Goal: Task Accomplishment & Management: Complete application form

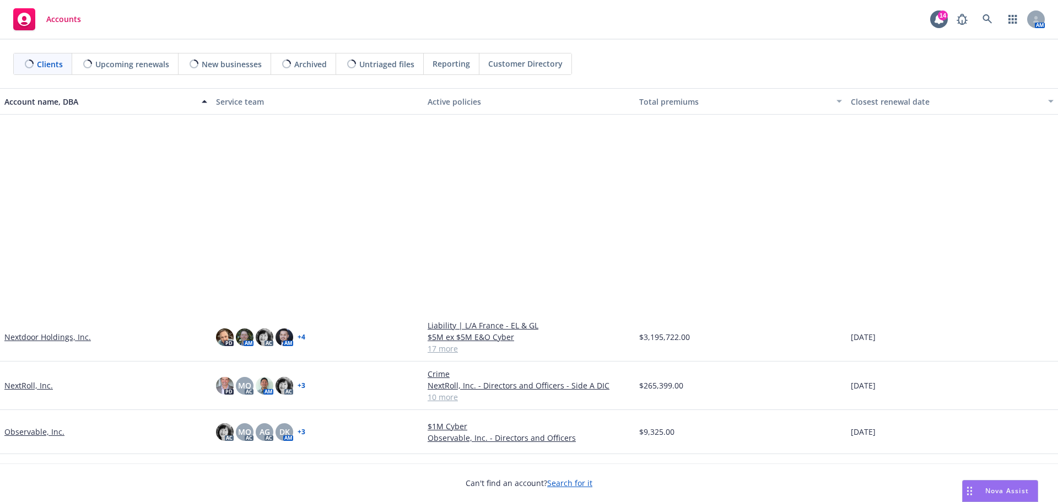
scroll to position [606, 0]
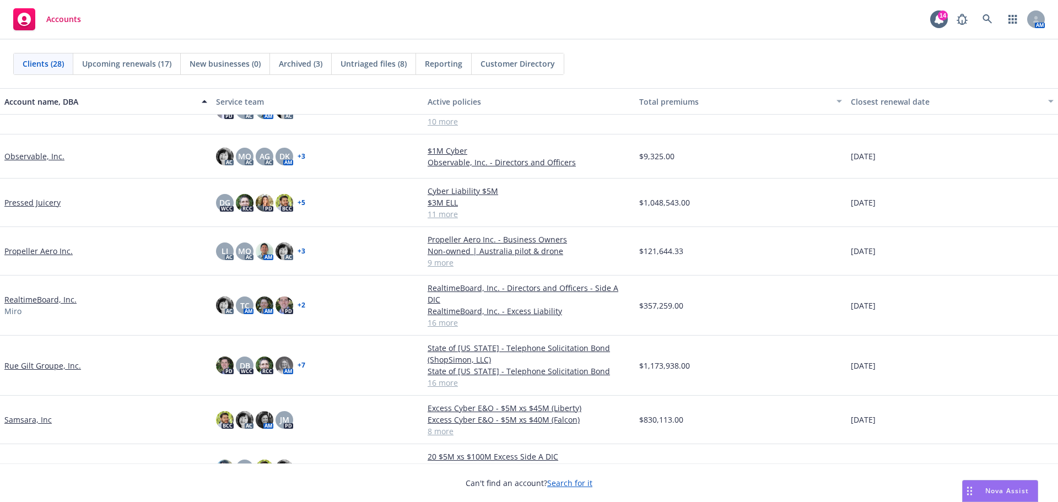
click at [64, 360] on link "Rue Gilt Groupe, Inc." at bounding box center [42, 366] width 77 height 12
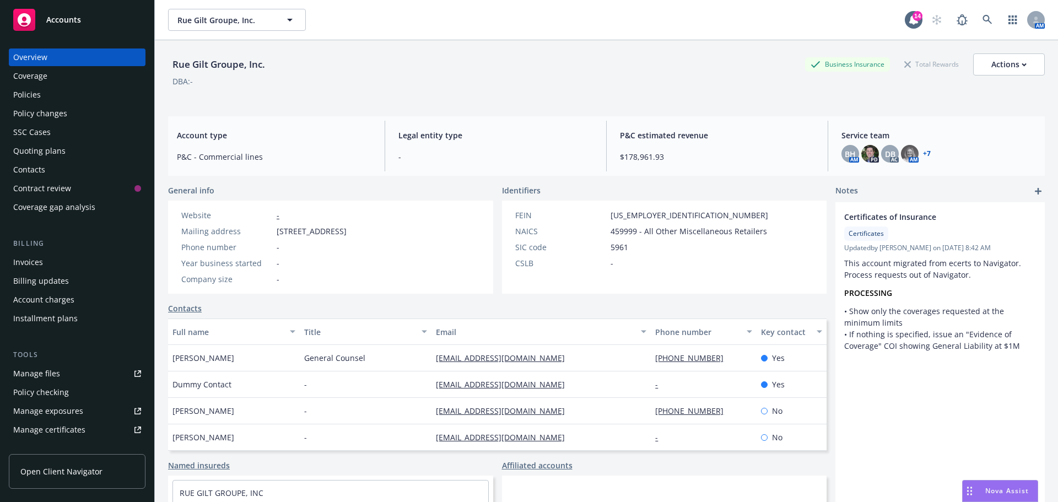
click at [49, 95] on div "Policies" at bounding box center [77, 95] width 128 height 18
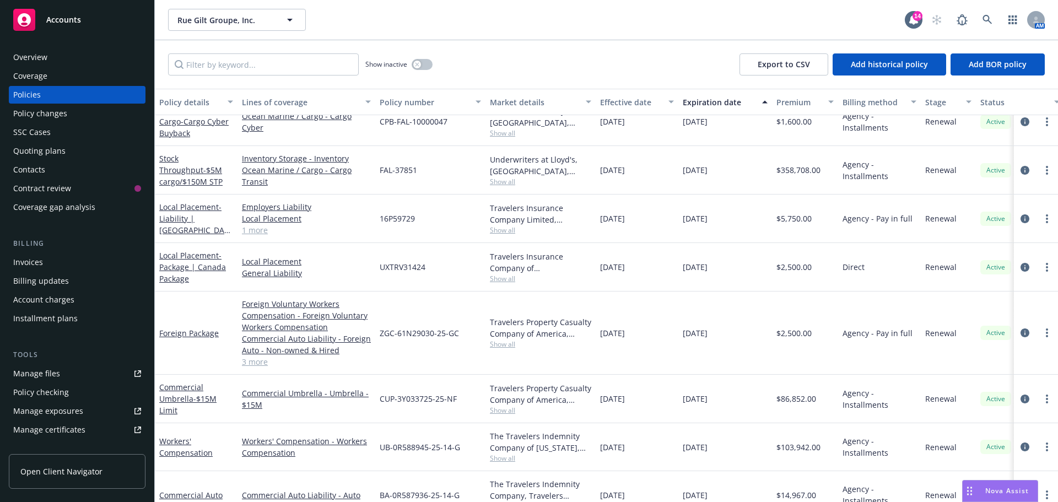
scroll to position [441, 0]
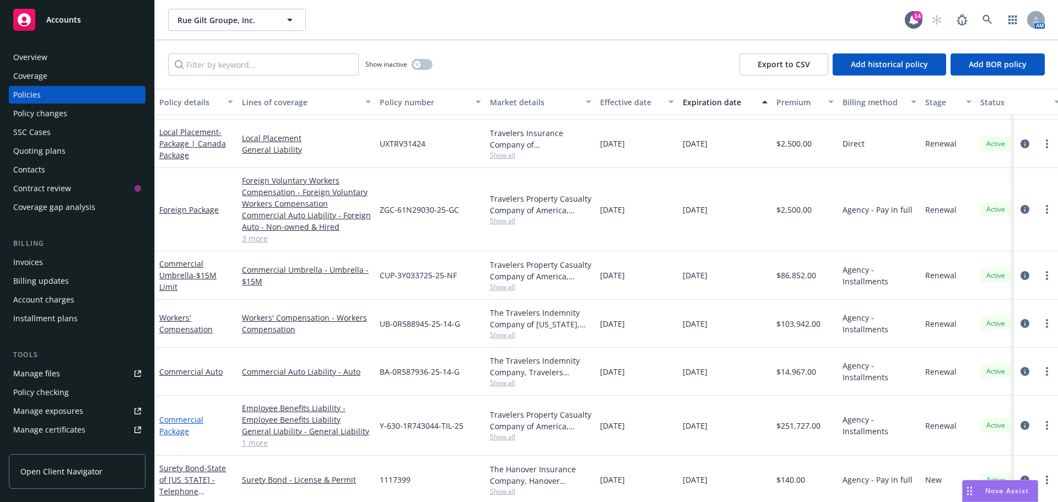
click at [178, 423] on link "Commercial Package" at bounding box center [181, 425] width 44 height 22
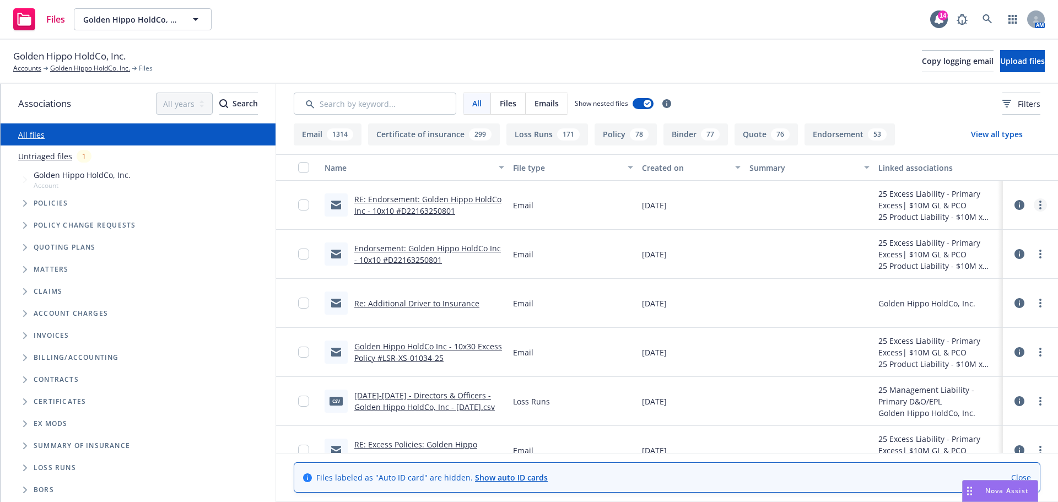
click at [1039, 202] on circle "more" at bounding box center [1040, 201] width 2 height 2
click at [946, 268] on link "Edit" at bounding box center [983, 272] width 110 height 22
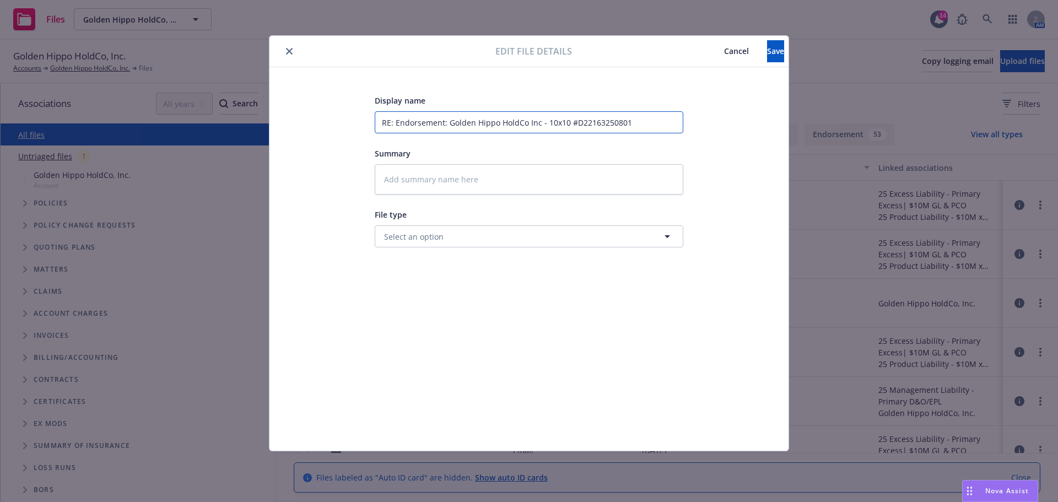
drag, startPoint x: 545, startPoint y: 123, endPoint x: 297, endPoint y: 136, distance: 247.6
click at [297, 136] on div "Display name RE: Endorsement: Golden Hippo HoldCo Inc - 10x10 #D22163250801 Sum…" at bounding box center [528, 259] width 475 height 330
type textarea "x"
type input "210x10 #D22163250801"
type textarea "x"
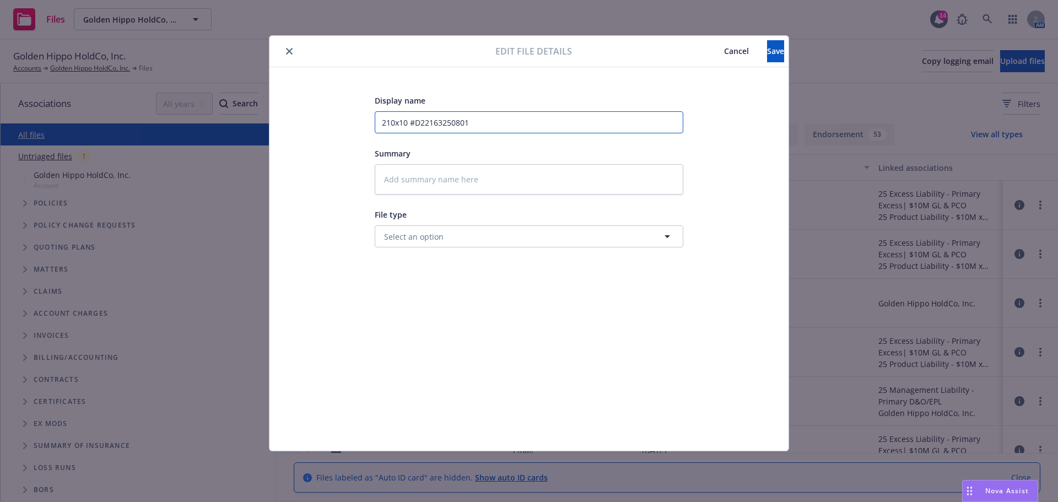
type input "2510x10 #D22163250801"
type textarea "x"
type input "25 10x10 #D22163250801"
type textarea "x"
type input "25 $10x10 #D22163250801"
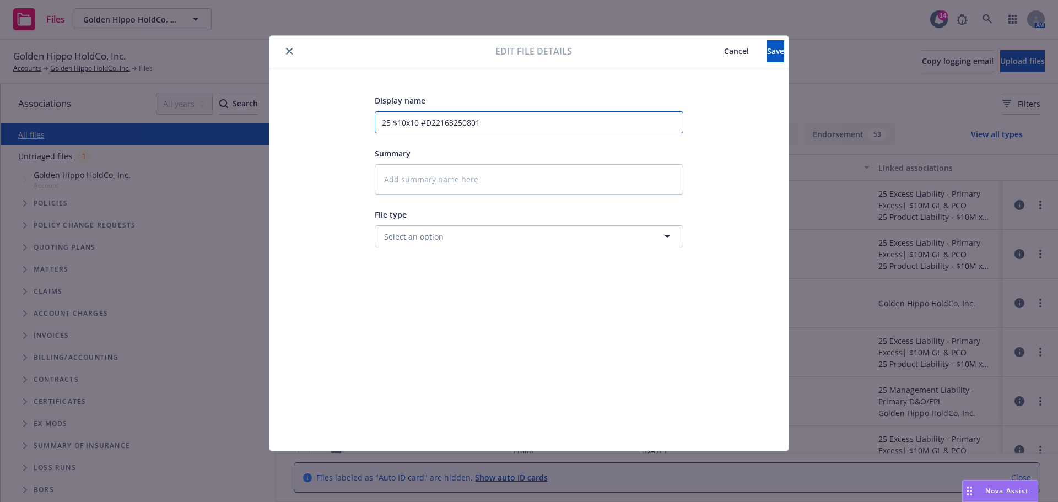
type textarea "x"
type input "25 $110x10 #D22163250801"
type textarea "x"
type input "25 $1010x10 #D22163250801"
type textarea "x"
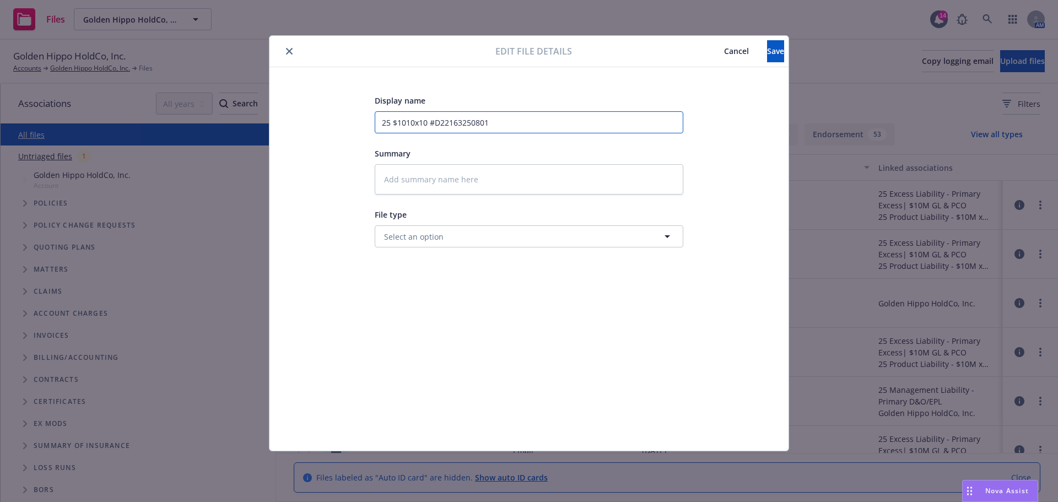
type input "25 $10x10x10 #D22163250801"
type textarea "x"
type input "25 $10x$10x10 #D22163250801"
type textarea "x"
type input "25 $10x$110x10 #D22163250801"
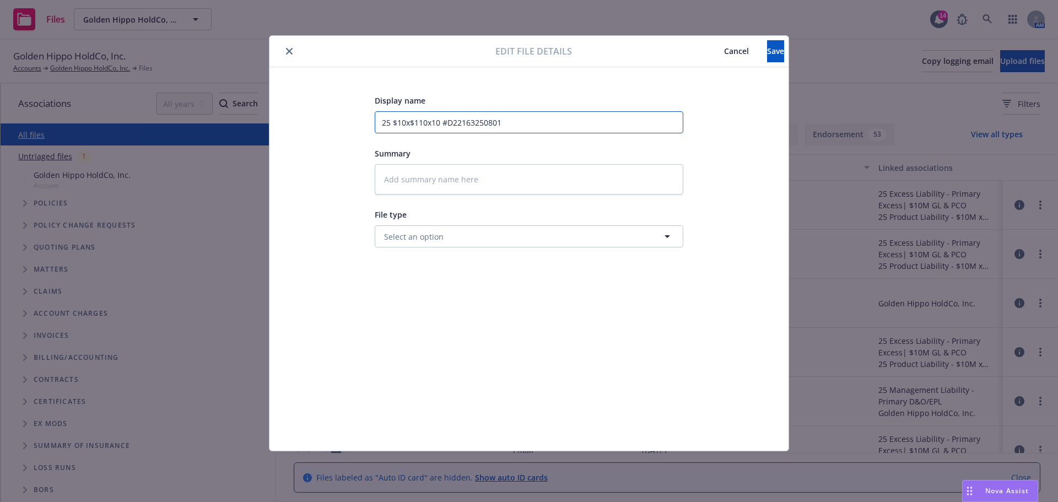
type textarea "x"
type input "25 $10x$1010x10 #D22163250801"
type textarea "x"
type input "25 $10x$10 10x10 #D22163250801"
type textarea "x"
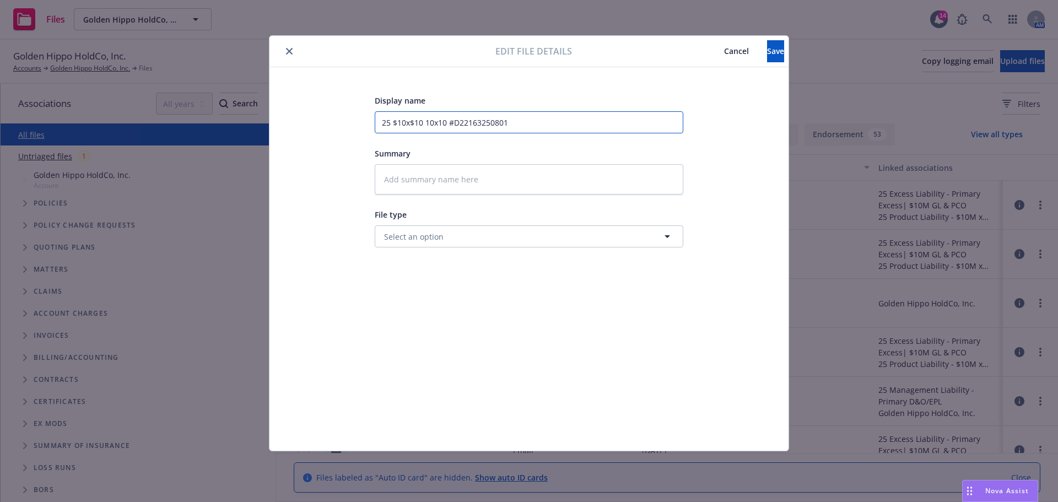
type input "25 $10x$10 E10x10 #D22163250801"
type textarea "x"
type input "25 $10x$10 Es10x10 #D22163250801"
type textarea "x"
type input "25 $10x$10 Esc10x10 #D22163250801"
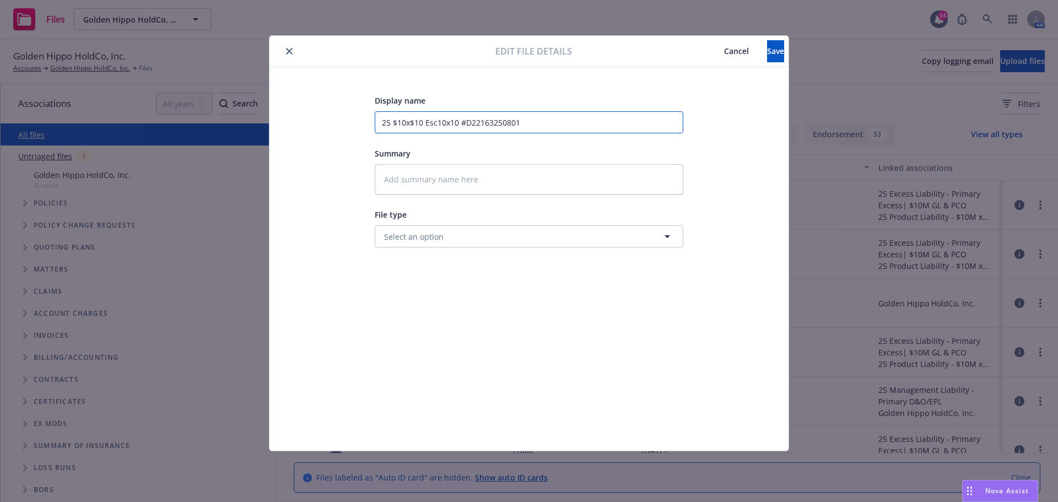
type textarea "x"
type input "25 $10x$10 Esce10x10 #D22163250801"
type textarea "x"
type input "25 $10x$10 Esces10x10 #D22163250801"
type textarea "x"
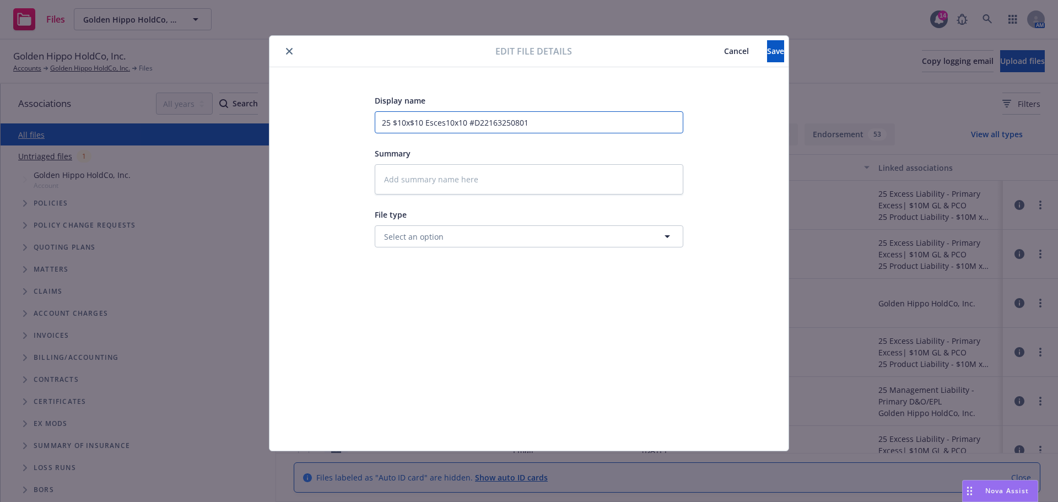
type input "25 $10x$10 Escess10x10 #D22163250801"
type textarea "x"
type input "25 $10x$10 Escess 10x10 #D22163250801"
drag, startPoint x: 474, startPoint y: 123, endPoint x: 436, endPoint y: 125, distance: 37.5
click at [436, 125] on input "25 $10x$10 Escess 10x10 #D22163250801" at bounding box center [529, 122] width 308 height 22
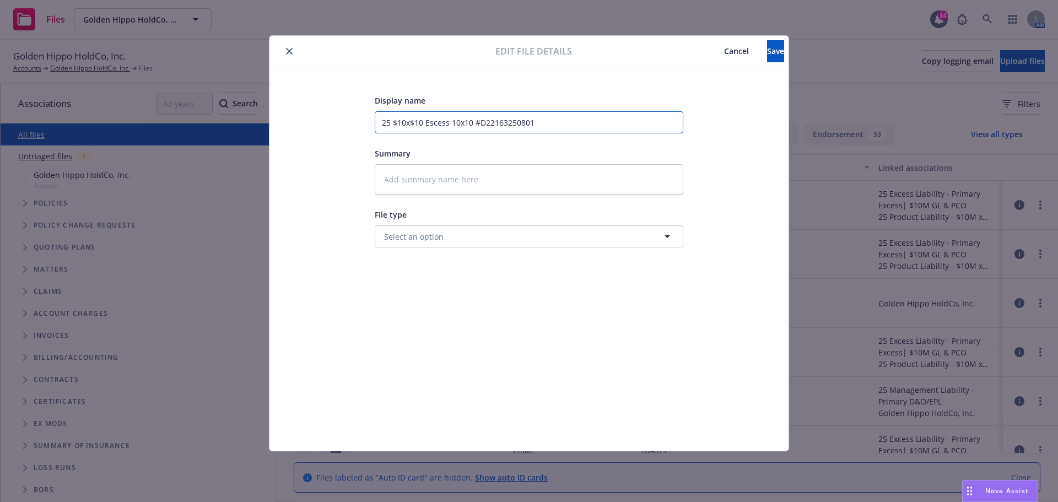
drag, startPoint x: 535, startPoint y: 126, endPoint x: 425, endPoint y: 130, distance: 110.2
click at [425, 130] on input "25 $10x$10 Escess 10x10 #D22163250801" at bounding box center [529, 122] width 308 height 22
type textarea "x"
type input "25 $10x$10 E"
type textarea "x"
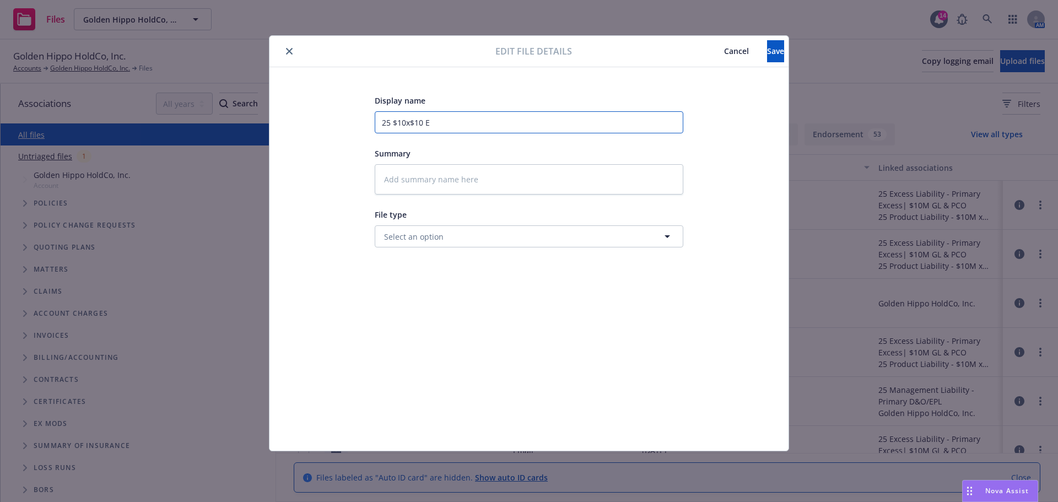
type input "25 $10x$10 Ex"
type textarea "x"
type input "25 $10x$10 Exc"
type textarea "x"
type input "25 $10x$10 Exce"
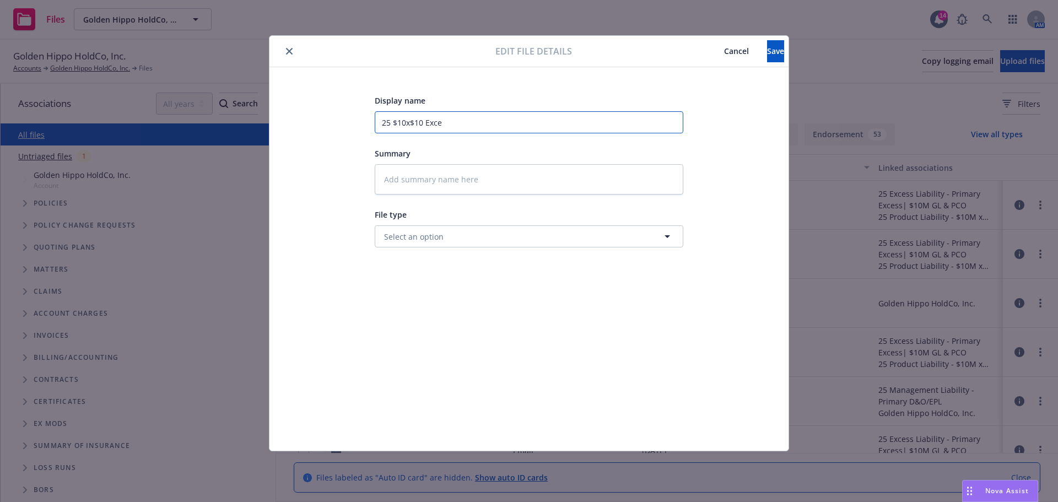
type textarea "x"
type input "25 $10x$10 Exces"
type textarea "x"
type input "25 $10x$10 Excess"
type textarea "x"
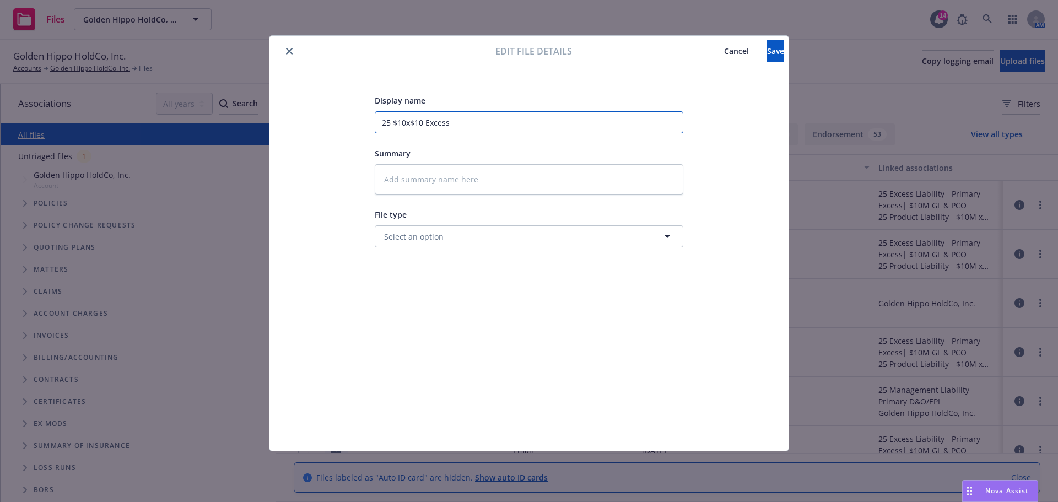
type input "25 $10x$10 Excess"
type textarea "x"
type input "25 $10x$10 Excess e"
type textarea "x"
type input "25 $10x$10 Excess en"
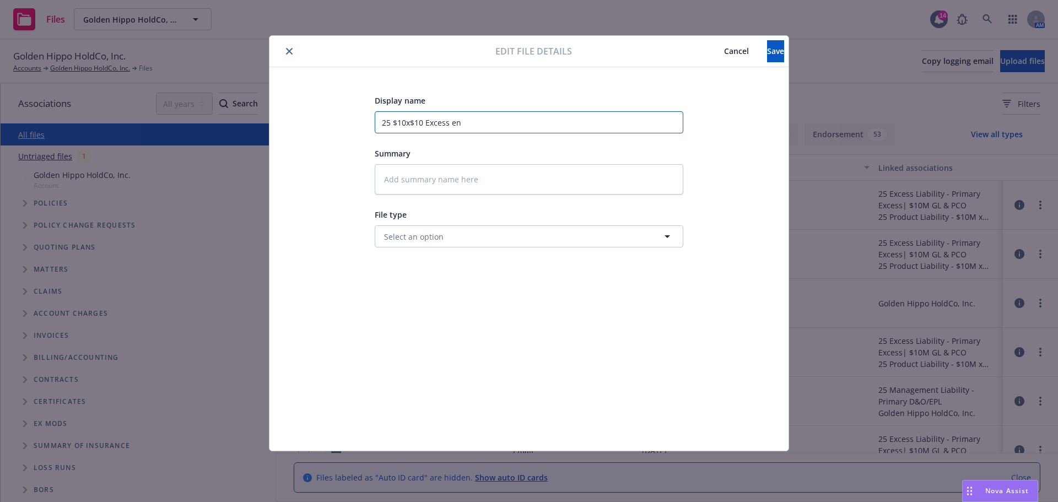
type textarea "x"
type input "25 $10x$10 Excess end"
type textarea "x"
type input "25 $10x$10 Excess endt"
type textarea "x"
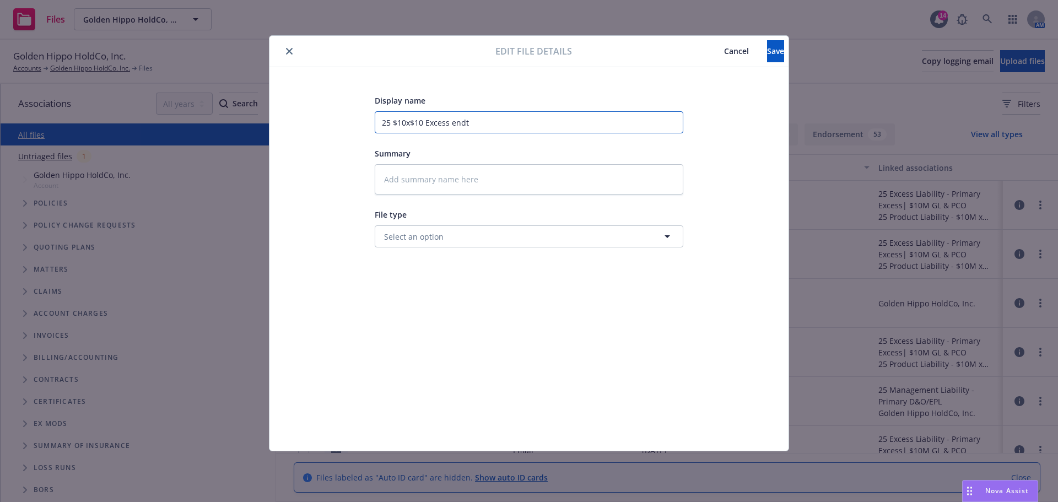
type input "25 $10x$10 Excess endt"
type textarea "x"
type input "25 $10x$10 Excess endt o"
type textarea "x"
type input "25 $10x$10 Excess endt"
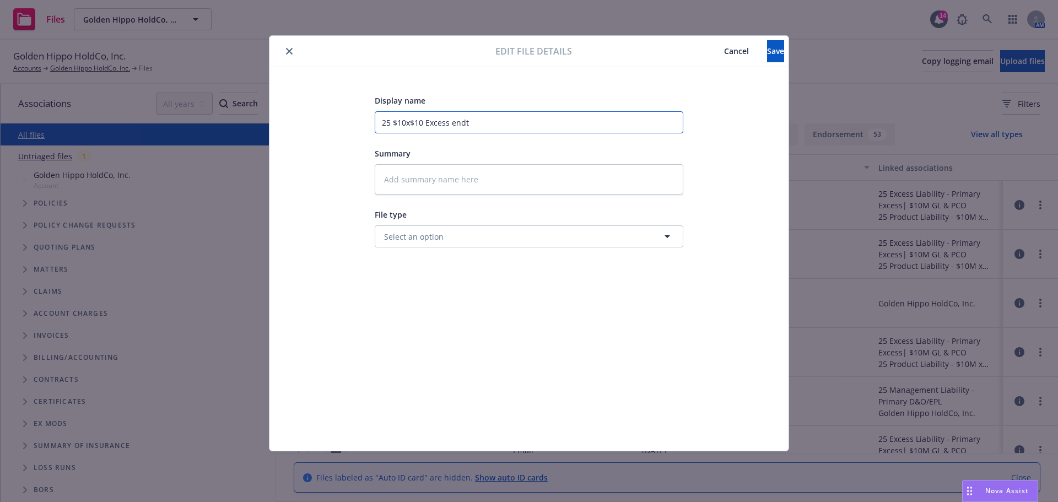
type textarea "x"
type input "25 $10x$10 Excess endt c"
type textarea "x"
type input "25 $10x$10 Excess endt co"
type textarea "x"
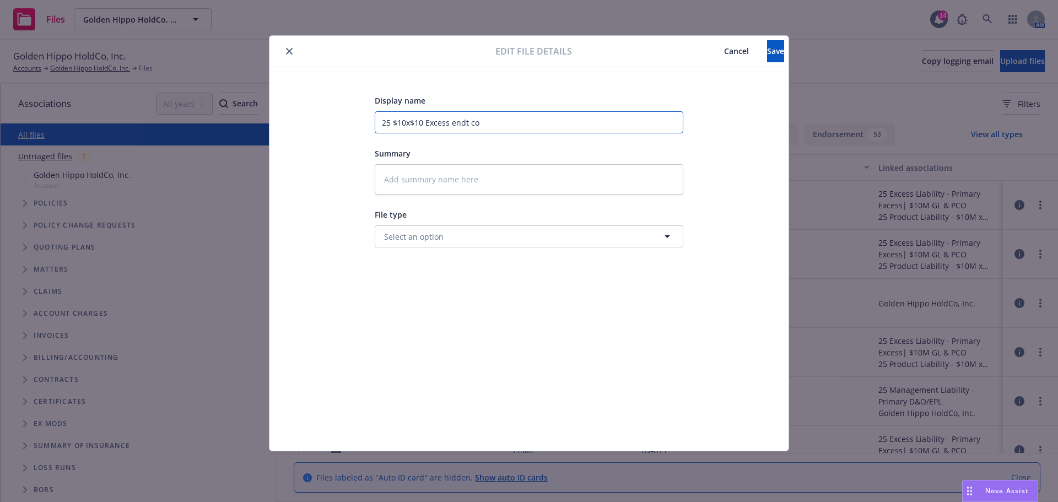
type input "25 $10x$10 Excess endt cor"
type textarea "x"
type input "25 $10x$10 Excess endt corr"
type textarea "x"
type input "25 $10x$10 Excess endt corre"
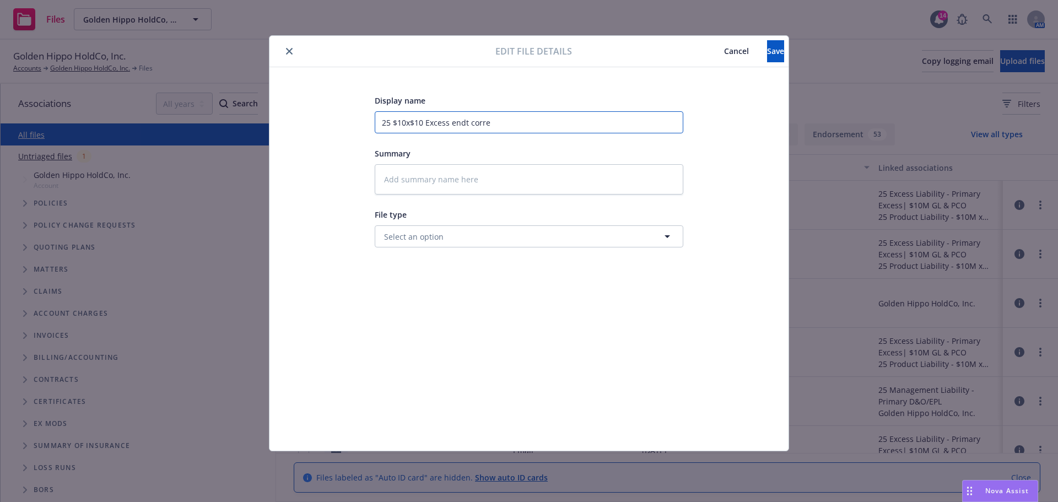
type textarea "x"
type input "25 $10x$10 Excess endt correc"
type textarea "x"
type input "25 $10x$10 Excess endt correct"
type textarea "x"
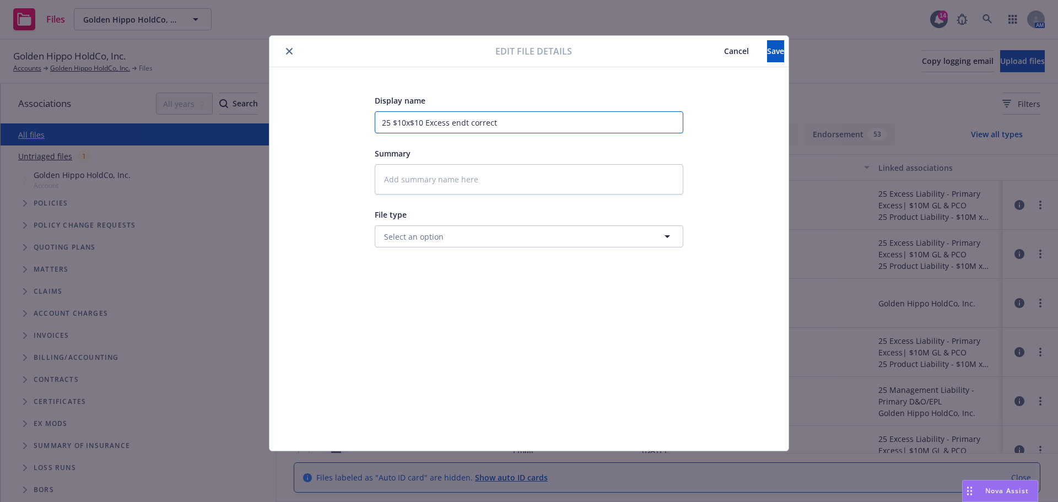
type input "25 $10x$10 Excess endt correct"
type textarea "x"
type input "25 $10x$10 Excess endt correct N"
type textarea "x"
type input "25 $10x$10 Excess endt correct NI"
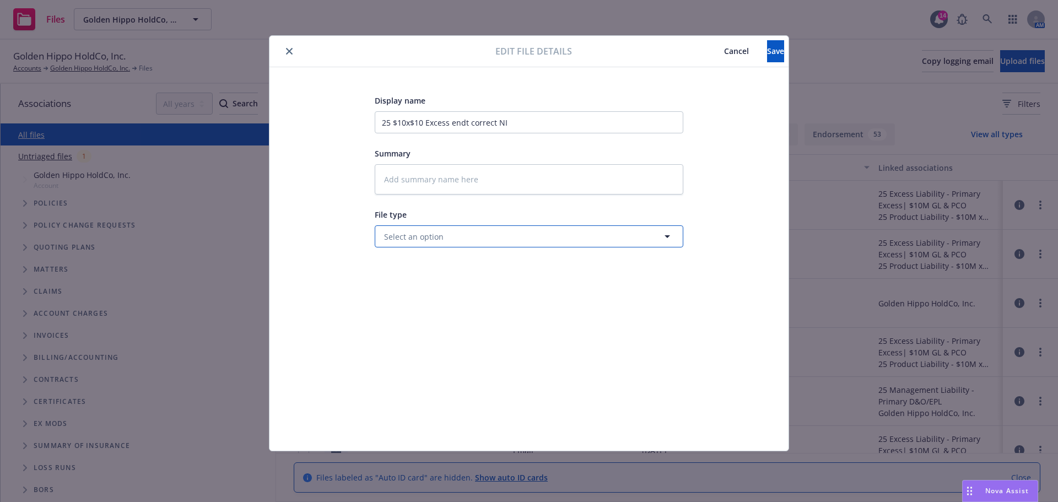
click at [483, 241] on button "Select an option" at bounding box center [529, 236] width 308 height 22
drag, startPoint x: 483, startPoint y: 241, endPoint x: 368, endPoint y: 237, distance: 114.6
click at [368, 237] on div "Display name 25 $10x$10 Excess endt correct NI Summary File type endo Endorseme…" at bounding box center [528, 259] width 475 height 330
type input "email"
click at [562, 258] on div "Email" at bounding box center [528, 266] width 307 height 29
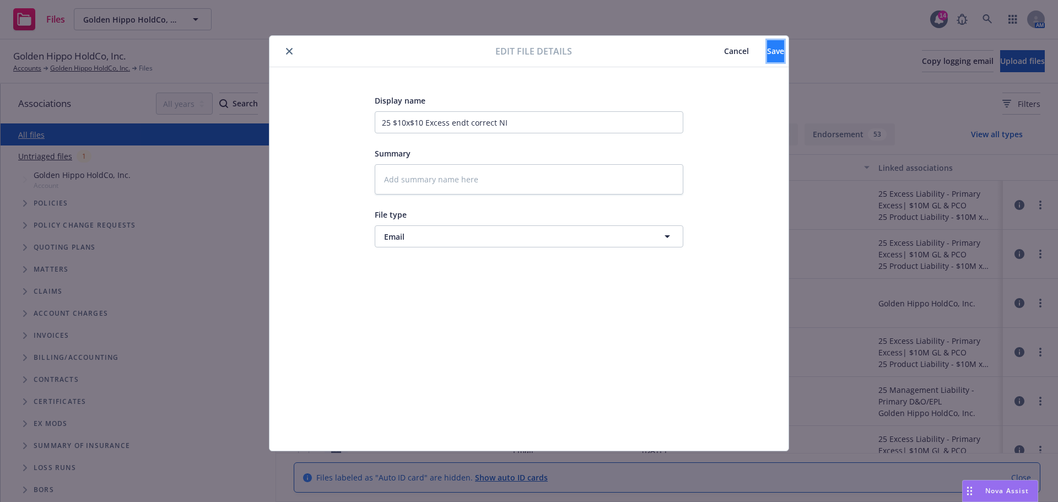
click at [767, 54] on span "Save" at bounding box center [775, 51] width 17 height 10
type textarea "x"
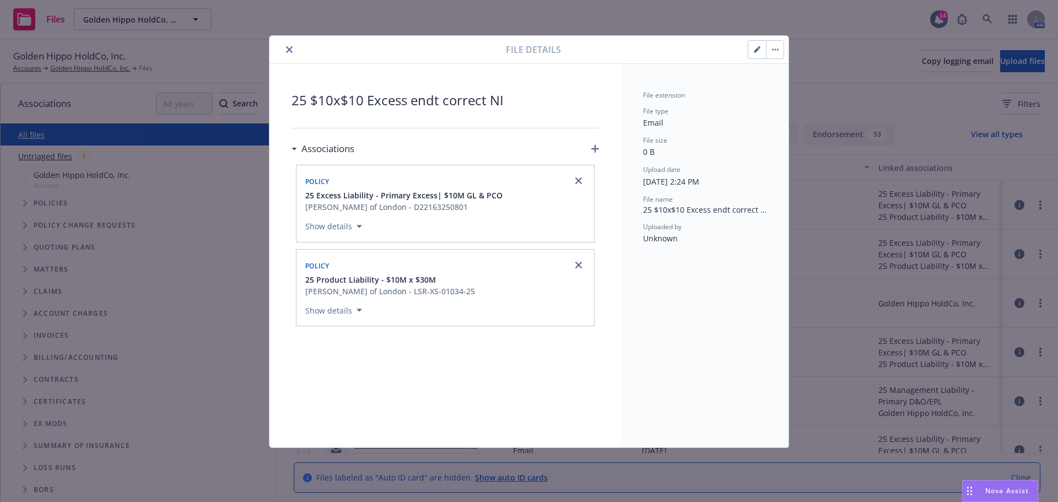
click at [286, 51] on icon "close" at bounding box center [289, 49] width 7 height 7
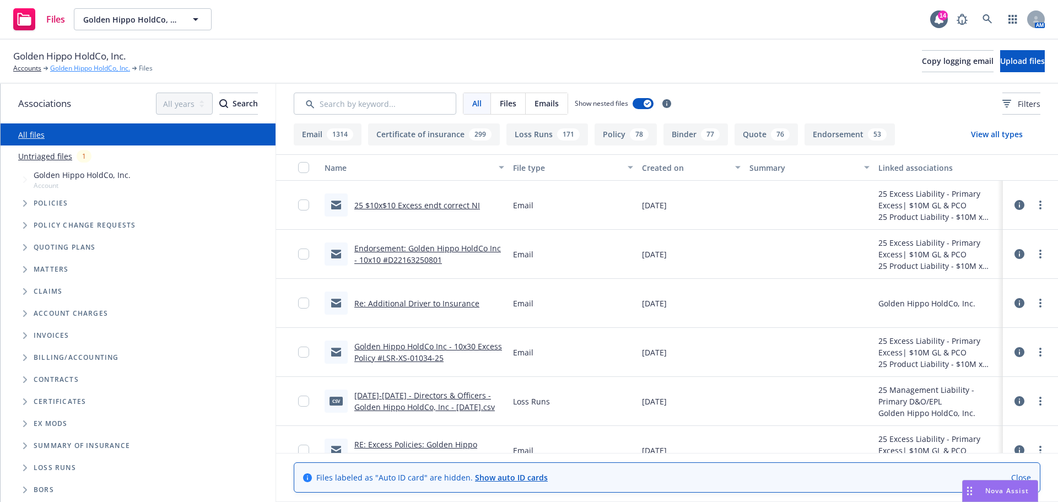
click at [101, 68] on link "Golden Hippo HoldCo, Inc." at bounding box center [90, 68] width 80 height 10
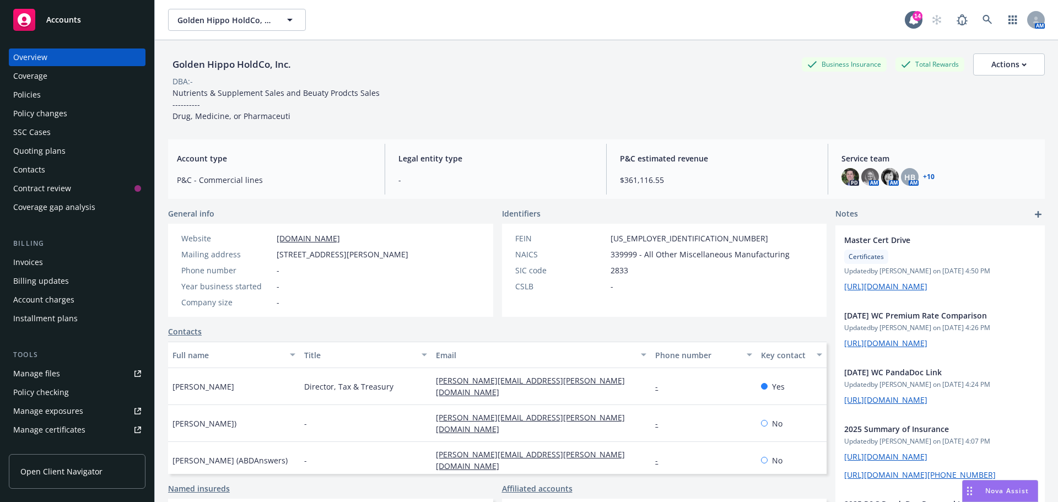
click at [17, 96] on div "Policies" at bounding box center [27, 95] width 28 height 18
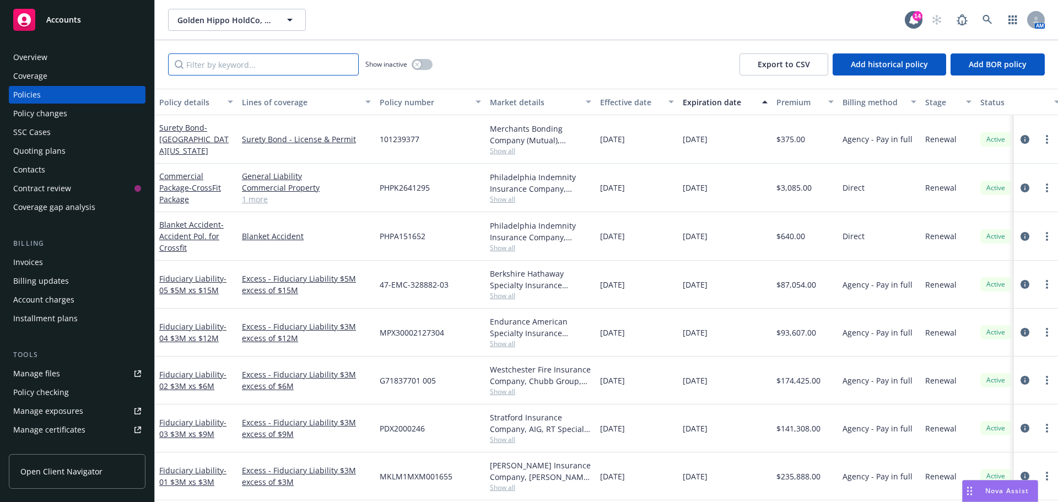
click at [268, 65] on input "Filter by keyword..." at bounding box center [263, 64] width 191 height 22
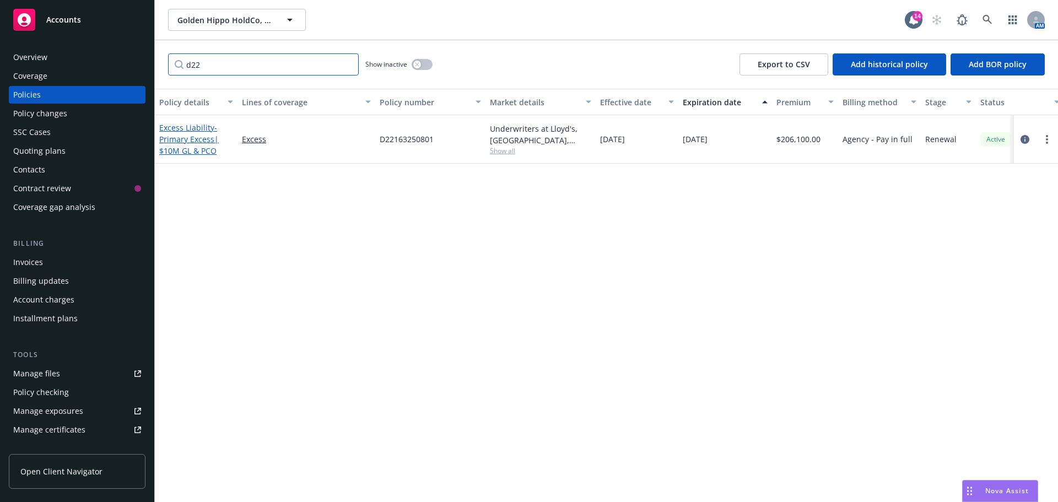
type input "d22"
click at [184, 142] on span "- Primary Excess| $10M GL & PCO" at bounding box center [188, 139] width 59 height 34
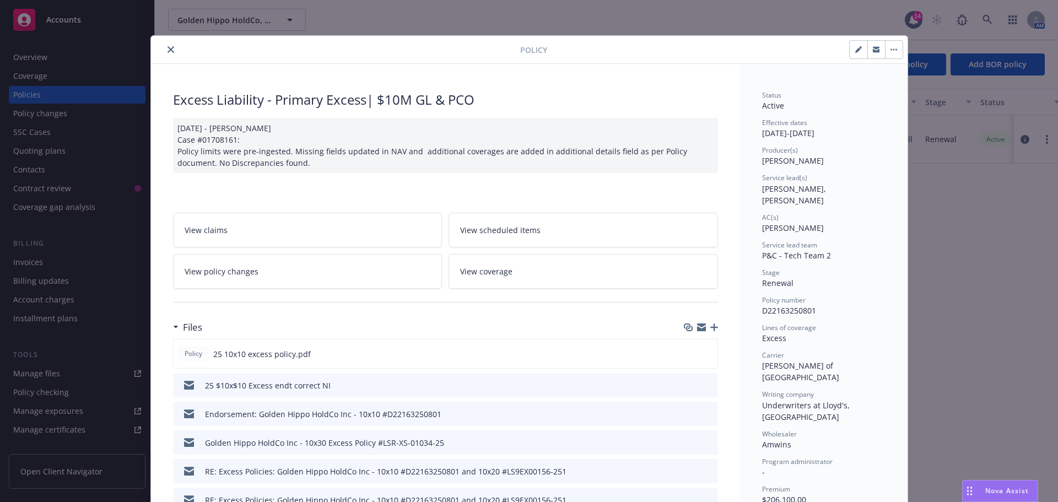
click at [710, 328] on icon "button" at bounding box center [714, 327] width 8 height 8
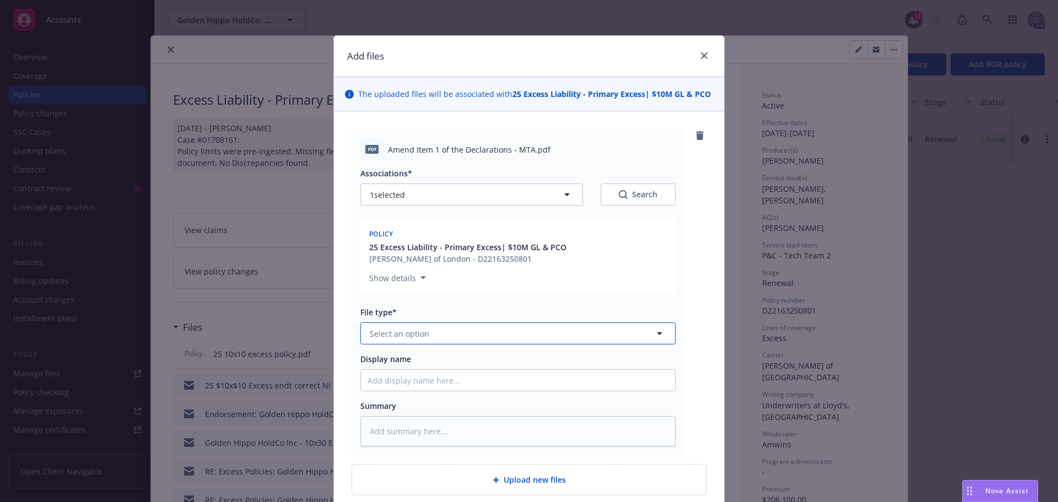
click at [408, 333] on span "Select an option" at bounding box center [399, 334] width 59 height 12
type input "endo"
click at [406, 362] on span "Endorsement" at bounding box center [397, 364] width 51 height 12
click at [406, 373] on input "Display name" at bounding box center [518, 380] width 314 height 21
paste input "support+7beebc9a-30ba-4e4a-9698-3ead43a07c2c@newfront.com"
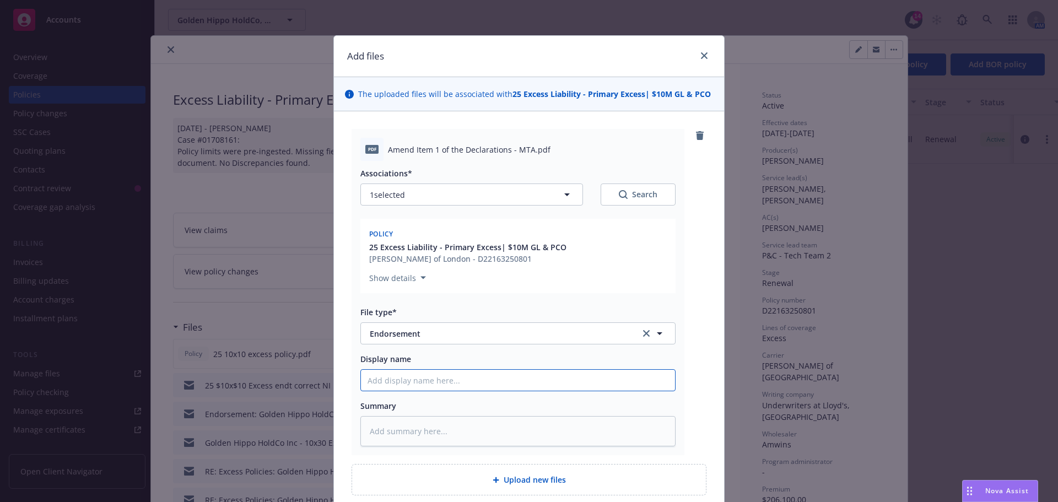
type textarea "x"
type input "support+7beebc9a-30ba-4e4a-9698-3ead43a07c2c@newfront.com"
drag, startPoint x: 628, startPoint y: 381, endPoint x: 334, endPoint y: 370, distance: 293.8
click at [334, 370] on div "pdf Amend Item 1 of the Declarations - MTA.pdf Associations* 1 selected Search …" at bounding box center [529, 312] width 390 height 402
type textarea "x"
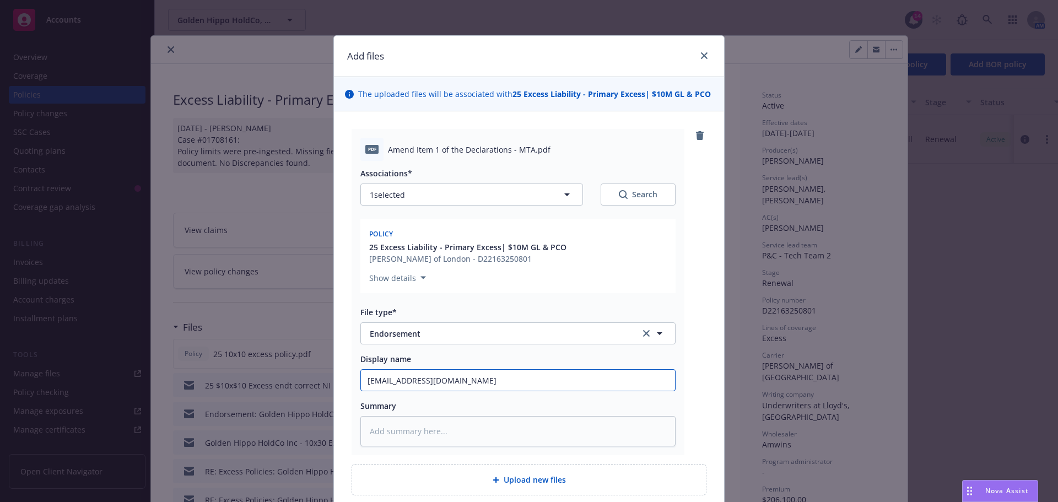
type input "2"
type textarea "x"
type input "25"
type textarea "x"
type input "25"
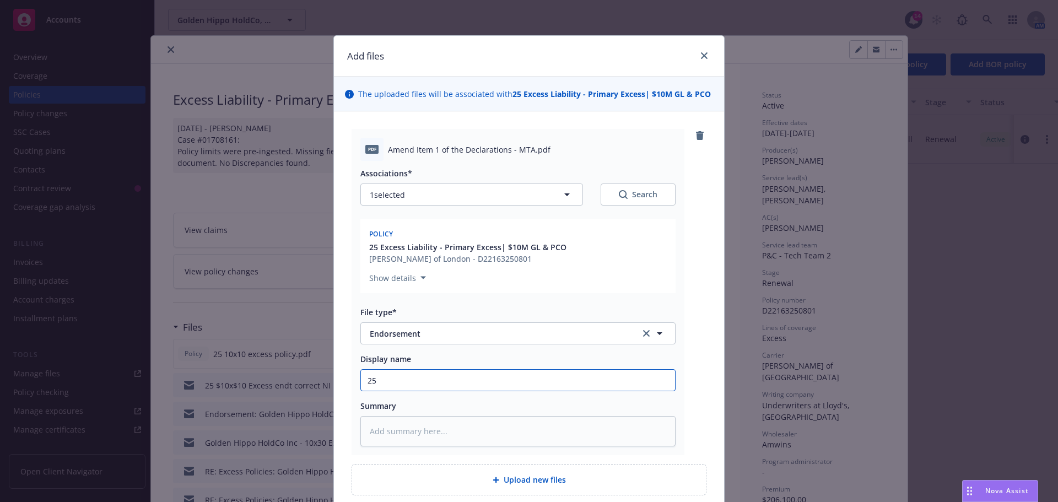
type textarea "x"
type input "25 E"
type textarea "x"
type input "25"
type textarea "x"
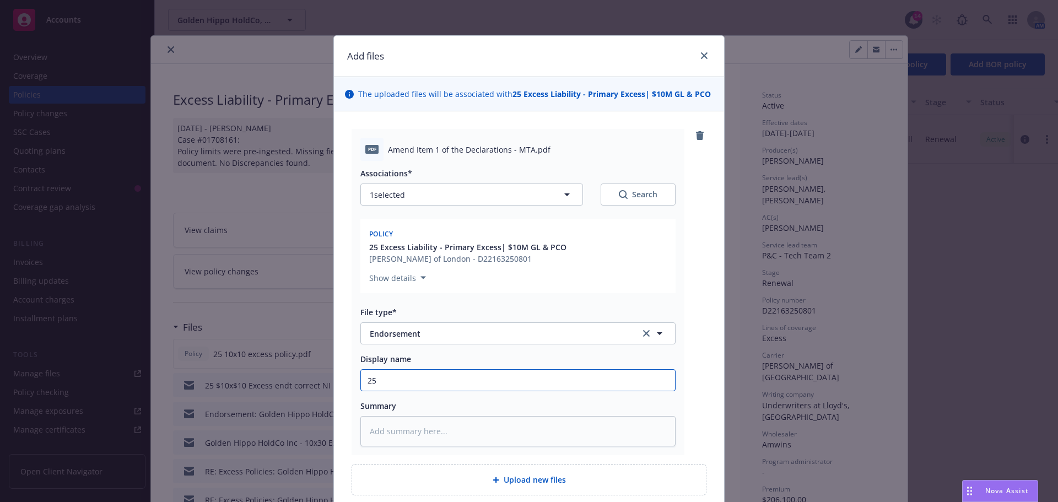
type input "25 1"
type textarea "x"
type input "25 10"
type textarea "x"
type input "25 10x"
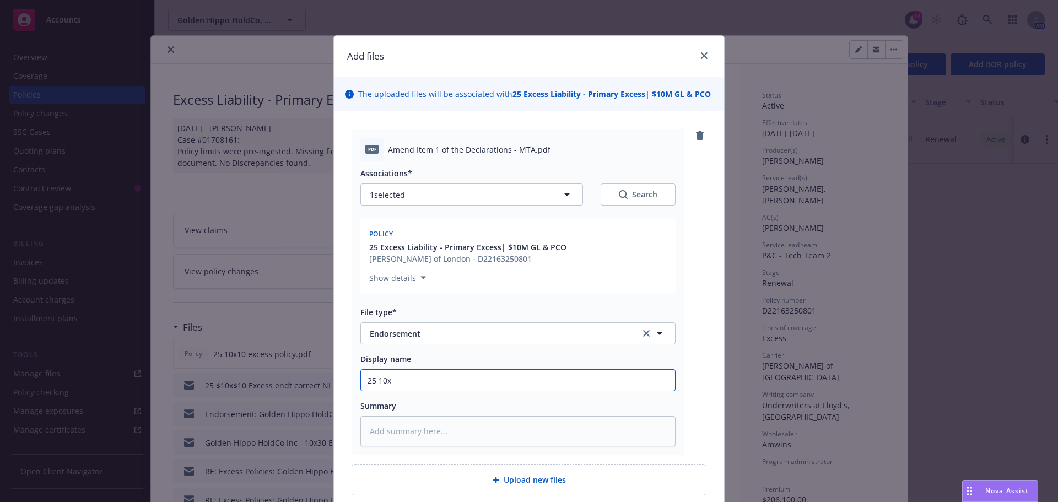
type textarea "x"
type input "25 10x1"
type textarea "x"
type input "25 10x10"
type textarea "x"
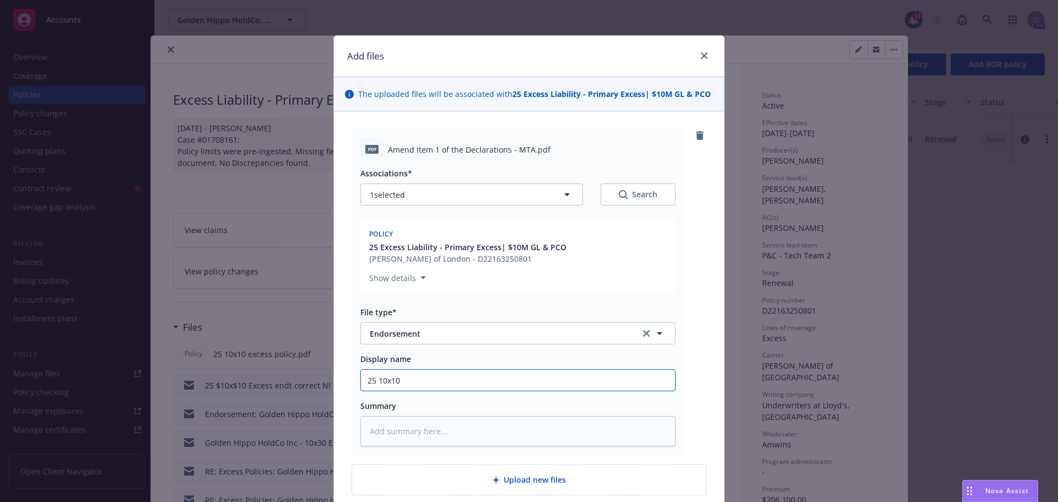
type input "25 10x10"
type textarea "x"
type input "25 10x10 e"
type textarea "x"
type input "25 10x10 ex"
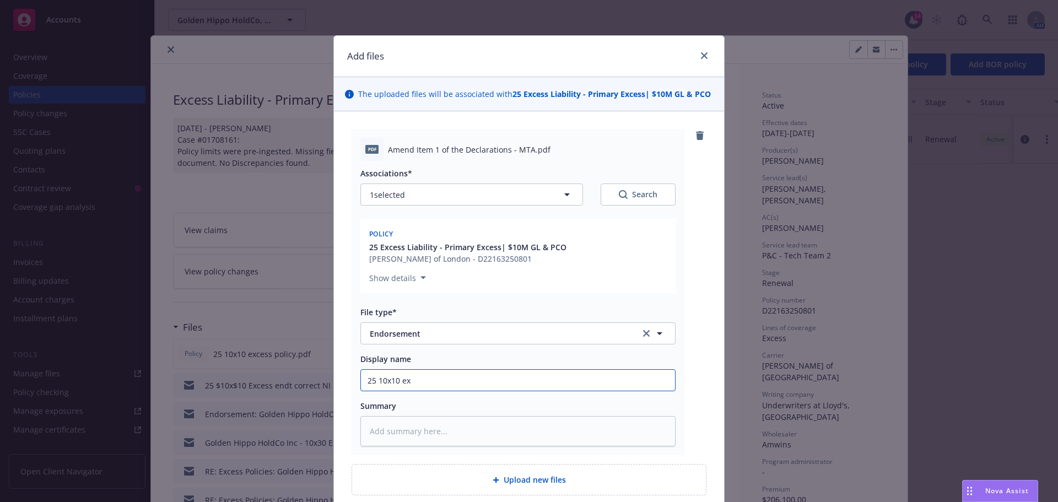
type textarea "x"
type input "25 10x10 exc"
type textarea "x"
type input "25 10x10 exce"
type textarea "x"
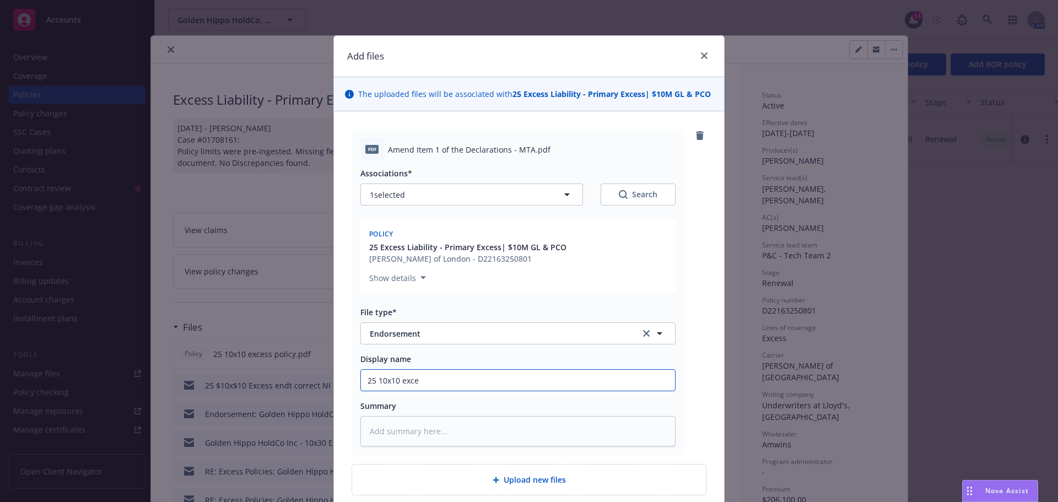
type input "25 10x10 exces"
type textarea "x"
type input "25 10x10 excess"
type textarea "x"
type input "25 10x10 excess"
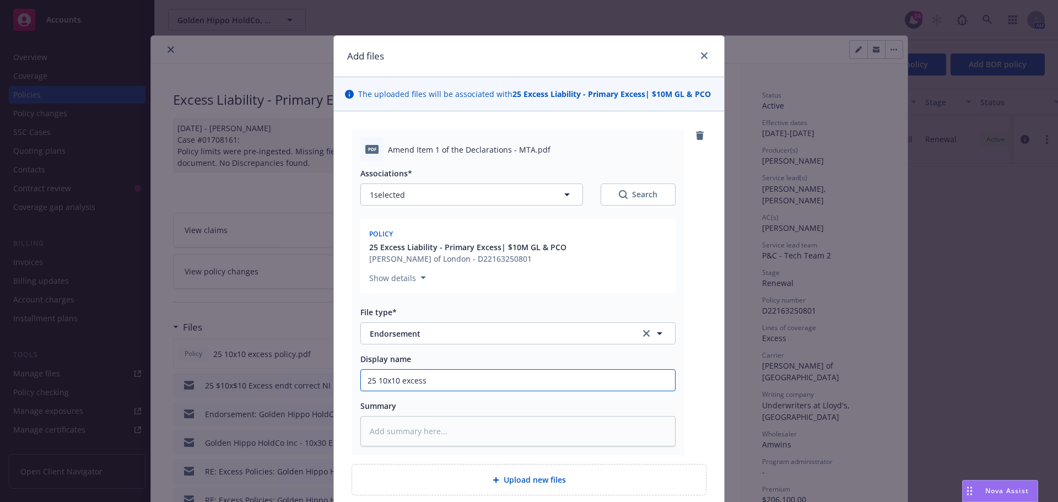
type textarea "x"
type input "25 10x10 excess e"
type textarea "x"
type input "25 10x10 excess en"
type textarea "x"
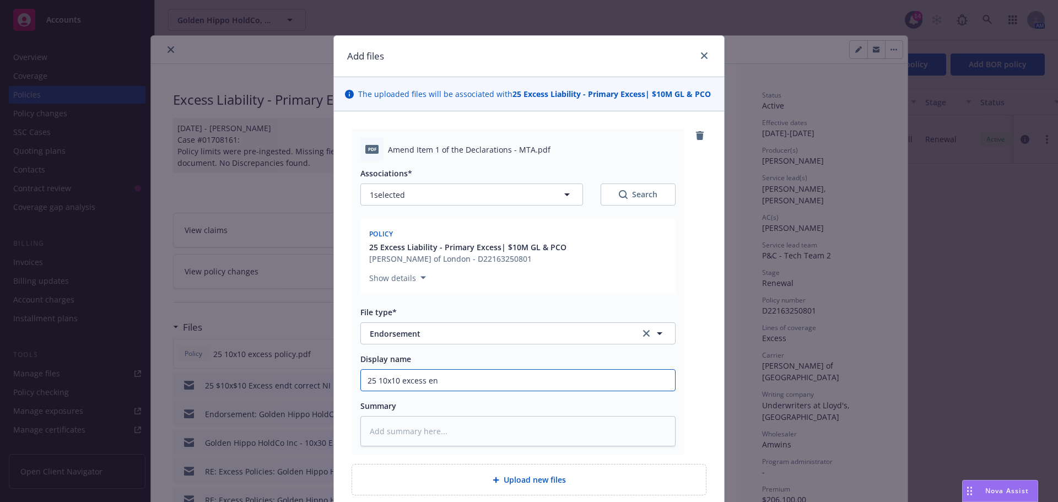
type input "25 10x10 excess end"
type textarea "x"
type input "25 10x10 excess endt"
type textarea "x"
type input "25 10x10 excess endt"
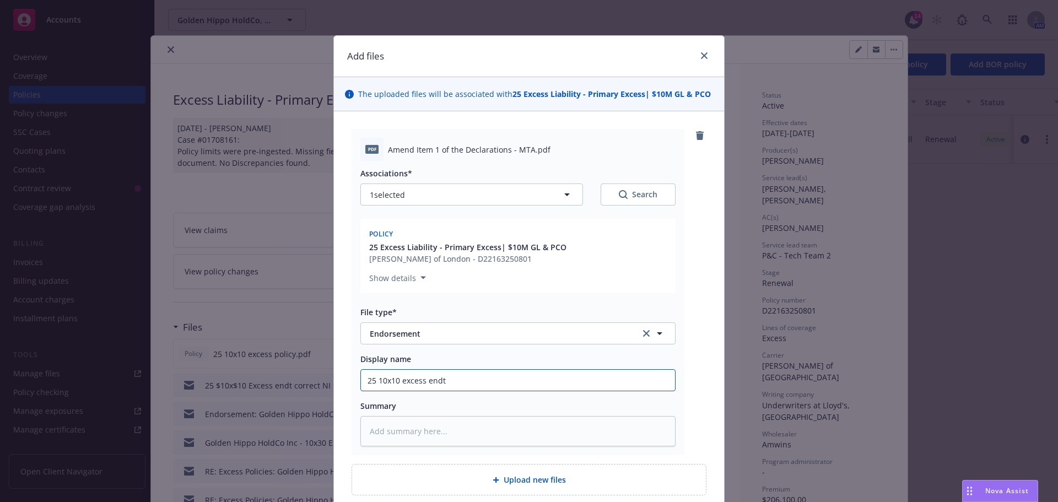
type textarea "x"
type input "25 10x10 excess endt c"
type textarea "x"
type input "25 10x10 excess endt co"
type textarea "x"
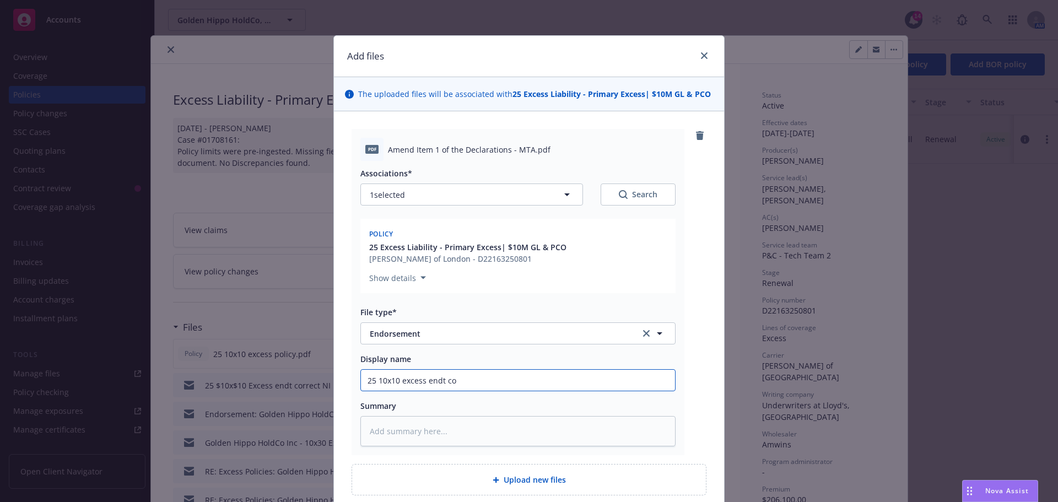
type input "25 10x10 excess endt cor"
type textarea "x"
type input "25 10x10 excess endt corr"
type textarea "x"
type input "25 10x10 excess endt corre"
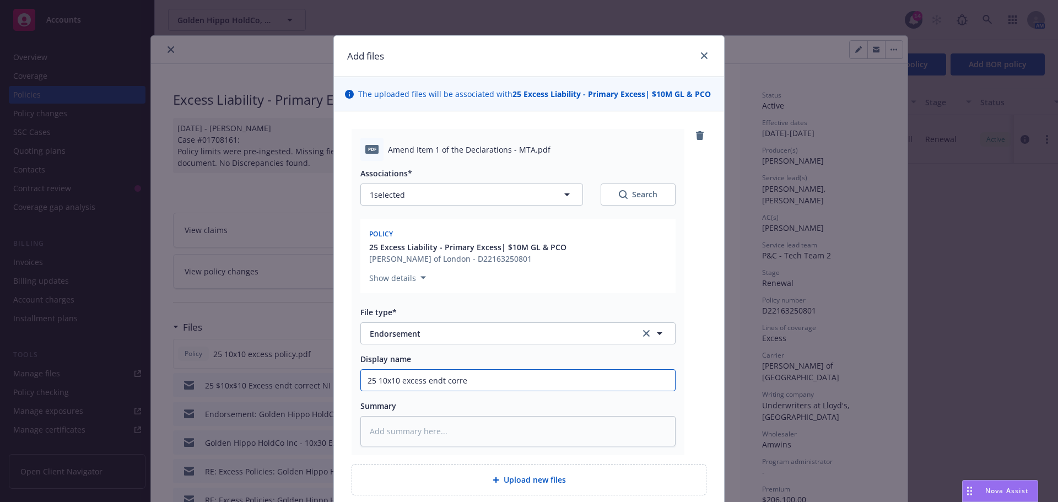
type textarea "x"
type input "25 10x10 excess endt correc"
type textarea "x"
type input "25 10x10 excess endt correct"
type textarea "x"
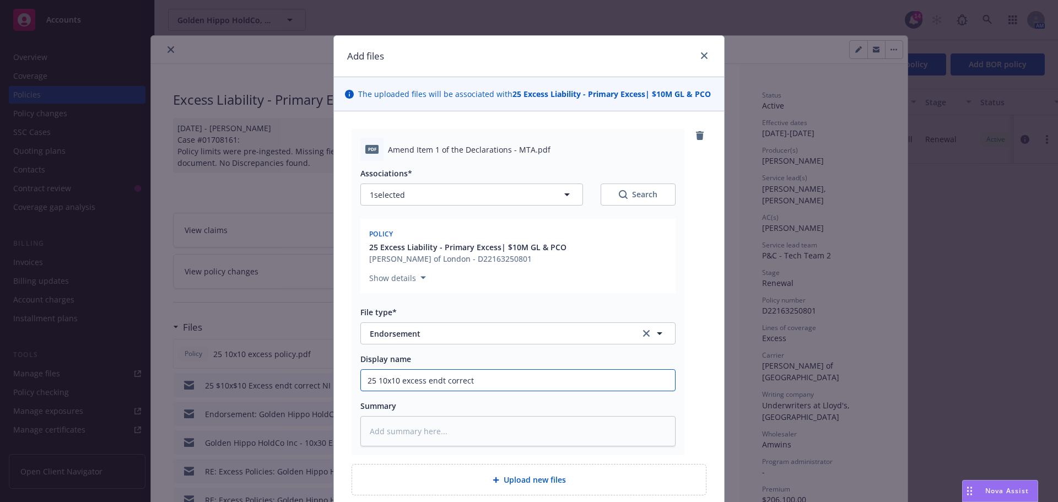
type input "25 10x10 excess endt correcti"
type textarea "x"
type input "25 10x10 excess endt correctin"
type textarea "x"
type input "25 10x10 excess endt correcting"
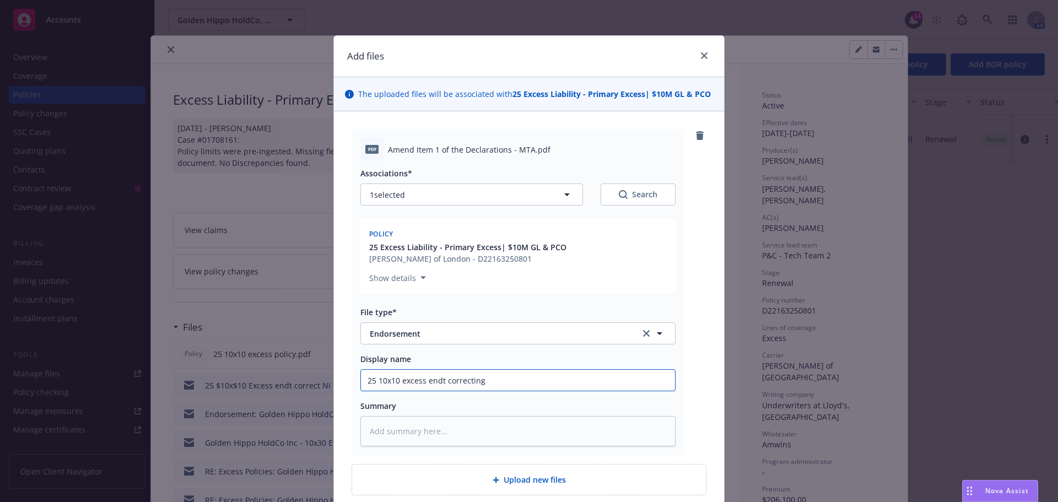
type textarea "x"
type input "25 10x10 excess endt correcting"
type textarea "x"
type input "25 10x10 excess endt correcting N"
type textarea "x"
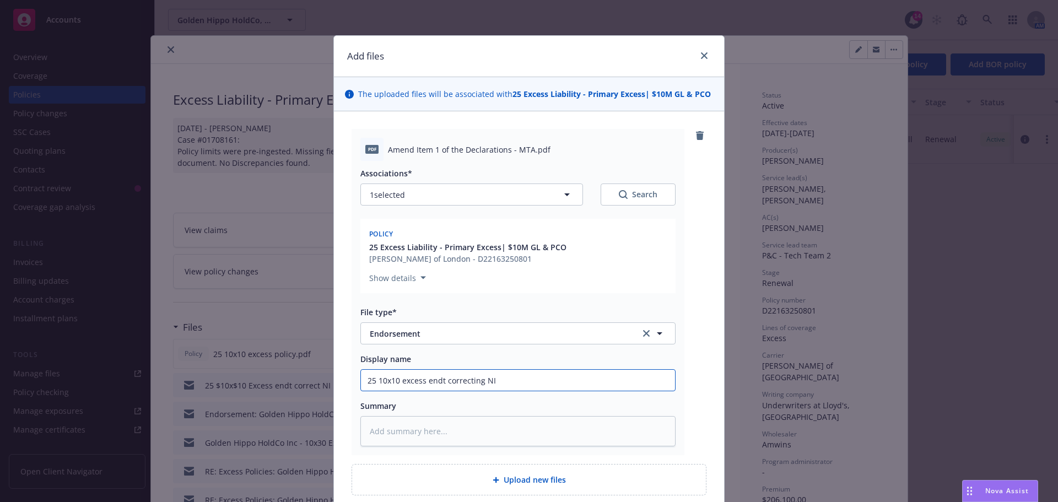
scroll to position [96, 0]
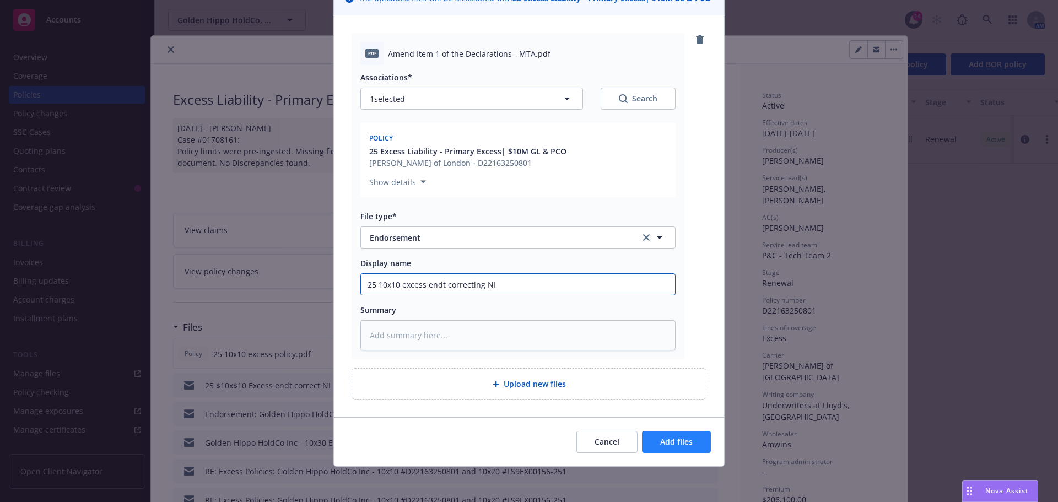
type input "25 10x10 excess endt correcting NI"
click at [671, 438] on span "Add files" at bounding box center [676, 441] width 32 height 10
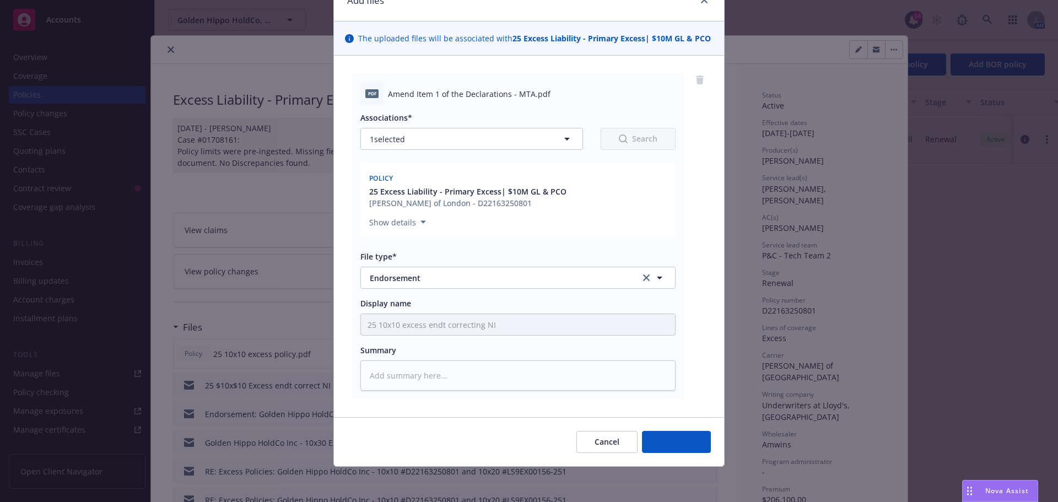
type textarea "x"
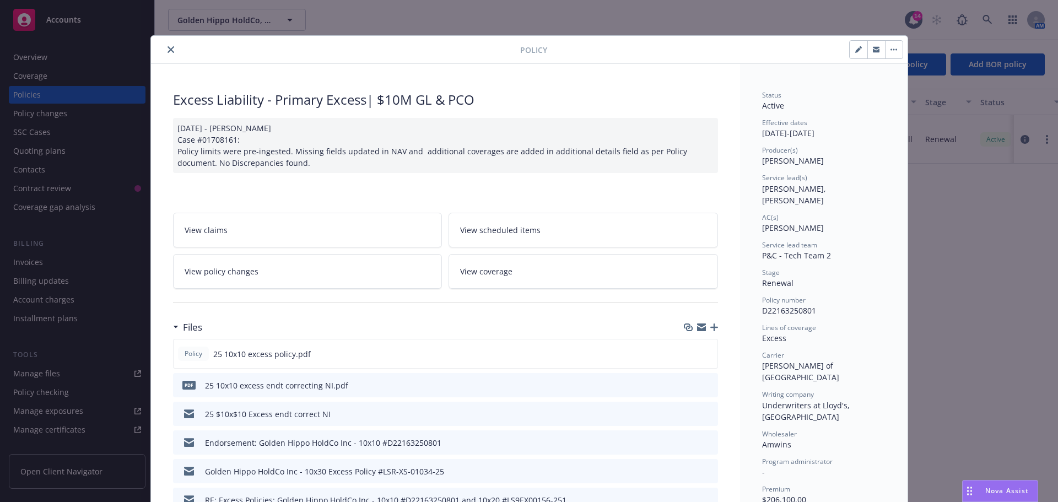
click at [167, 50] on icon "close" at bounding box center [170, 49] width 7 height 7
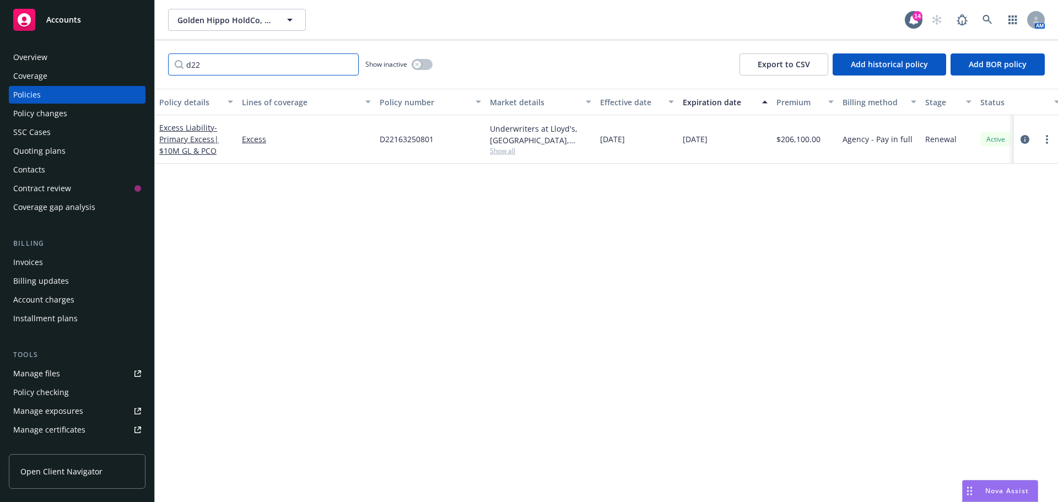
drag, startPoint x: 263, startPoint y: 63, endPoint x: 140, endPoint y: 71, distance: 123.6
click at [140, 71] on div "Accounts Overview Coverage Policies Policy changes SSC Cases Quoting plans Cont…" at bounding box center [529, 251] width 1058 height 502
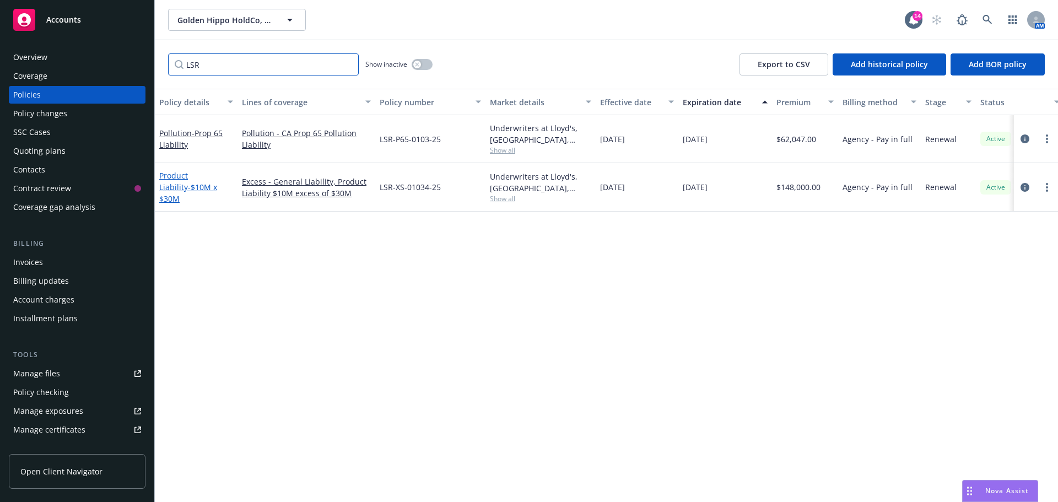
type input "LSR"
click at [181, 185] on link "Product Liability - $10M x $30M" at bounding box center [188, 187] width 58 height 34
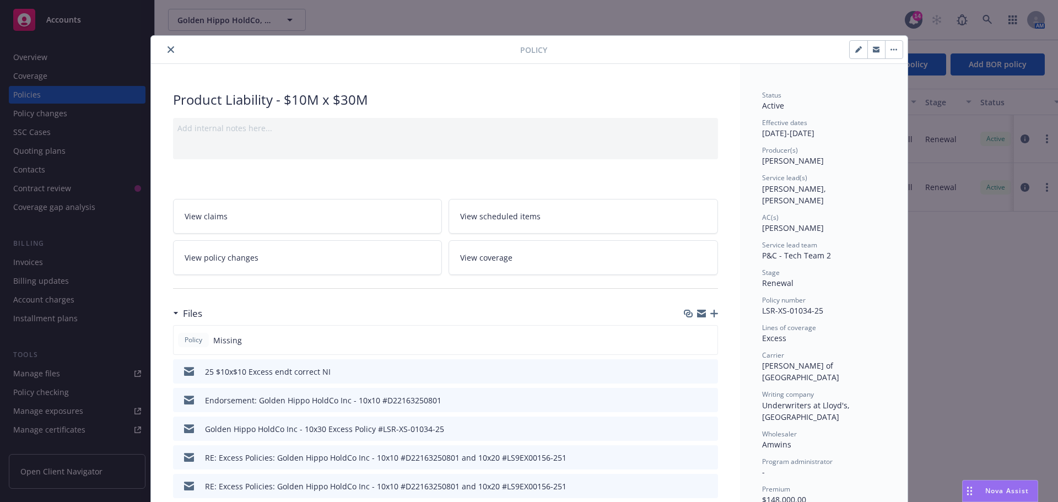
click at [711, 311] on icon "button" at bounding box center [714, 314] width 8 height 8
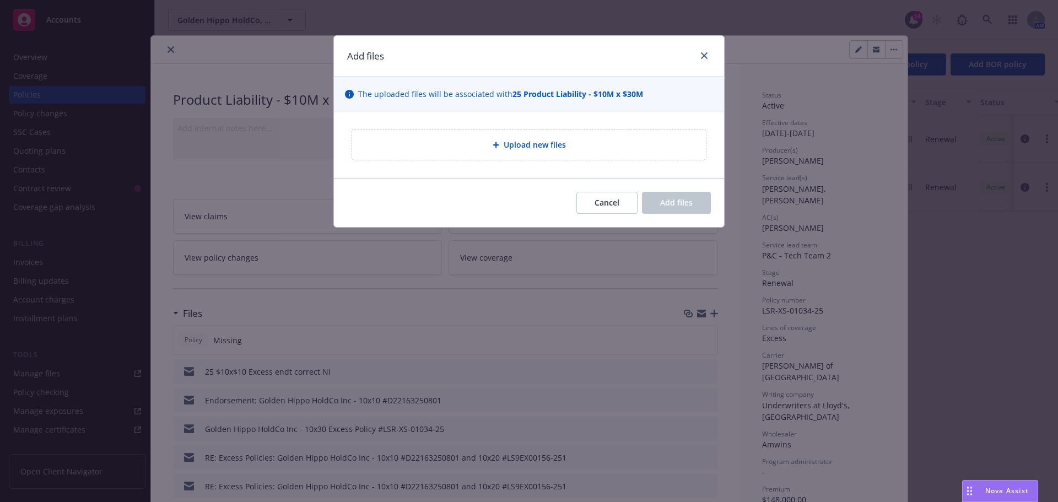
type textarea "x"
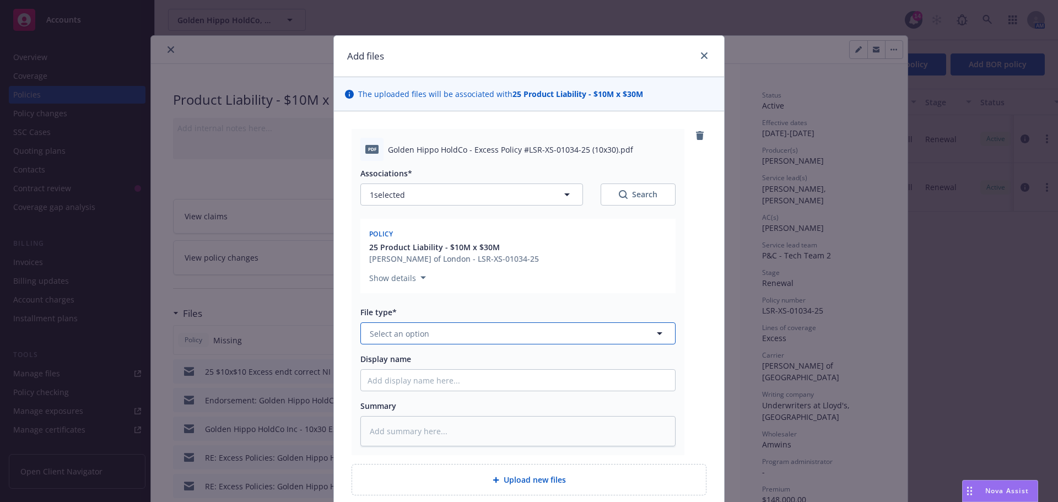
click at [392, 334] on span "Select an option" at bounding box center [399, 334] width 59 height 12
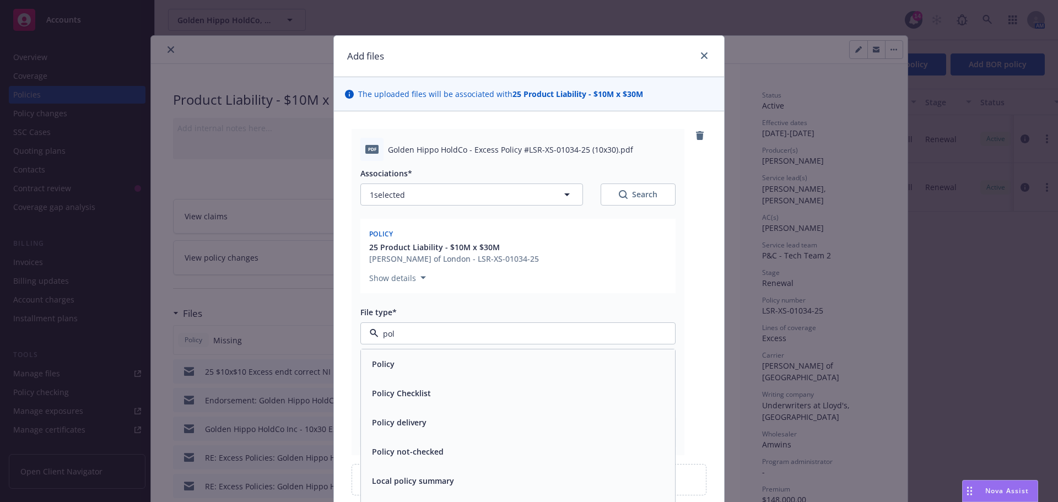
type input "poli"
click at [395, 357] on div "Policy" at bounding box center [517, 364] width 301 height 16
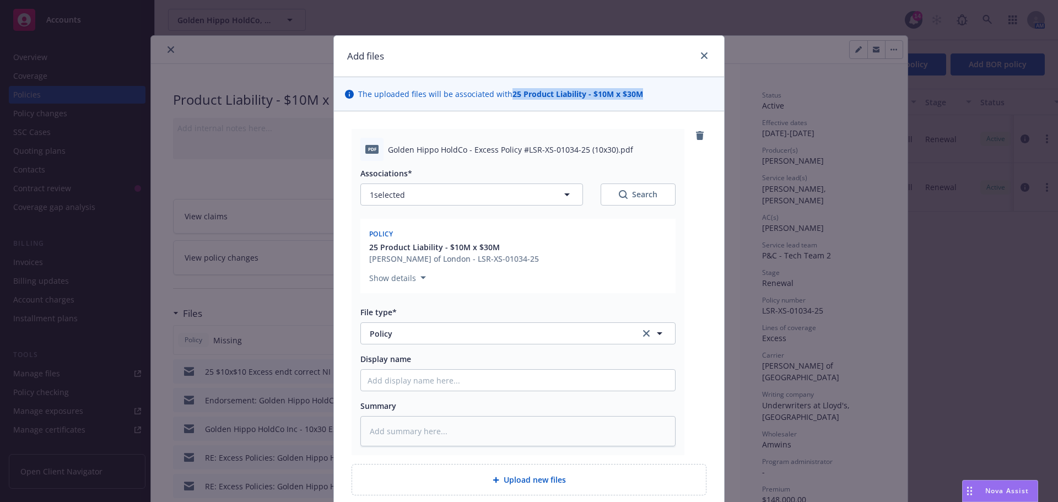
drag, startPoint x: 647, startPoint y: 94, endPoint x: 505, endPoint y: 93, distance: 142.1
click at [505, 93] on div "The uploaded files will be associated with 25 Product Liability - $10M x $30M" at bounding box center [529, 94] width 390 height 34
copy strong "25 Product Liability - $10M x $30M"
click at [370, 381] on input "Display name" at bounding box center [518, 380] width 314 height 21
paste input "25 Product Liability - $10M x $30M"
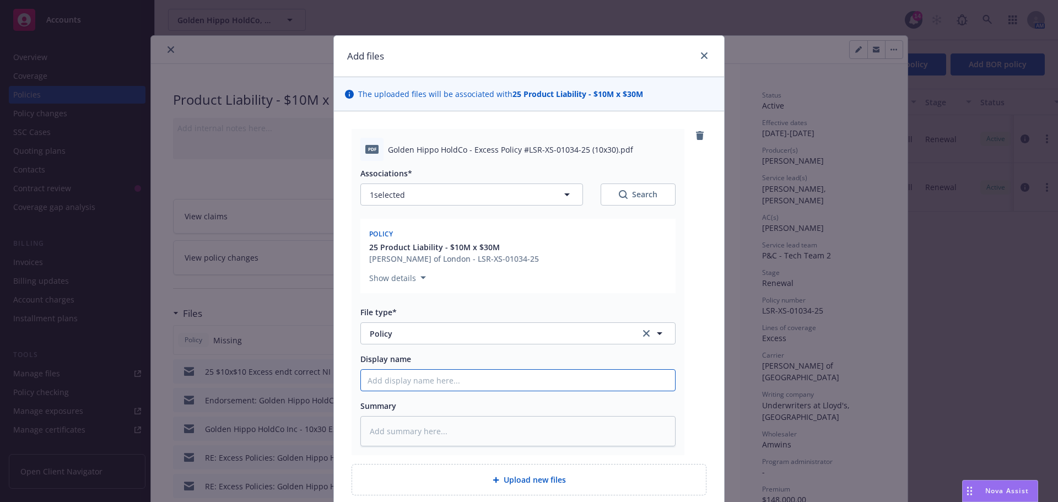
type textarea "x"
type input "25 Product Liability - $10M x $30M"
type textarea "x"
type input "25 Product Liability - $10M x $30M"
type textarea "x"
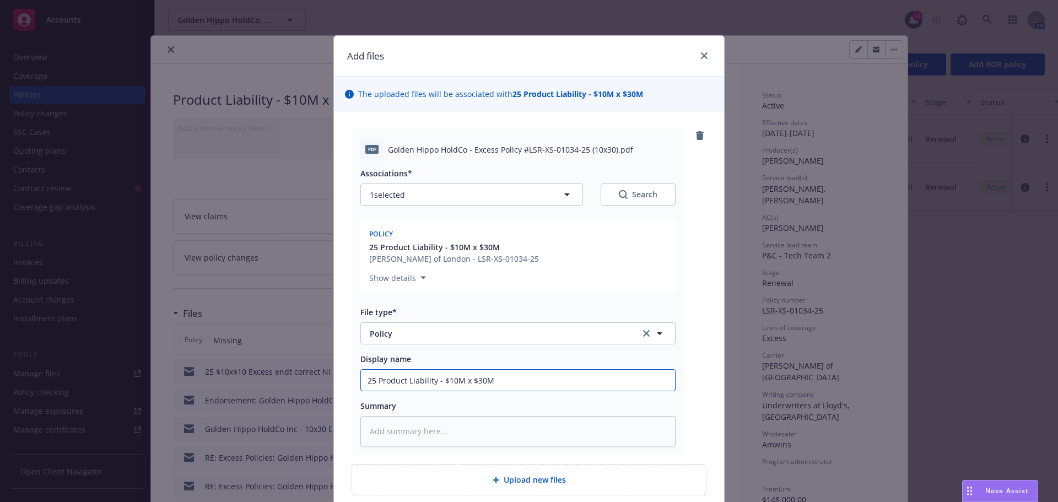
type input "25 Product Liability - $10M x $30M P"
type textarea "x"
type input "25 Product Liability - $10M x $30M Po"
type textarea "x"
type input "25 Product Liability - $10M x $30M Pol"
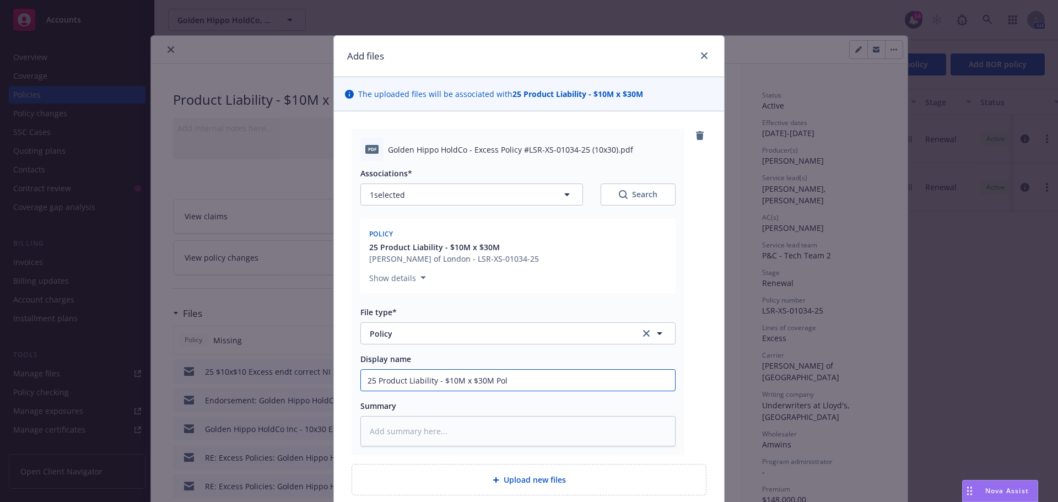
type textarea "x"
type input "25 Product Liability - $10M x $30M Poli"
type textarea "x"
type input "25 Product Liability - $10M x $30M Polic"
type textarea "x"
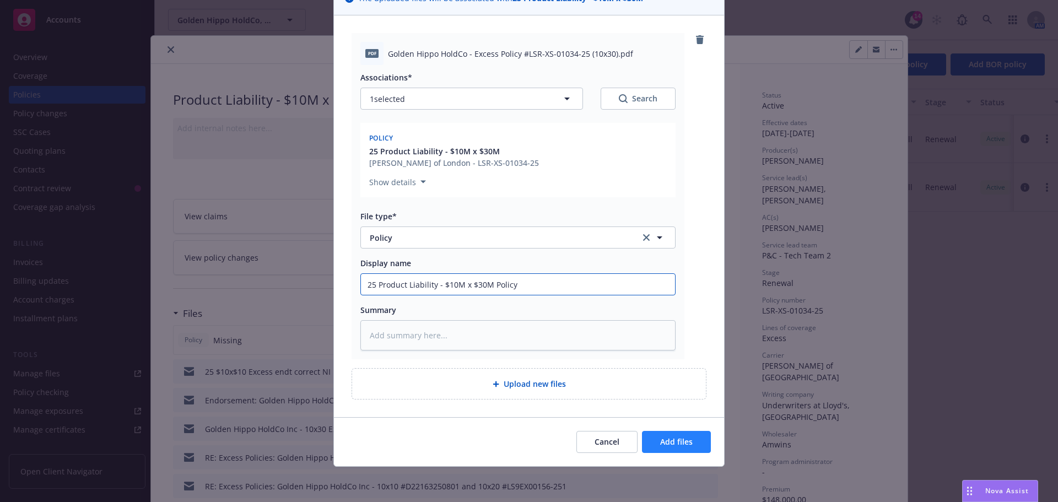
type input "25 Product Liability - $10M x $30M Policy"
click at [670, 445] on span "Add files" at bounding box center [676, 441] width 32 height 10
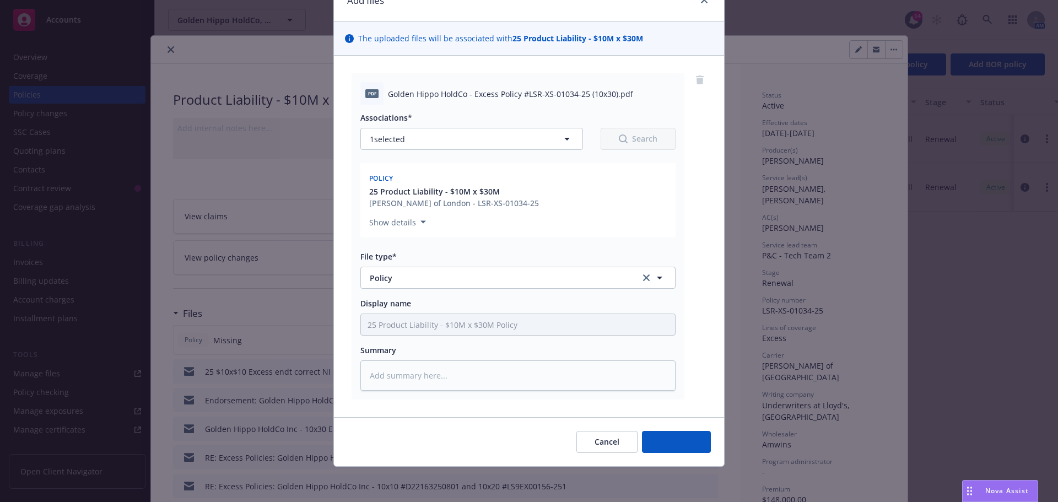
scroll to position [56, 0]
type textarea "x"
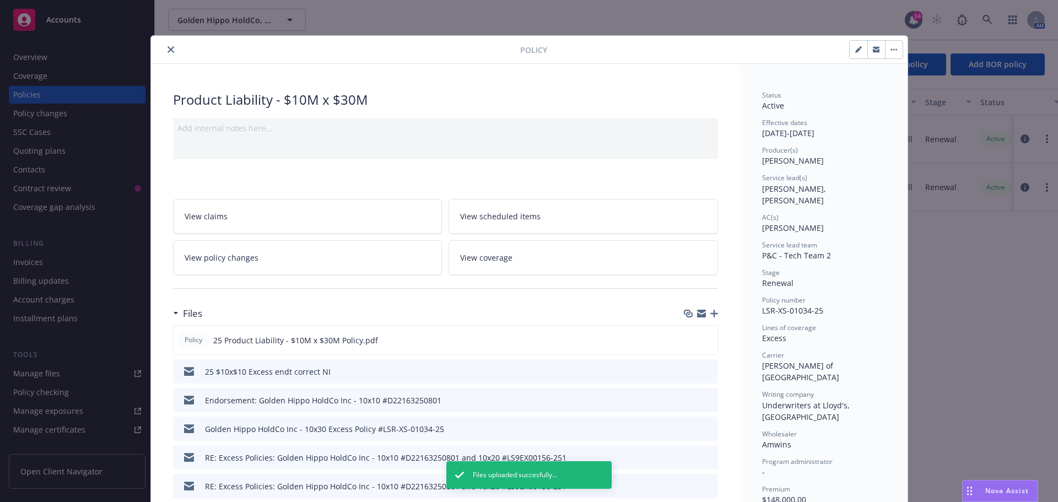
click at [167, 47] on icon "close" at bounding box center [170, 49] width 7 height 7
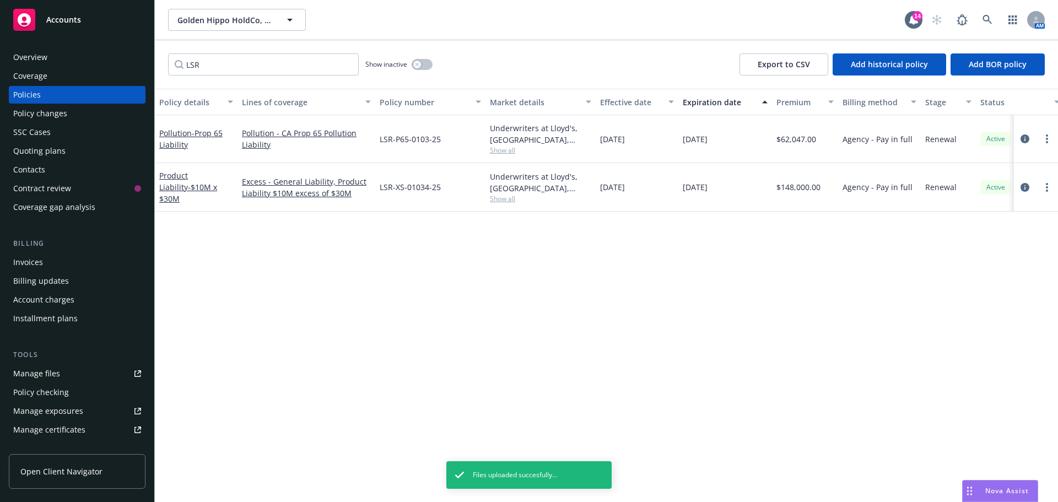
click at [46, 376] on div "Manage files" at bounding box center [36, 374] width 47 height 18
drag, startPoint x: 199, startPoint y: 59, endPoint x: 167, endPoint y: 65, distance: 32.5
click at [166, 65] on div "LSR Show inactive Export to CSV Add historical policy Add BOR policy" at bounding box center [606, 64] width 903 height 48
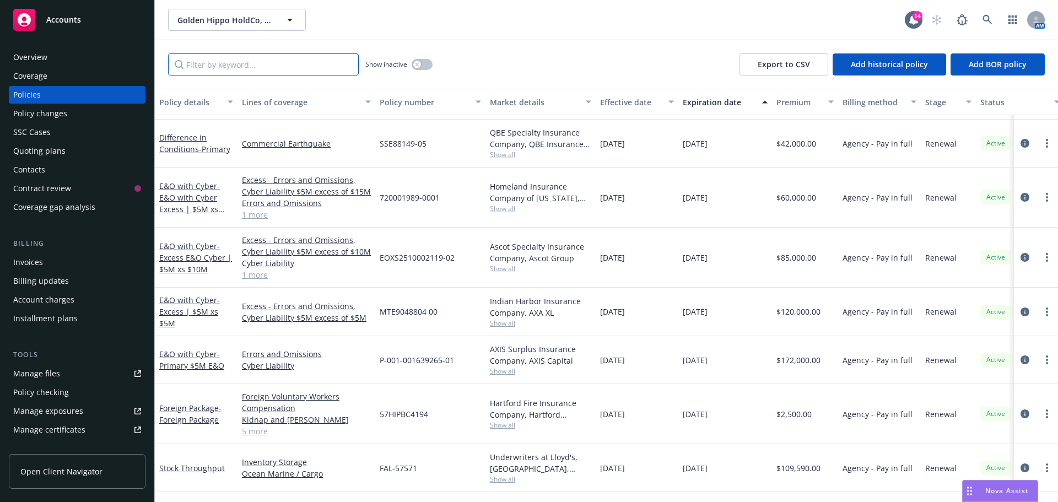
scroll to position [826, 0]
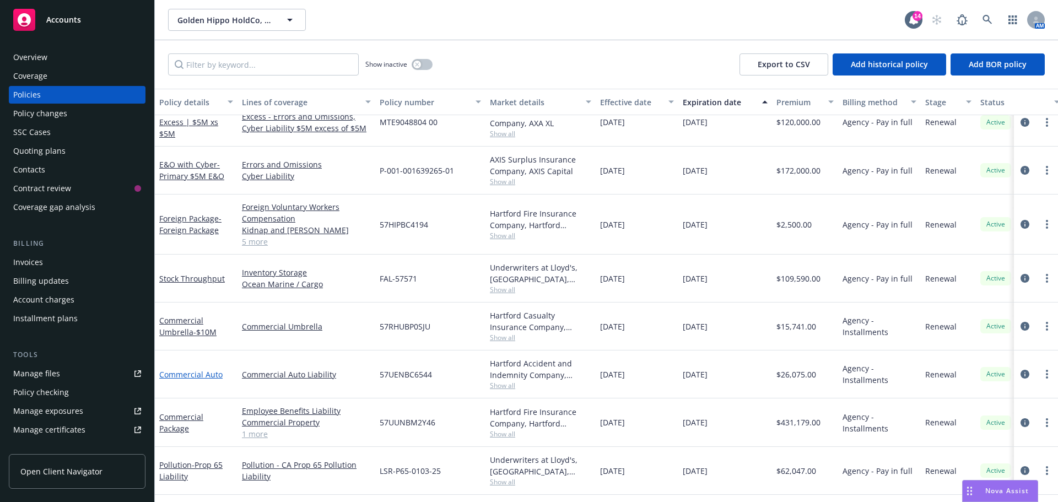
click at [203, 373] on link "Commercial Auto" at bounding box center [190, 374] width 63 height 10
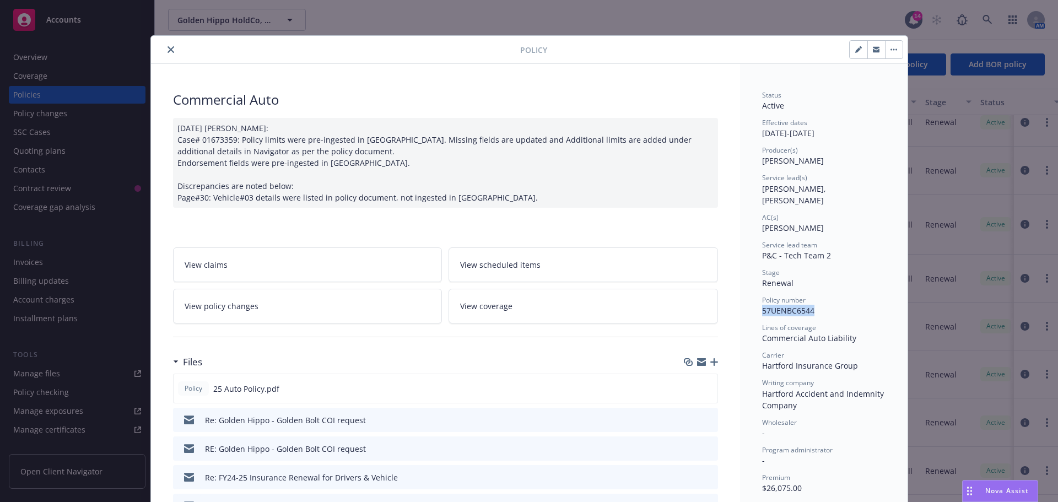
drag, startPoint x: 816, startPoint y: 300, endPoint x: 756, endPoint y: 301, distance: 60.6
copy span "57UENBC6544"
click at [712, 361] on icon "button" at bounding box center [714, 362] width 8 height 8
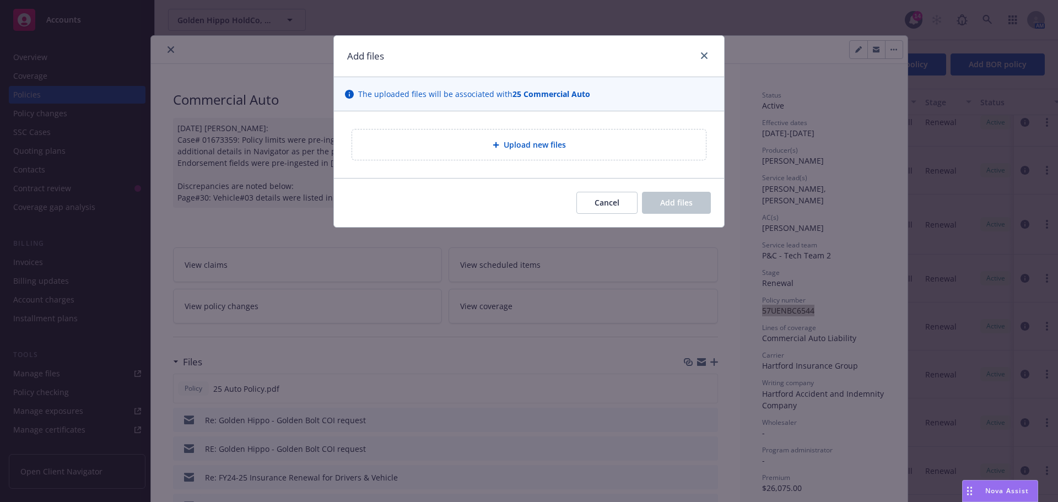
type textarea "x"
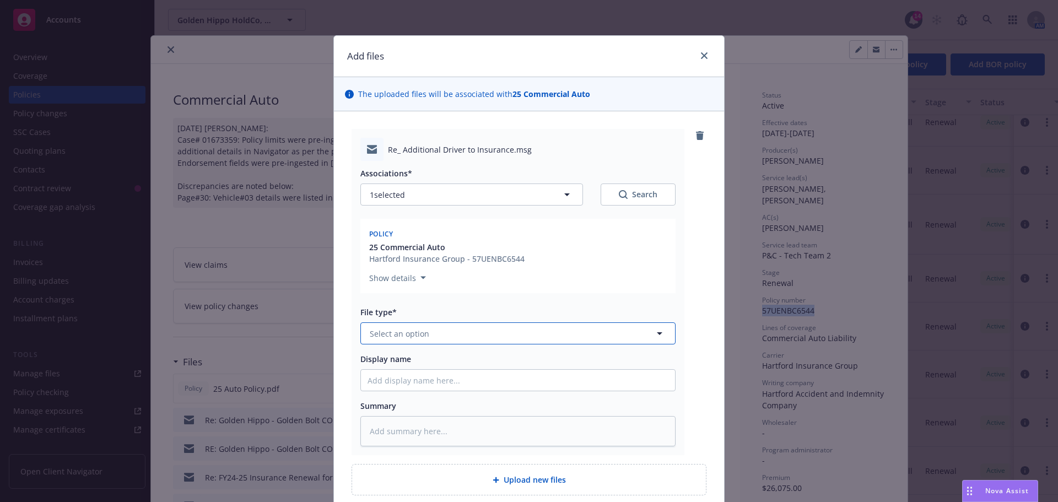
click at [454, 336] on button "Select an option" at bounding box center [517, 333] width 315 height 22
type input "EMA"
click at [437, 367] on div "Email" at bounding box center [517, 364] width 301 height 16
click at [384, 382] on input "Display name" at bounding box center [518, 380] width 314 height 21
type textarea "x"
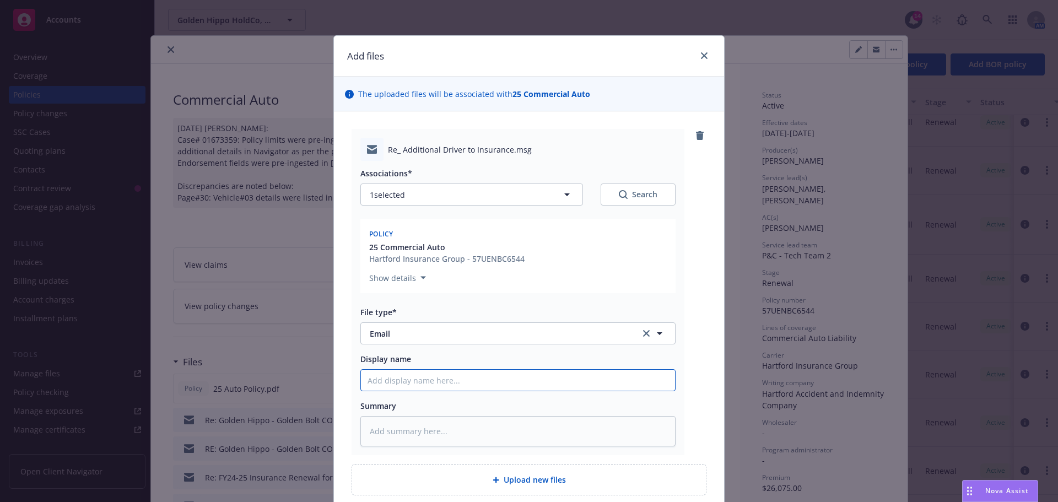
type input "2"
type textarea "x"
type input "25"
type textarea "x"
type input "25"
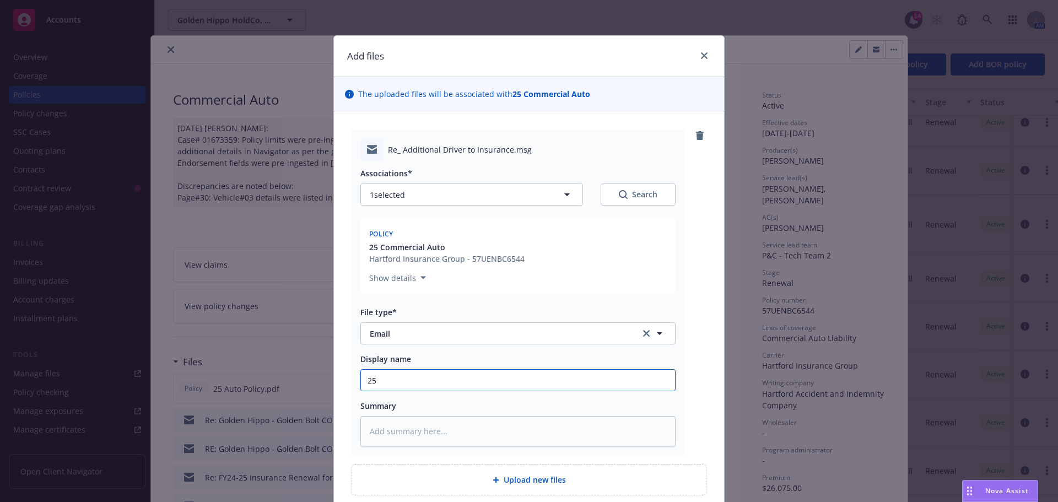
type textarea "x"
type input "25 a"
type textarea "x"
type input "25 aU"
type textarea "x"
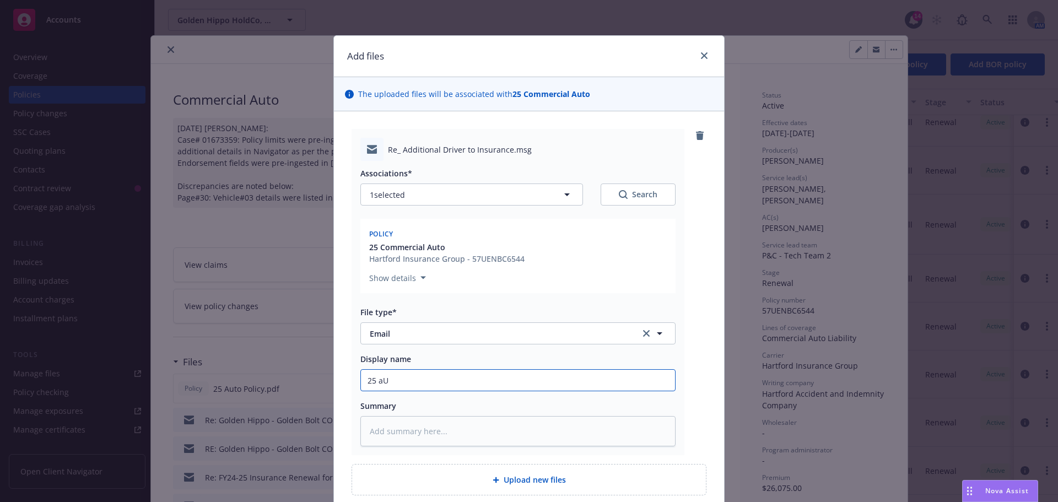
type input "25 aUT"
type textarea "x"
type input "25 aUTO"
type textarea "x"
type input "25 aUTO"
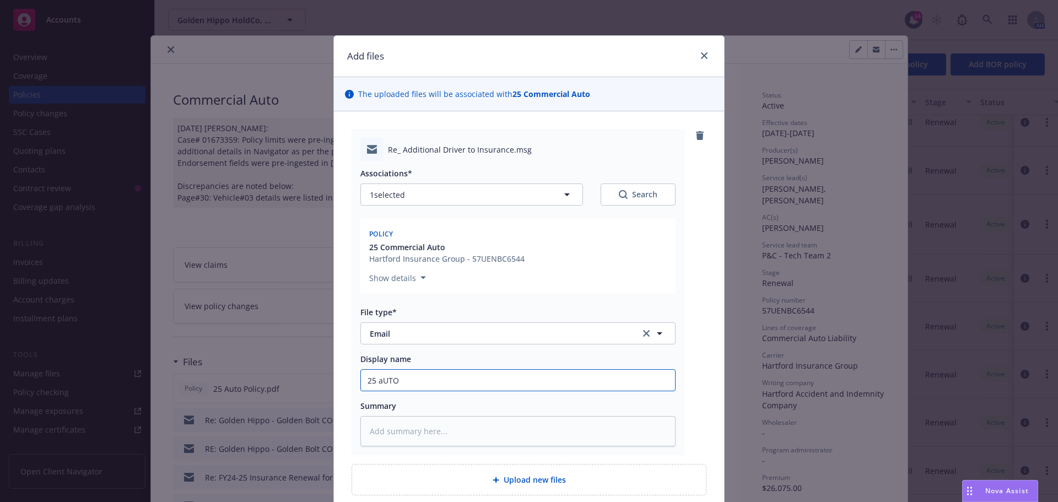
type textarea "x"
type input "25 aUTO A"
type textarea "x"
type input "25 aUTO AD"
type textarea "x"
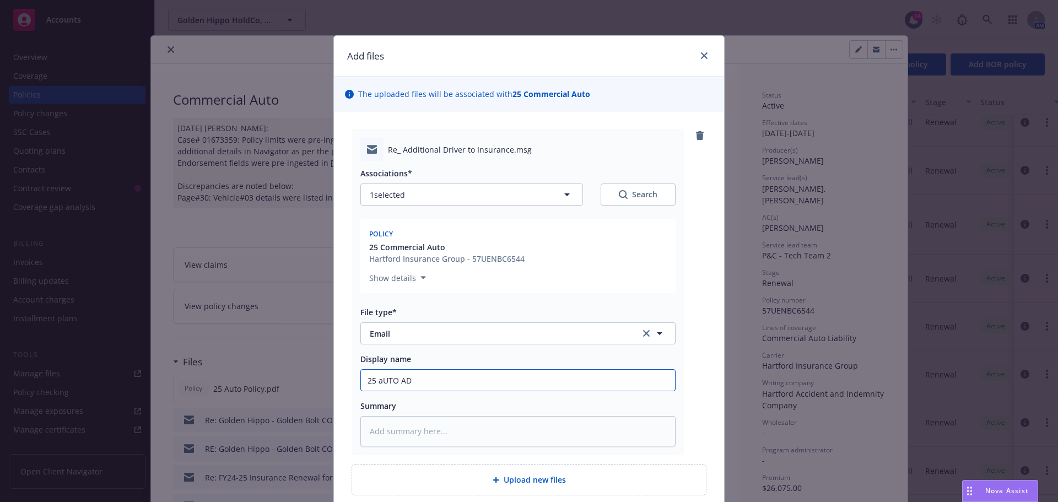
type input "25 aUTO ADD"
type textarea "x"
type input "25 aUTO AD"
type textarea "x"
type input "25 aUTO A"
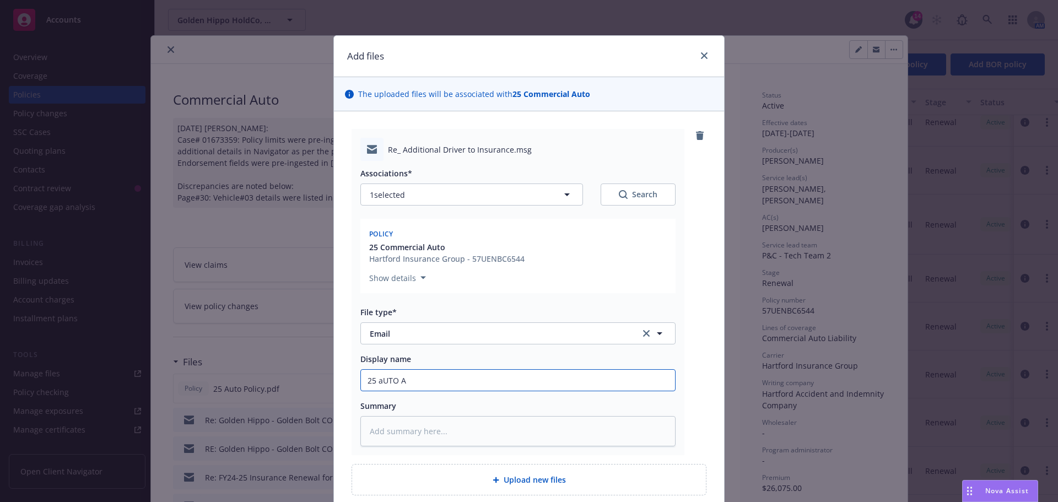
type textarea "x"
type input "25 aUTO"
type textarea "x"
type input "25 aUTO"
type textarea "x"
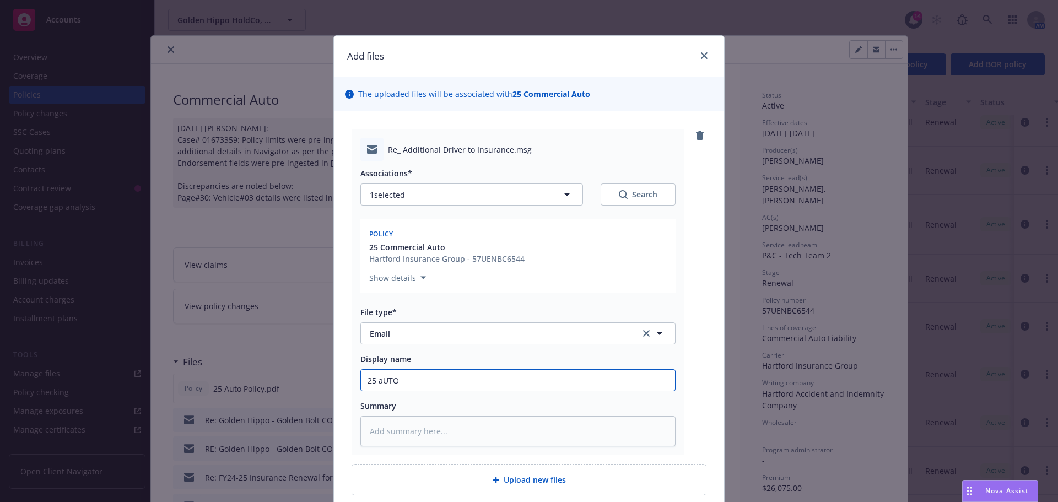
type input "25 aUT"
type textarea "x"
type input "25 aU"
type textarea "x"
type input "25 a"
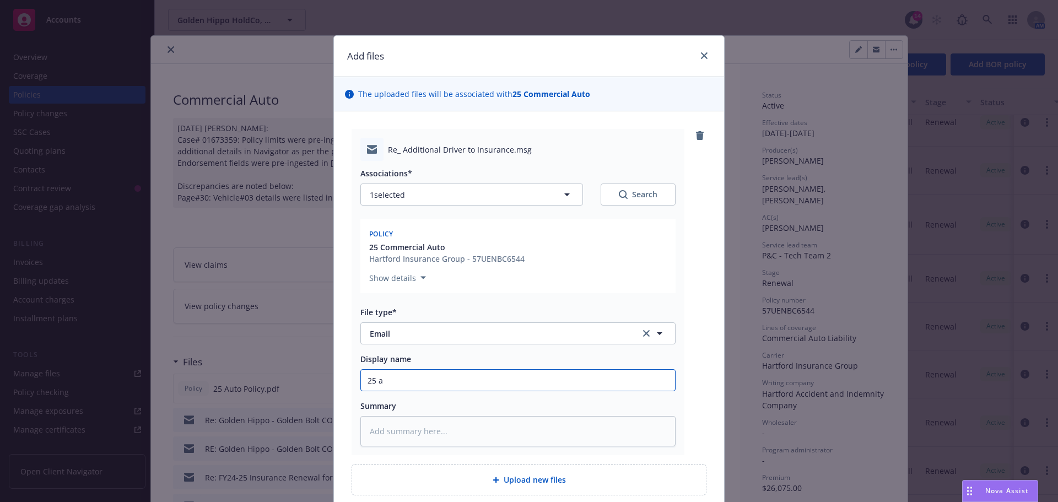
type textarea "x"
type input "25"
type textarea "x"
type input "25 A"
type textarea "x"
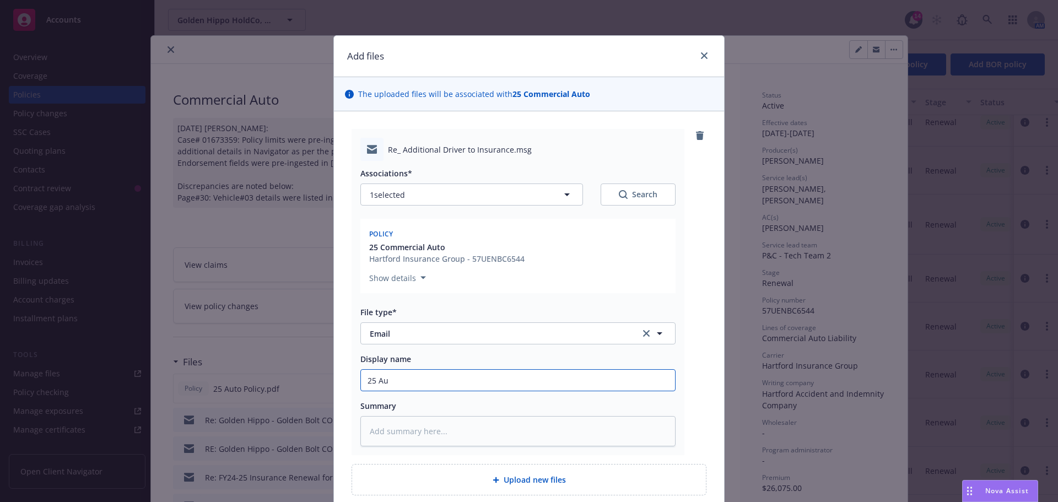
type input "25 Aut"
type textarea "x"
type input "25 Auto"
type textarea "x"
type input "25 Auto"
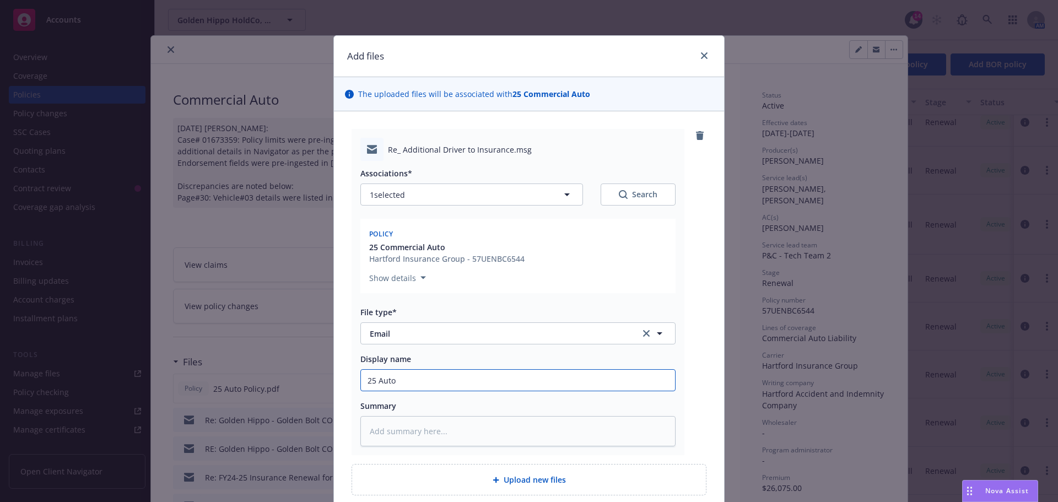
type textarea "x"
type input "25 Auto a"
type textarea "x"
type input "25 Auto ad"
type textarea "x"
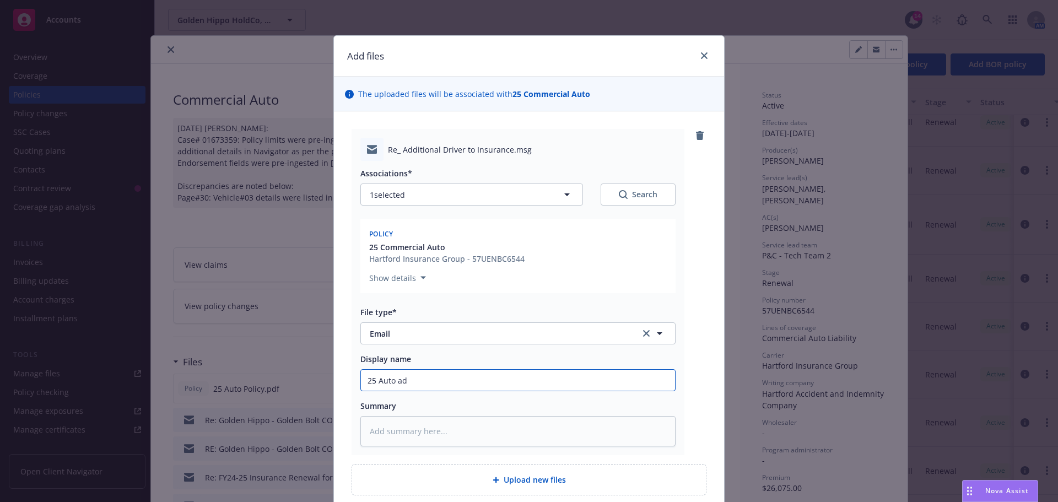
type input "25 Auto add"
type textarea "x"
type input "25 Auto add"
type textarea "x"
type input "25 Auto add d"
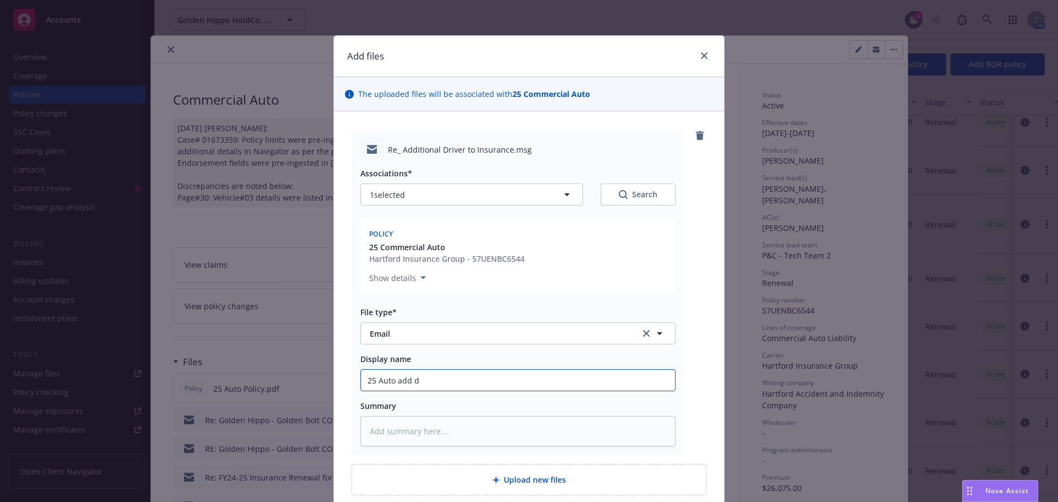
type textarea "x"
type input "25 Auto add dr"
type textarea "x"
type input "25 Auto add dri"
type textarea "x"
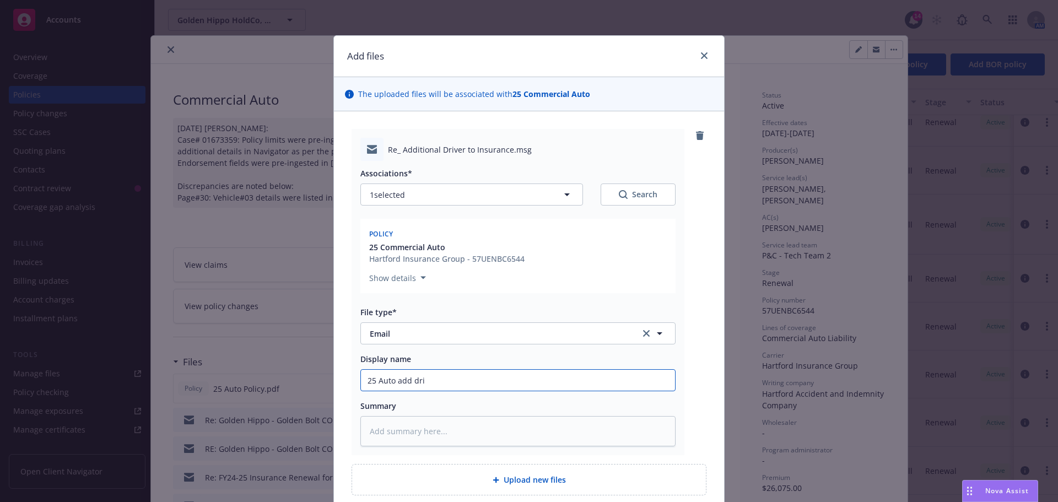
type input "25 Auto add driv"
type textarea "x"
type input "25 Auto add drive"
type textarea "x"
type input "25 Auto add driver"
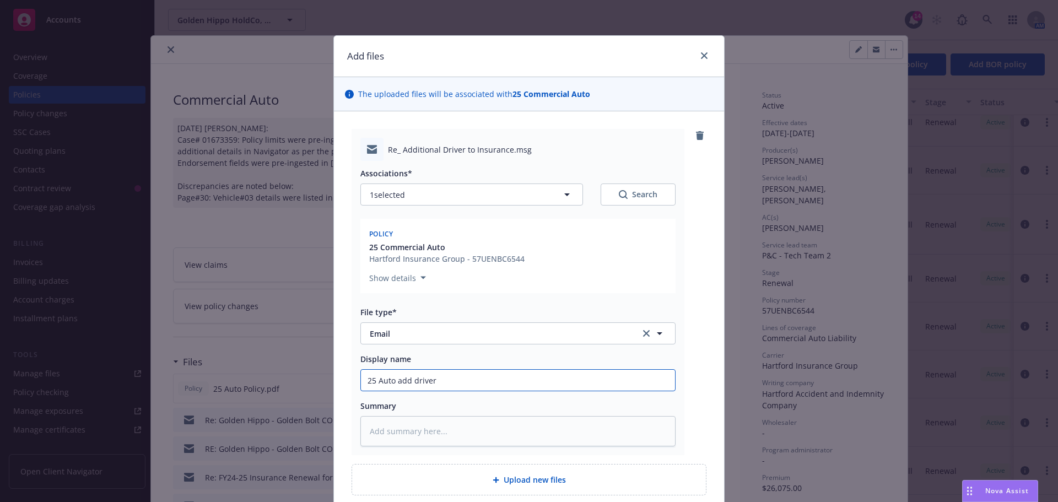
type textarea "x"
type input "25 Auto add driver"
click at [470, 382] on input "25 Auto add driver" at bounding box center [518, 380] width 314 height 21
paste input "Shelby Christine Stancliff"
type textarea "x"
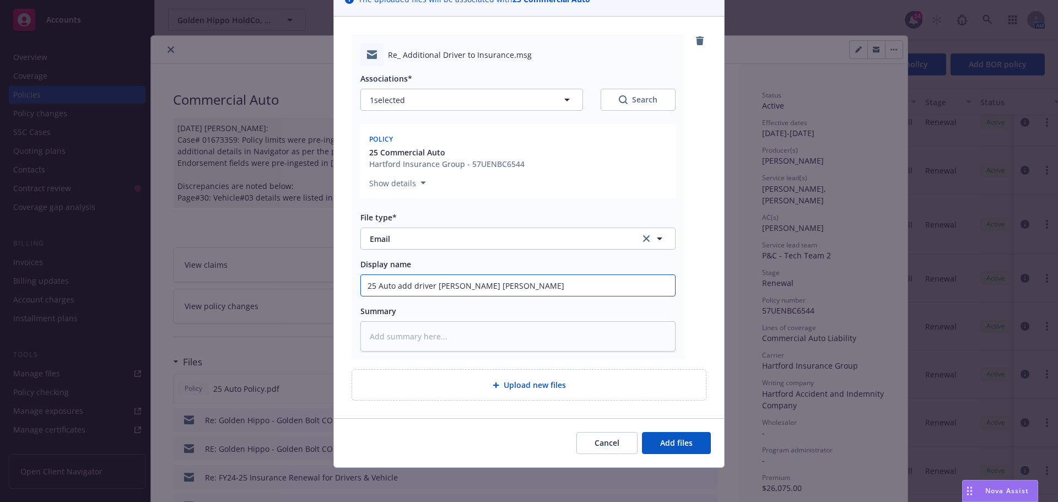
scroll to position [96, 0]
type input "25 Auto add driver Shelby Christine Stancliff"
type textarea "x"
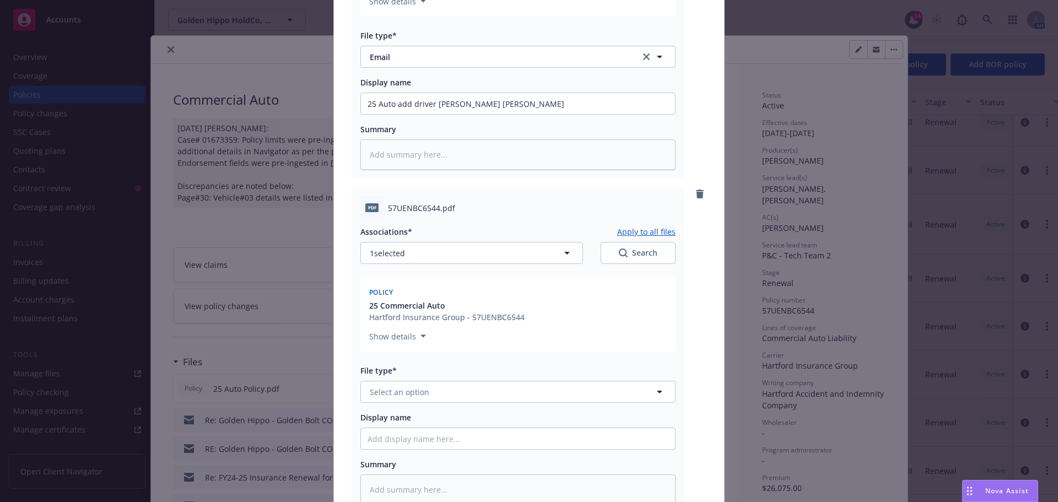
scroll to position [316, 0]
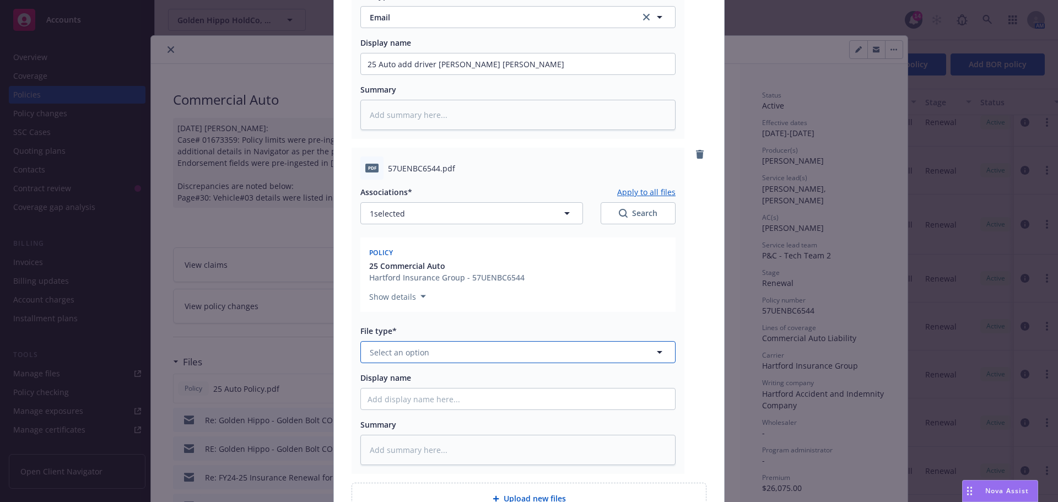
click at [490, 354] on button "Select an option" at bounding box center [517, 352] width 315 height 22
type input "chang"
click at [500, 380] on div "Change request" at bounding box center [517, 383] width 301 height 16
drag, startPoint x: 530, startPoint y: 67, endPoint x: 297, endPoint y: 72, distance: 232.5
click at [297, 72] on div "Add files The uploaded files will be associated with 25 Commercial Auto Re_ Add…" at bounding box center [529, 251] width 1058 height 502
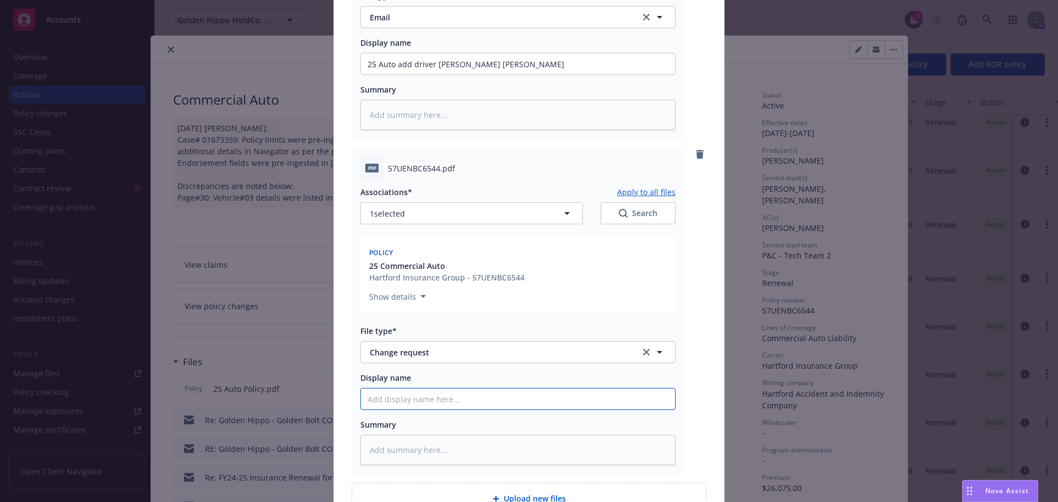
click at [454, 393] on input "Display name" at bounding box center [518, 398] width 314 height 21
paste input "25 Auto add driver Shelby Christine Stancliff"
type textarea "x"
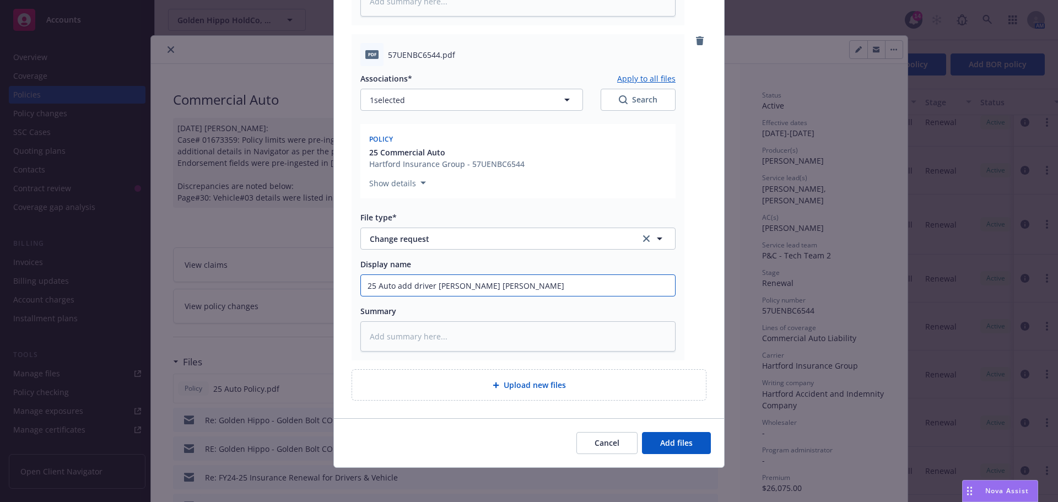
scroll to position [431, 0]
type input "25 Auto add driver Shelby Christine Stancliff"
click at [675, 449] on button "Add files" at bounding box center [676, 442] width 69 height 22
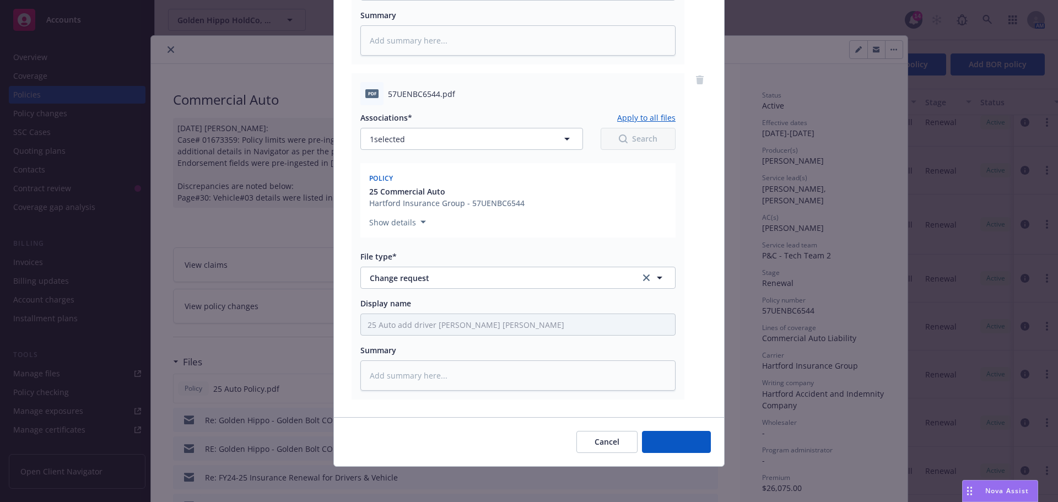
scroll to position [391, 0]
type textarea "x"
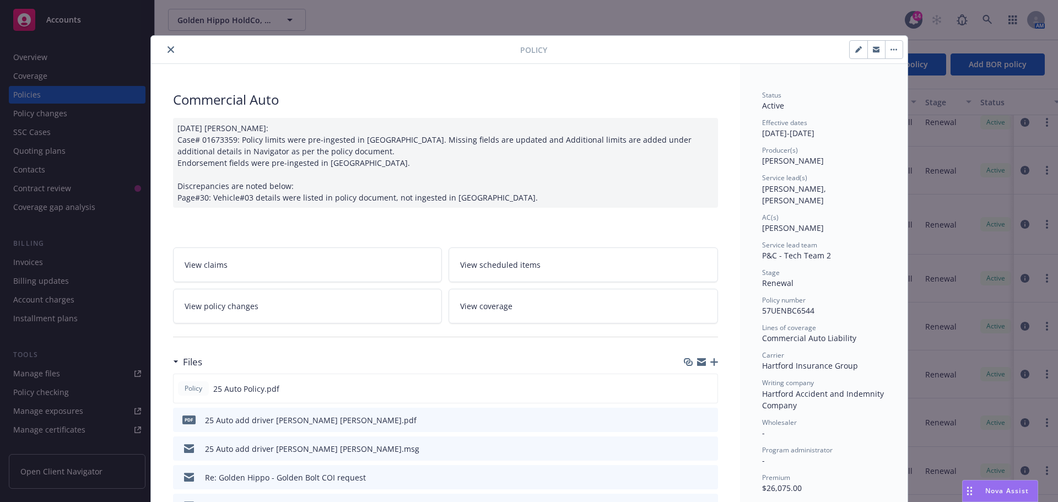
click at [167, 43] on button "close" at bounding box center [170, 49] width 13 height 13
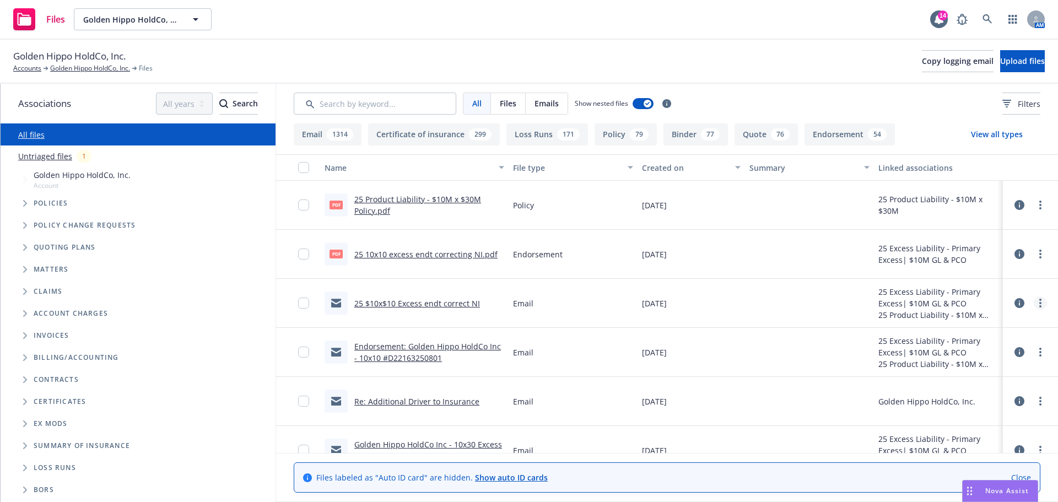
click at [1033, 301] on link "more" at bounding box center [1039, 302] width 13 height 13
click at [951, 371] on link "Edit" at bounding box center [983, 370] width 110 height 22
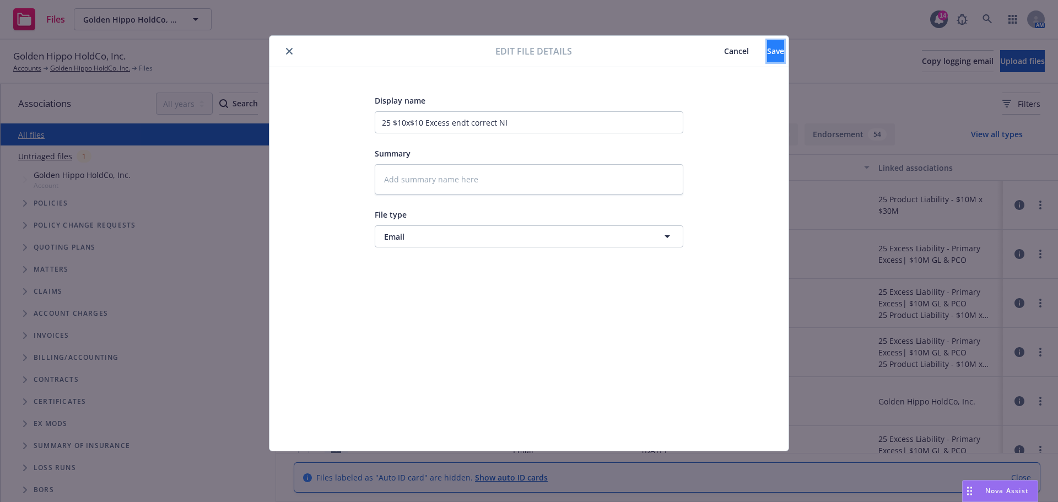
click at [767, 57] on button "Save" at bounding box center [775, 51] width 17 height 22
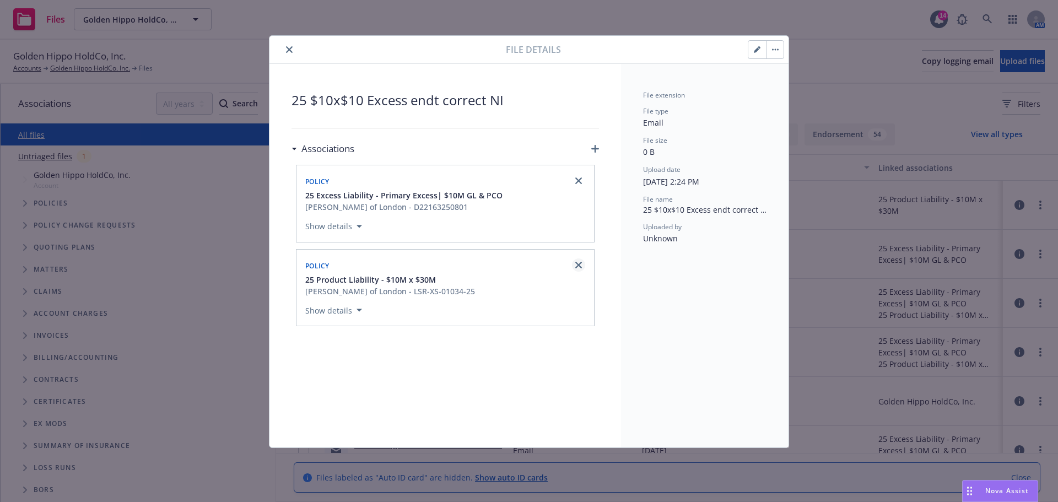
click at [578, 266] on icon "close" at bounding box center [578, 265] width 7 height 7
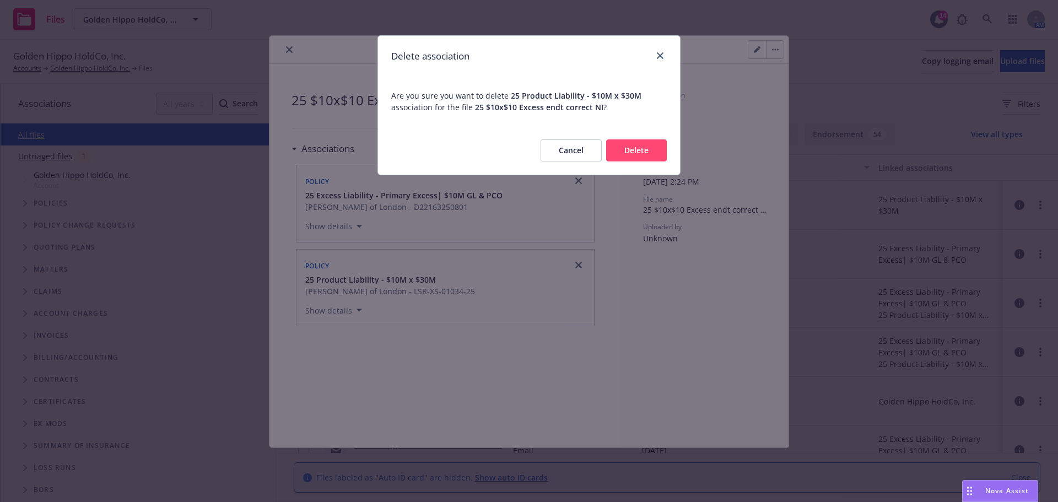
click at [628, 149] on button "Delete" at bounding box center [636, 150] width 61 height 22
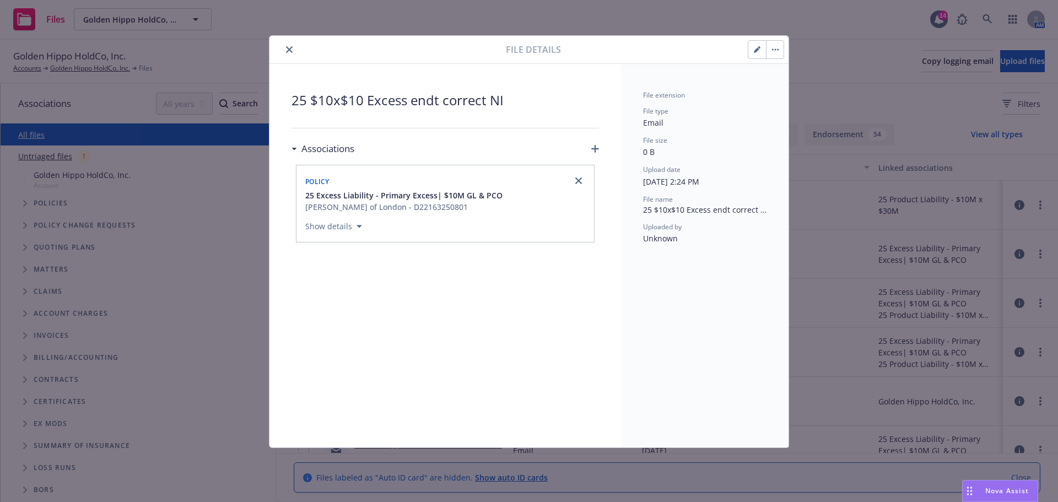
click at [290, 56] on button "close" at bounding box center [289, 49] width 13 height 13
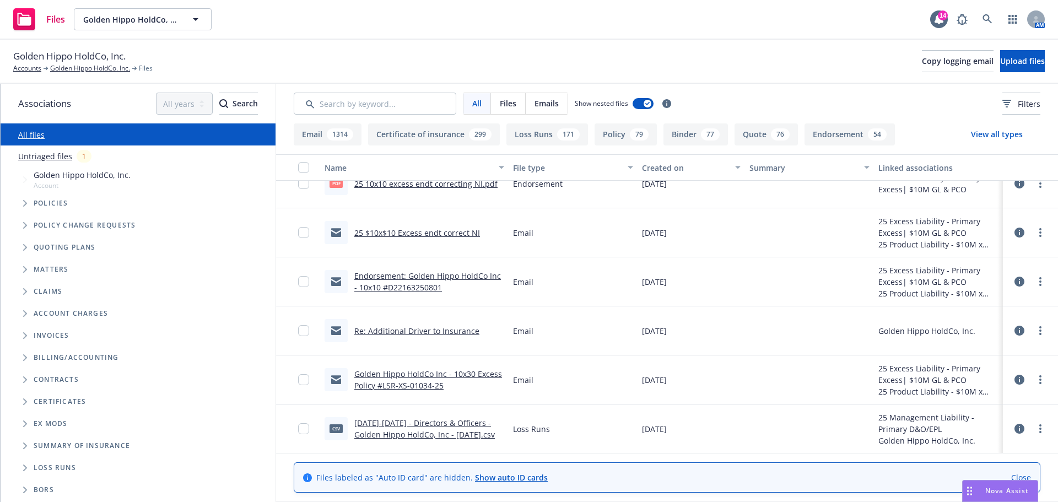
scroll to position [110, 0]
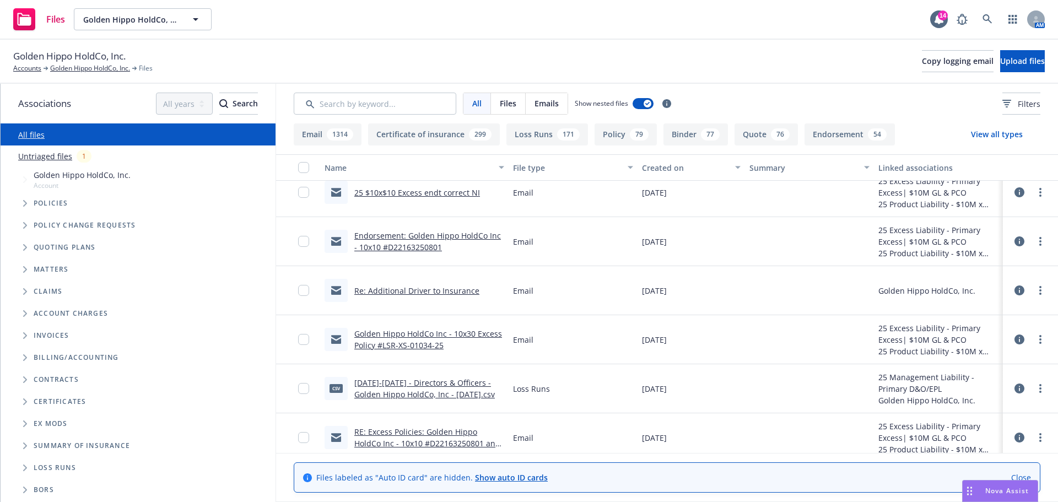
click at [416, 341] on link "Golden Hippo HoldCo Inc - 10x30 Excess Policy #LSR-XS-01034-25" at bounding box center [428, 339] width 148 height 22
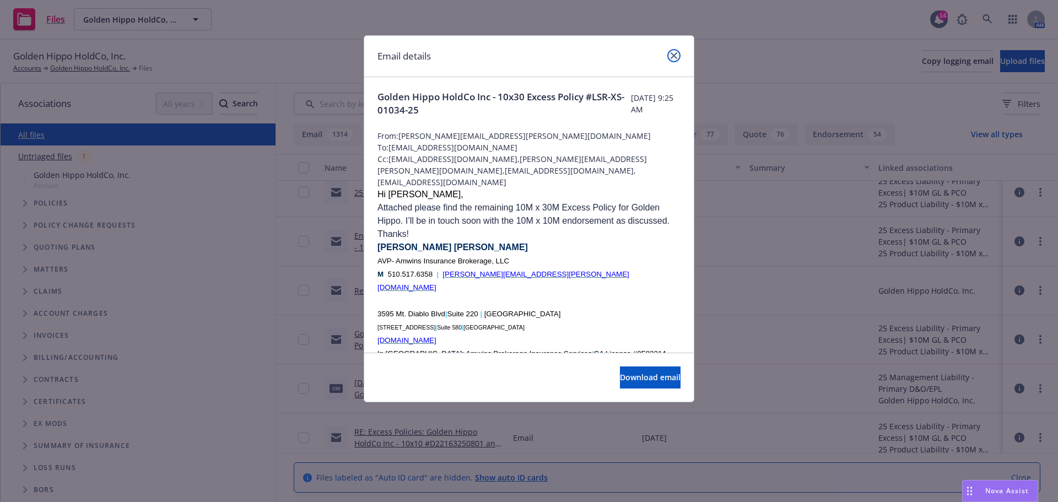
click at [669, 58] on link "close" at bounding box center [673, 55] width 13 height 13
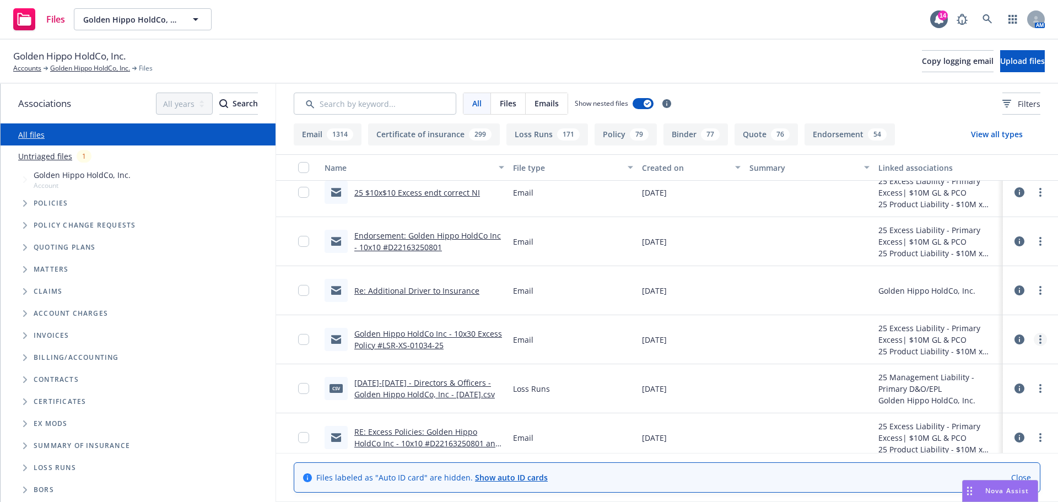
click at [1033, 339] on link "more" at bounding box center [1039, 339] width 13 height 13
click at [952, 403] on link "Edit" at bounding box center [983, 406] width 110 height 22
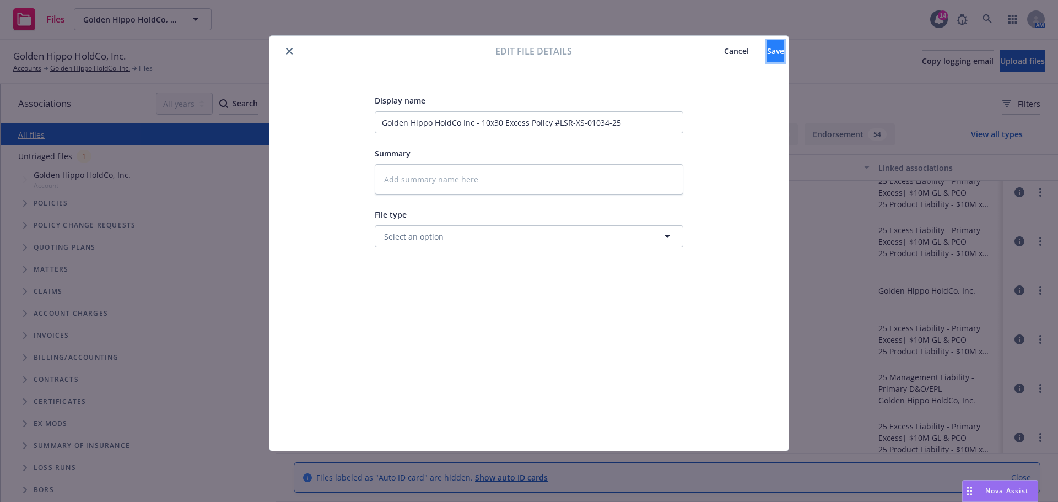
click at [767, 53] on button "Save" at bounding box center [775, 51] width 17 height 22
type textarea "x"
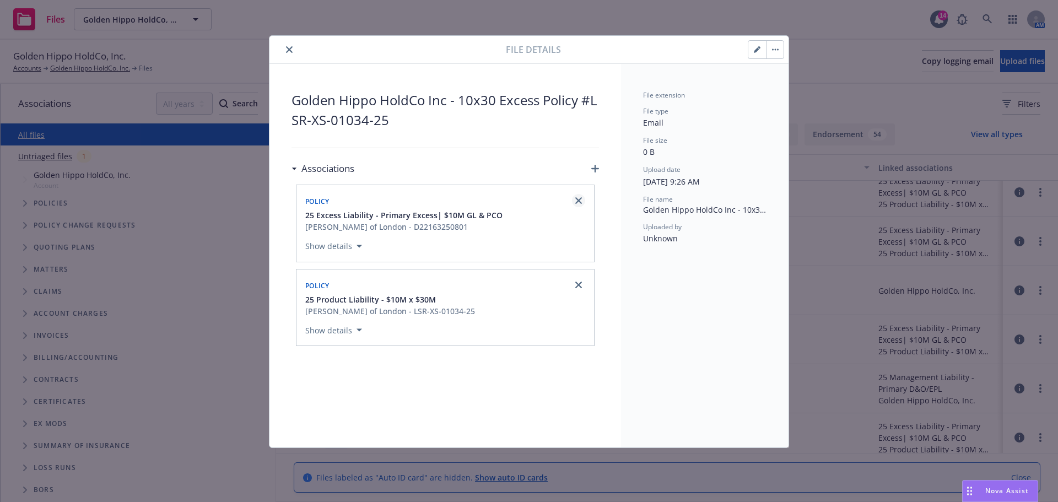
click at [579, 197] on icon "close" at bounding box center [578, 200] width 7 height 7
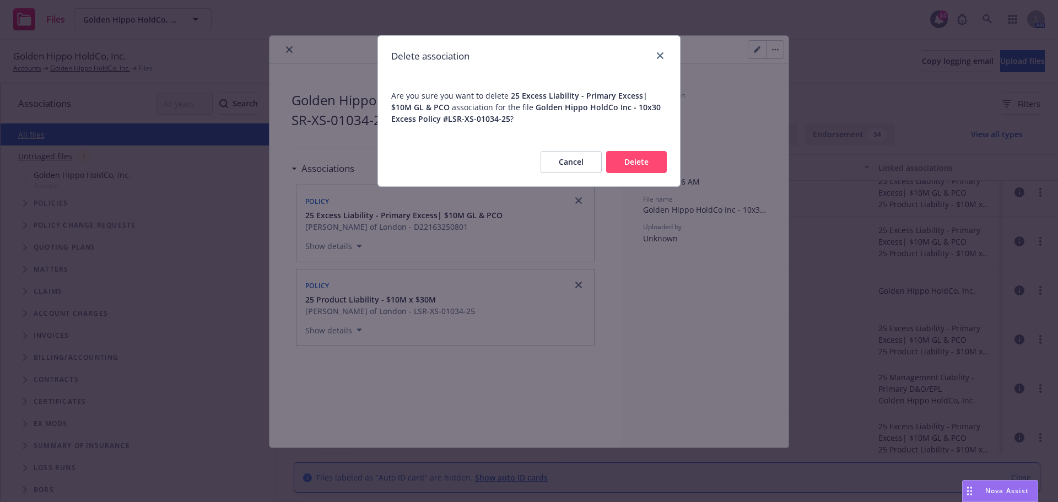
click at [626, 164] on button "Delete" at bounding box center [636, 162] width 61 height 22
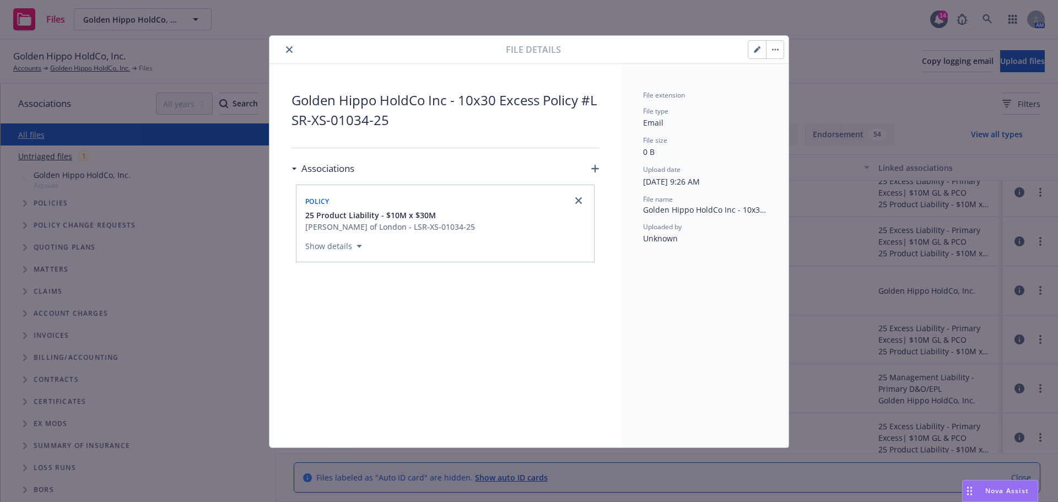
click at [285, 47] on button "close" at bounding box center [289, 49] width 13 height 13
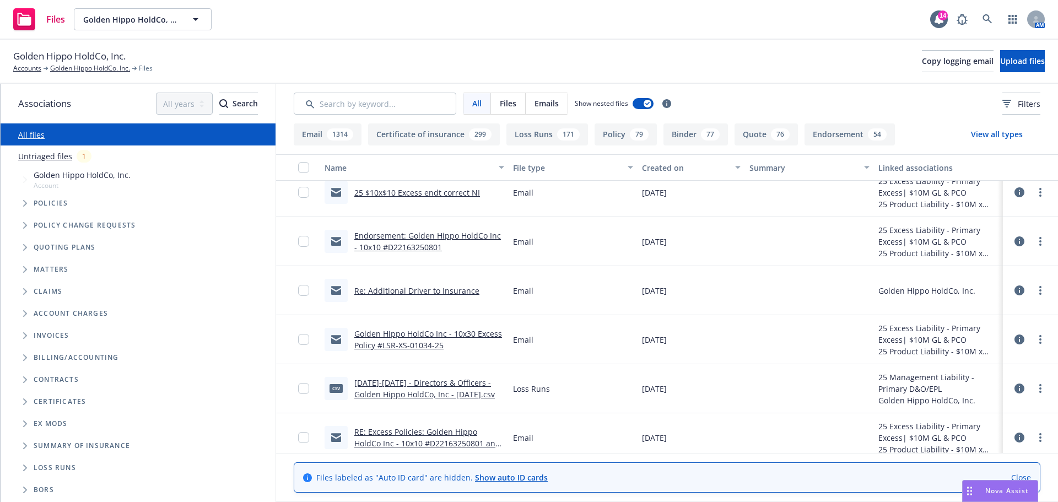
click at [465, 17] on div "Files Golden Hippo HoldCo, Inc. Golden Hippo HoldCo, Inc. 14 AM" at bounding box center [529, 20] width 1058 height 40
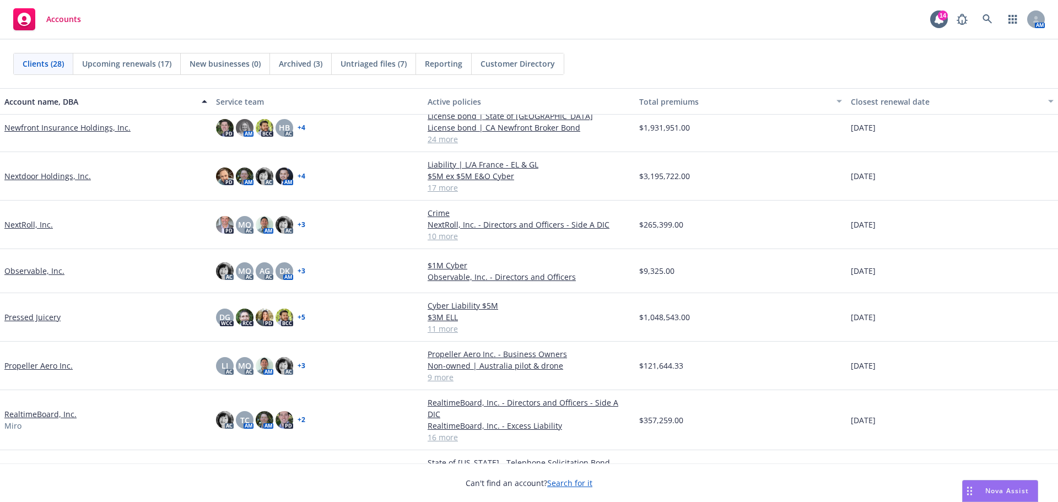
scroll to position [551, 0]
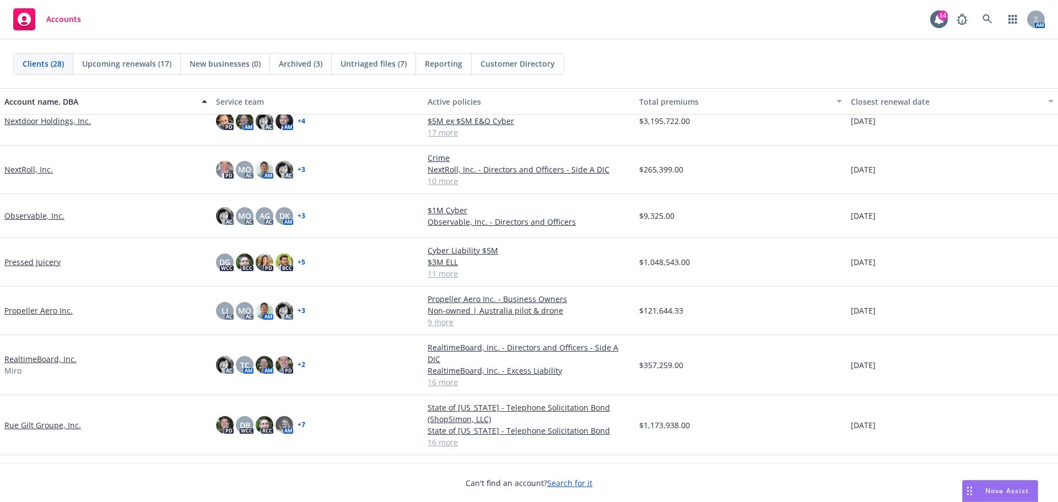
click at [46, 262] on link "Pressed Juicery" at bounding box center [32, 262] width 56 height 12
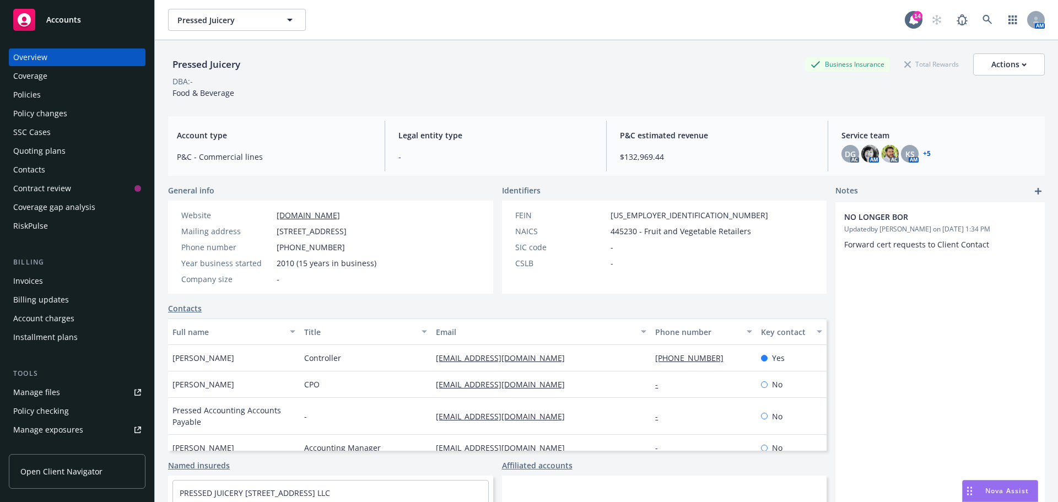
click at [48, 94] on div "Policies" at bounding box center [77, 95] width 128 height 18
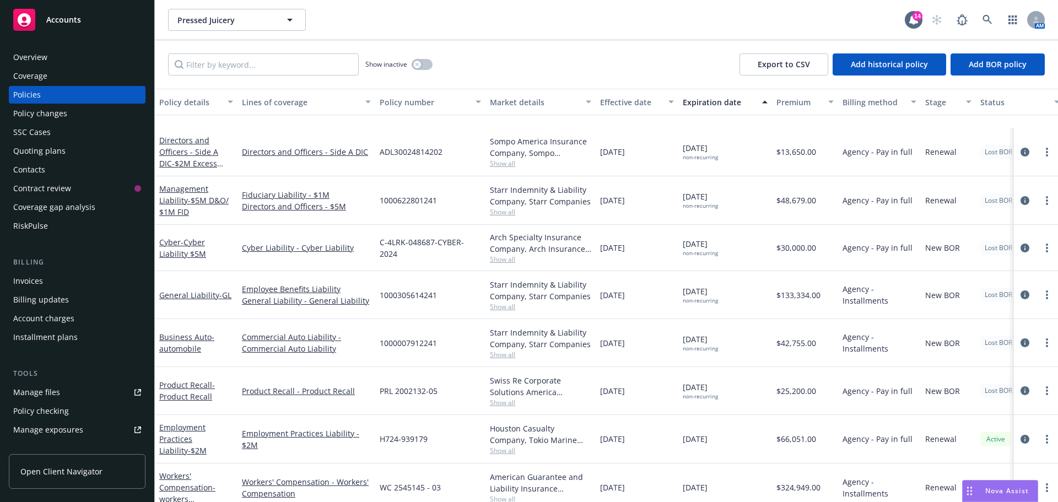
scroll to position [242, 0]
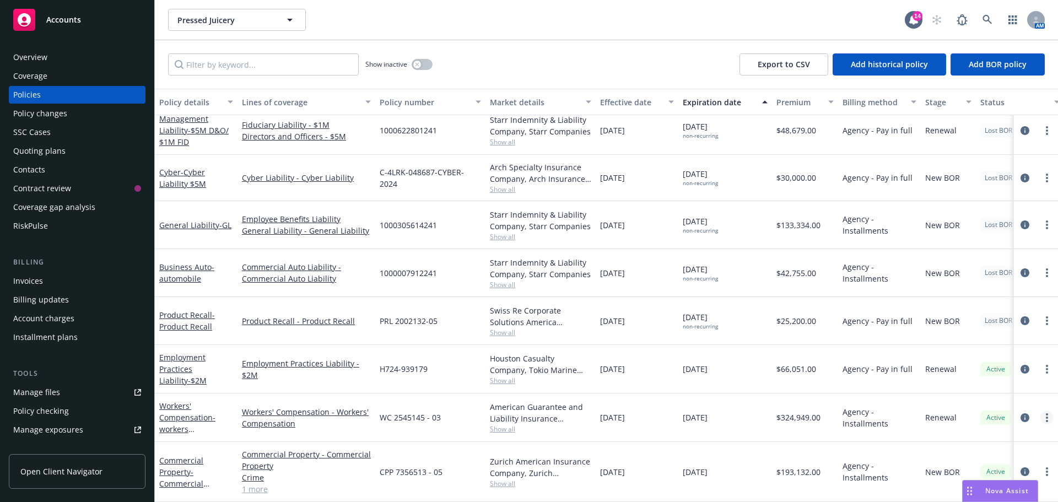
click at [1042, 411] on link "more" at bounding box center [1046, 417] width 13 height 13
click at [961, 286] on link "End policy" at bounding box center [987, 285] width 129 height 22
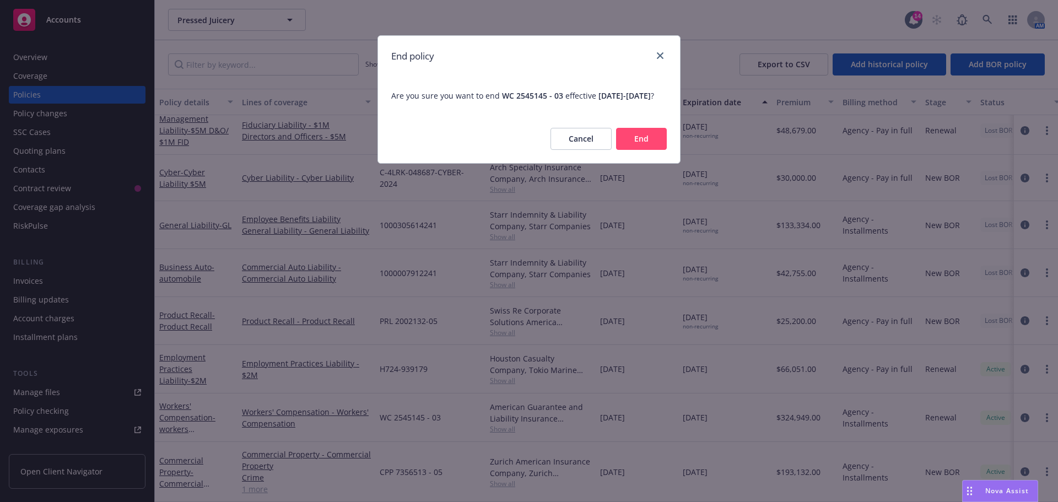
click at [630, 150] on button "End" at bounding box center [641, 139] width 51 height 22
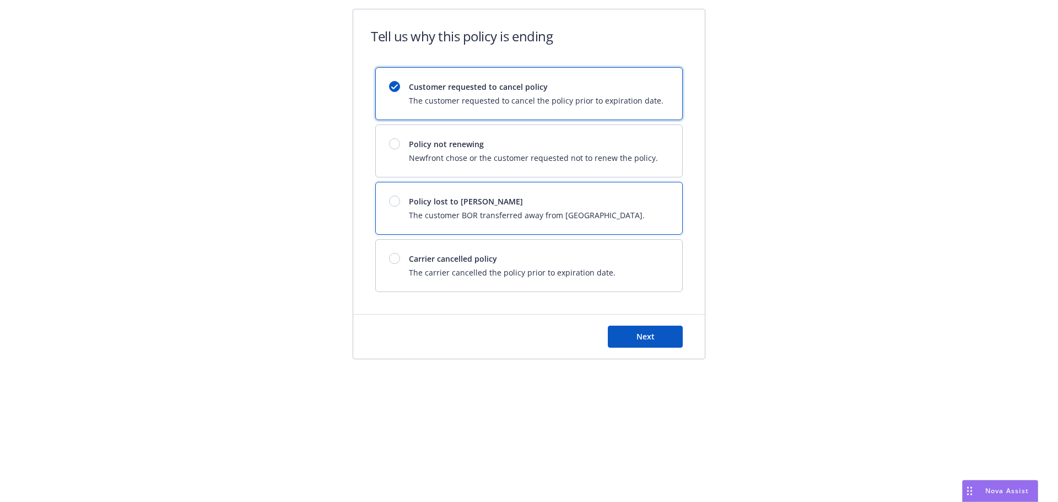
click at [397, 199] on div at bounding box center [394, 201] width 11 height 11
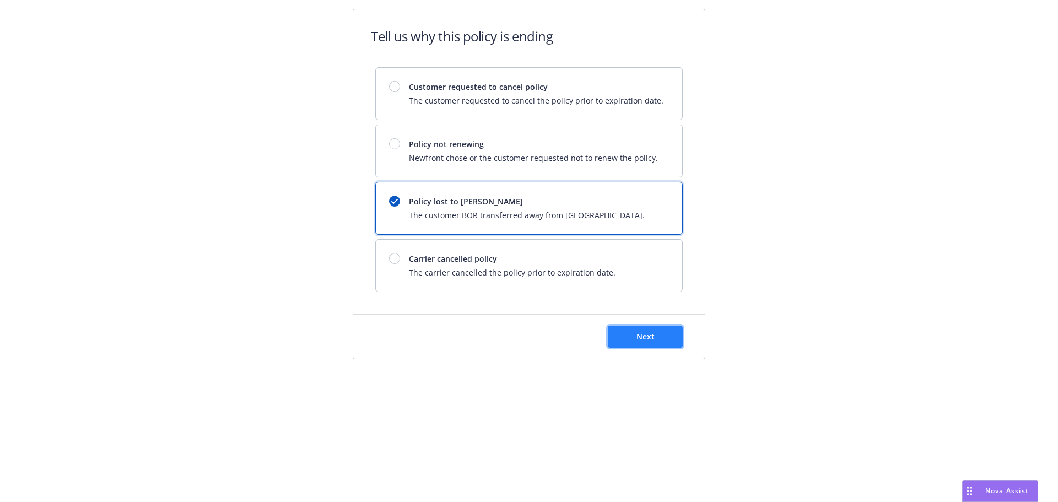
click at [653, 343] on button "Next" at bounding box center [645, 337] width 75 height 22
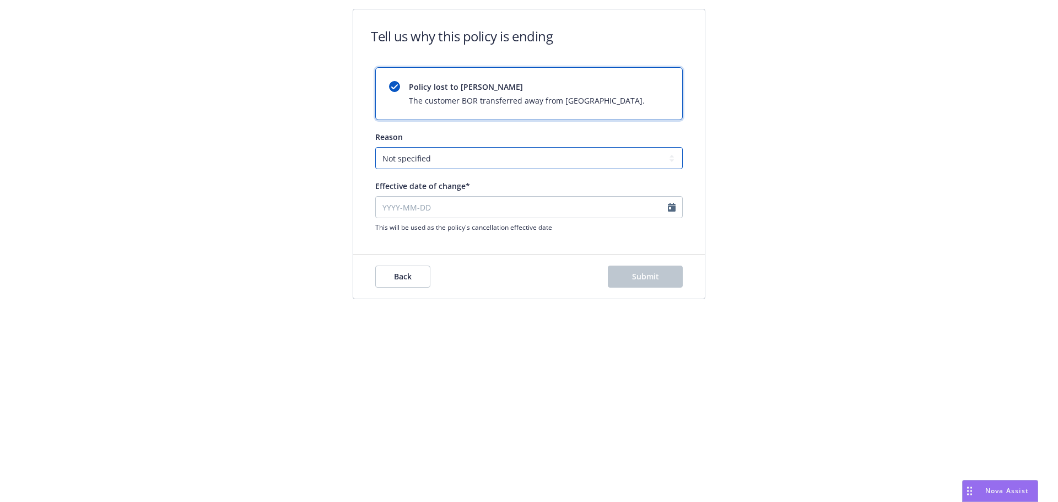
click at [425, 160] on select "Not specified Service Pricing Buyer change M&A, Bankruptcy, or Out of business …" at bounding box center [528, 158] width 307 height 22
select select "Buyer change"
click at [375, 147] on select "Not specified Service Pricing Buyer change M&A, Bankruptcy, or Out of business …" at bounding box center [528, 158] width 307 height 22
select select "September"
select select "2025"
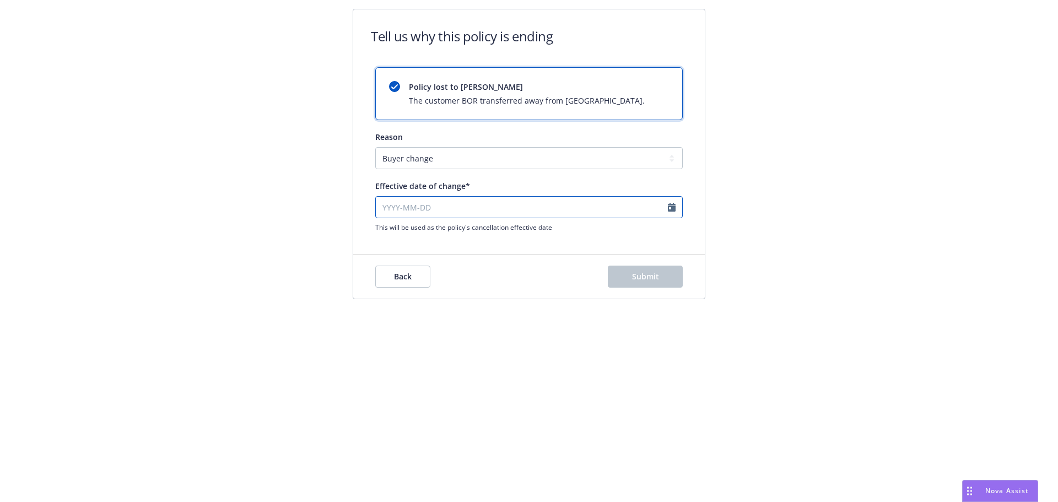
click at [407, 209] on input "Effective date of change*" at bounding box center [528, 207] width 307 height 22
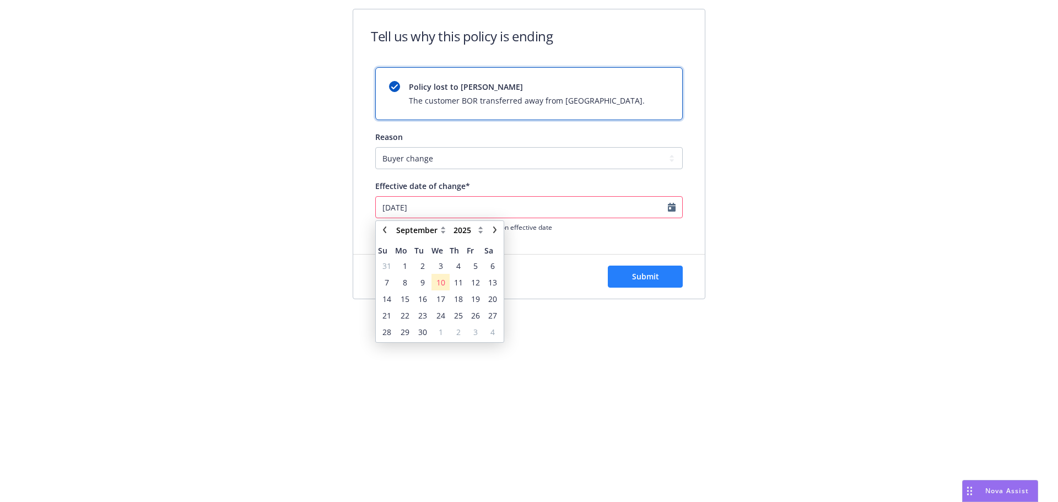
type input "07/28/2025"
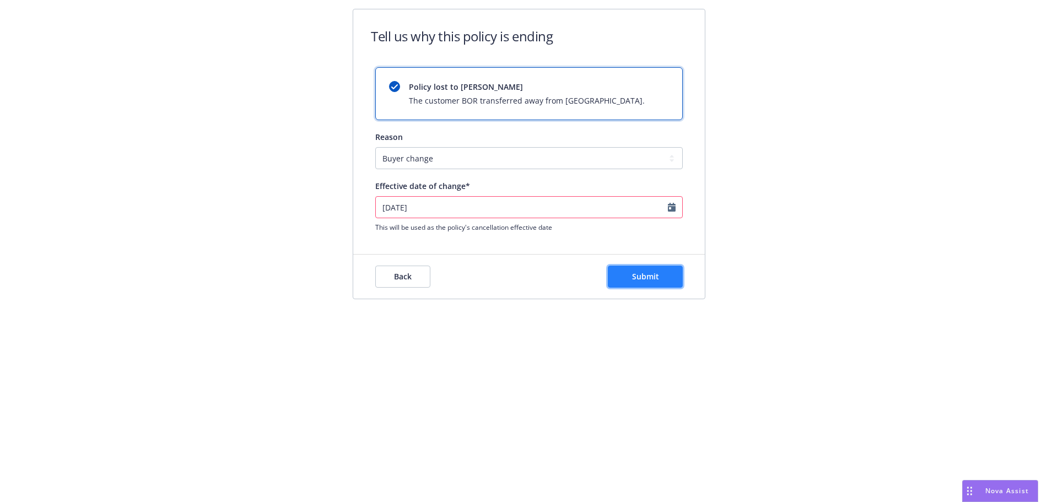
click at [639, 273] on span "Submit" at bounding box center [645, 276] width 27 height 10
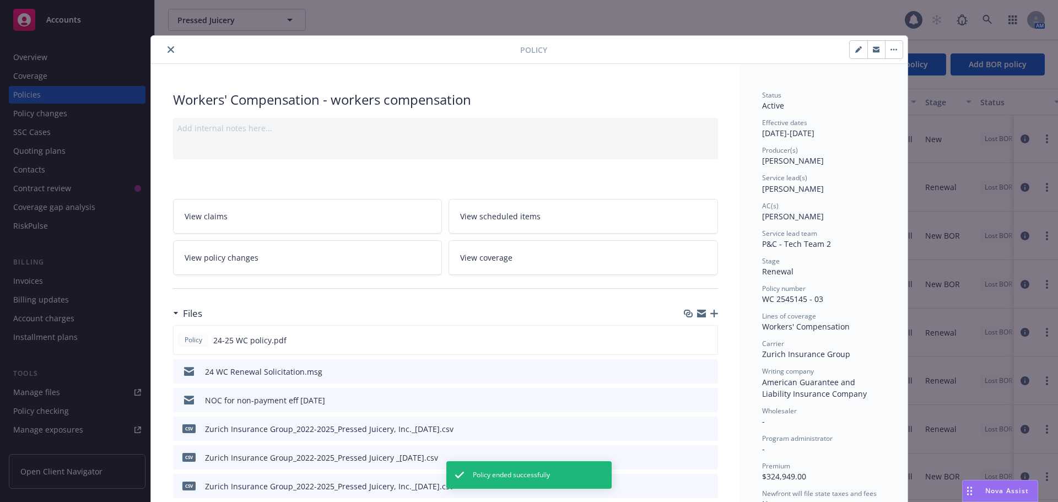
scroll to position [33, 0]
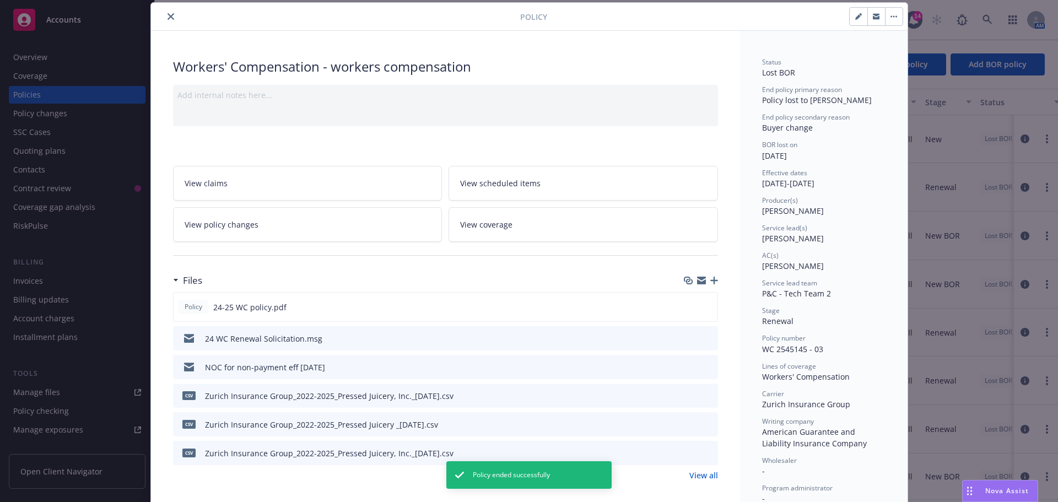
click at [164, 17] on button "close" at bounding box center [170, 16] width 13 height 13
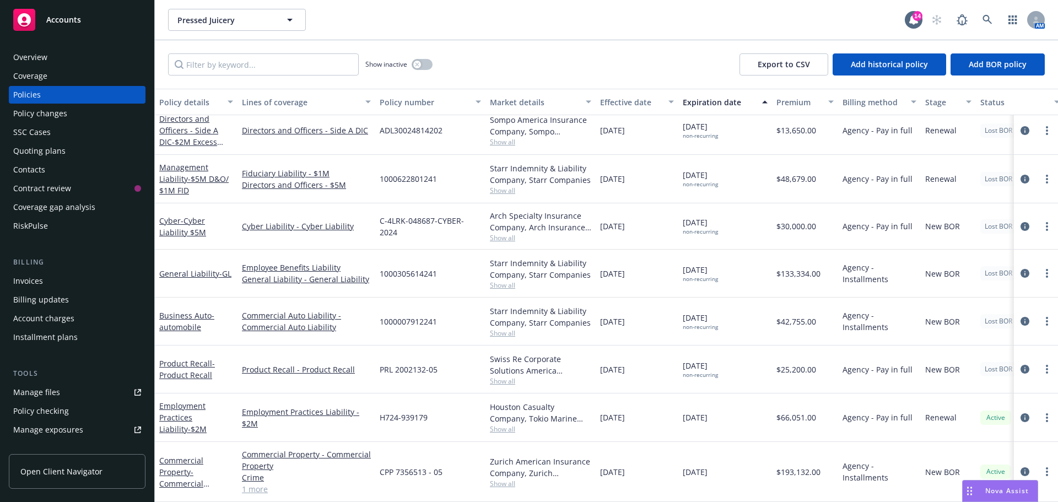
scroll to position [241, 0]
click at [1045, 467] on icon "more" at bounding box center [1046, 471] width 2 height 9
click at [969, 342] on link "End policy" at bounding box center [987, 339] width 129 height 22
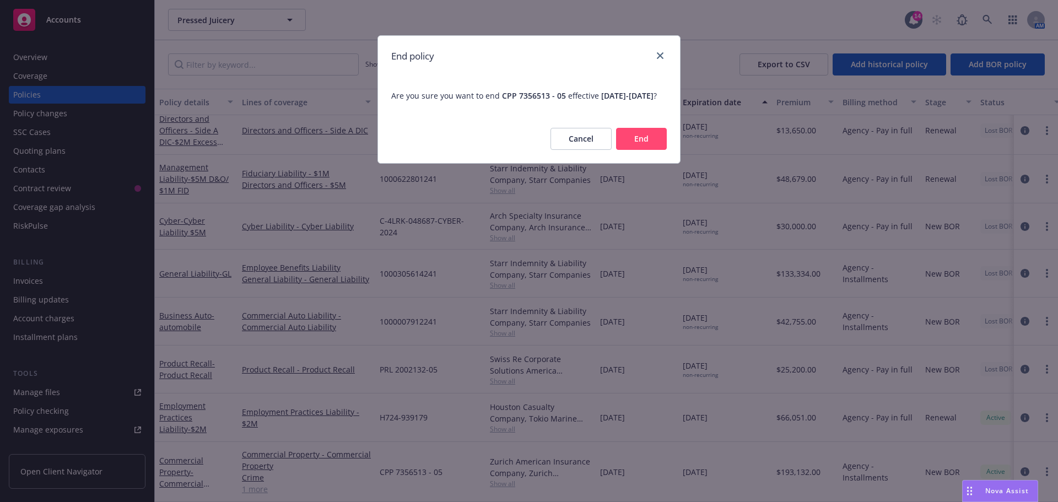
click at [631, 145] on button "End" at bounding box center [641, 139] width 51 height 22
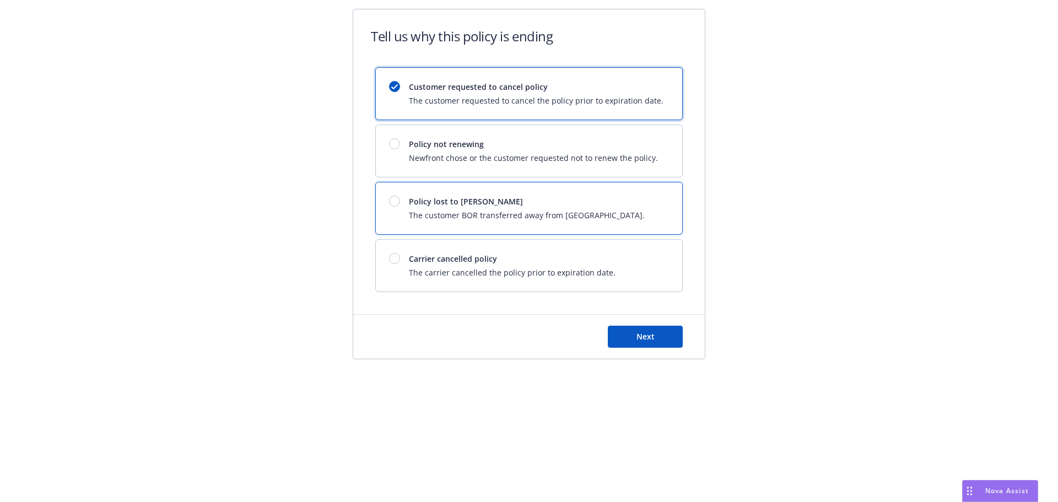
click at [396, 203] on div at bounding box center [394, 201] width 11 height 11
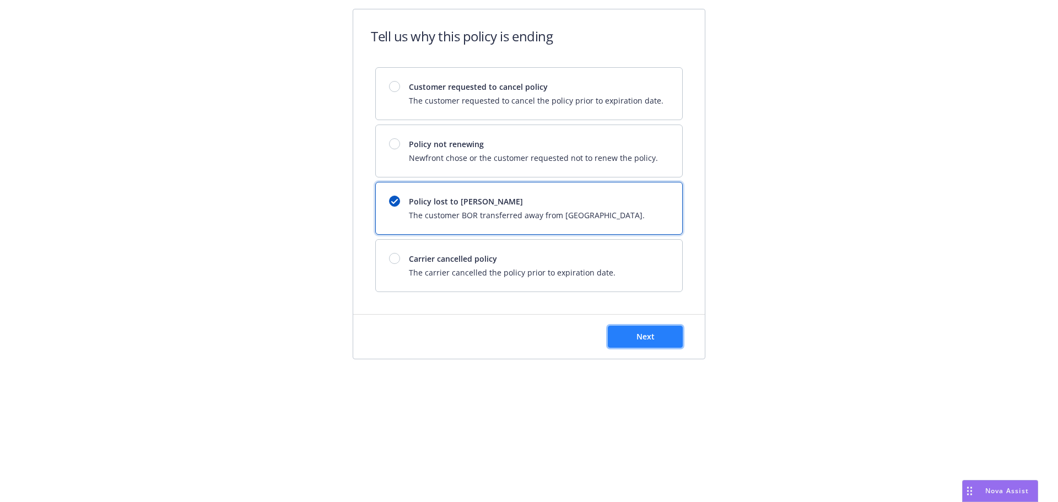
click at [632, 335] on button "Next" at bounding box center [645, 337] width 75 height 22
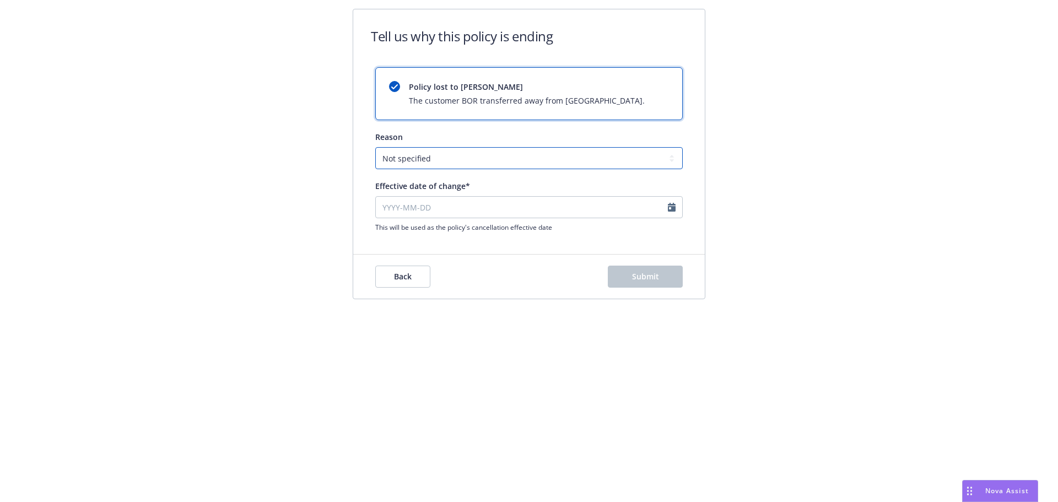
click at [442, 150] on select "Not specified Service Pricing Buyer change M&A, Bankruptcy, or Out of business …" at bounding box center [528, 158] width 307 height 22
select select "Buyer change"
click at [375, 147] on select "Not specified Service Pricing Buyer change M&A, Bankruptcy, or Out of business …" at bounding box center [528, 158] width 307 height 22
click at [427, 205] on input "Effective date of change*" at bounding box center [528, 207] width 307 height 22
select select "September"
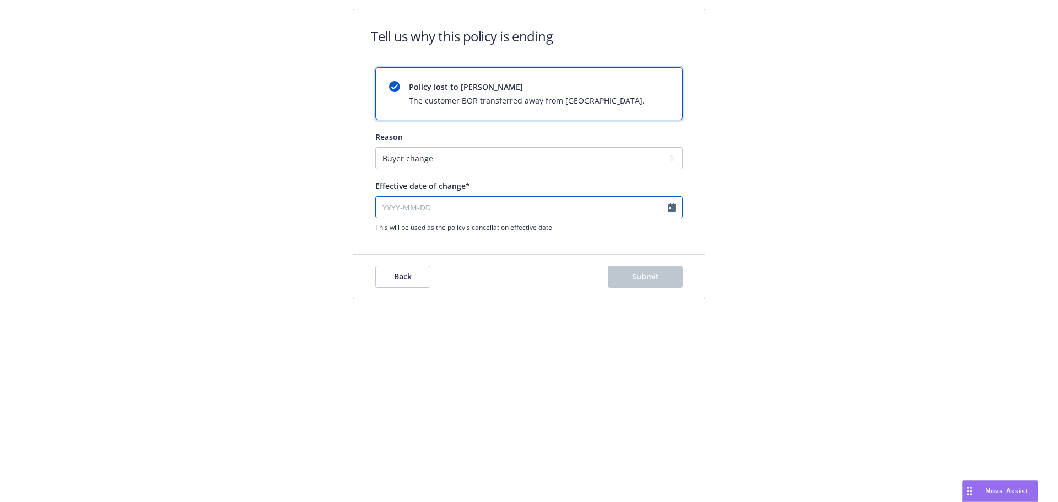
select select "2025"
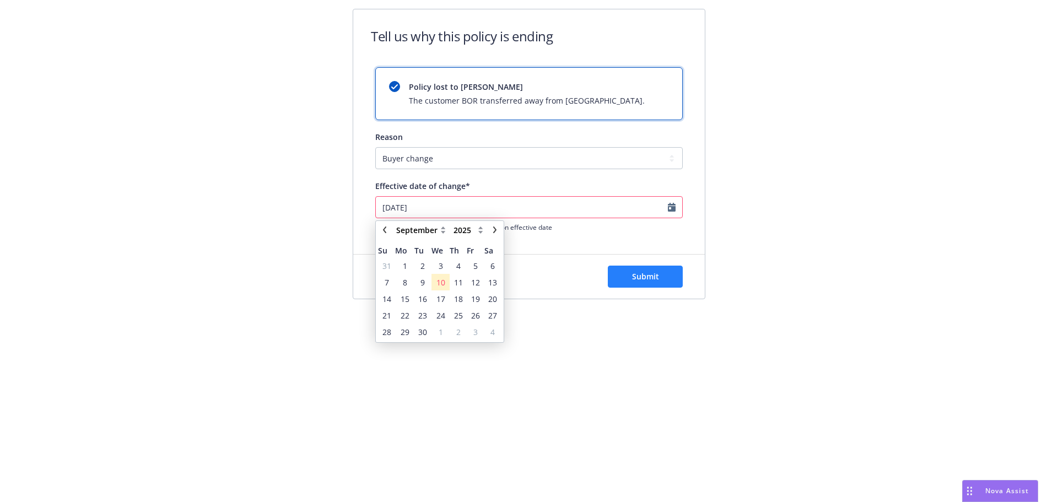
type input "07/28/2025"
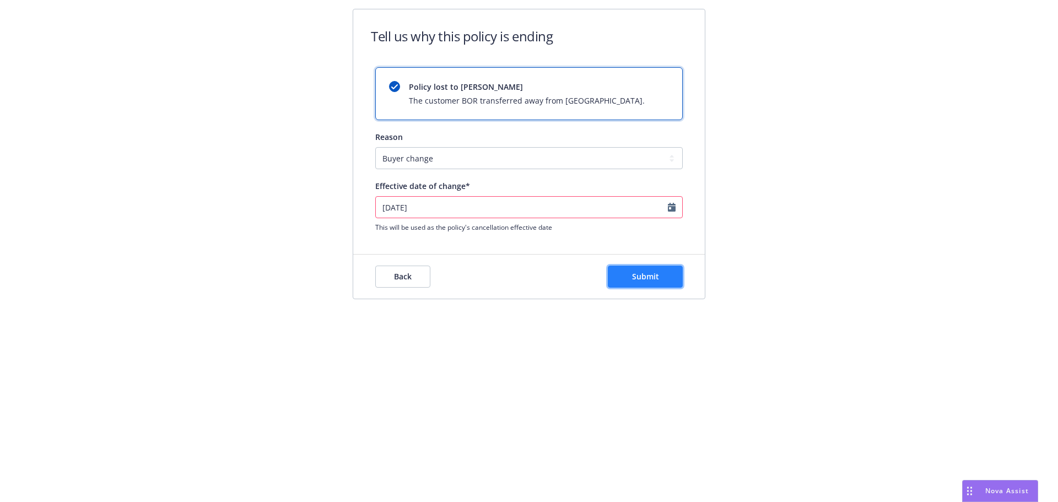
click at [648, 279] on span "Submit" at bounding box center [645, 276] width 27 height 10
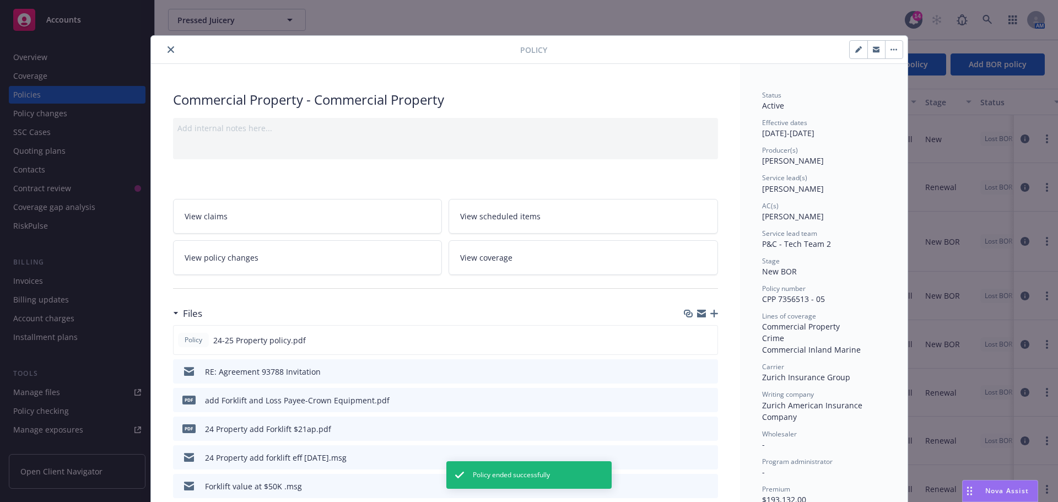
scroll to position [33, 0]
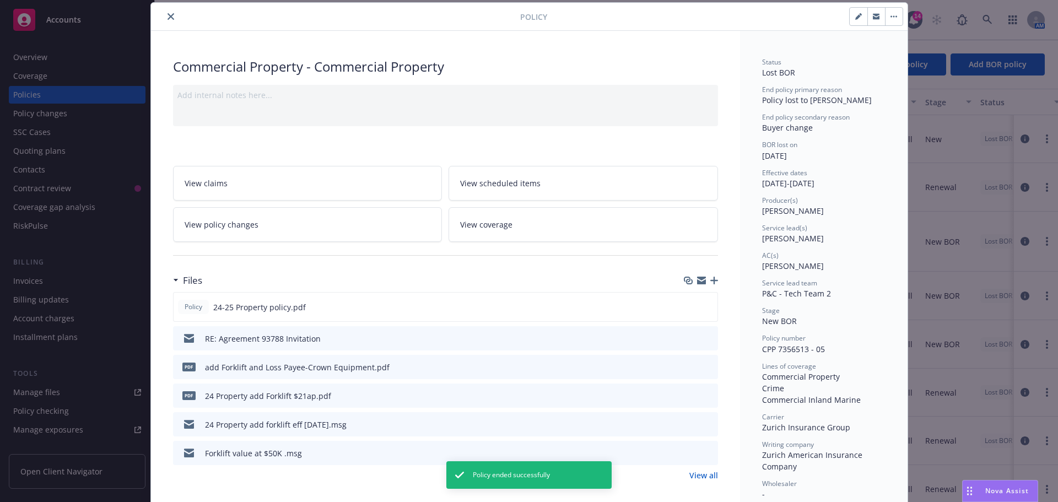
click at [164, 19] on button "close" at bounding box center [170, 16] width 13 height 13
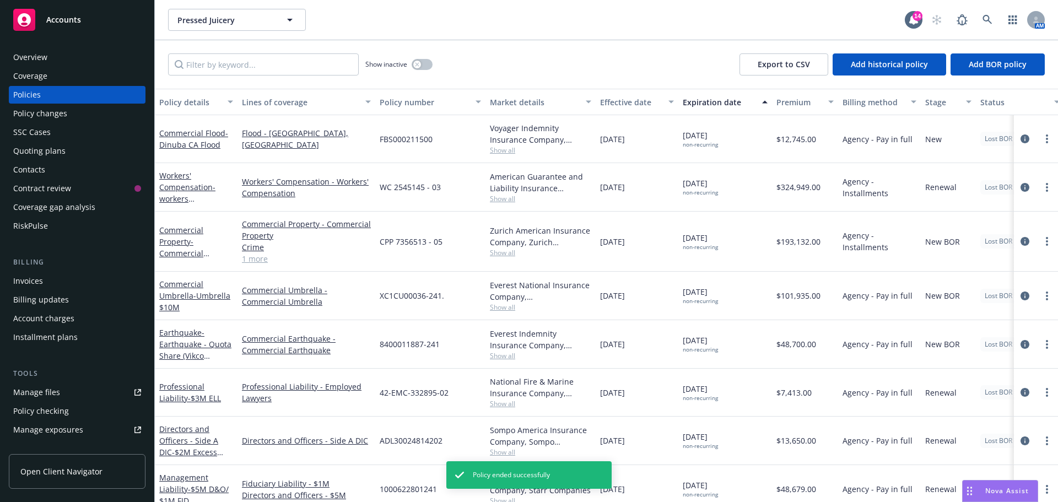
scroll to position [194, 0]
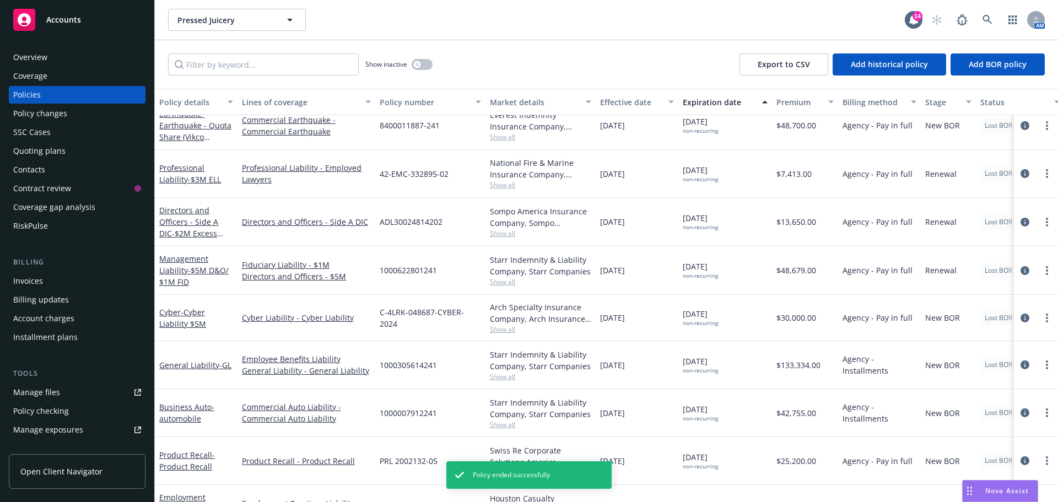
click at [71, 388] on link "Manage files" at bounding box center [77, 392] width 137 height 18
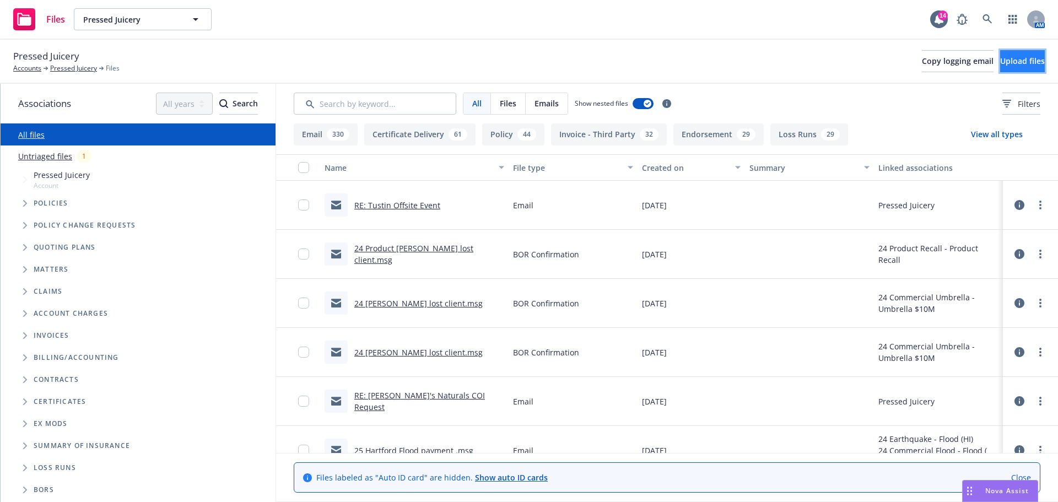
click at [1000, 56] on span "Upload files" at bounding box center [1022, 61] width 45 height 10
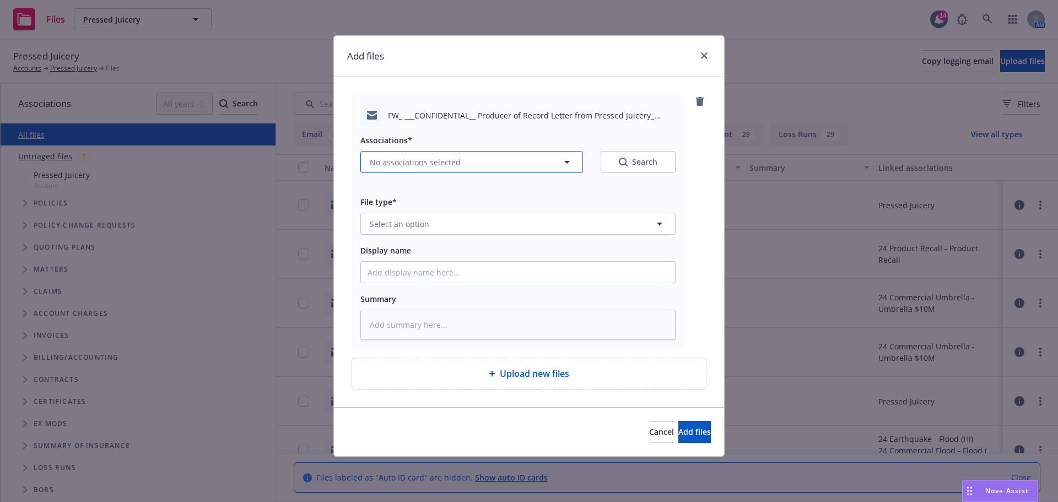
click at [465, 162] on button "No associations selected" at bounding box center [471, 162] width 223 height 22
type textarea "x"
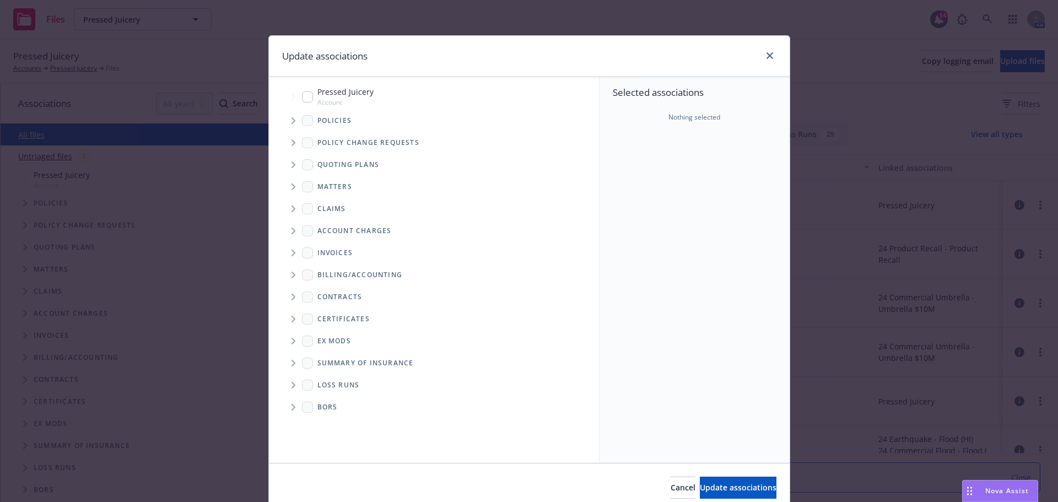
click at [292, 120] on span "Tree Example" at bounding box center [293, 121] width 18 height 18
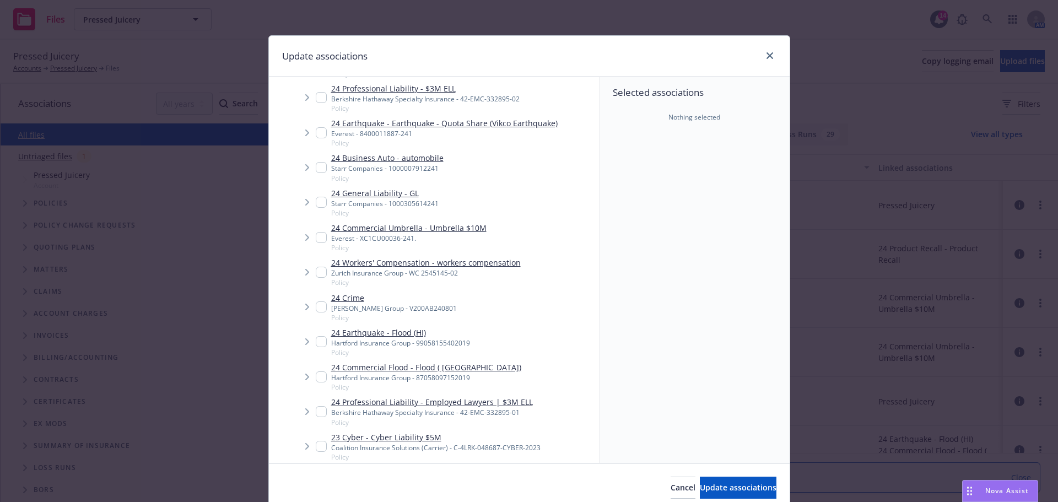
scroll to position [330, 0]
click at [318, 274] on input "Tree Example" at bounding box center [321, 271] width 11 height 11
checkbox input "true"
type textarea "x"
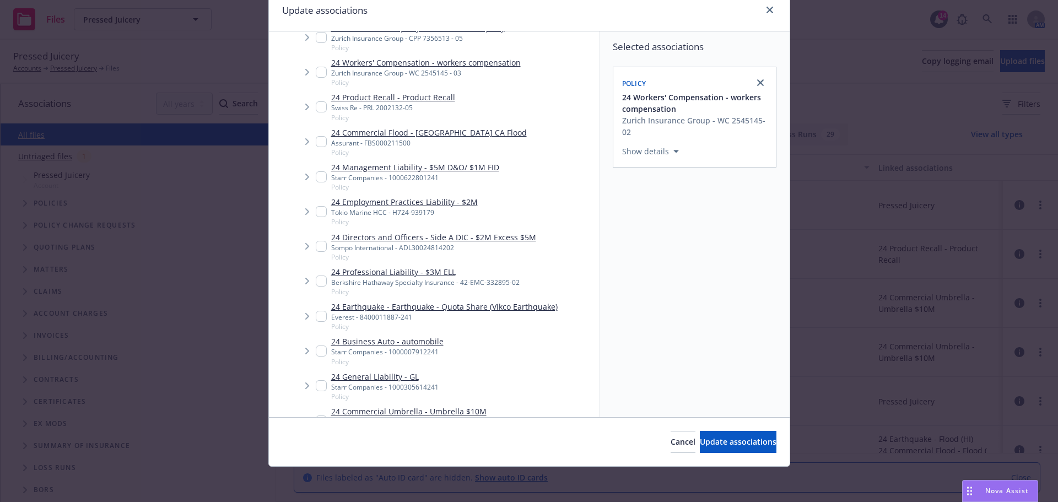
scroll to position [55, 0]
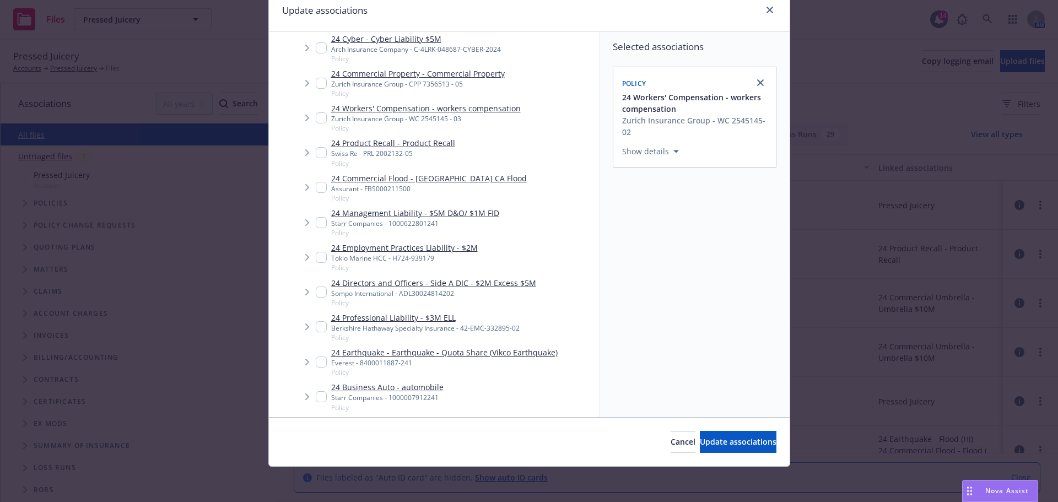
click at [316, 85] on input "Tree Example" at bounding box center [321, 83] width 11 height 11
checkbox input "true"
click at [720, 437] on span "Update associations" at bounding box center [738, 441] width 77 height 10
type textarea "x"
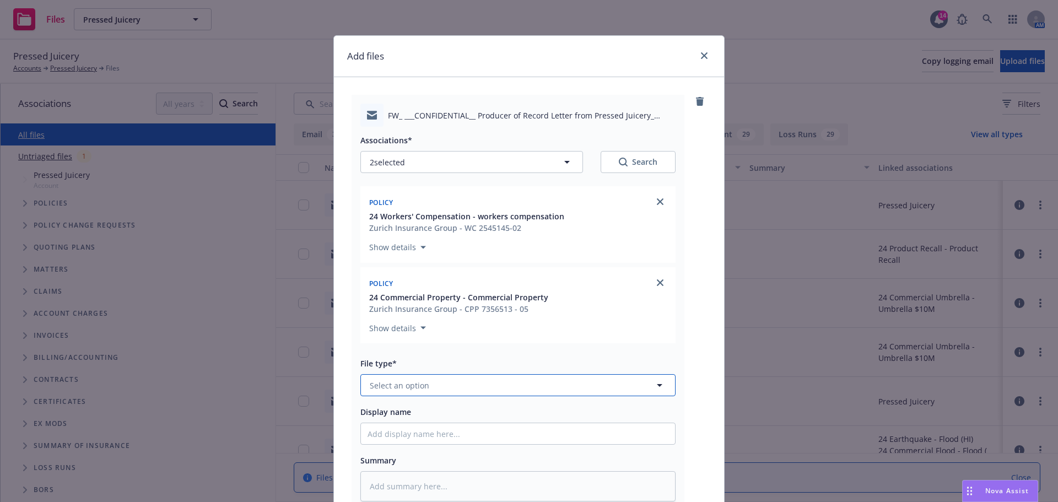
click at [460, 384] on button "Select an option" at bounding box center [517, 385] width 315 height 22
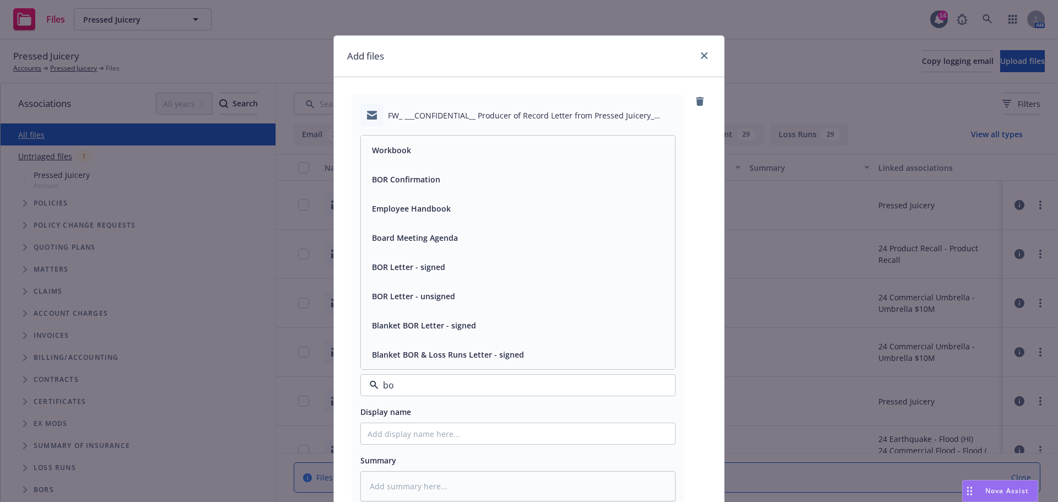
type input "bor"
click at [435, 243] on span "BOR Confirmation" at bounding box center [406, 238] width 68 height 12
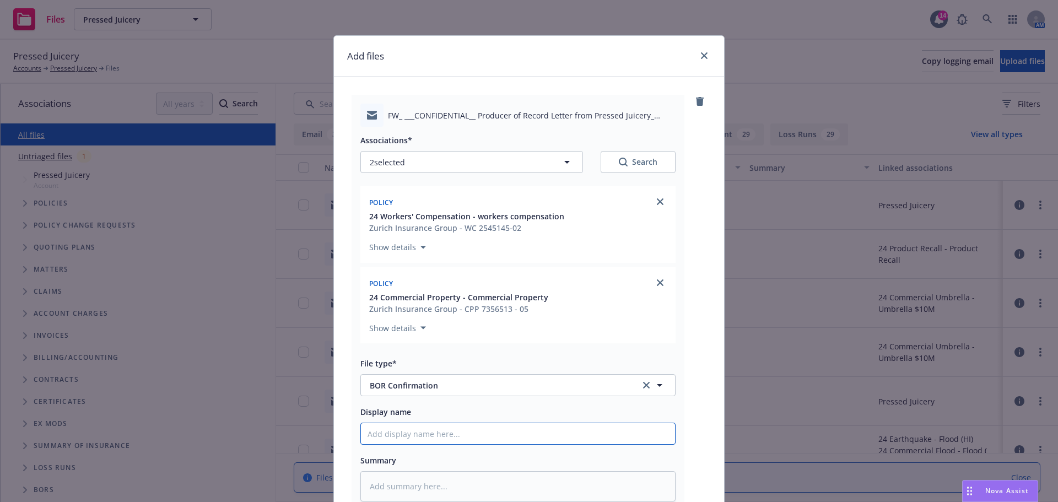
click at [386, 439] on input "Display name" at bounding box center [518, 433] width 314 height 21
type textarea "x"
type input "2"
type textarea "x"
type input "24"
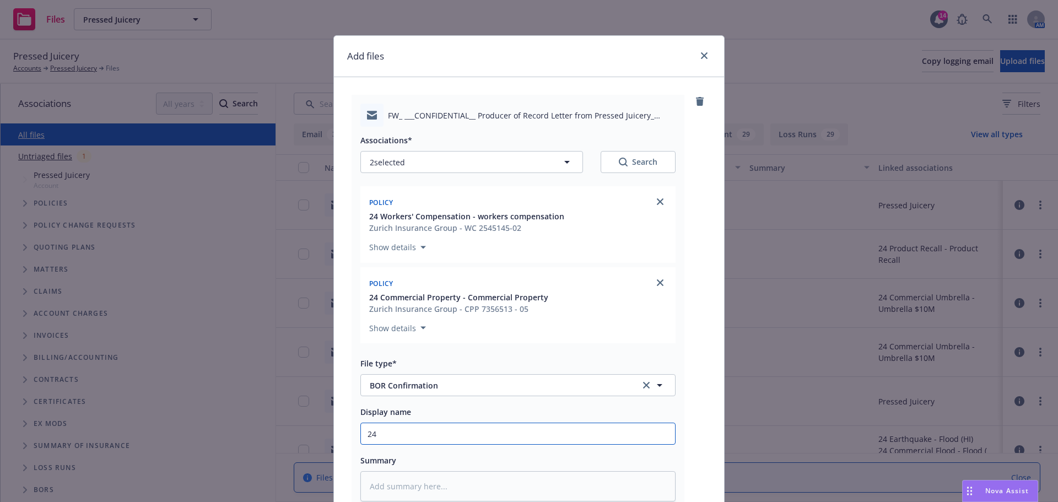
type textarea "x"
type input "24"
type textarea "x"
type input "24 P"
type textarea "x"
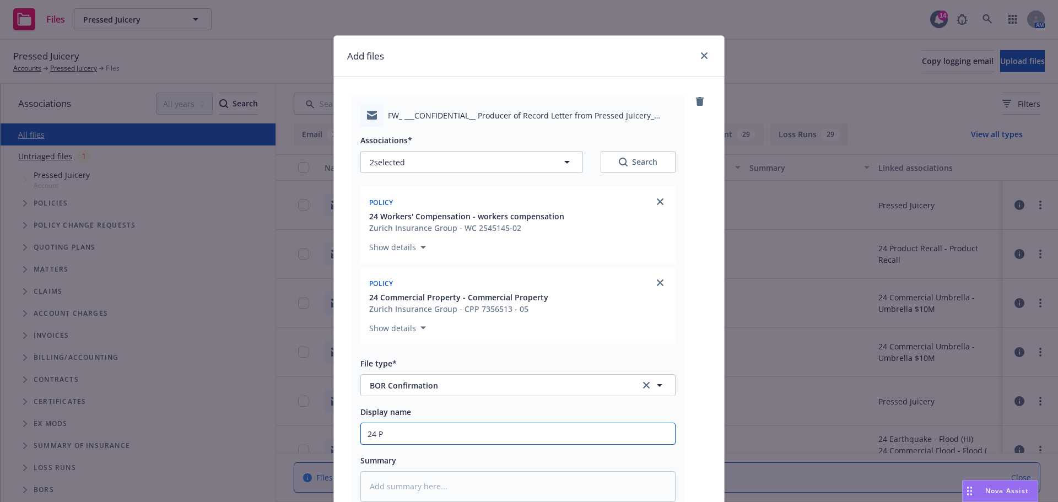
type input "24 Pr"
type textarea "x"
type input "24 Pro"
type textarea "x"
type input "24 Prop"
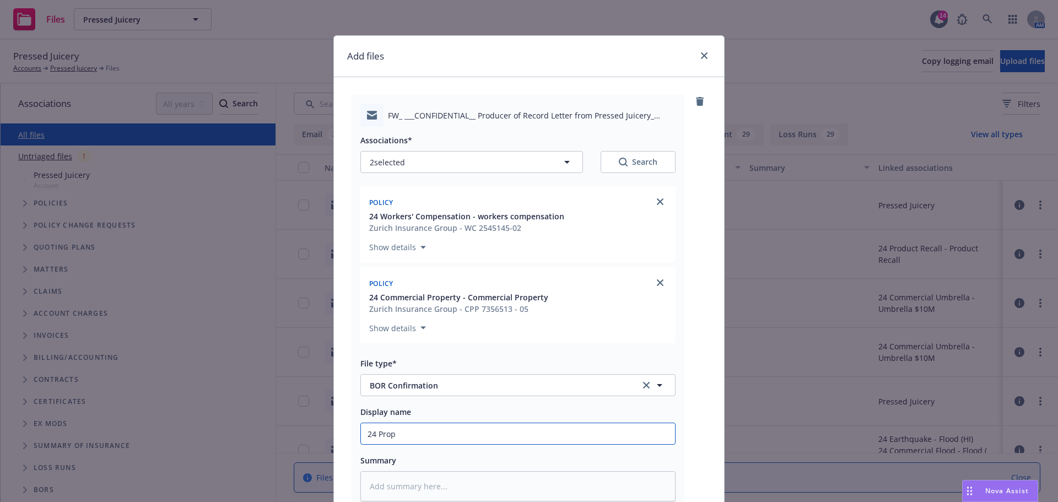
type textarea "x"
type input "24 Prope"
type textarea "x"
type input "24 Proper"
type textarea "x"
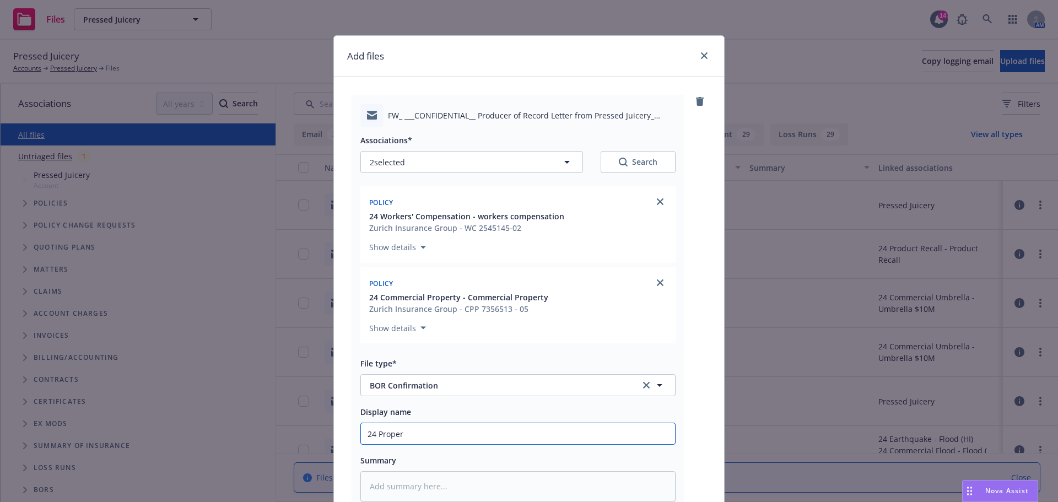
type input "24 Propert"
type textarea "x"
type input "24 Property"
type textarea "x"
type input "24 Property"
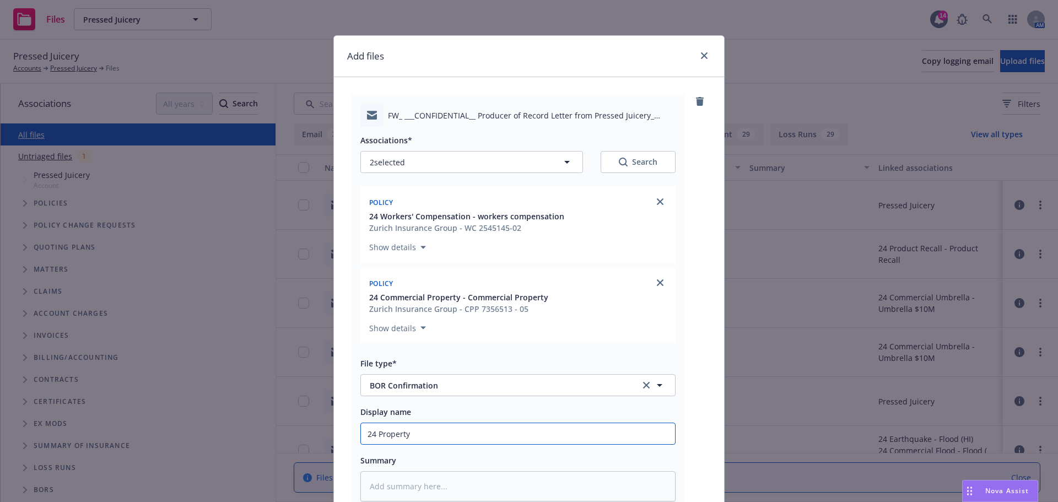
type textarea "x"
type input "24 Property &"
type textarea "x"
type input "24 Property &"
type textarea "x"
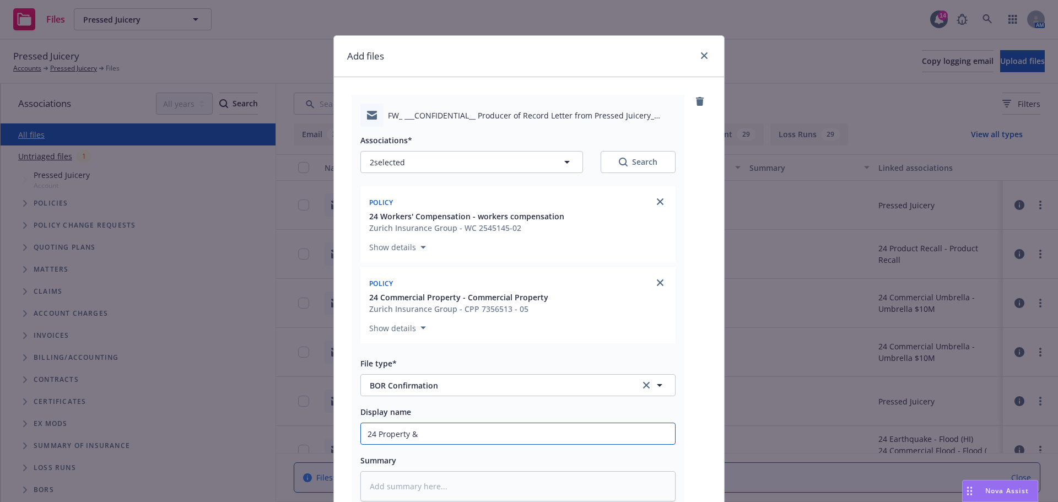
type input "24 Property & W"
type textarea "x"
type input "24 Property & WC"
type textarea "x"
type input "24 Property & WC"
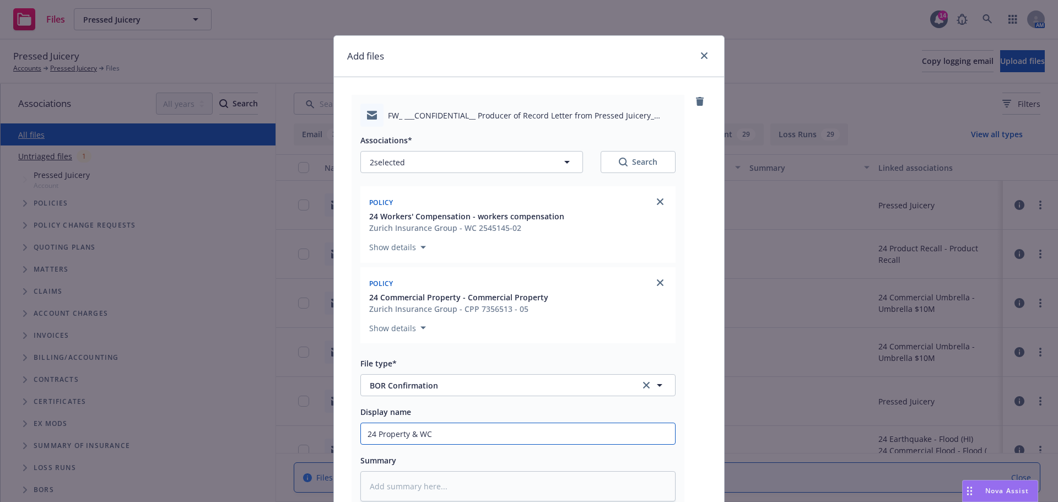
type textarea "x"
type input "24 Property & WC L"
type textarea "x"
type input "24 Property & [PERSON_NAME]"
type textarea "x"
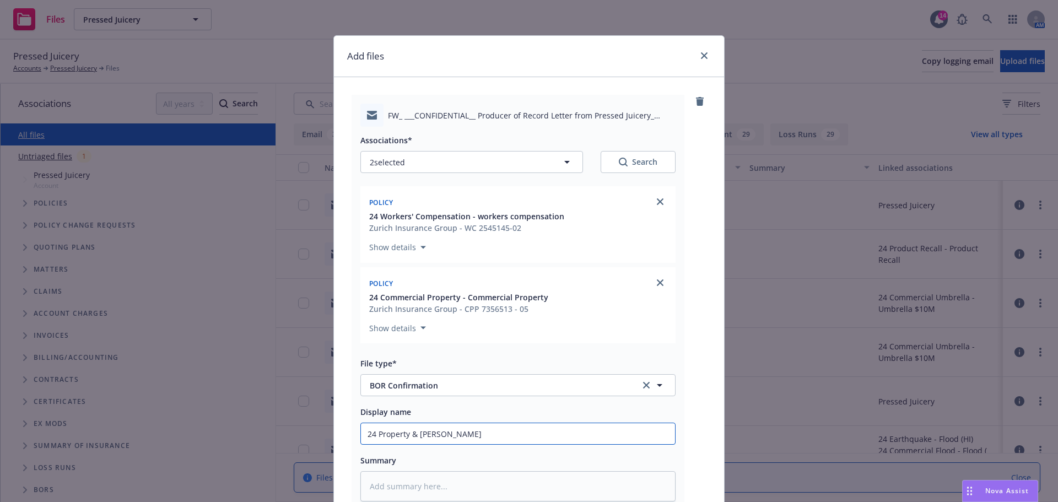
type input "24 Property & WC Los"
type textarea "x"
type input "24 Property & WC Lost"
type textarea "x"
type input "24 Property & WC Lost"
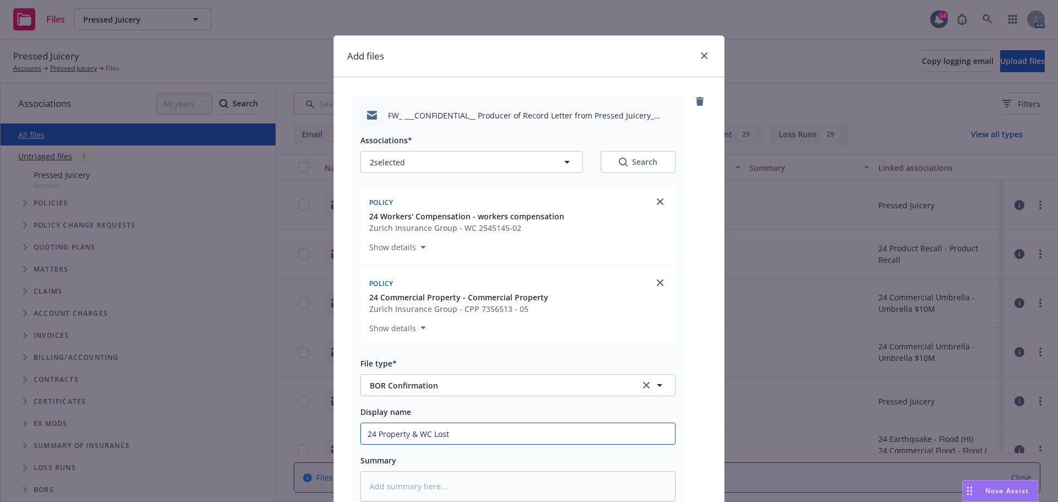
type textarea "x"
type input "24 Property & WC Lost i"
type textarea "x"
type input "24 Property & WC Lost in"
type textarea "x"
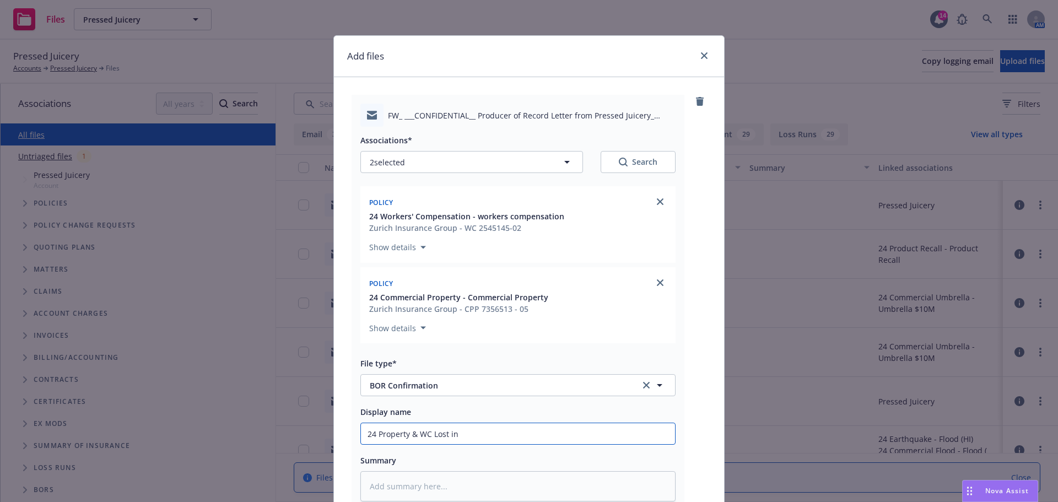
type input "24 Property & WC Lost in"
type textarea "x"
type input "24 Property & WC Lost in B"
type textarea "x"
type input "24 Property & WC Lost in BO"
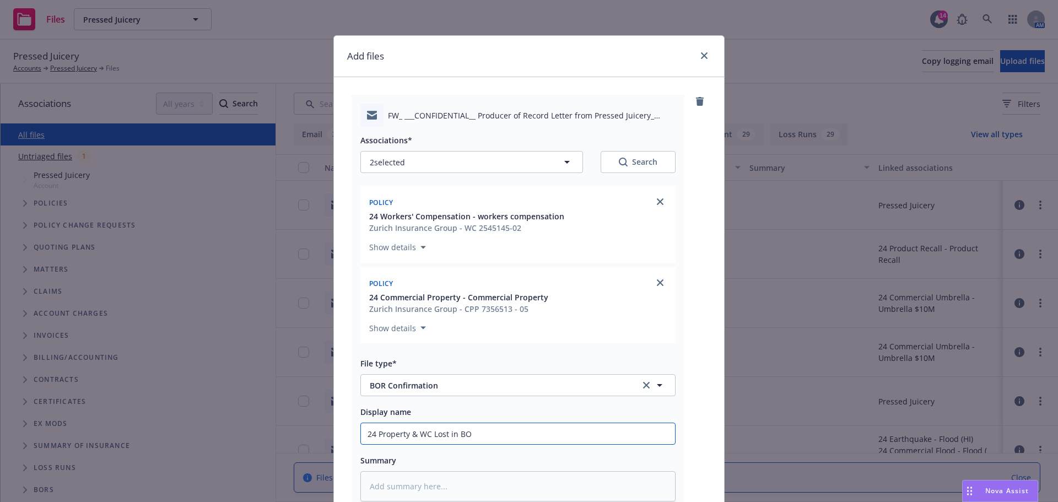
type textarea "x"
type input "24 Property & WC Lost in BOR"
type textarea "x"
type input "24 Property & WC Lost in BOR"
type textarea "x"
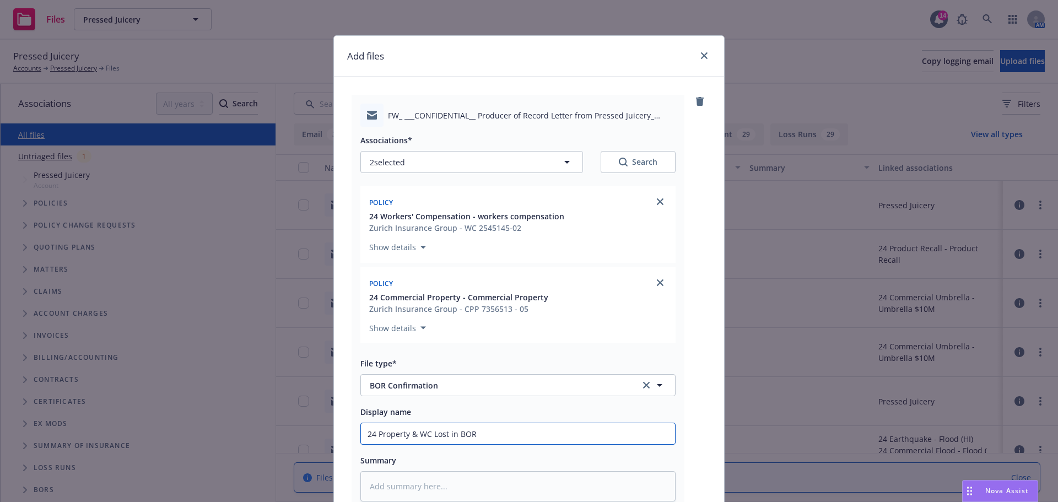
type input "24 Property & WC Lost in BOR c"
type textarea "x"
type input "24 Property & WC Lost in BOR co"
type textarea "x"
type input "24 Property & WC Lost in BOR con"
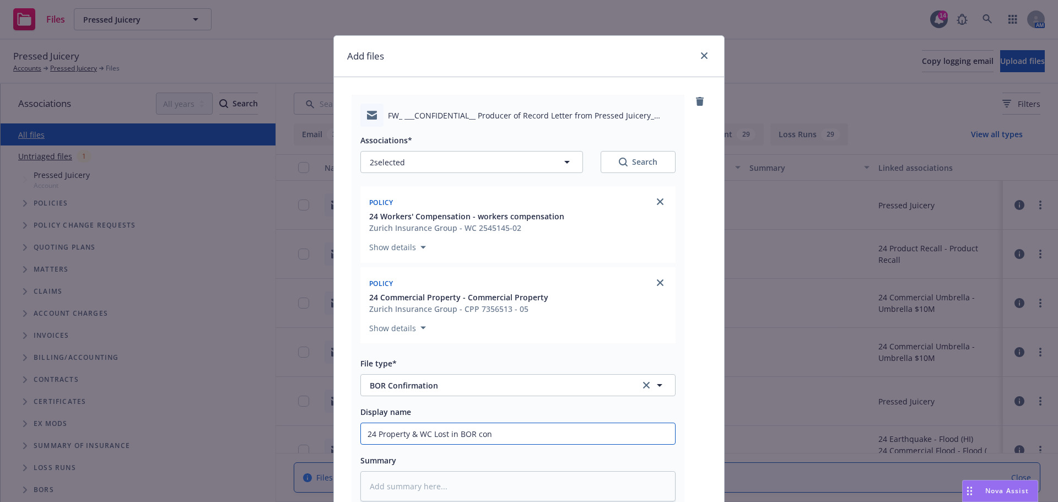
type textarea "x"
type input "24 Property & WC Lost in BOR conf"
type textarea "x"
type input "24 Property & WC Lost in BOR confi"
type textarea "x"
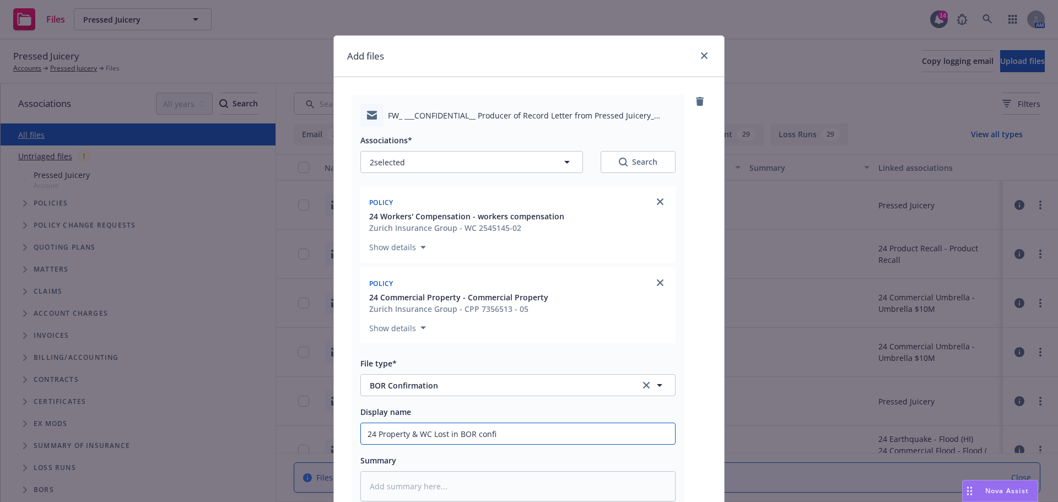
type input "24 Property & WC Lost in BOR confir"
type textarea "x"
type input "24 Property & WC Lost in BOR confirm"
type textarea "x"
type input "24 Property & WC Lost in BOR confirma"
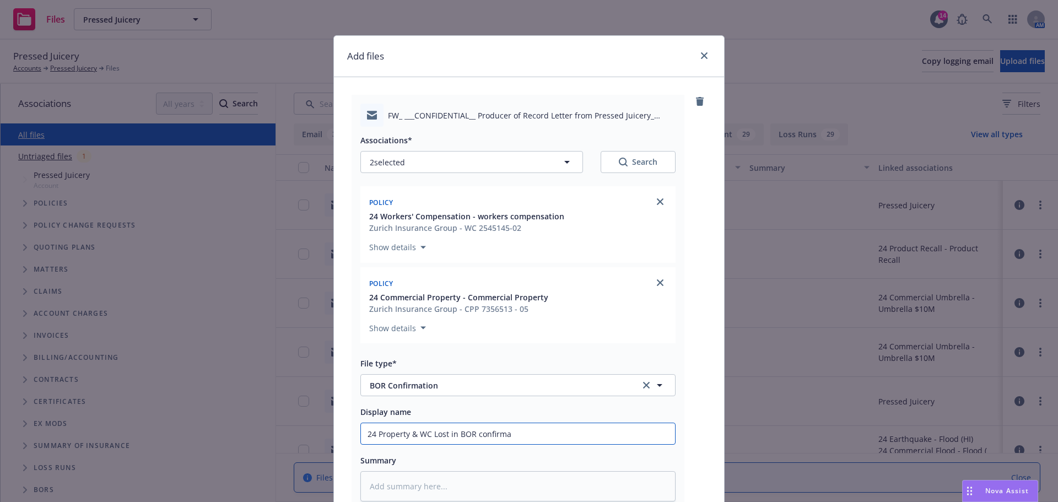
type textarea "x"
type input "24 Property & WC Lost in BOR confirmati"
type textarea "x"
type input "24 Property & WC Lost in BOR confirmatio"
type textarea "x"
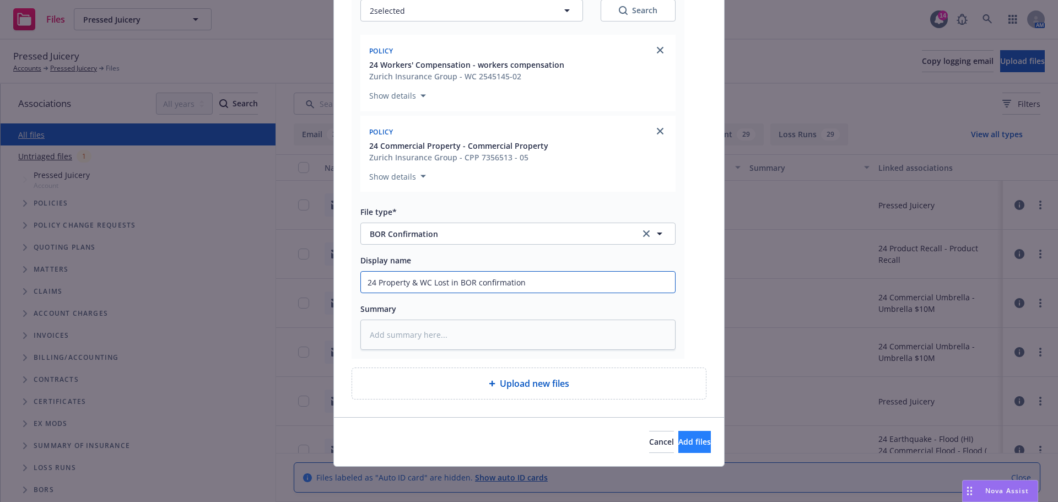
type input "24 Property & WC Lost in BOR confirmation"
click at [691, 441] on button "Add files" at bounding box center [694, 442] width 32 height 22
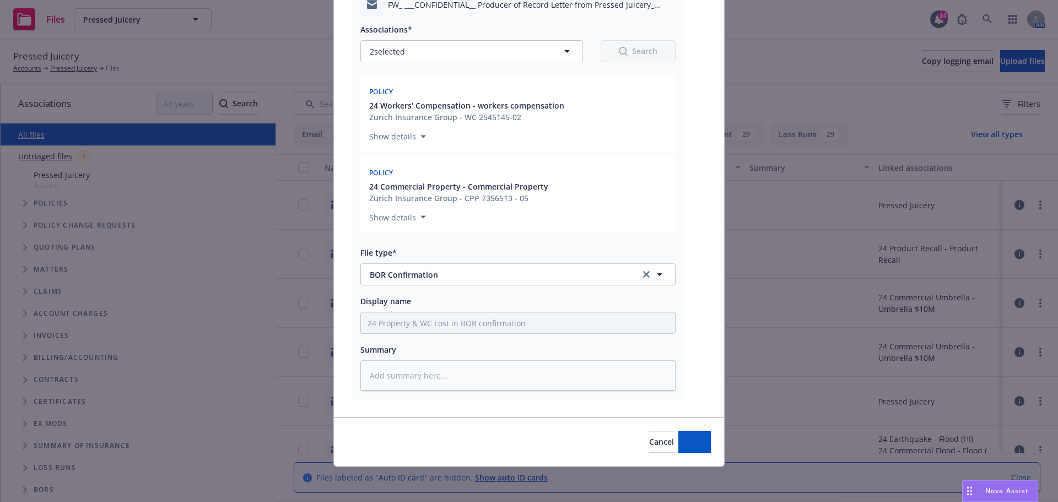
scroll to position [111, 0]
type textarea "x"
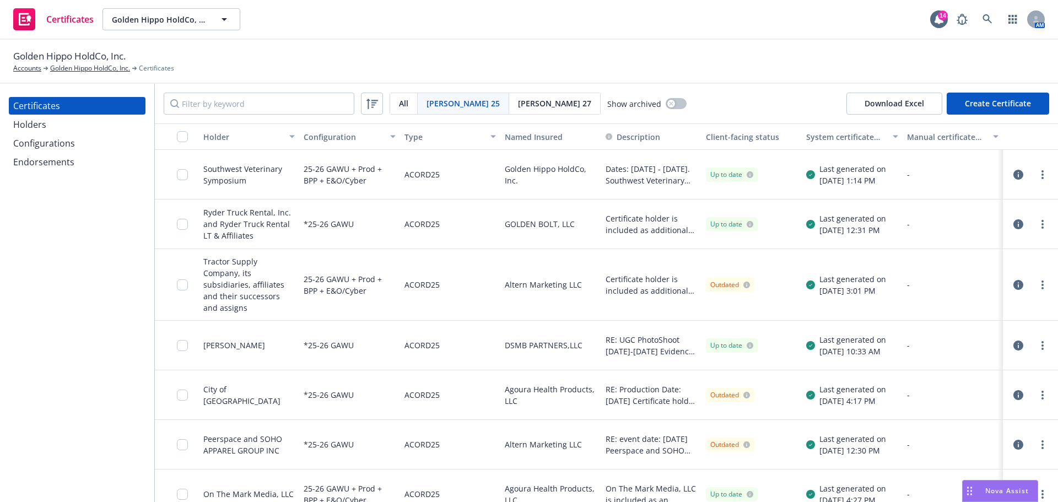
click at [184, 285] on div at bounding box center [186, 285] width 18 height 58
click at [181, 279] on input "checkbox" at bounding box center [182, 284] width 11 height 11
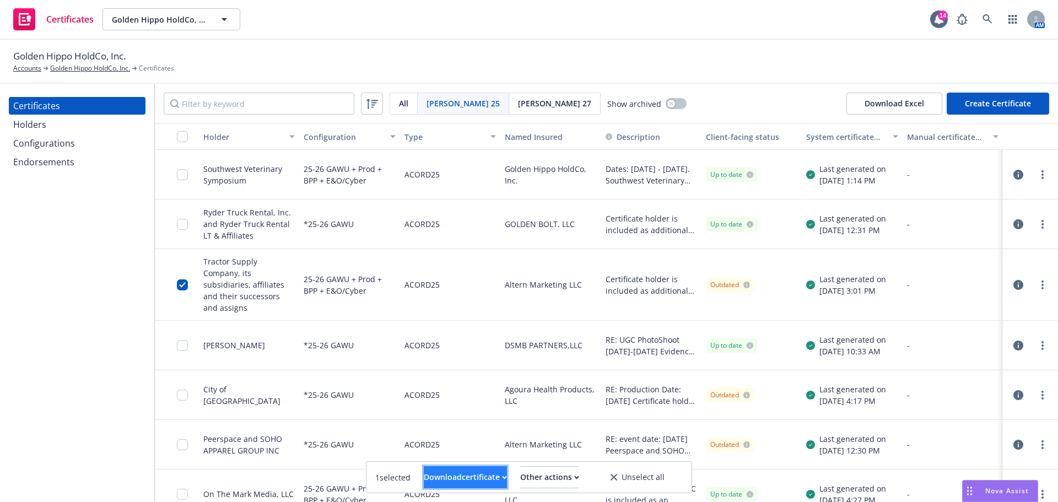
click at [453, 478] on div "Download certificate" at bounding box center [465, 477] width 83 height 21
click at [444, 452] on link "Download uneditable file" at bounding box center [409, 450] width 128 height 22
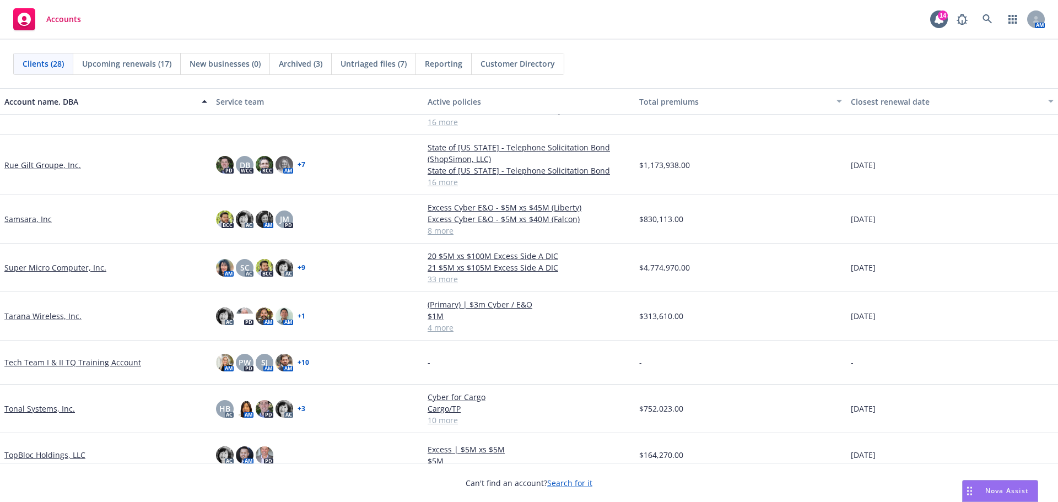
scroll to position [751, 0]
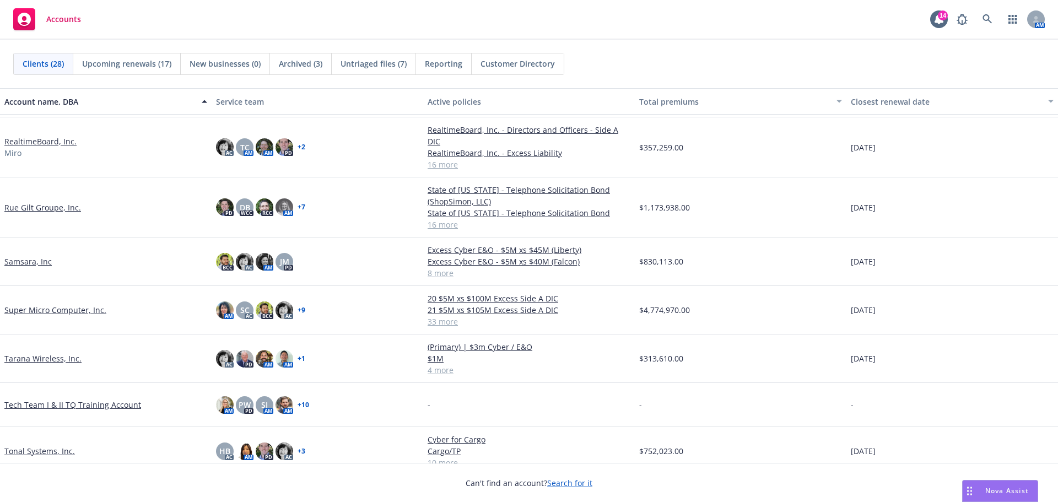
click at [65, 304] on link "Super Micro Computer, Inc." at bounding box center [55, 310] width 102 height 12
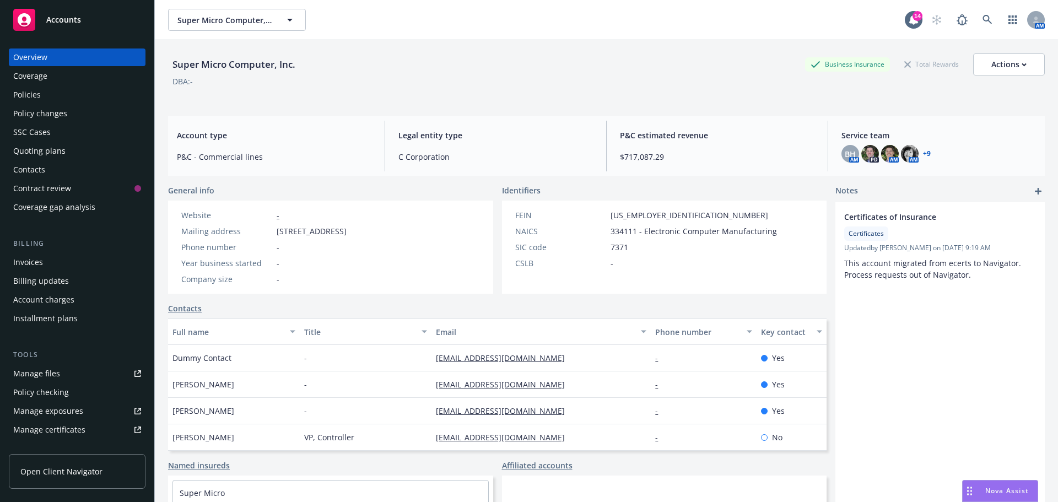
click at [51, 118] on div "Policy changes" at bounding box center [40, 114] width 54 height 18
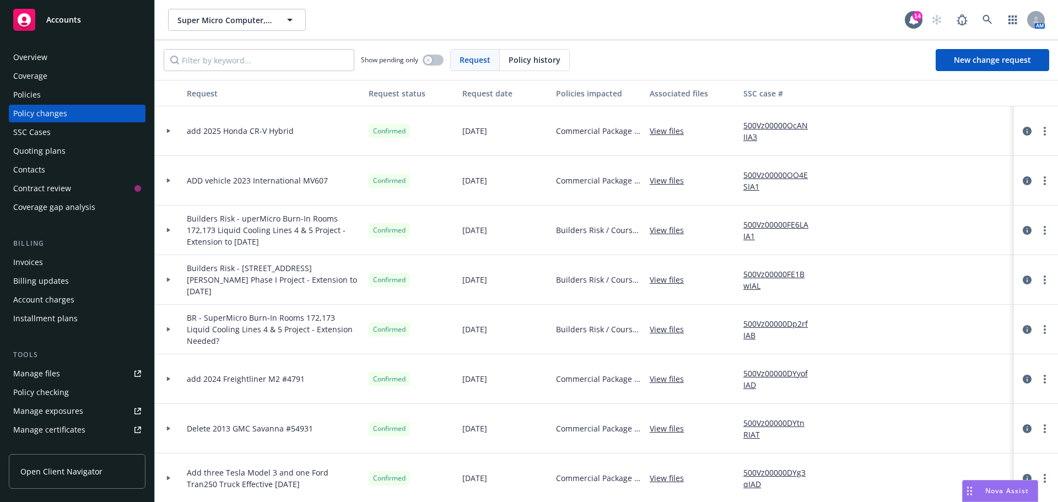
click at [34, 96] on div "Policies" at bounding box center [27, 95] width 28 height 18
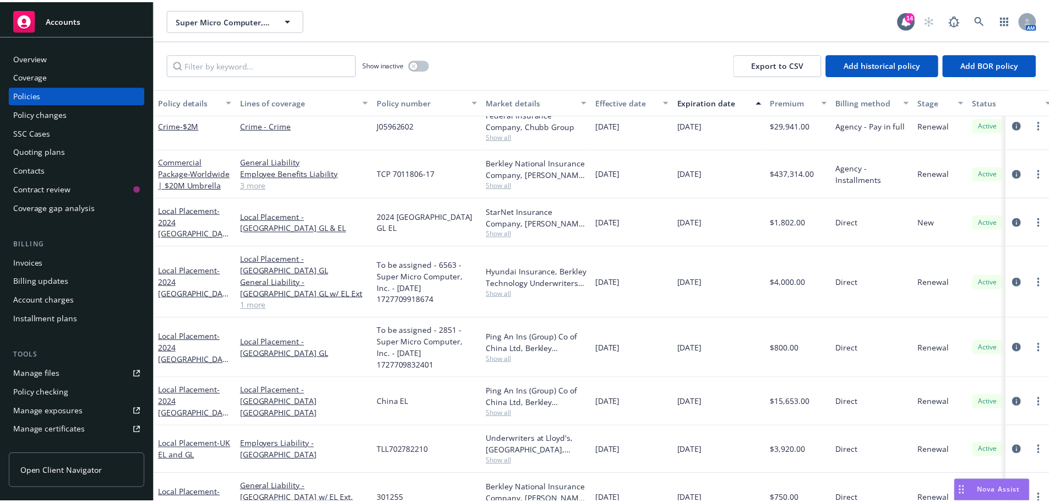
scroll to position [101, 0]
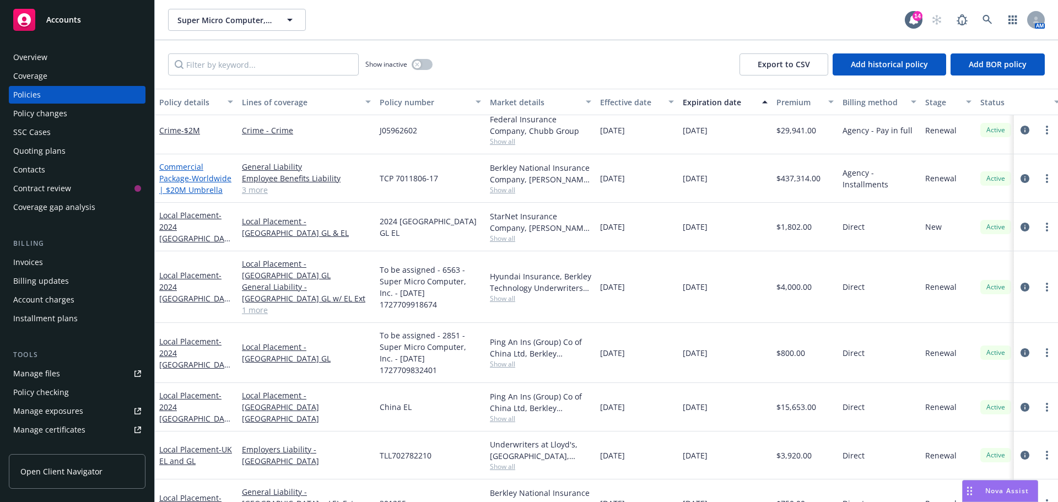
click at [168, 181] on link "Commercial Package - Worldwide | $20M Umbrella" at bounding box center [195, 178] width 72 height 34
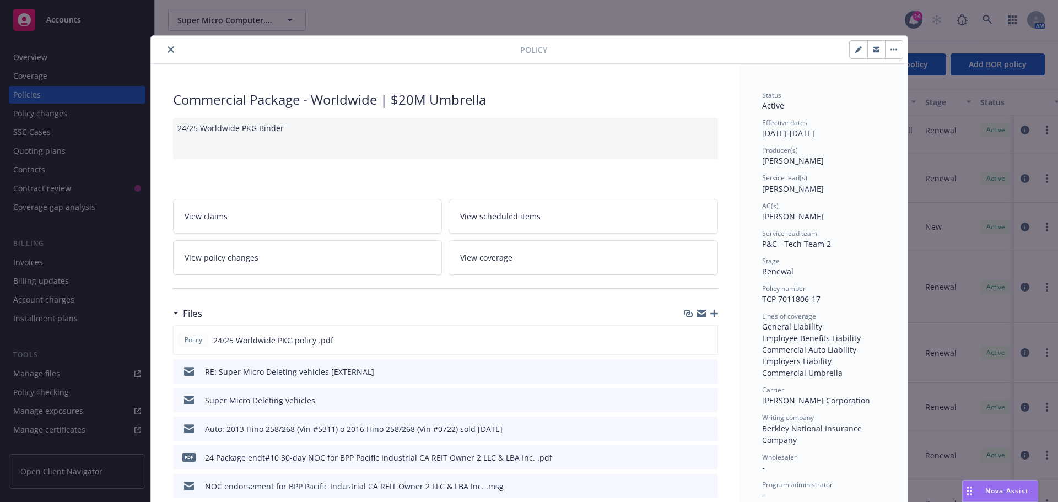
click at [300, 257] on link "View policy changes" at bounding box center [307, 257] width 269 height 35
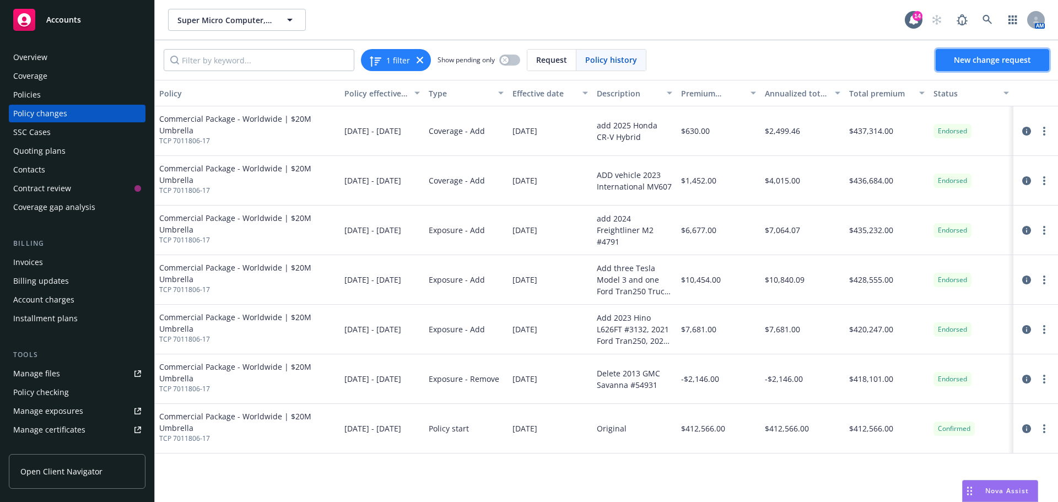
click at [982, 63] on span "New change request" at bounding box center [991, 60] width 77 height 10
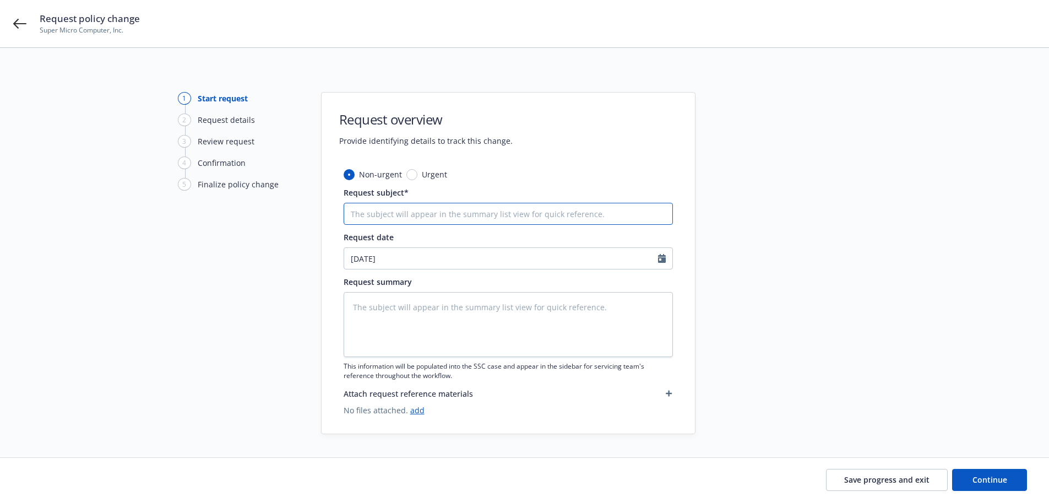
click at [451, 214] on input "Request subject*" at bounding box center [508, 214] width 329 height 22
click at [403, 210] on input "Request subject*" at bounding box center [508, 214] width 329 height 22
type textarea "x"
type input "R"
type textarea "x"
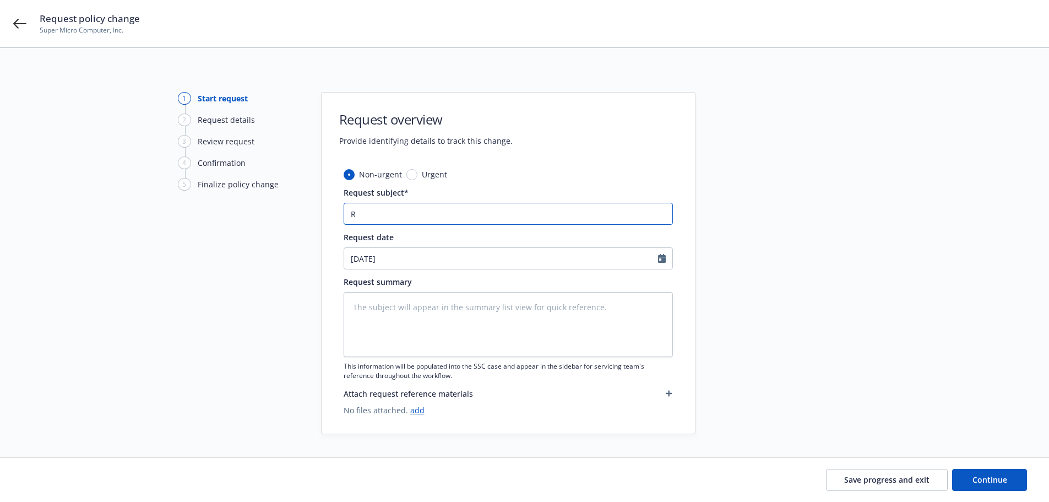
type input "Re"
type textarea "x"
type input "Rem"
type textarea "x"
type input "Remo"
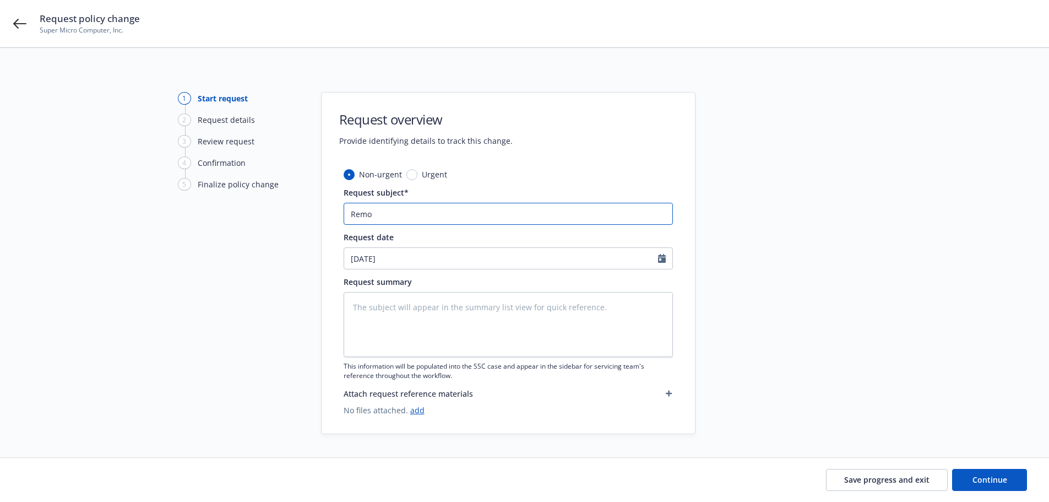
type textarea "x"
type input "Remov"
type textarea "x"
type input "Remove"
type textarea "x"
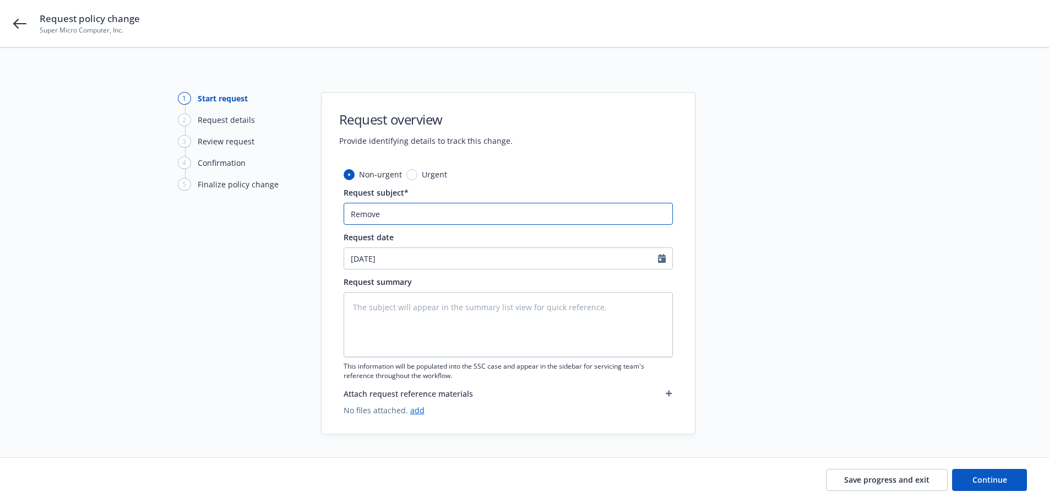
type input "Remove"
type textarea "x"
type input "Remove 3"
type textarea "x"
type input "Remove 3"
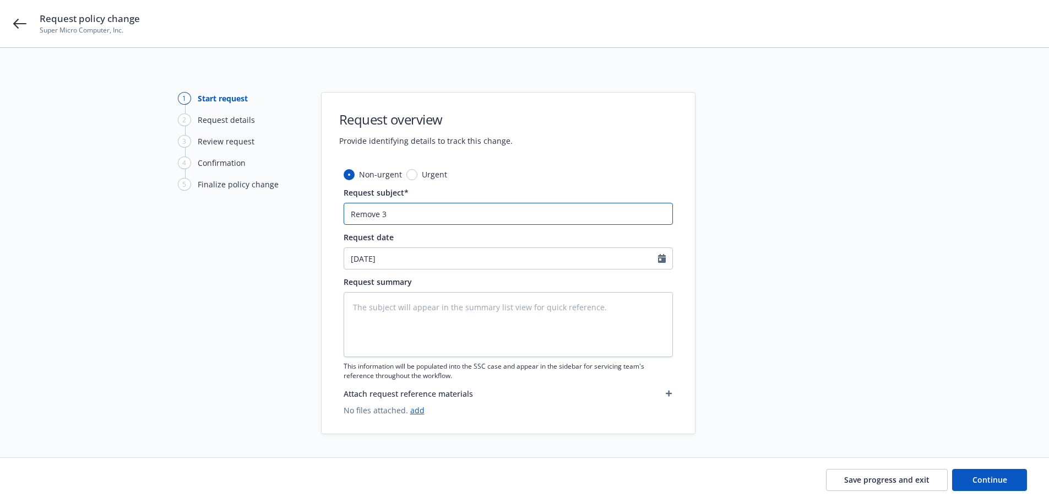
type textarea "x"
type input "Remove 3 T"
type textarea "x"
type input "Remove 3 Te"
type textarea "x"
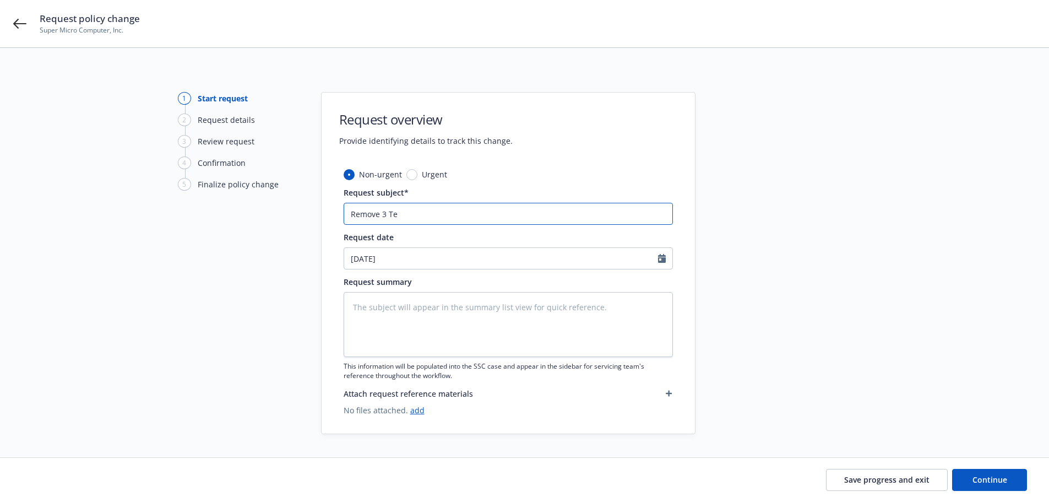
type input "Remove 3 Tes"
type textarea "x"
type input "Remove 3 Tesl"
type textarea "x"
type input "Remove 3 Tesla"
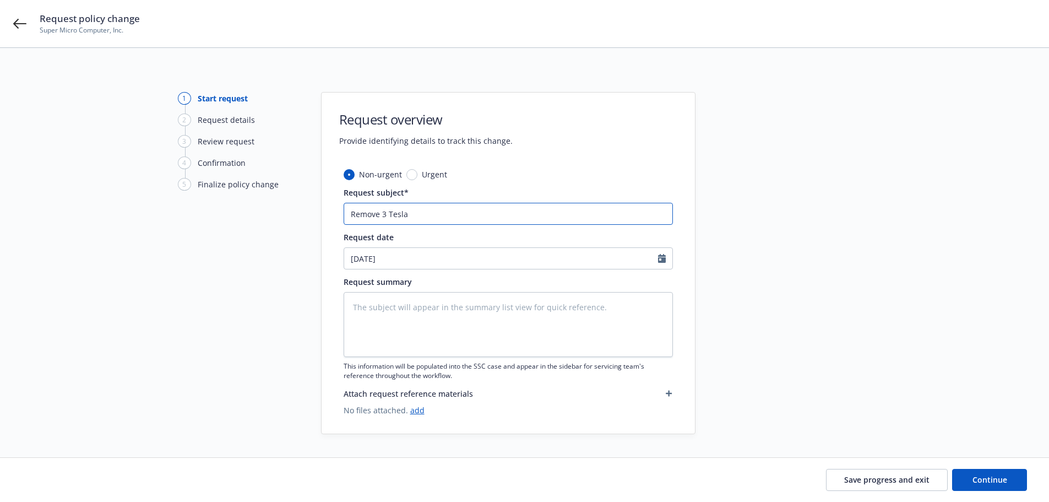
type textarea "x"
type input "Remove 3 Tesla"
type textarea "x"
type input "Remove 3 Tesla M"
type textarea "x"
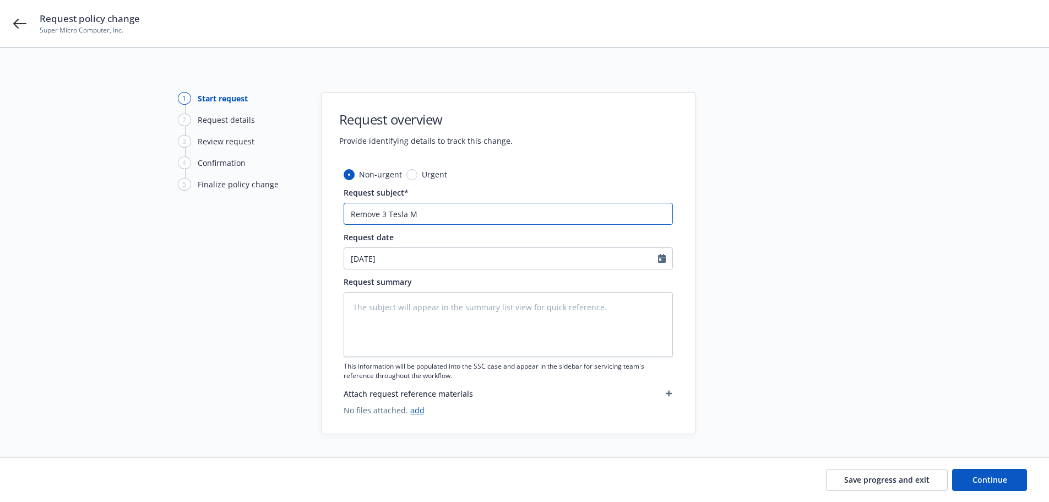
type input "Remove 3 Tesla Mo"
type textarea "x"
type input "Remove 3 Tesla Mod"
type textarea "x"
type input "Remove 3 Tesla Model"
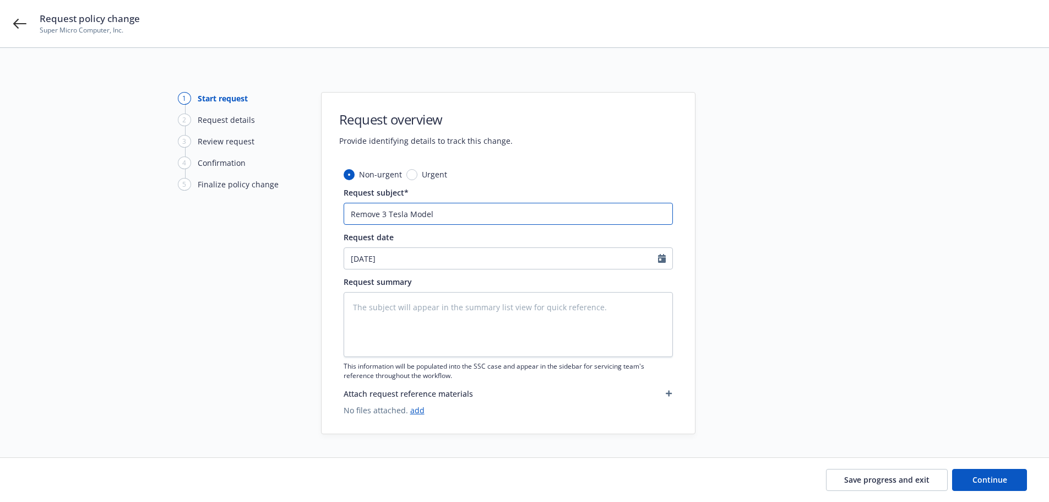
type textarea "x"
type input "Remove 3 Tesla Model"
type textarea "x"
type input "Remove 3 Tesla Model 3"
type textarea "x"
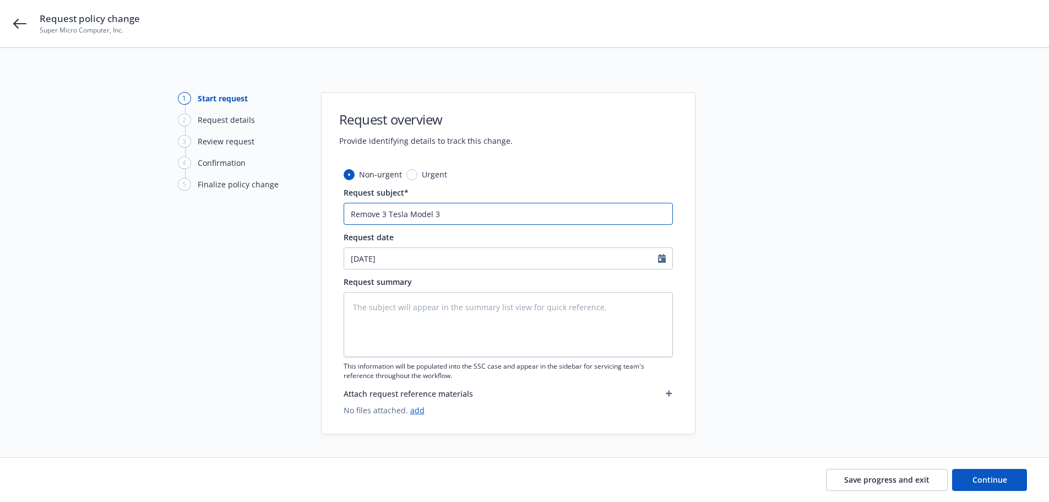
type input "Remove 3 Tesla Model 3"
type textarea "x"
type input "Remove 3 Tesla Model 3 e"
type textarea "x"
type input "Remove 3 Tesla Model 3 ef"
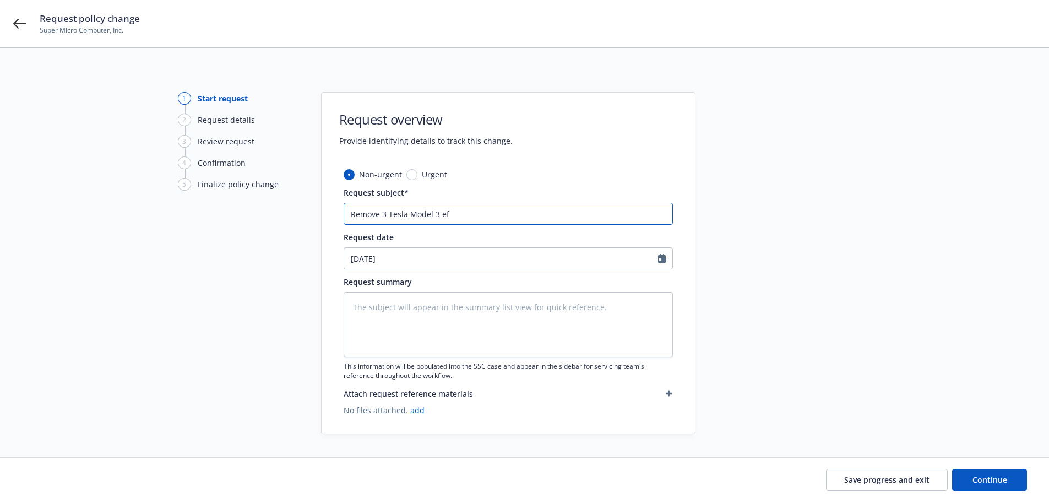
type textarea "x"
type input "Remove 3 Tesla Model 3 eff"
type textarea "x"
type input "Remove 3 Tesla Model 3 eff"
type textarea "x"
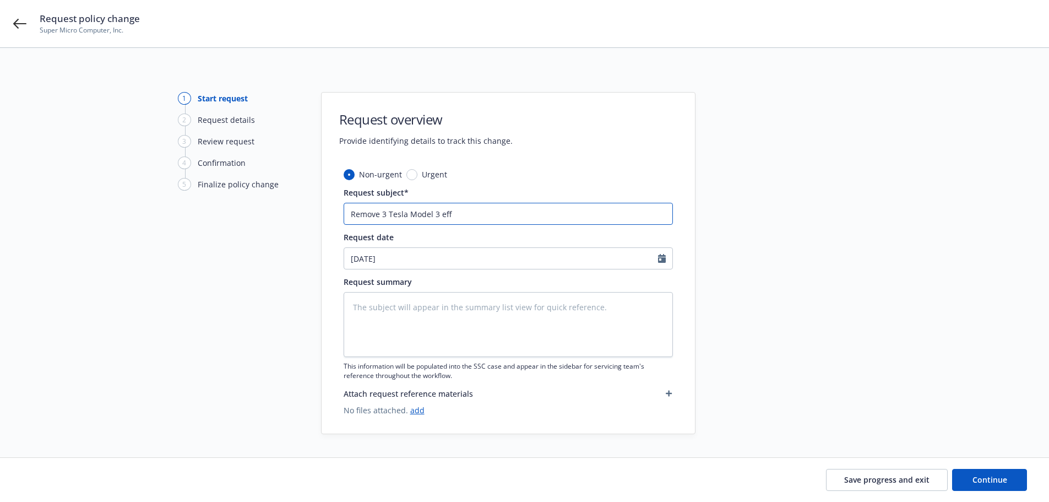
type input "Remove 3 Tesla Model 3 eff 1"
type textarea "x"
type input "Remove 3 Tesla Model 3 eff 10"
type textarea "x"
type input "Remove 3 Tesla Model 3 eff 10/"
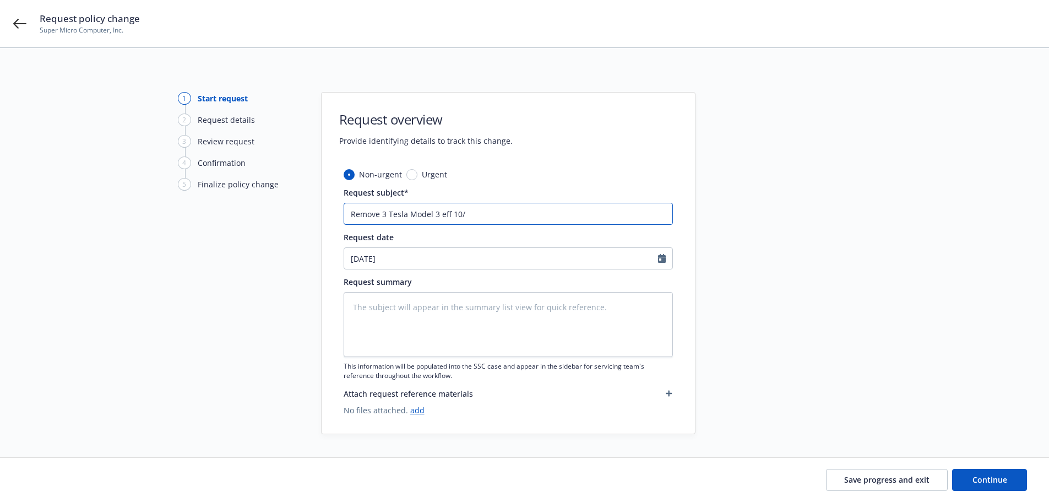
type textarea "x"
type input "Remove 3 Tesla Model 3 eff 10/1"
type textarea "x"
type input "Remove 3 Tesla Model 3 eff 10/14"
type textarea "x"
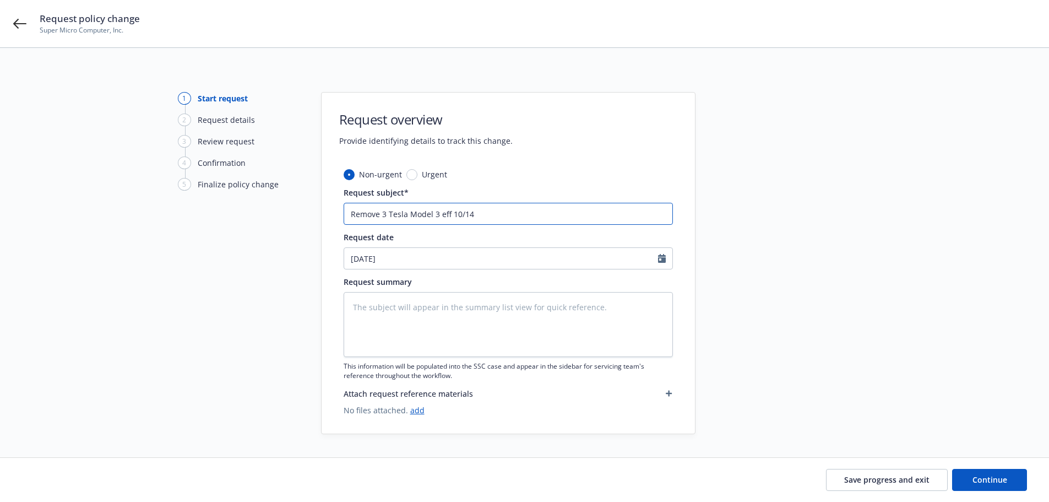
type input "Remove 3 Tesla Model 3 eff 10/14/"
type textarea "x"
type input "Remove 3 Tesla Model 3 eff 10/14/2"
type textarea "x"
type input "Remove 3 Tesla Model 3 eff 10/14/24"
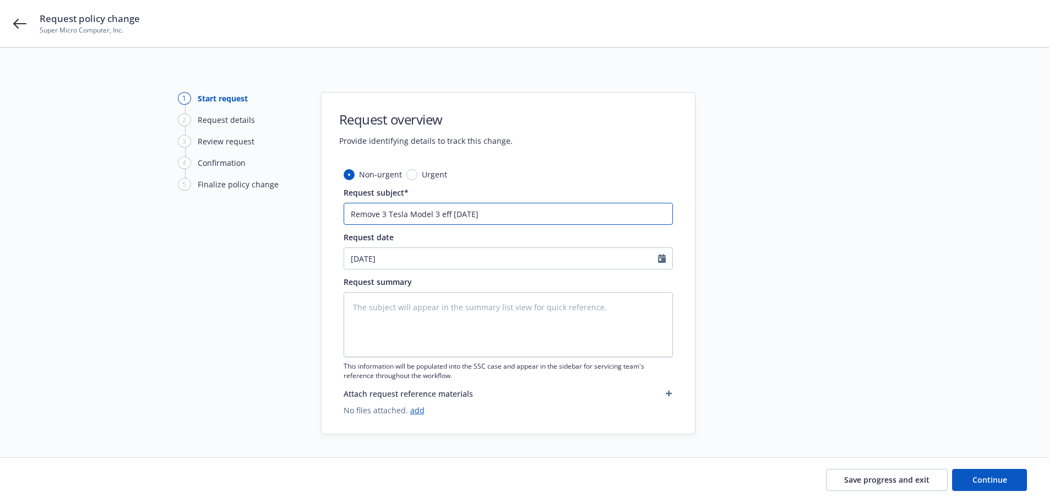
type textarea "x"
type input "Remove 3 Tesla Model 3 eff 10/14/24"
type textarea "x"
type input "Remove 3 Tesla Model 3 eff 10/14/24 $"
type textarea "x"
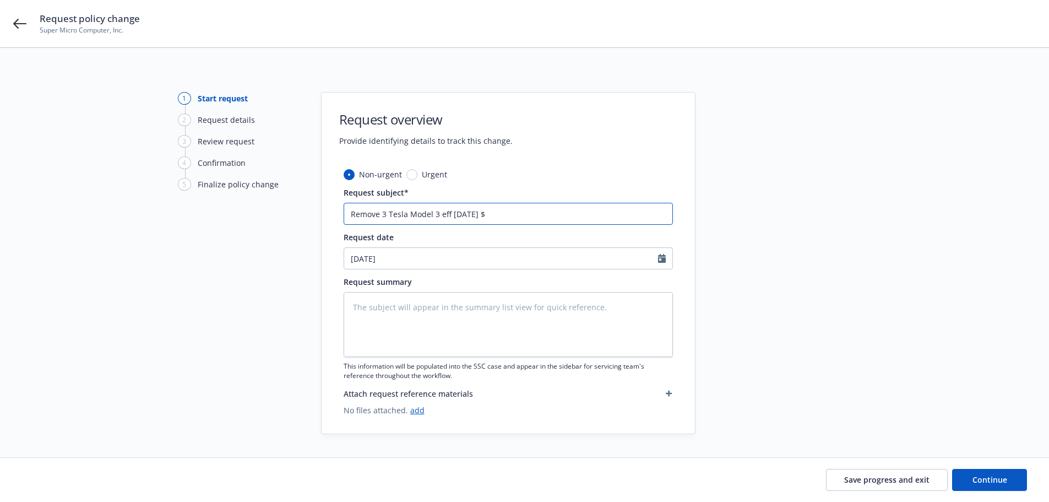
type input "Remove 3 Tesla Model 3 eff 10/14/24 $7"
type textarea "x"
type input "Remove 3 Tesla Model 3 eff 10/14/24 $7,"
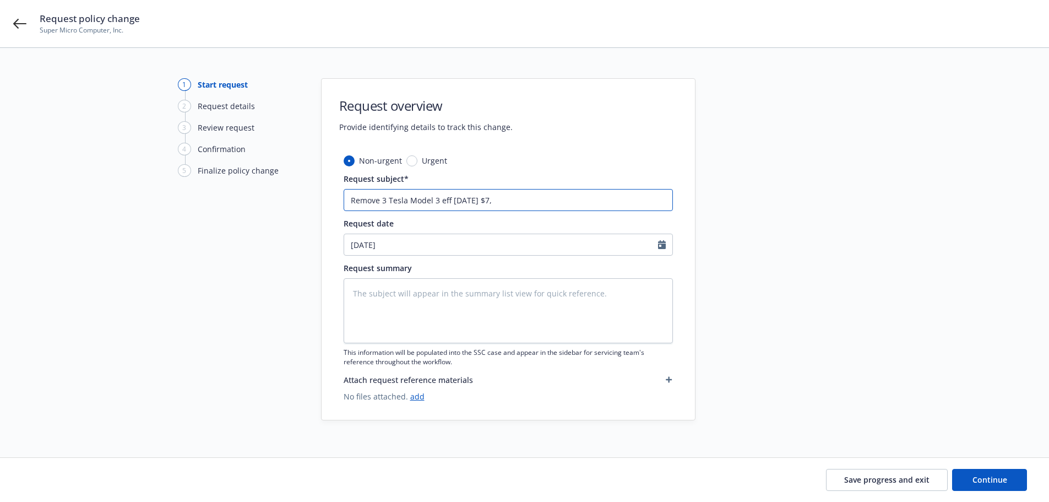
scroll to position [21, 0]
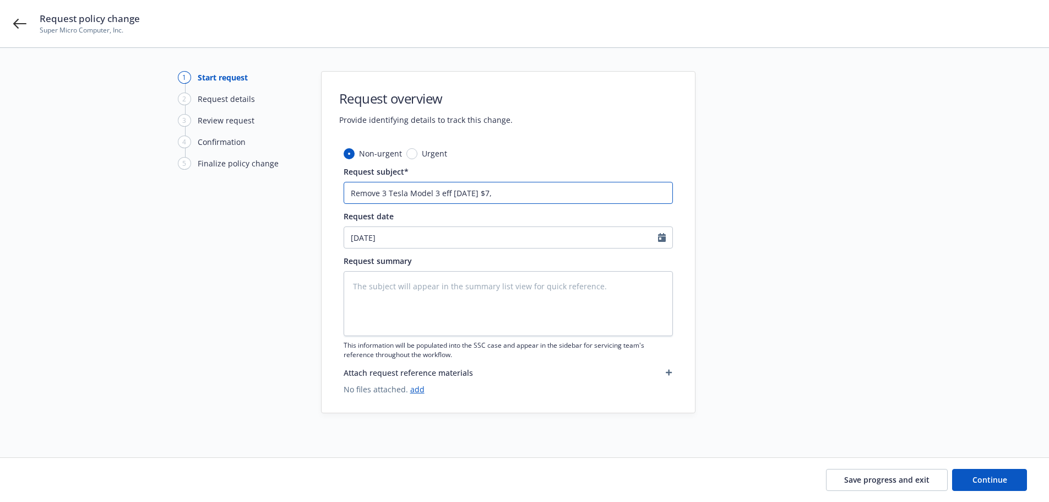
click at [556, 192] on input "Remove 3 Tesla Model 3 eff 10/14/24 $7," at bounding box center [508, 193] width 329 height 22
type textarea "x"
type input "Remove 3 Tesla Model 3 eff 10/14/24 $7,3"
type textarea "x"
type input "Remove 3 Tesla Model 3 eff 10/14/24 $7,32"
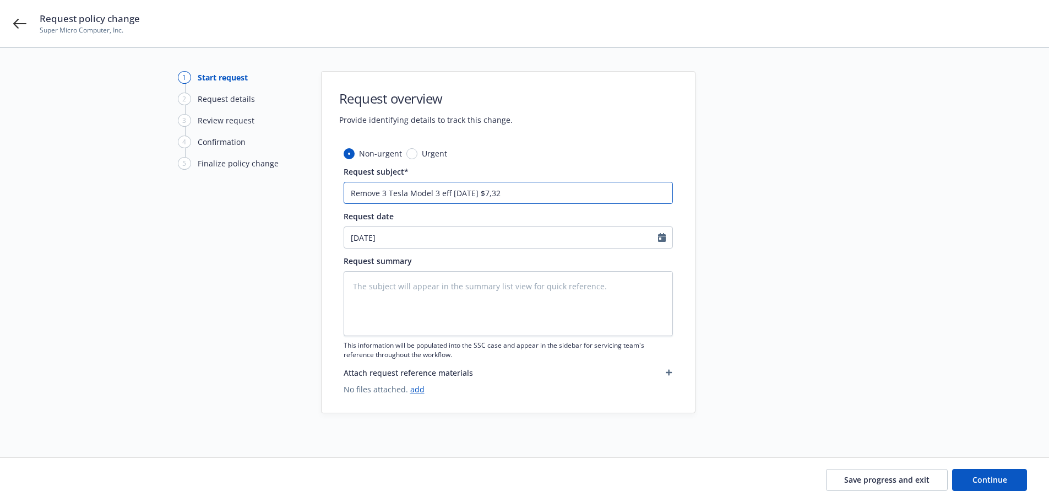
type textarea "x"
type input "Remove 3 Tesla Model 3 eff 10/14/24 $7,320"
type textarea "x"
type input "Remove 3 Tesla Model 3 eff 10/14/24 $7,320."
type textarea "x"
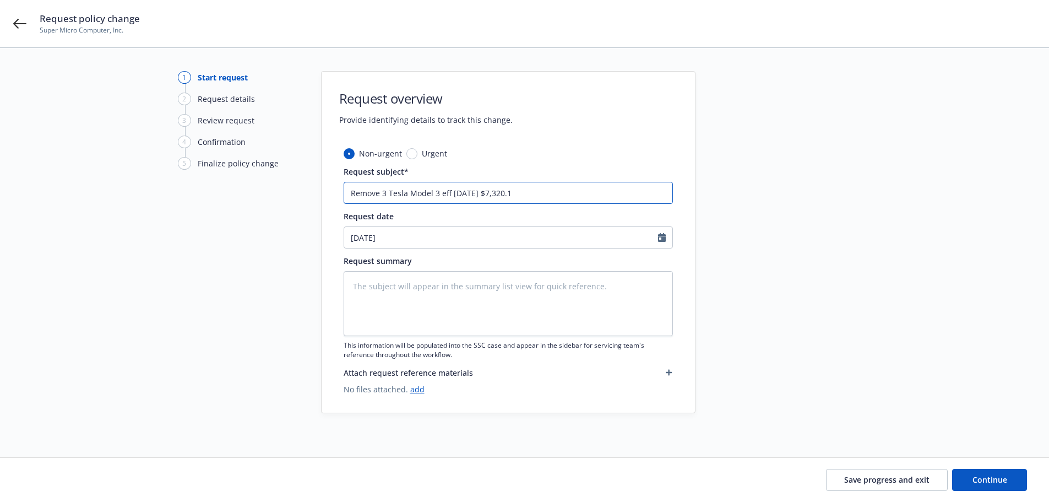
type input "Remove 3 Tesla Model 3 eff 10/14/24 $7,320.10"
type textarea "x"
type input "Remove 3 Tesla Model 3 eff 10/14/24 $7,320.10r"
type textarea "x"
type input "Remove 3 Tesla Model 3 eff 10/14/24 $7,320.10rp"
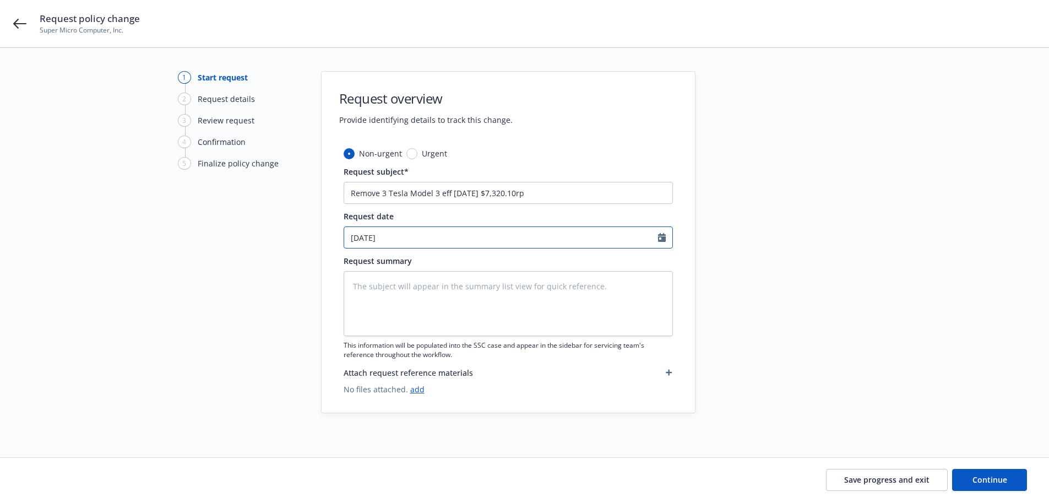
select select "9"
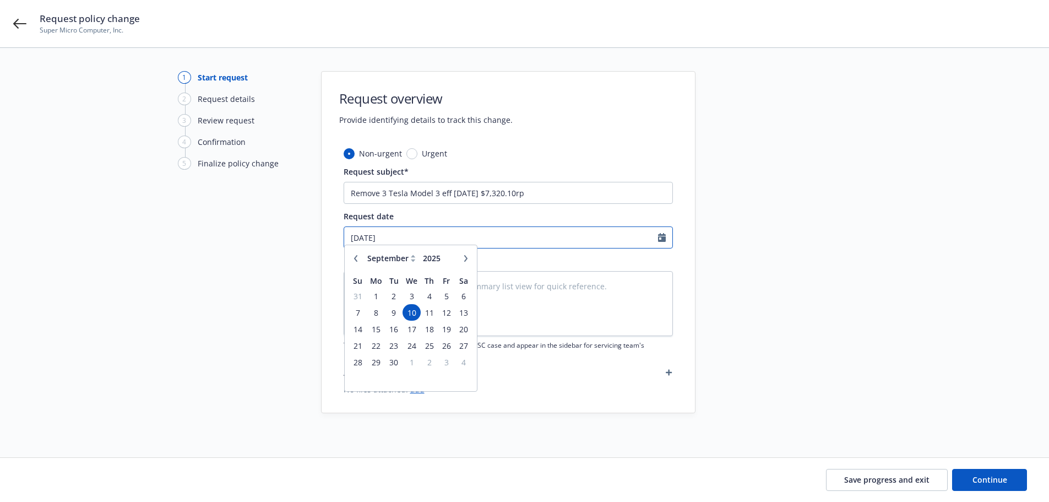
click at [459, 241] on input "09/10/2025" at bounding box center [501, 237] width 314 height 21
type textarea "x"
click at [368, 235] on input "09/10/2025" at bounding box center [501, 237] width 314 height 21
type input "09/5/2025"
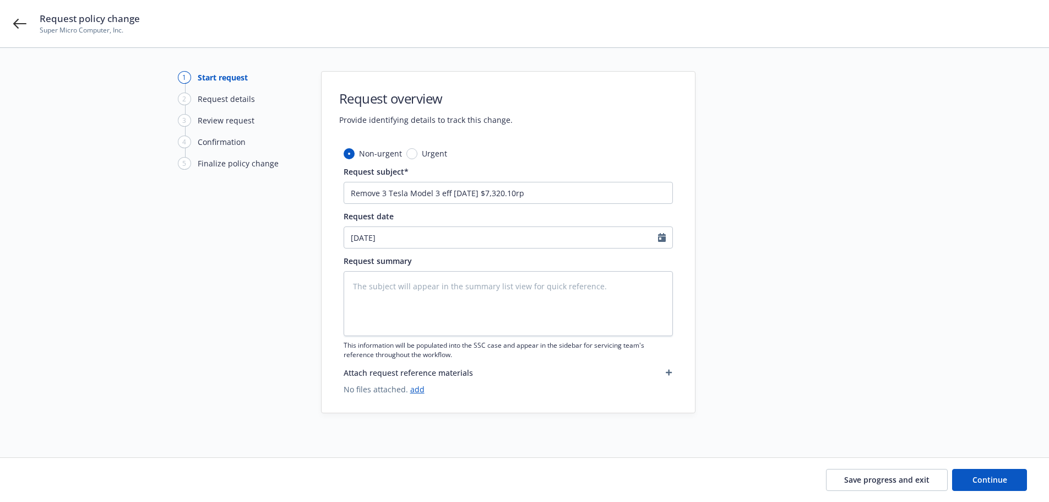
type textarea "x"
type input "09/05/2025"
click at [564, 268] on div "Request summary This information will be populated into the SSC case and appear…" at bounding box center [508, 307] width 329 height 104
drag, startPoint x: 567, startPoint y: 198, endPoint x: 138, endPoint y: 196, distance: 429.1
click at [138, 196] on div "1 Start request 2 Request details 3 Review request 4 Confirmation 5 Finalize po…" at bounding box center [524, 242] width 1023 height 342
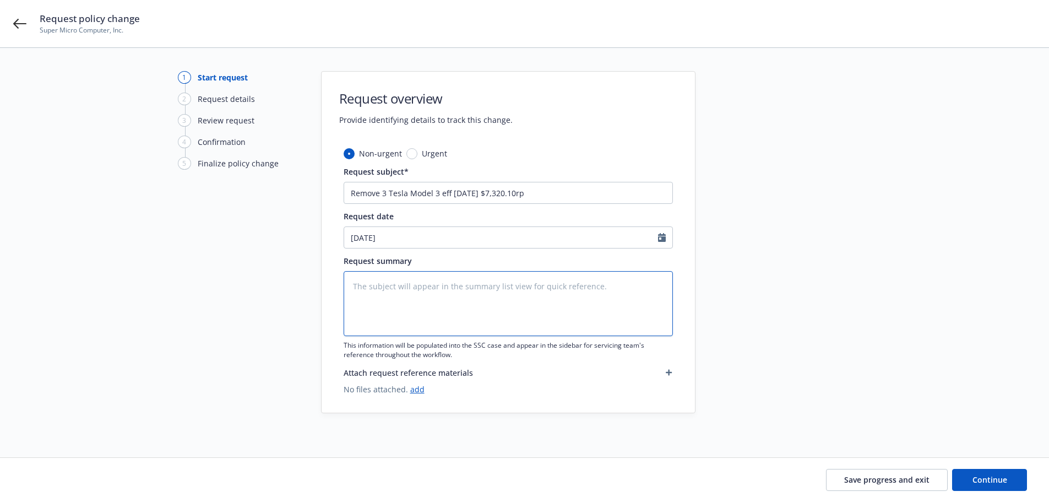
click at [449, 289] on textarea at bounding box center [508, 303] width 329 height 65
paste textarea "Remove 3 Tesla Model 3 eff 10/14/24 $7,320.10rp"
type textarea "x"
type textarea "Remove 3 Tesla Model 3 eff 10/14/24 $7,320.10rp"
click at [995, 475] on span "Continue" at bounding box center [990, 479] width 35 height 10
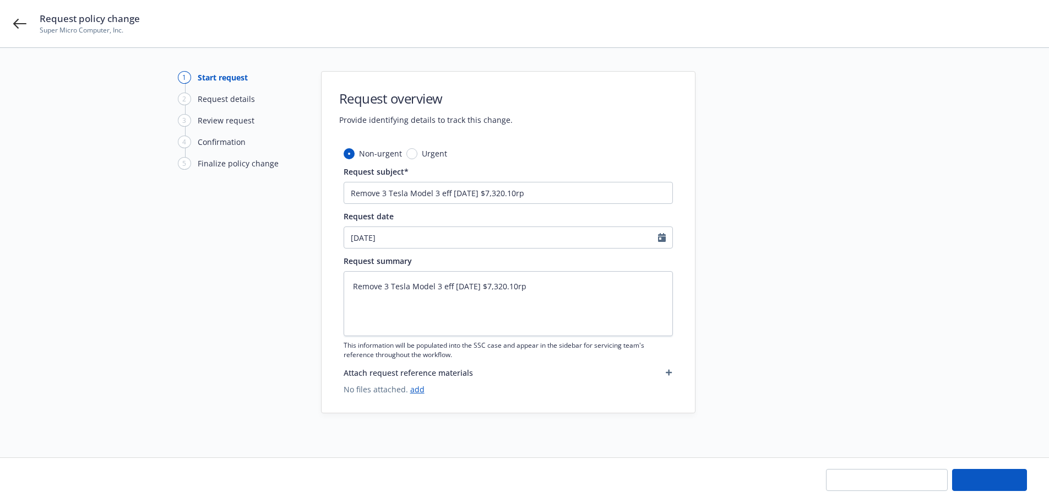
type textarea "x"
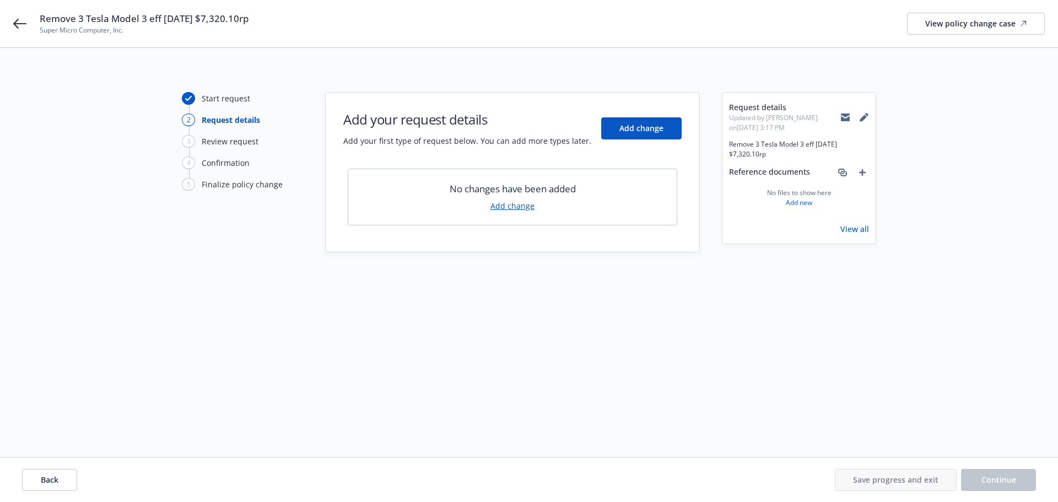
click at [504, 204] on link "Add change" at bounding box center [512, 206] width 44 height 12
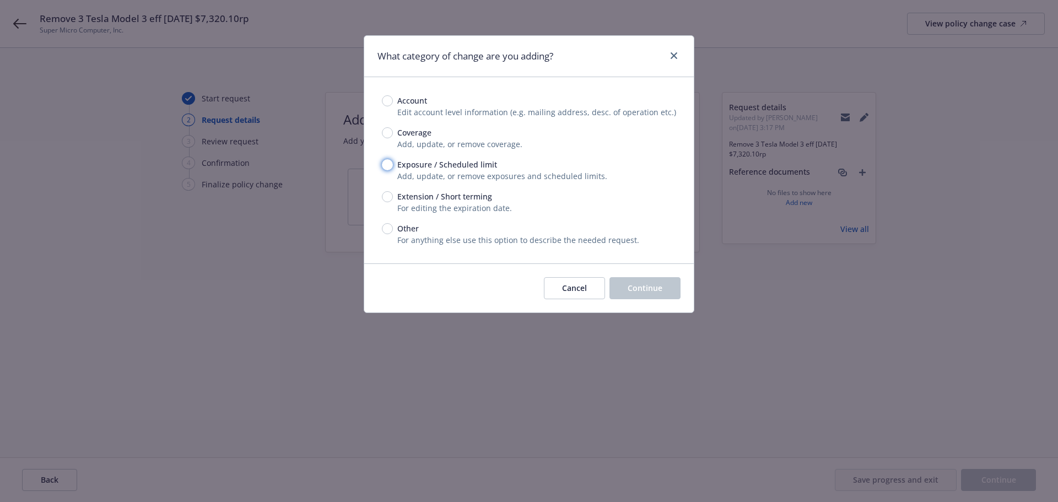
click at [386, 168] on input "Exposure / Scheduled limit" at bounding box center [387, 164] width 11 height 11
radio input "true"
click at [649, 294] on button "Continue" at bounding box center [644, 288] width 71 height 22
type textarea "x"
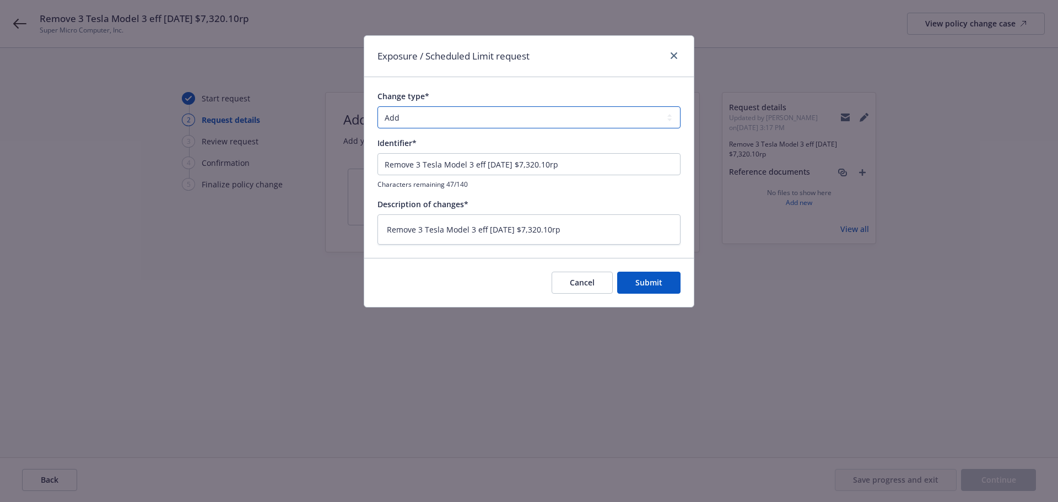
click at [437, 117] on select "Add Audit Change Remove" at bounding box center [528, 117] width 303 height 22
select select "REMOVE"
click at [377, 106] on select "Add Audit Change Remove" at bounding box center [528, 117] width 303 height 22
click at [655, 286] on span "Submit" at bounding box center [648, 282] width 27 height 10
type textarea "x"
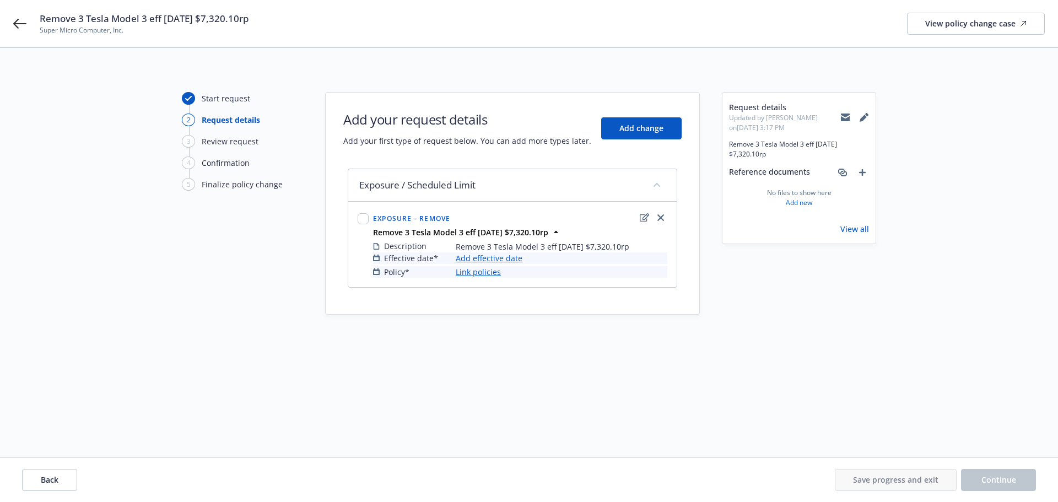
click at [499, 258] on link "Add effective date" at bounding box center [489, 258] width 67 height 12
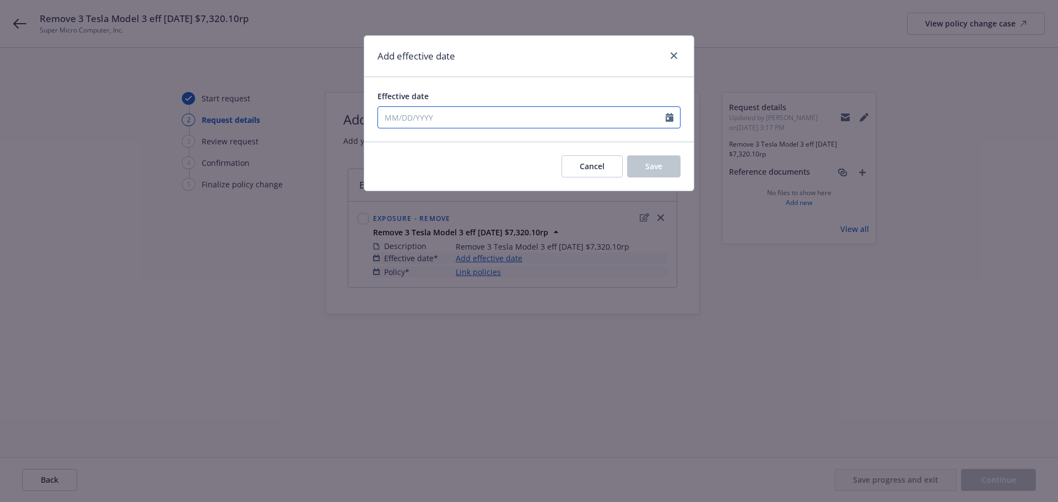
select select "9"
click at [438, 114] on input "Effective date" at bounding box center [522, 117] width 288 height 21
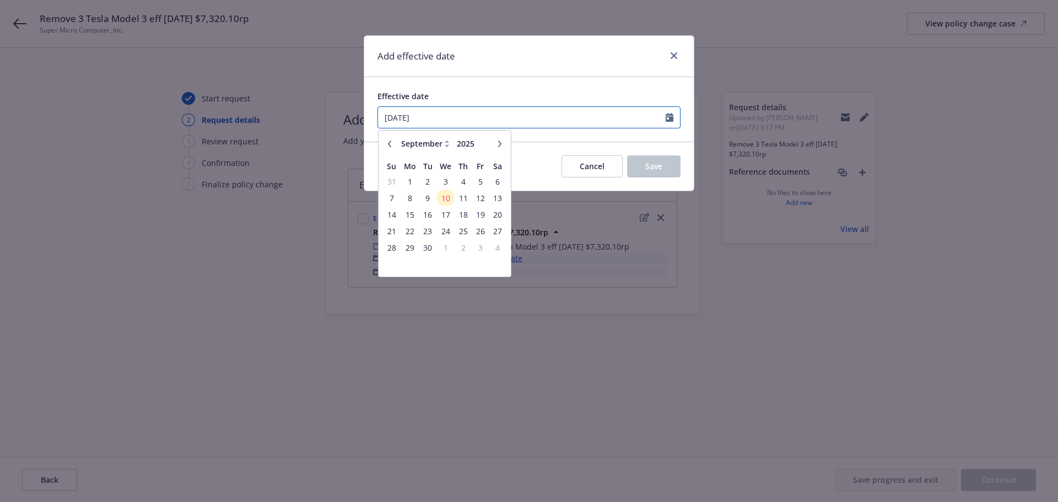
type input "10/14/2024"
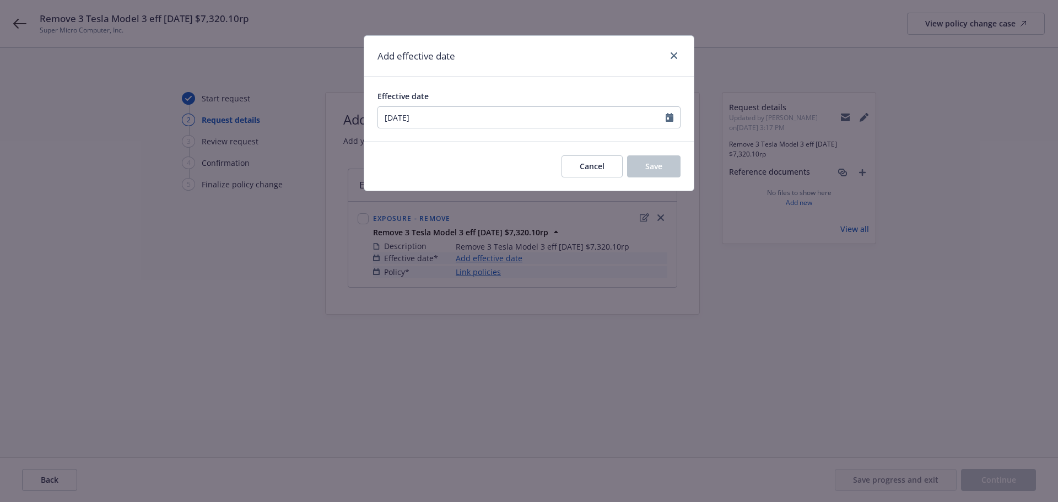
click at [619, 137] on div "Effective date 10/14/2024 January February March April May June July August Sep…" at bounding box center [528, 109] width 329 height 64
click at [648, 165] on span "Save" at bounding box center [653, 166] width 17 height 10
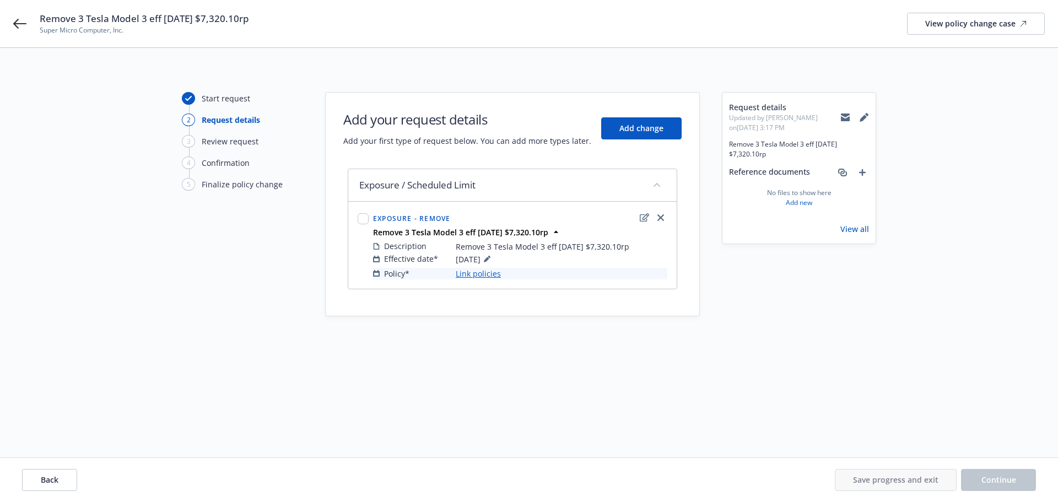
click at [475, 274] on link "Link policies" at bounding box center [478, 274] width 45 height 12
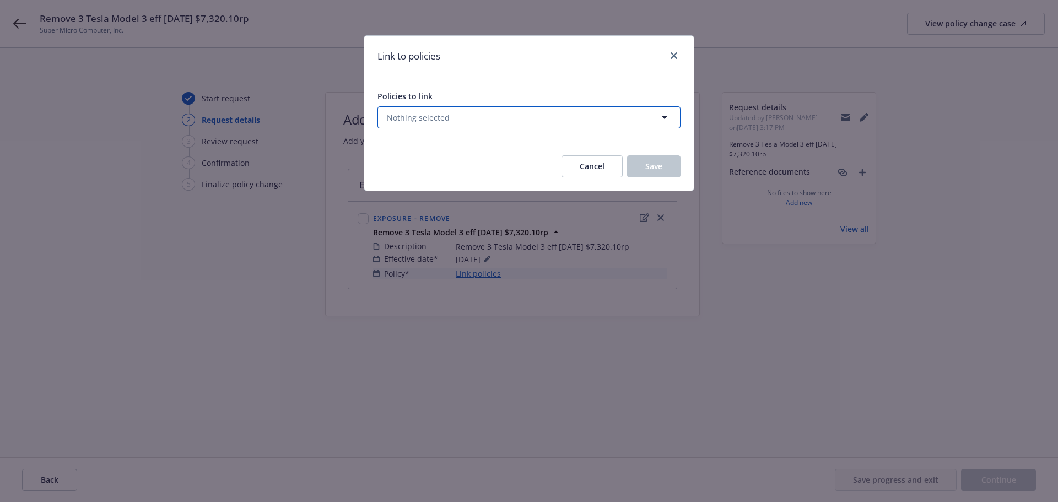
click at [450, 119] on button "Nothing selected" at bounding box center [528, 117] width 303 height 22
select select "ACTIVE"
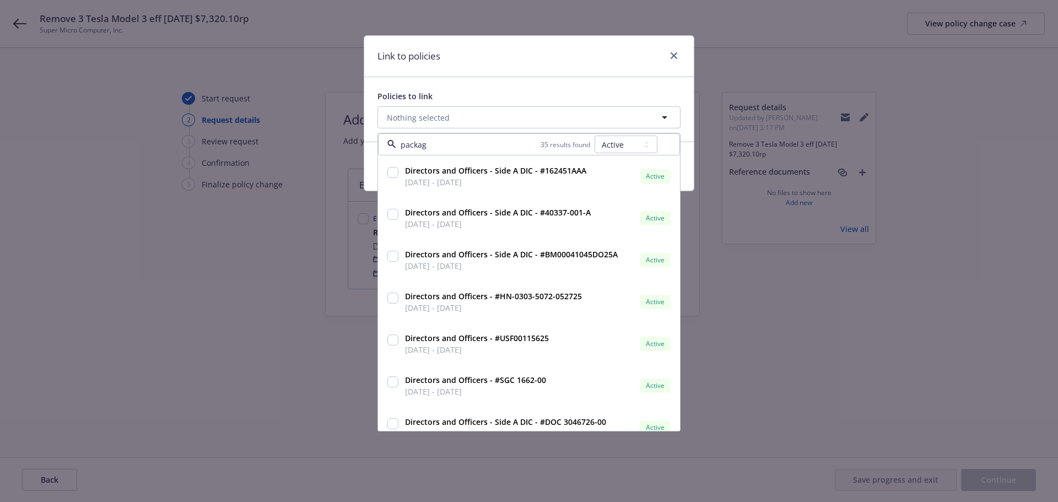
type input "package"
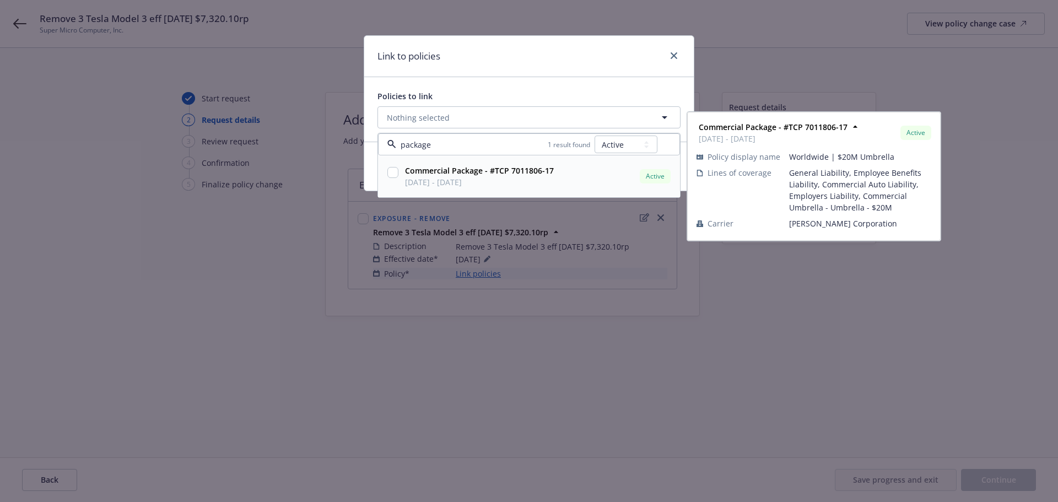
click at [393, 171] on input "checkbox" at bounding box center [392, 172] width 11 height 11
checkbox input "true"
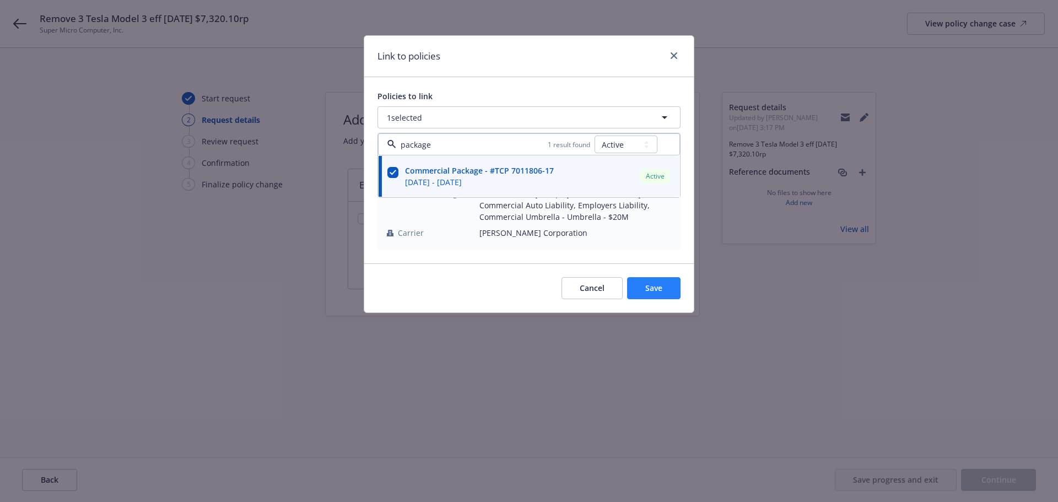
type input "package"
click at [652, 285] on span "Save" at bounding box center [653, 288] width 17 height 10
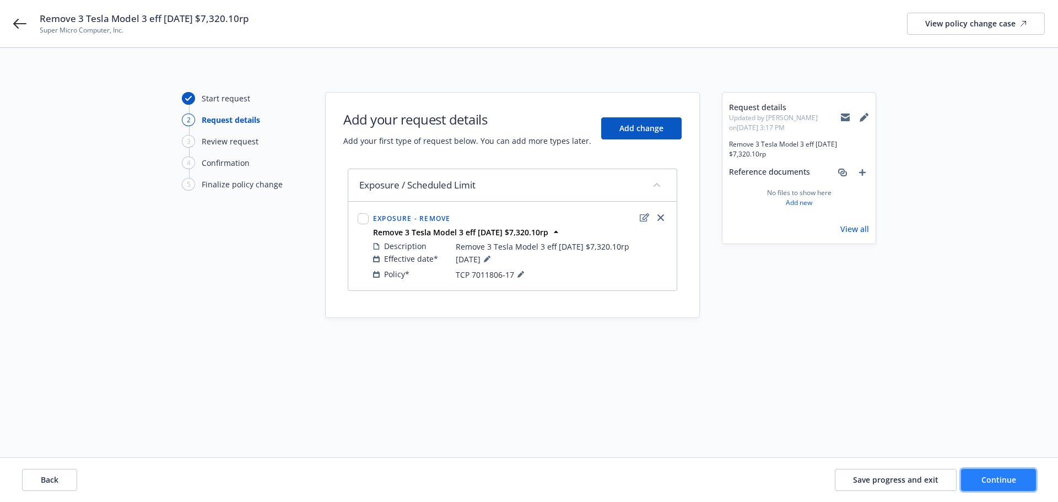
click at [993, 478] on span "Continue" at bounding box center [998, 479] width 35 height 10
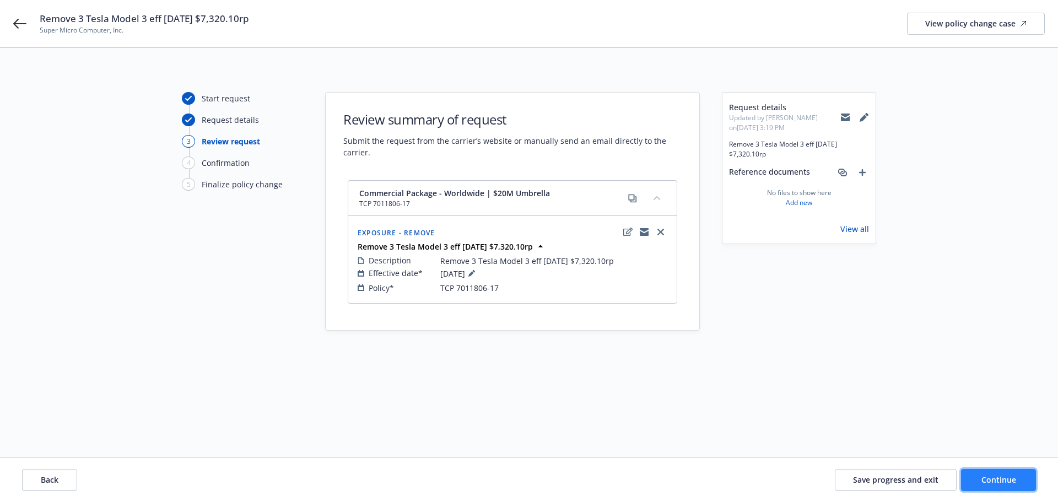
click at [996, 477] on span "Continue" at bounding box center [998, 479] width 35 height 10
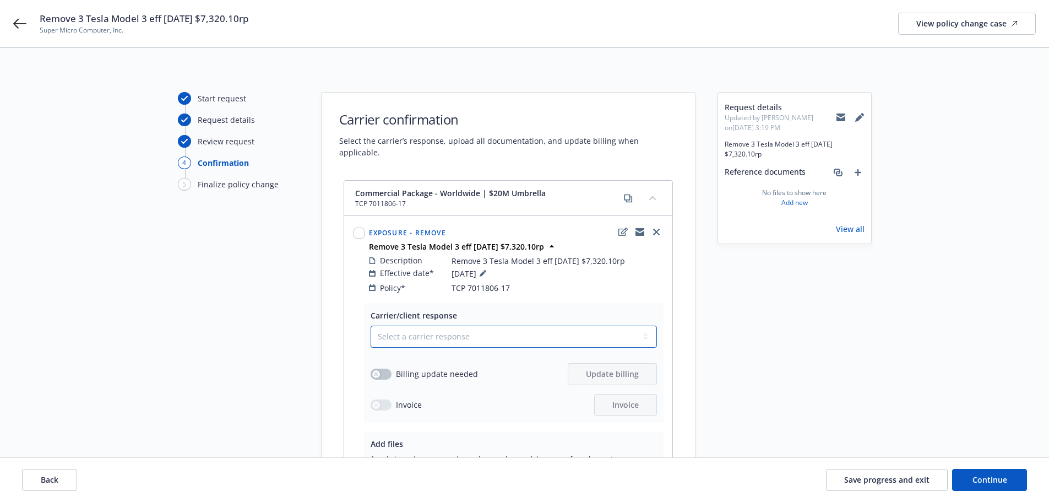
click at [419, 329] on select "Select a carrier response Accepted Accepted with revision No endorsement needed…" at bounding box center [514, 337] width 286 height 22
select select "ACCEPTED"
click at [371, 326] on select "Select a carrier response Accepted Accepted with revision No endorsement needed…" at bounding box center [514, 337] width 286 height 22
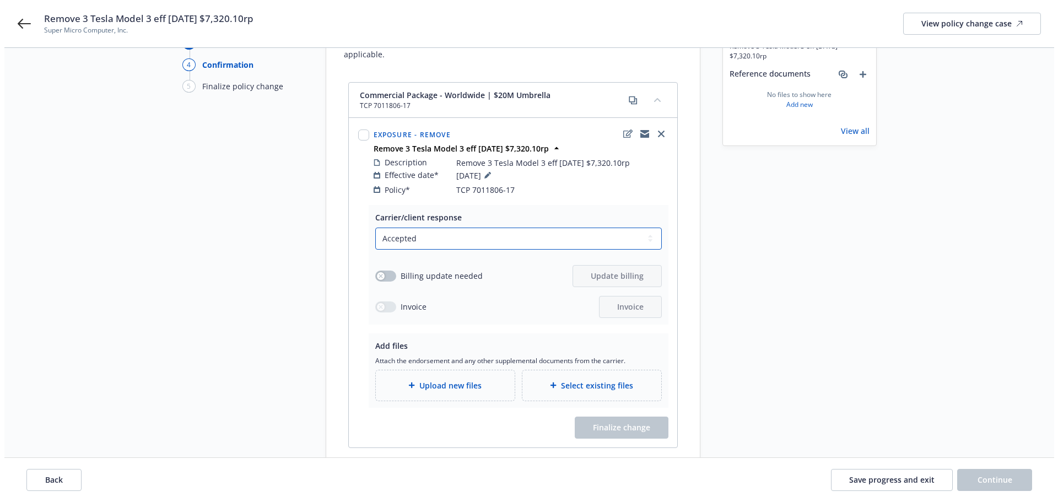
scroll to position [110, 0]
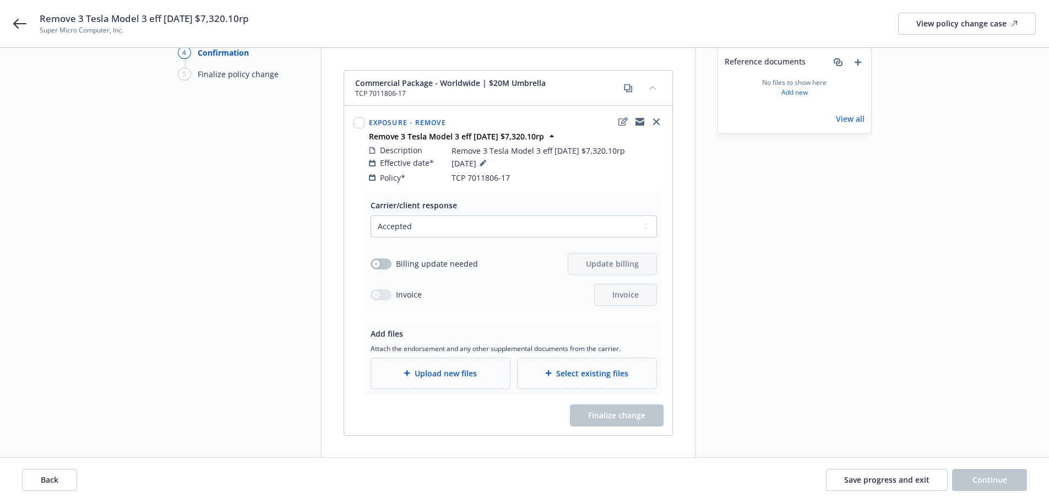
click at [371, 251] on div "Carrier/client response Select a carrier response Accepted Accepted with revisi…" at bounding box center [514, 253] width 300 height 120
click at [375, 262] on icon "button" at bounding box center [376, 264] width 4 height 4
click at [622, 258] on span "Update billing" at bounding box center [612, 263] width 53 height 10
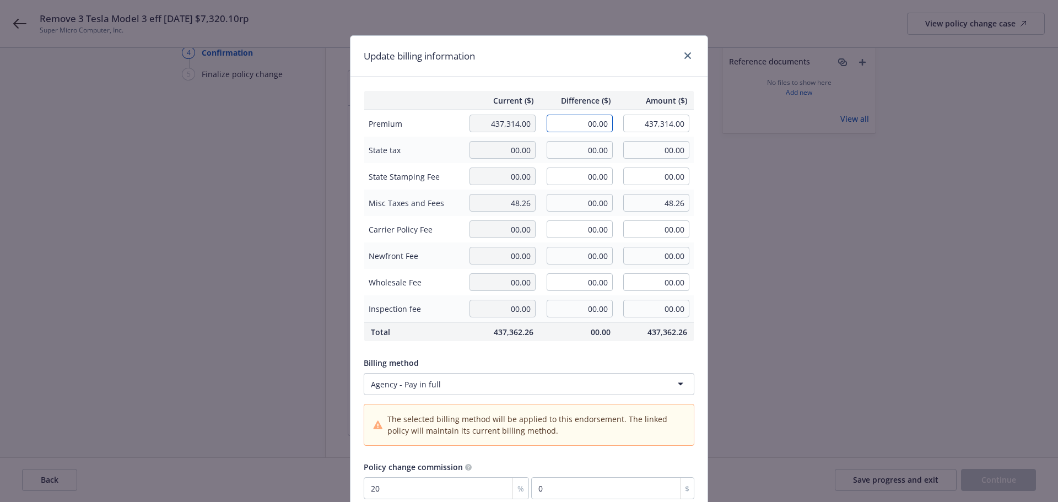
drag, startPoint x: 561, startPoint y: 127, endPoint x: 661, endPoint y: 127, distance: 100.2
click at [661, 127] on tr "Premium 437,314.00 00.00 437,314.00" at bounding box center [529, 123] width 330 height 27
type input "-7,315.00"
type input "429,999.00"
type input "-1463"
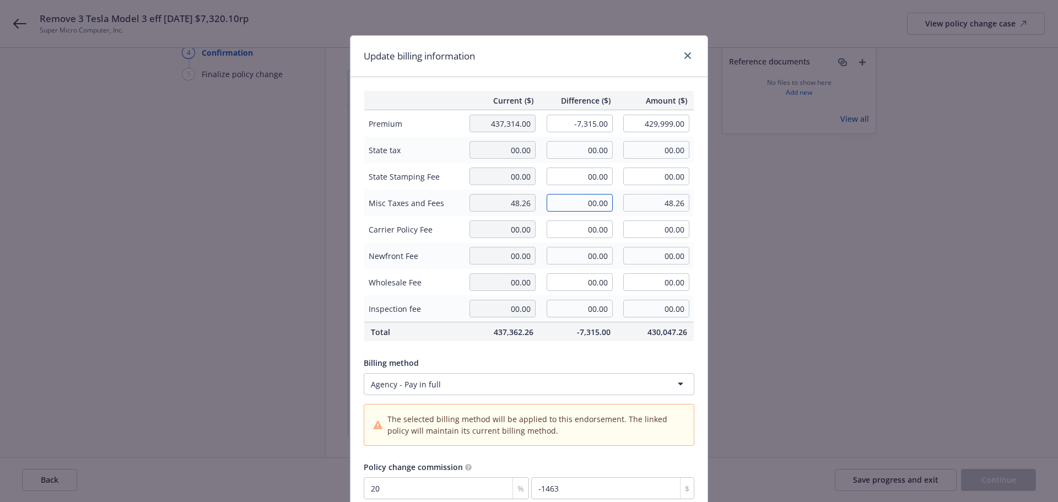
drag, startPoint x: 548, startPoint y: 204, endPoint x: 637, endPoint y: 203, distance: 89.2
click at [637, 203] on tr "Misc Taxes and Fees 48.26 00.00 48.26" at bounding box center [529, 202] width 330 height 26
type input "-5.10"
type input "43.16"
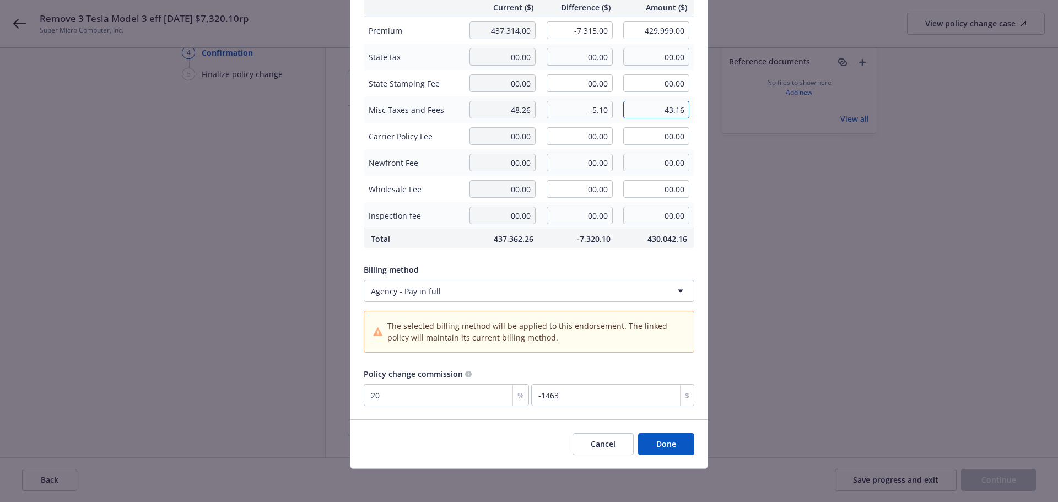
scroll to position [95, 0]
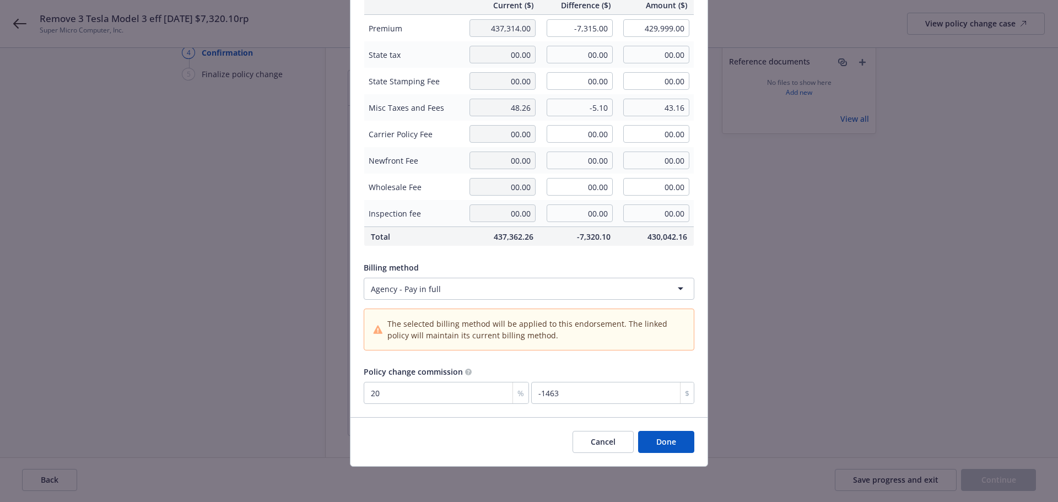
click at [660, 445] on button "Done" at bounding box center [666, 442] width 56 height 22
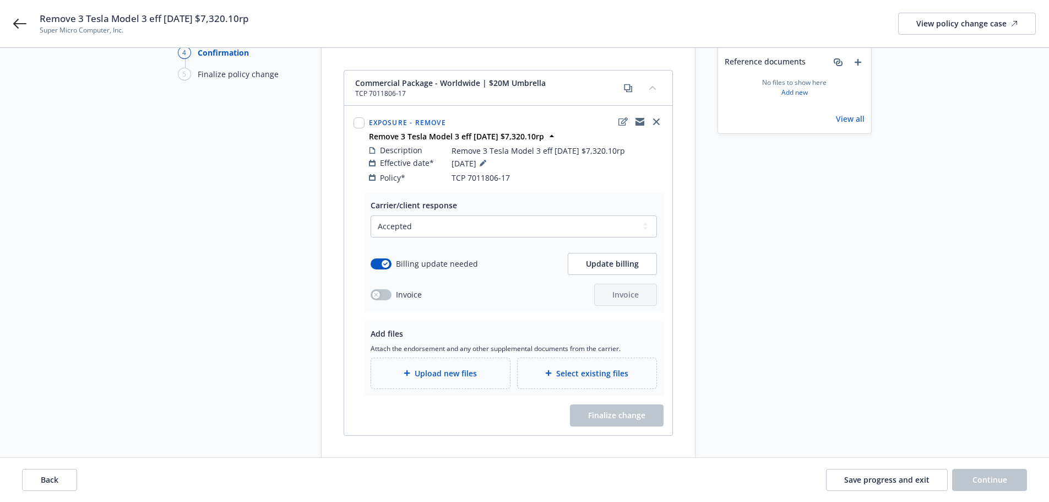
click at [438, 367] on span "Upload new files" at bounding box center [446, 373] width 62 height 12
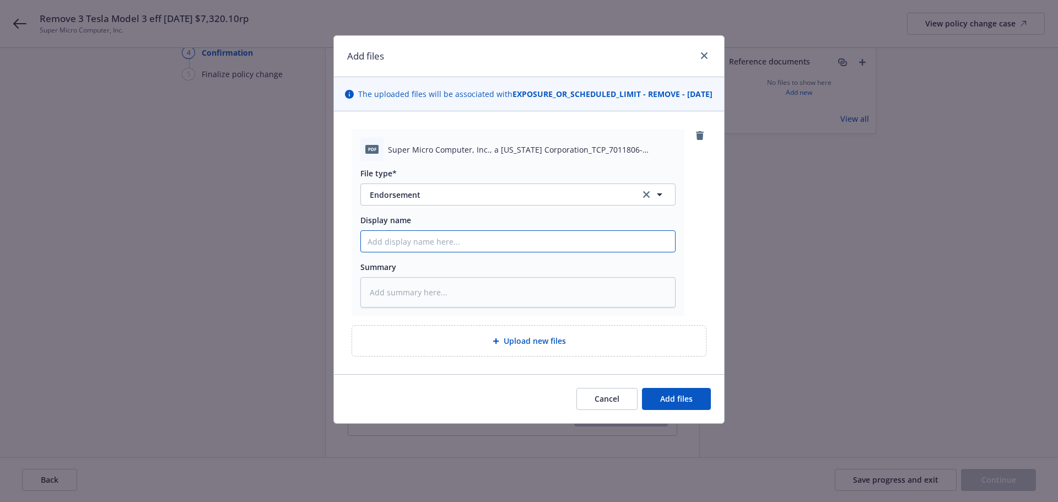
click at [406, 252] on input "Display name" at bounding box center [518, 241] width 314 height 21
click at [407, 252] on input "Display name" at bounding box center [518, 241] width 314 height 21
paste input "Remove 3 Tesla Model 3 eff 10/14/24 $7,320.10rp"
type textarea "x"
type input "Remove 3 Tesla Model 3 eff 10/14/24 $7,320.10rp"
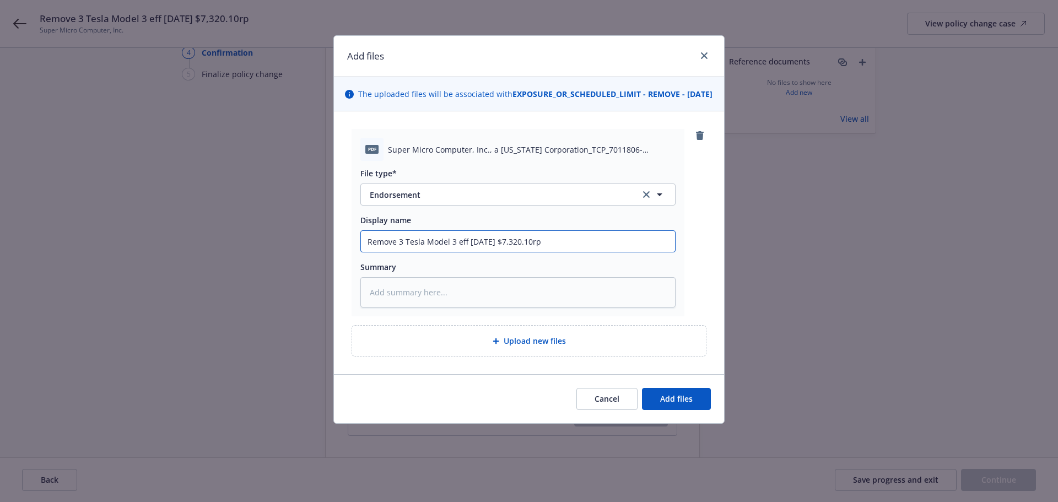
click at [363, 252] on input "Remove 3 Tesla Model 3 eff 10/14/24 $7,320.10rp" at bounding box center [518, 241] width 314 height 21
type textarea "x"
type input "2Remove 3 Tesla Model 3 eff 10/14/24 $7,320.10rp"
type textarea "x"
type input "24Remove 3 Tesla Model 3 eff 10/14/24 $7,320.10rp"
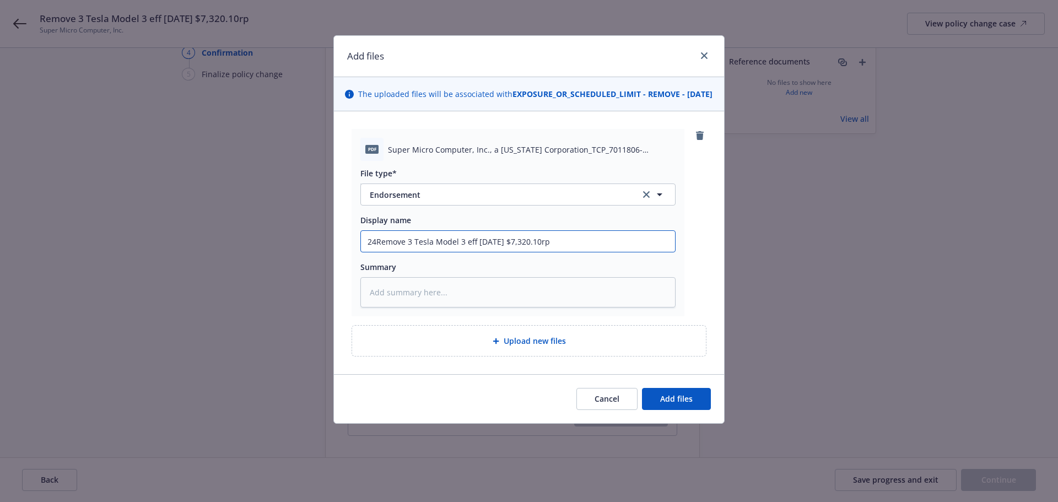
type textarea "x"
type input "24 Remove 3 Tesla Model 3 eff 10/14/24 $7,320.10rp"
type textarea "x"
type input "24 pRemove 3 Tesla Model 3 eff 10/14/24 $7,320.10rp"
type textarea "x"
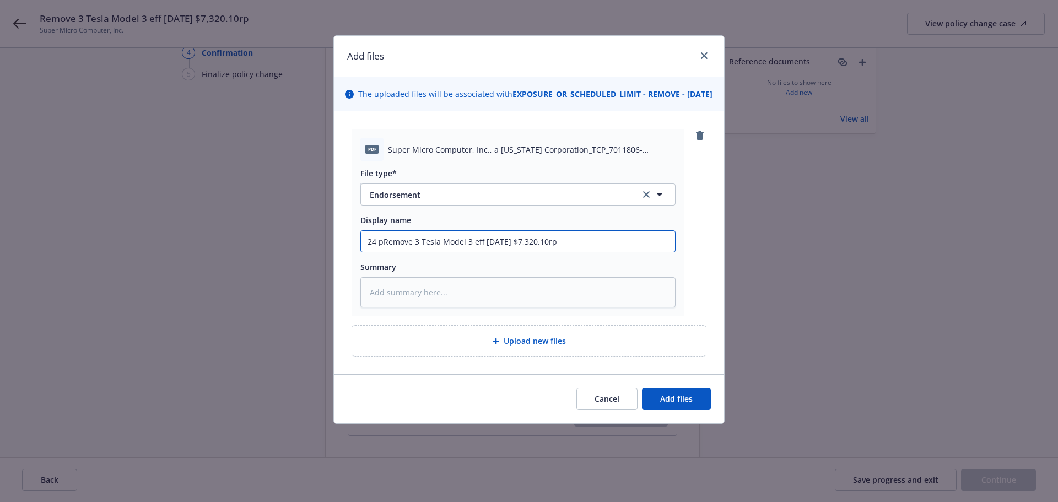
type input "24 paRemove 3 Tesla Model 3 eff 10/14/24 $7,320.10rp"
type textarea "x"
type input "24 pacRemove 3 Tesla Model 3 eff 10/14/24 $7,320.10rp"
type textarea "x"
type input "24 packRemove 3 Tesla Model 3 eff 10/14/24 $7,320.10rp"
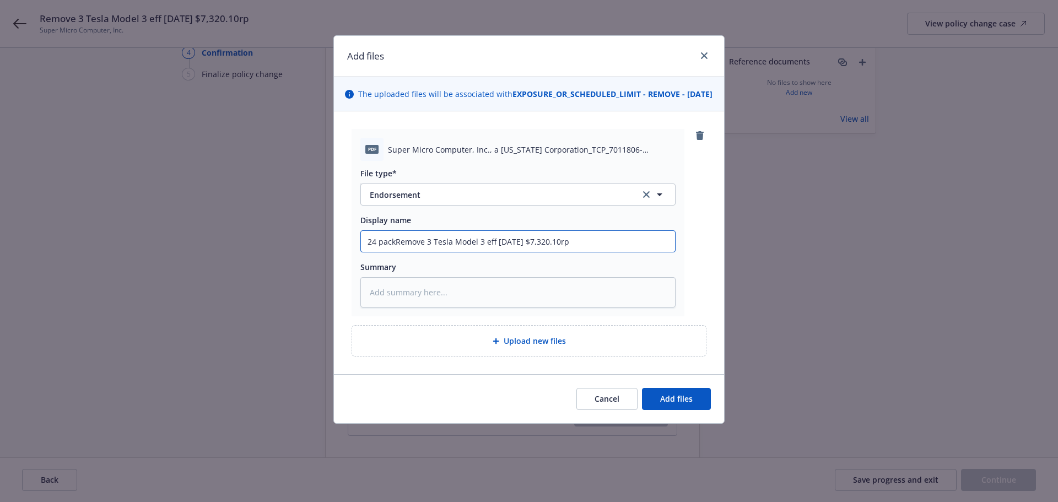
type textarea "x"
type input "24 packaRemove 3 Tesla Model 3 eff 10/14/24 $7,320.10rp"
type textarea "x"
type input "24 packagRemove 3 Tesla Model 3 eff 10/14/24 $7,320.10rp"
type textarea "x"
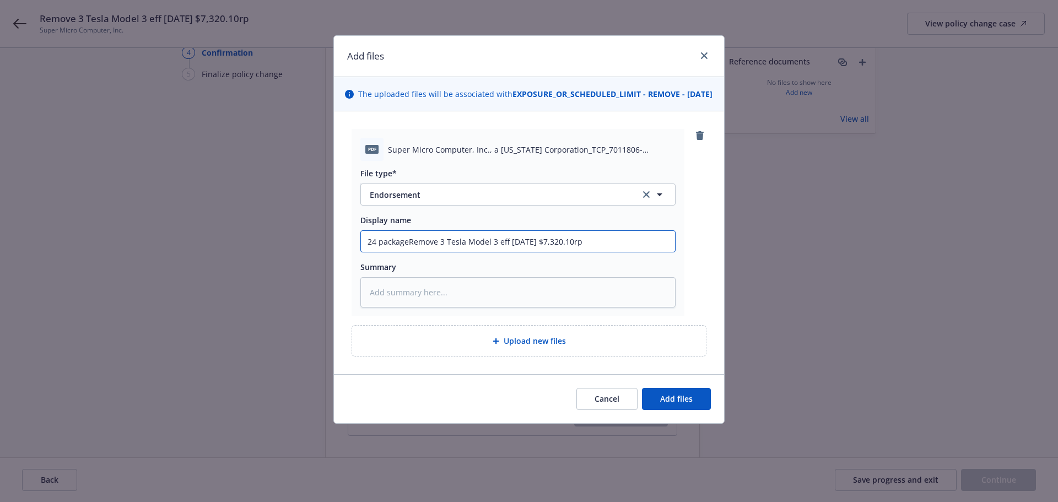
type input "24 package Remove 3 Tesla Model 3 eff 10/14/24 $7,320.10rp"
click at [381, 252] on input "24 package Remove 3 Tesla Model 3 eff 10/14/24 $7,320.10rp" at bounding box center [518, 241] width 314 height 21
type textarea "x"
type input "24 ackage Remove 3 Tesla Model 3 eff 10/14/24 $7,320.10rp"
type textarea "x"
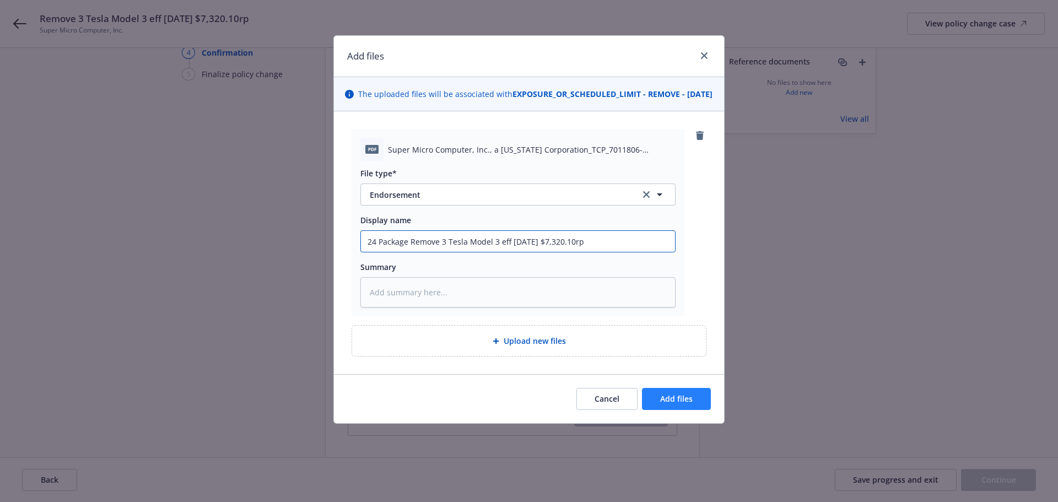
type input "24 Package Remove 3 Tesla Model 3 eff 10/14/24 $7,320.10rp"
click at [672, 402] on button "Add files" at bounding box center [676, 399] width 69 height 22
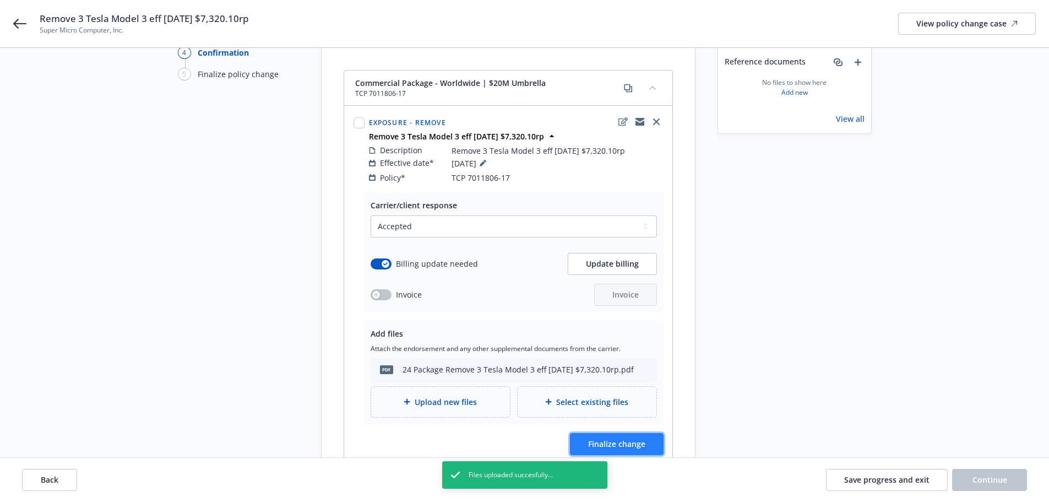
click at [626, 438] on span "Finalize change" at bounding box center [616, 443] width 57 height 10
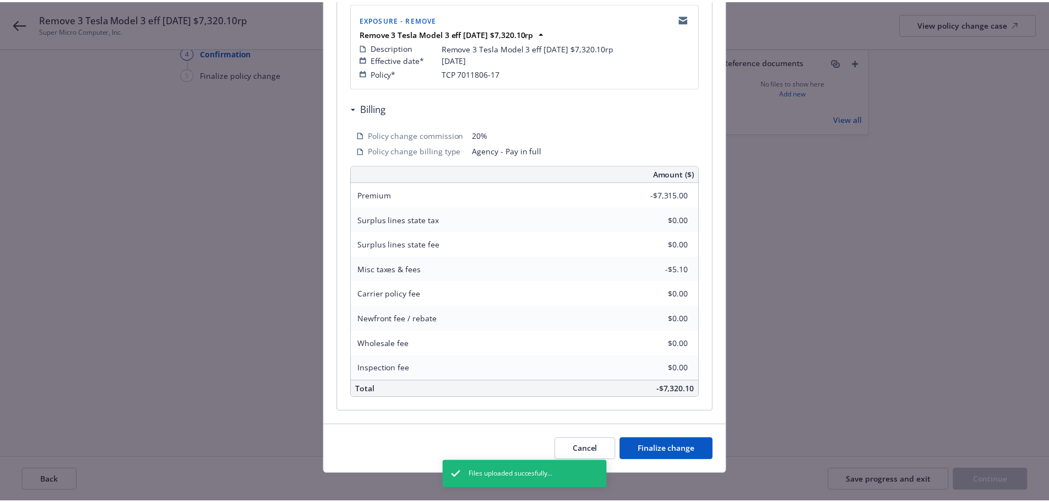
scroll to position [243, 0]
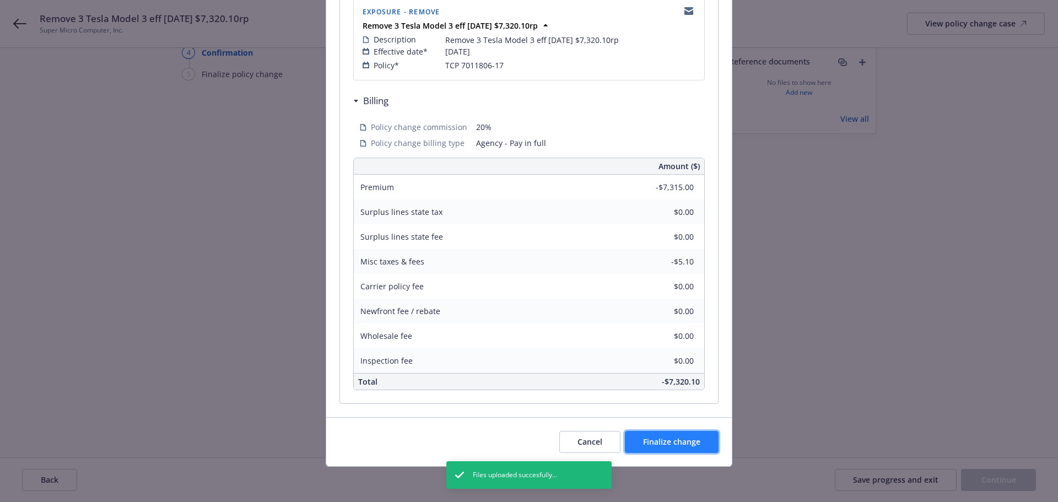
click at [660, 442] on span "Finalize change" at bounding box center [671, 441] width 57 height 10
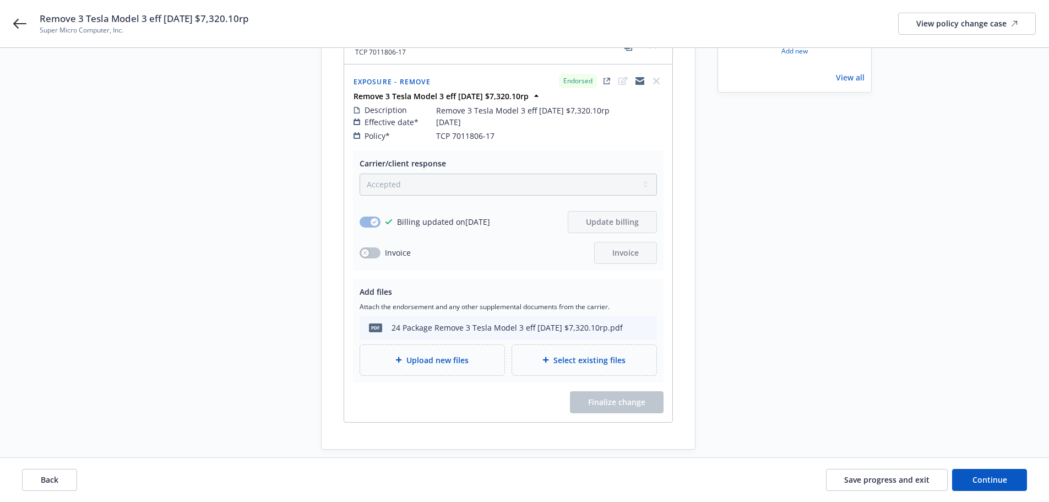
scroll to position [176, 0]
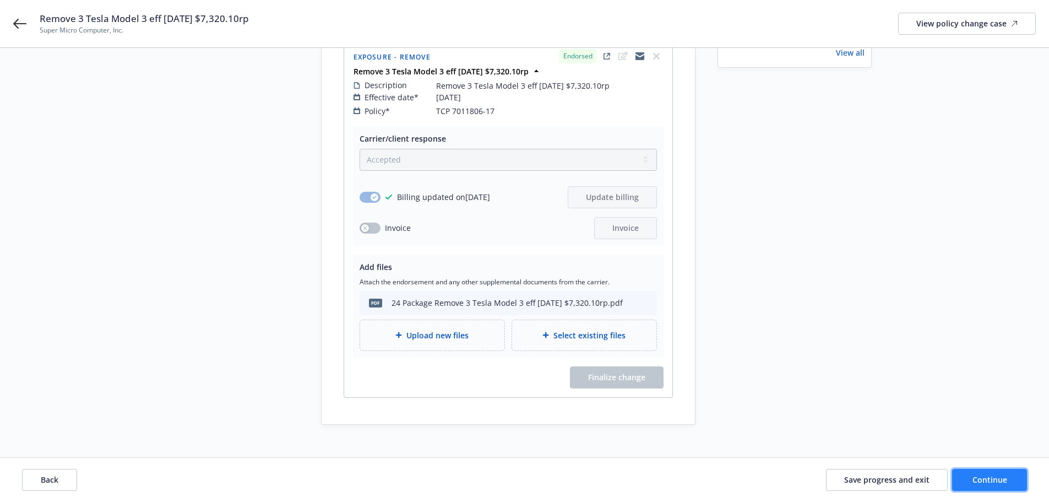
click at [986, 481] on span "Continue" at bounding box center [990, 479] width 35 height 10
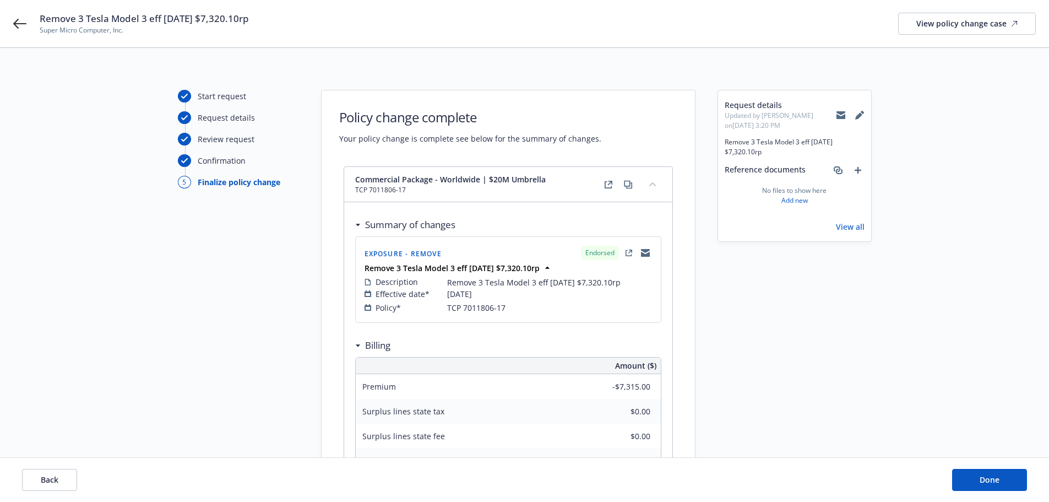
scroll to position [0, 0]
click at [982, 475] on span "Done" at bounding box center [990, 479] width 20 height 10
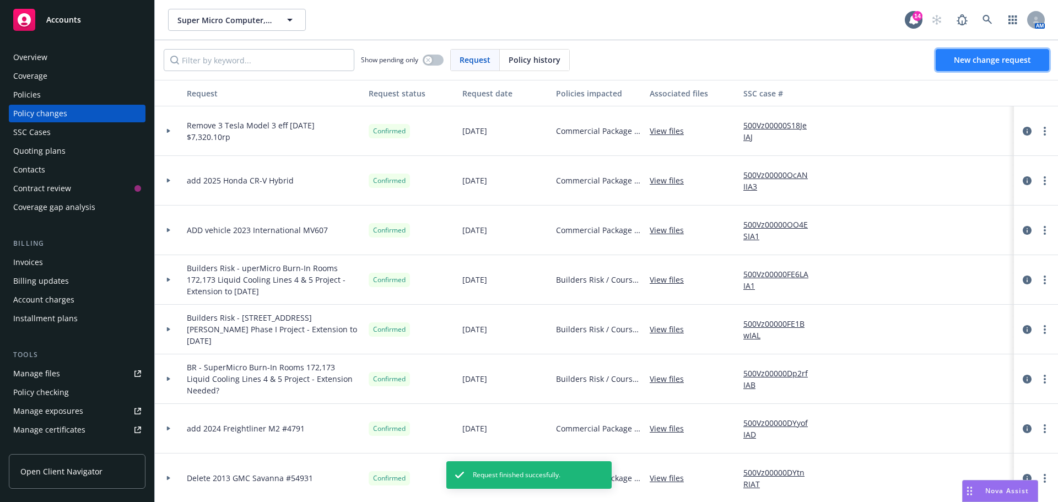
click at [951, 52] on link "New change request" at bounding box center [991, 60] width 113 height 22
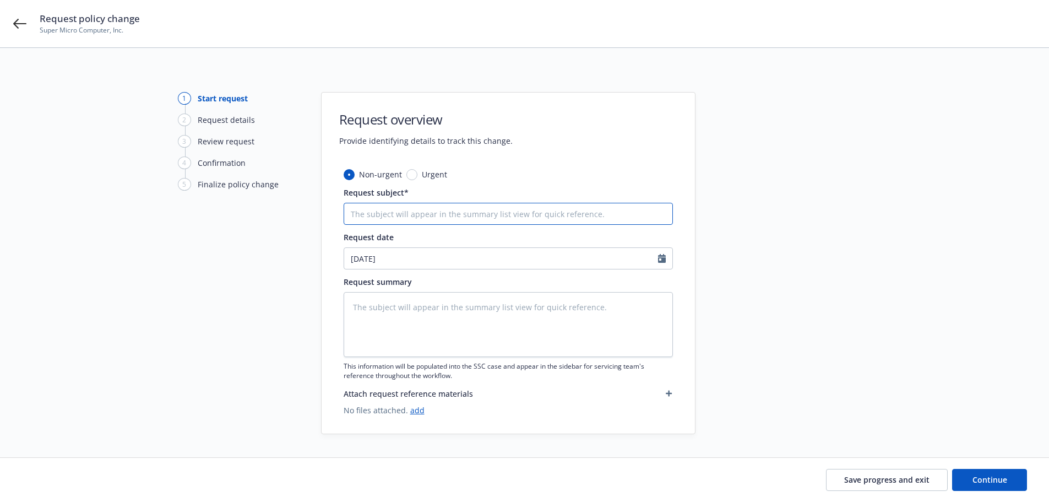
click at [357, 210] on input "Request subject*" at bounding box center [508, 214] width 329 height 22
type textarea "x"
type input "R"
type textarea "x"
type input "RE"
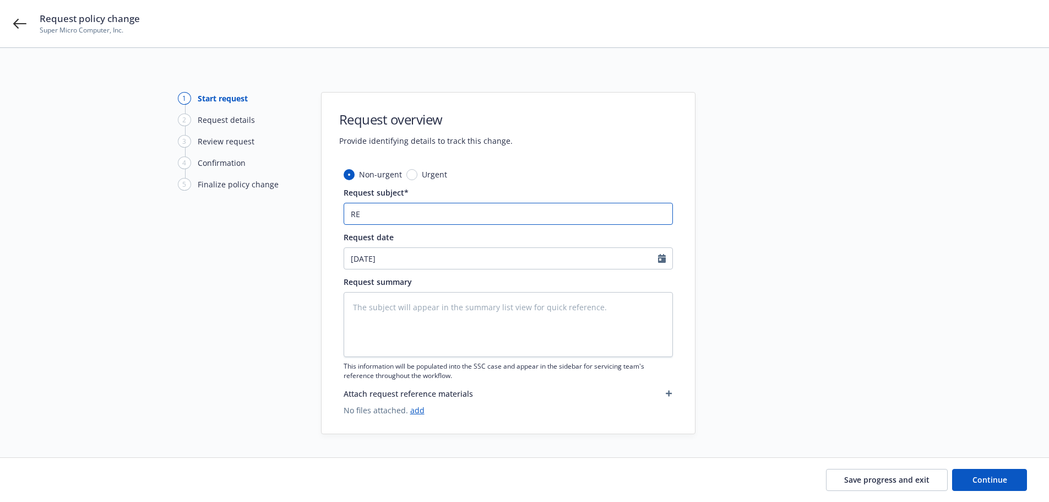
type textarea "x"
type input "REm"
type textarea "x"
type input "REmo"
type textarea "x"
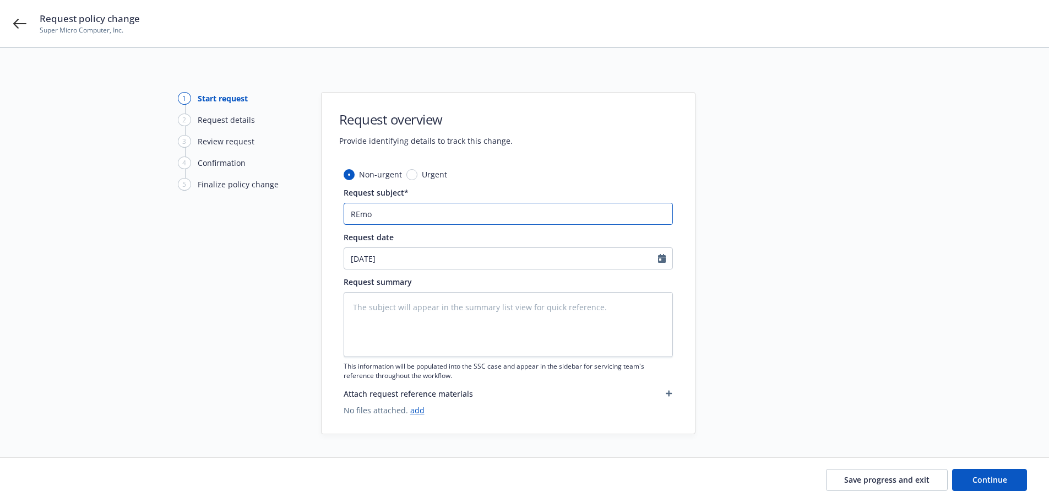
type input "REmov"
type textarea "x"
type input "REmove"
type textarea "x"
type input "REmove"
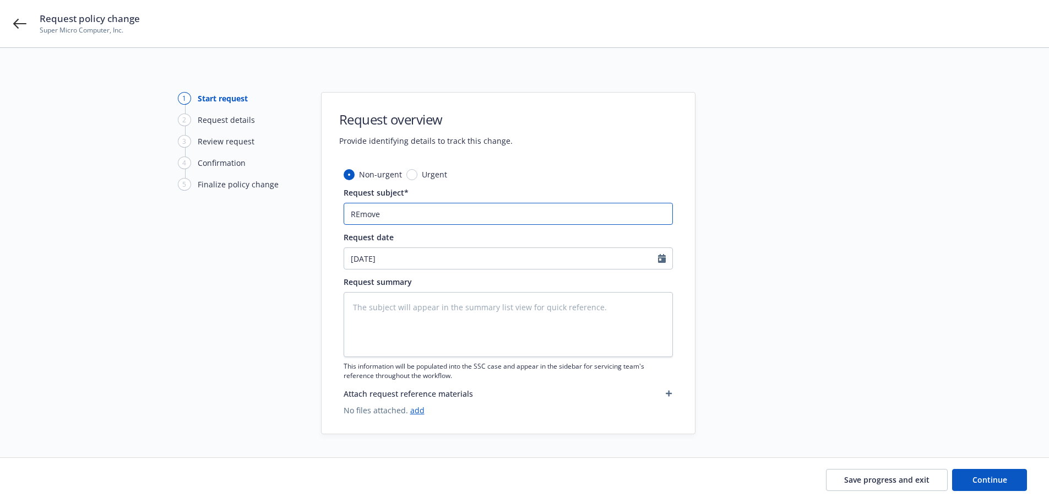
type textarea "x"
type input "REmove"
type textarea "x"
type input "REmov"
type textarea "x"
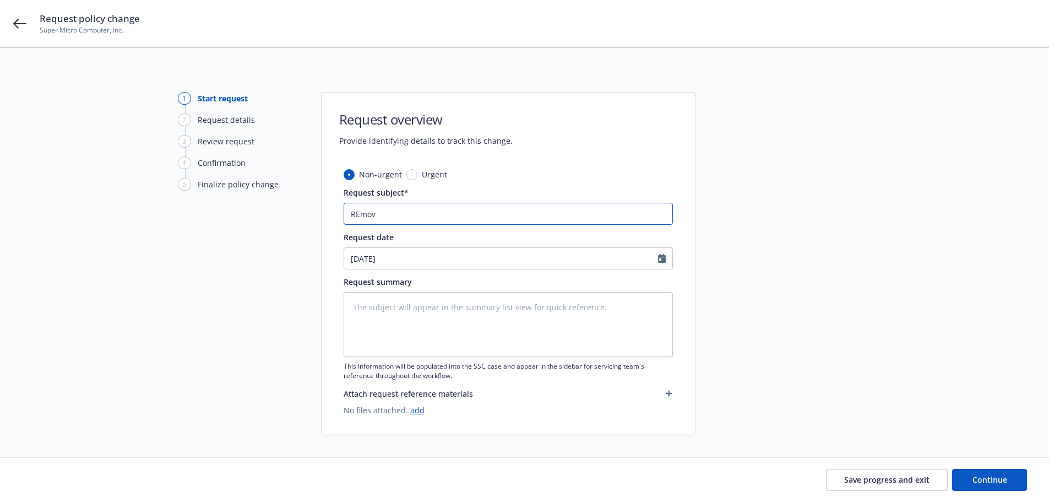
type input "REmo"
type textarea "x"
type input "REm"
type textarea "x"
type input "RE"
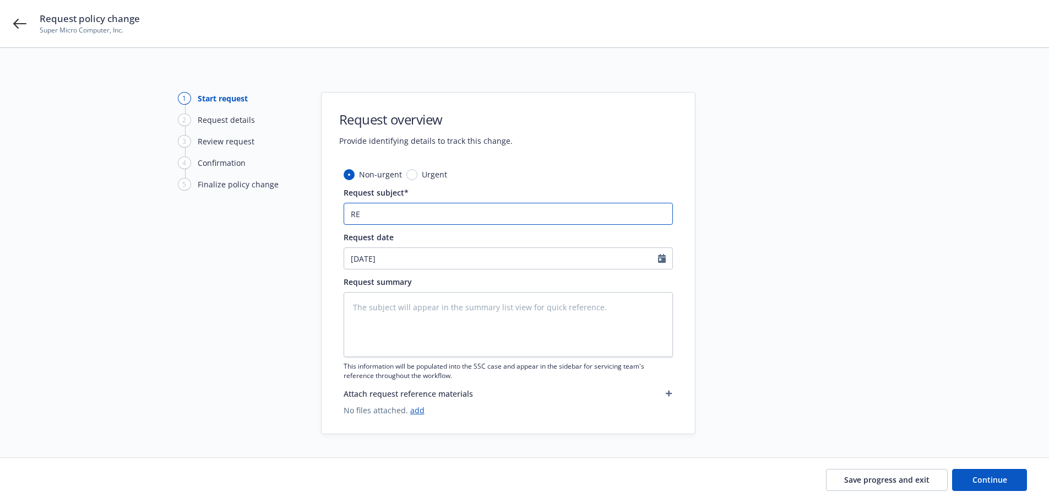
type textarea "x"
type input "R"
type textarea "x"
type input "Re"
type textarea "x"
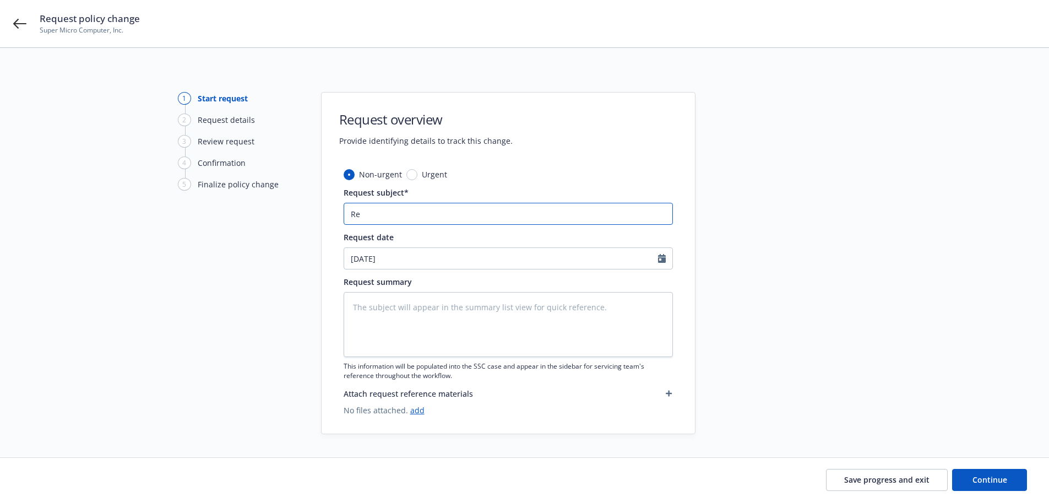
type input "Rem"
type textarea "x"
type input "Remo"
type textarea "x"
type input "Remov"
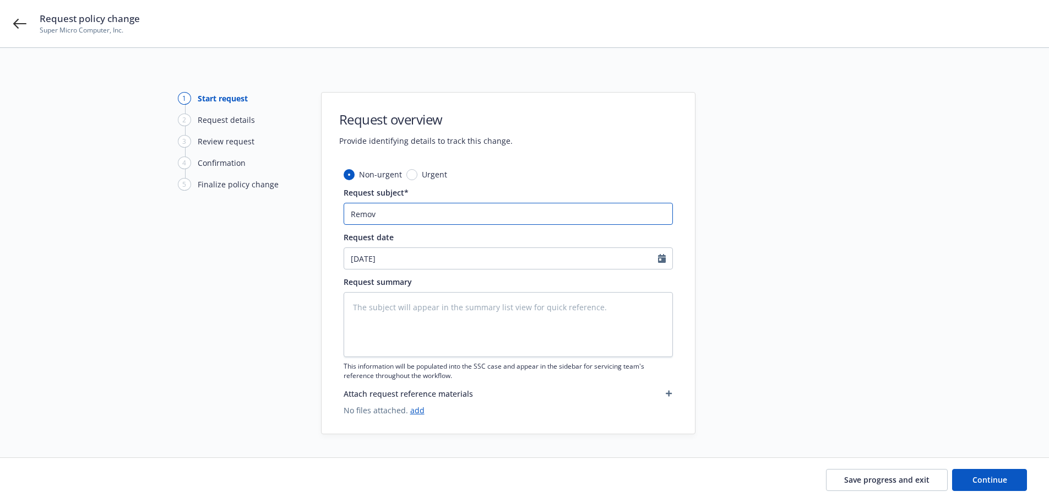
type textarea "x"
type input "Remove"
type textarea "x"
type input "Remove"
type textarea "x"
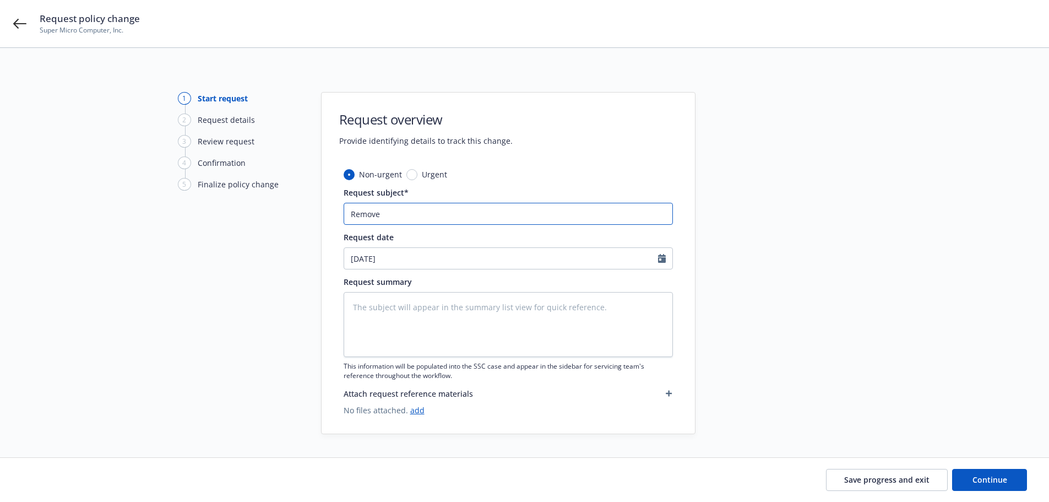
type input "Remove 1"
type textarea "x"
type input "Remove 13"
type textarea "x"
type input "Remove 13"
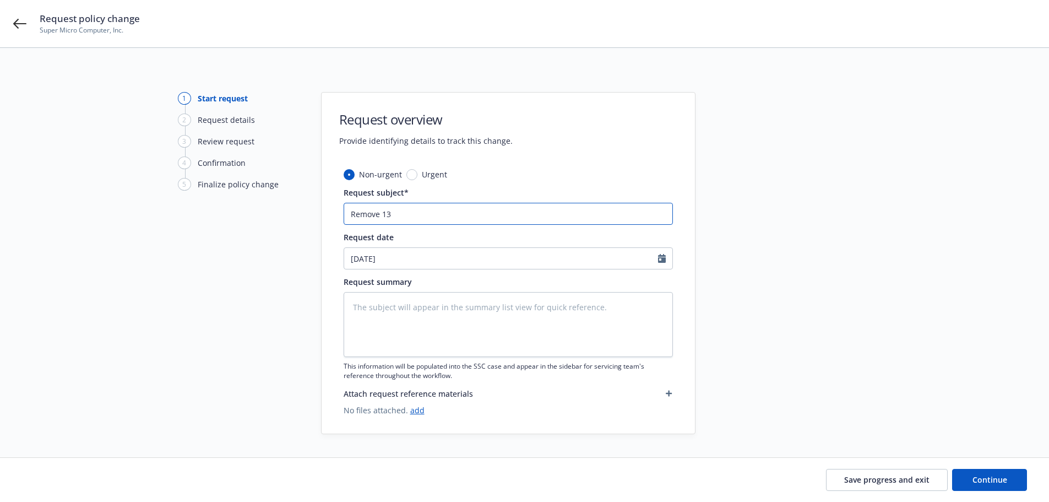
type textarea "x"
type input "Remove 13"
type textarea "x"
type input "Remove 1"
type textarea "x"
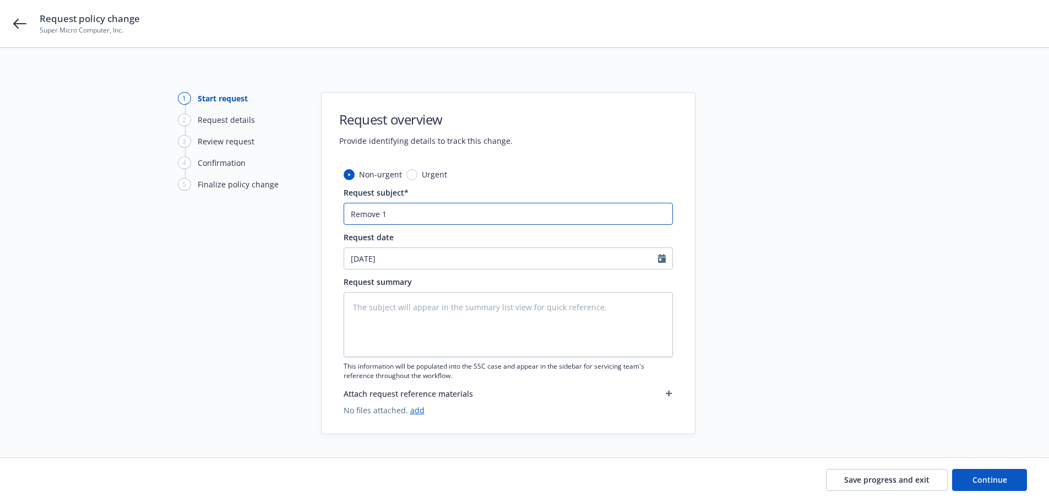
type input "Remove"
type textarea "x"
type input "Remove 2"
type textarea "x"
type input "Remove 201"
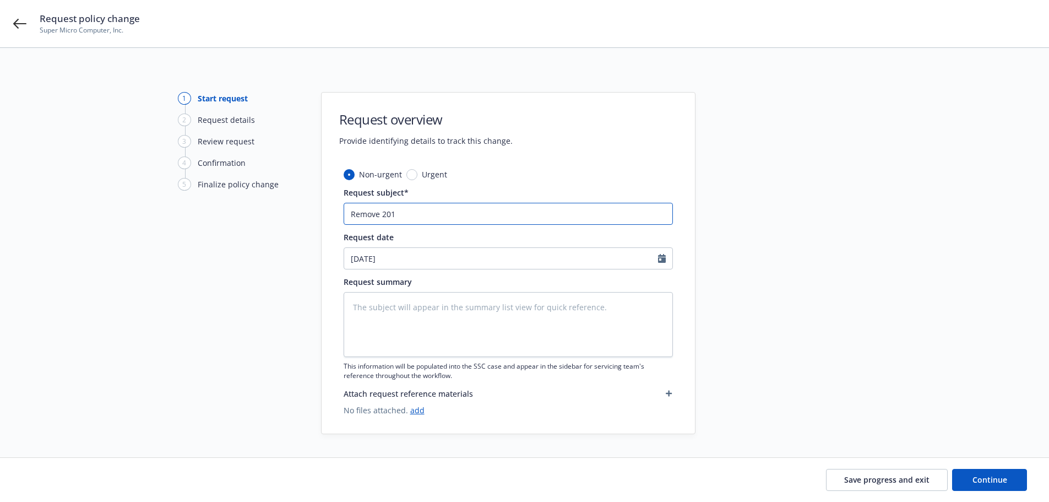
type textarea "x"
type input "Remove 2013"
type textarea "x"
type input "Remove 2013"
type textarea "x"
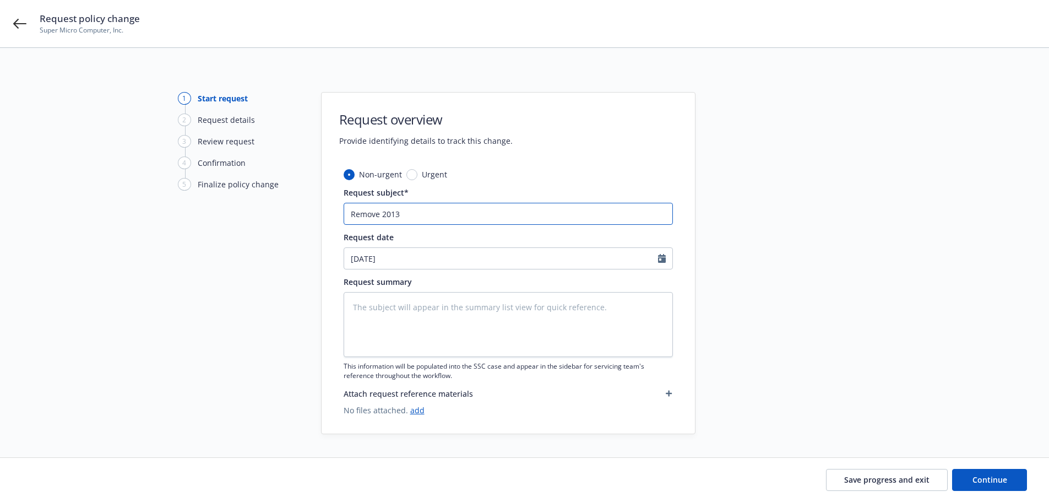
type input "Remove 2013 &"
click at [424, 257] on input "09/10/2025" at bounding box center [501, 258] width 314 height 21
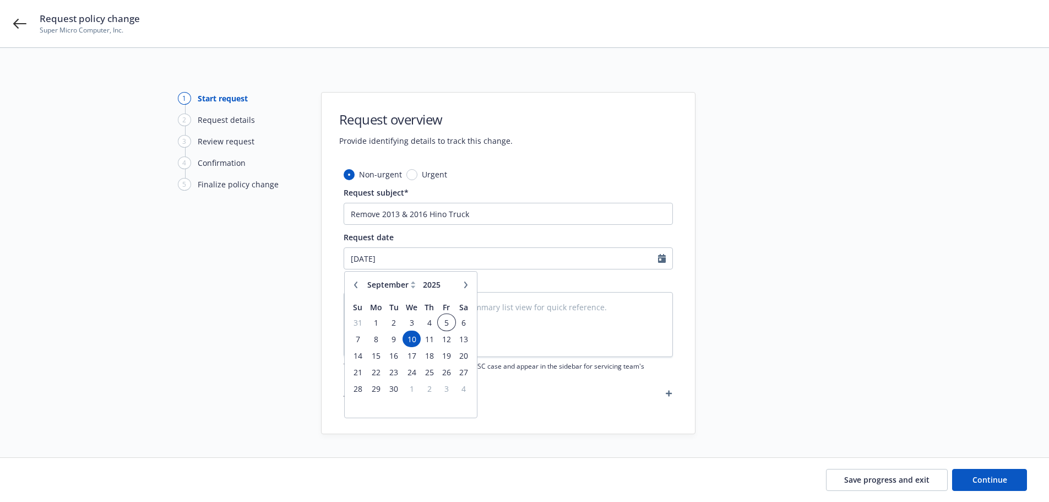
click at [445, 324] on span "5" at bounding box center [446, 323] width 15 height 14
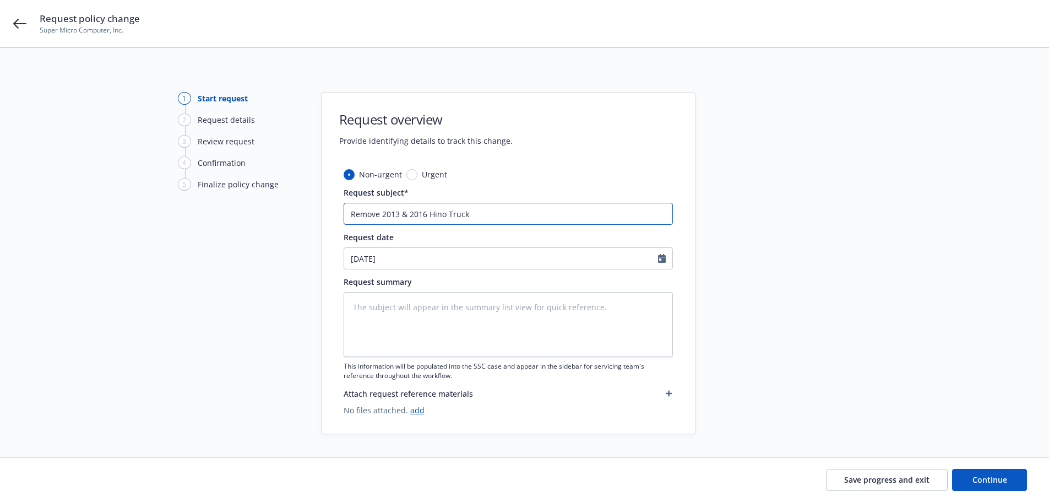
click at [496, 215] on input "Remove 2013 & 2016 Hino Truck" at bounding box center [508, 214] width 329 height 22
click at [521, 210] on input "Remove 2013 & 2016 Hino Truck" at bounding box center [508, 214] width 329 height 22
drag, startPoint x: 597, startPoint y: 204, endPoint x: 325, endPoint y: 214, distance: 271.7
click at [325, 214] on div "Non-urgent Urgent Request subject* Remove 2013 & 2016 Hino Truck eff 7/31/25 $9…" at bounding box center [508, 301] width 373 height 265
click at [424, 307] on textarea at bounding box center [508, 324] width 329 height 65
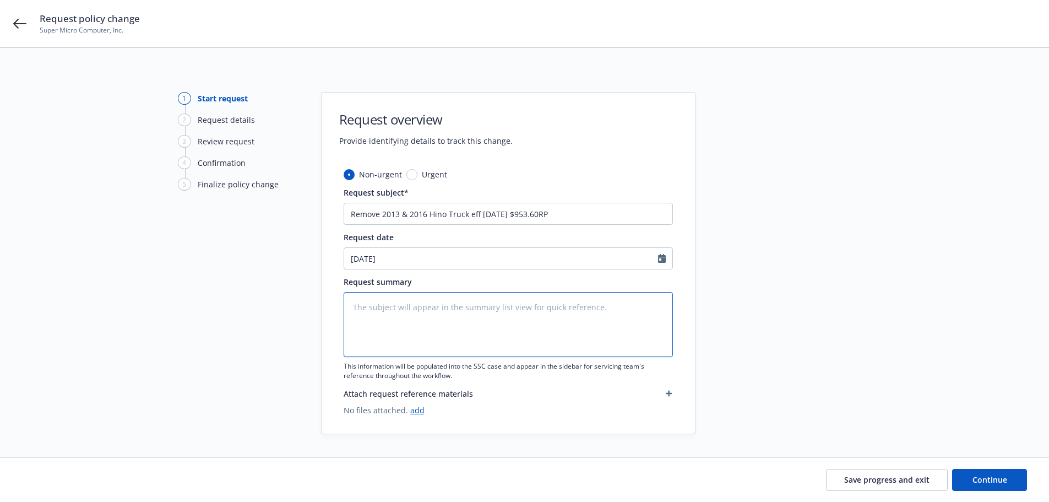
paste textarea "Remove 2013 & 2016 Hino Truck eff 7/31/25 $953.60RP"
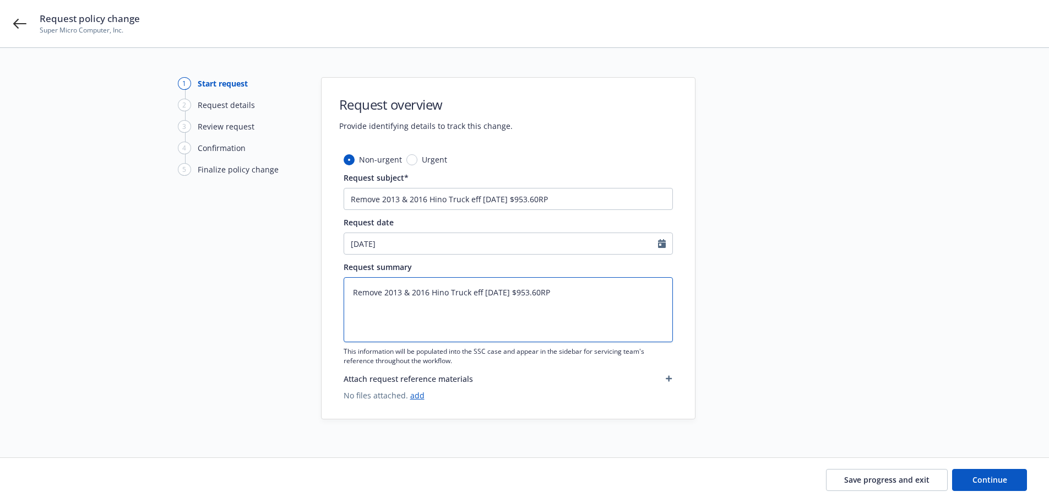
scroll to position [21, 0]
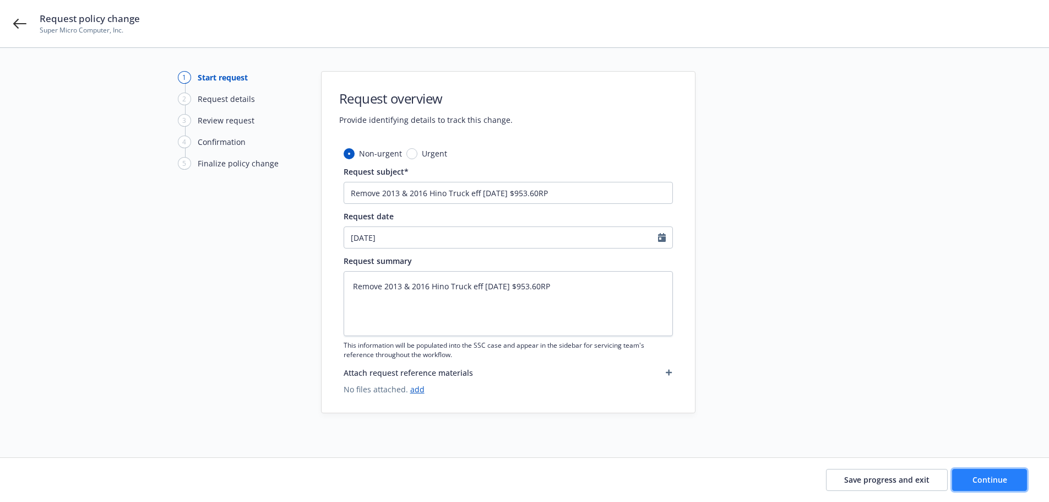
click at [975, 473] on button "Continue" at bounding box center [989, 480] width 75 height 22
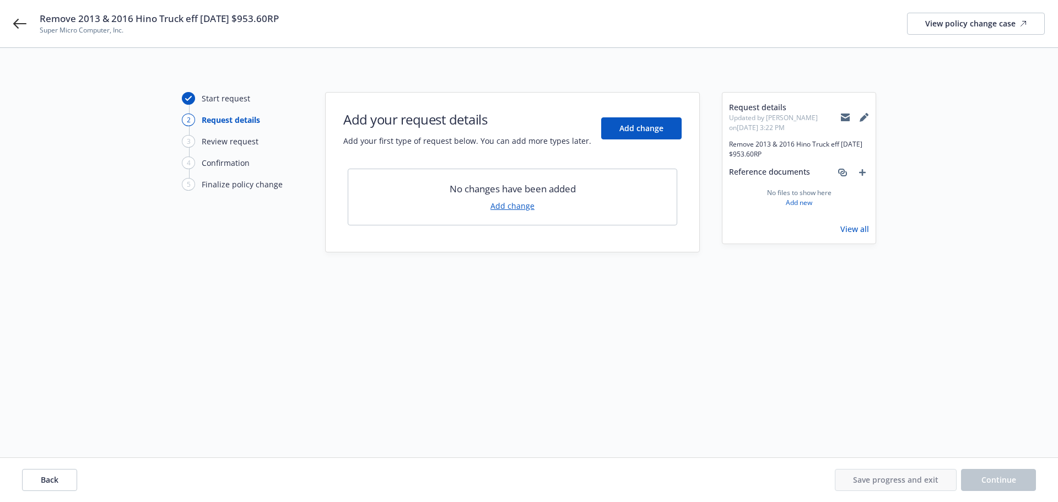
click at [513, 204] on link "Add change" at bounding box center [512, 206] width 44 height 12
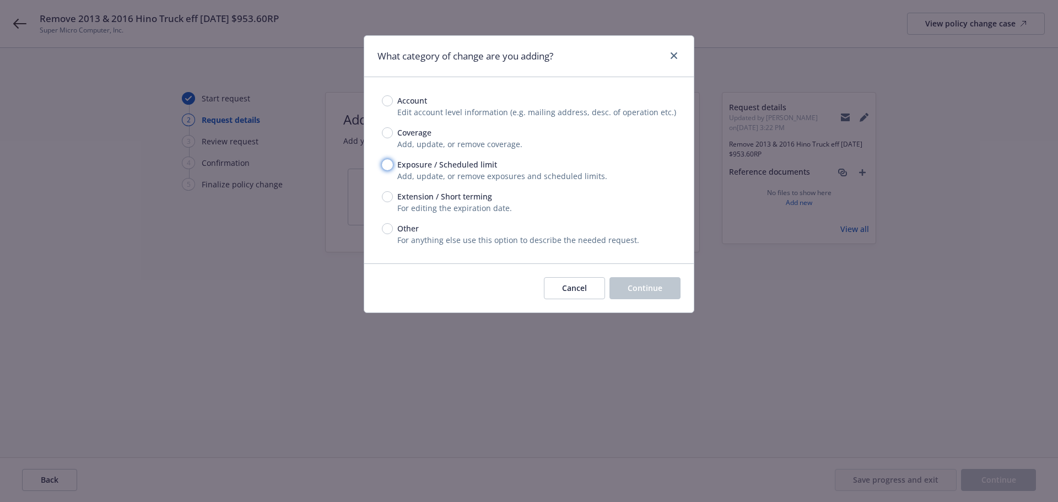
click at [387, 164] on input "Exposure / Scheduled limit" at bounding box center [387, 164] width 11 height 11
click at [638, 286] on span "Continue" at bounding box center [644, 288] width 35 height 10
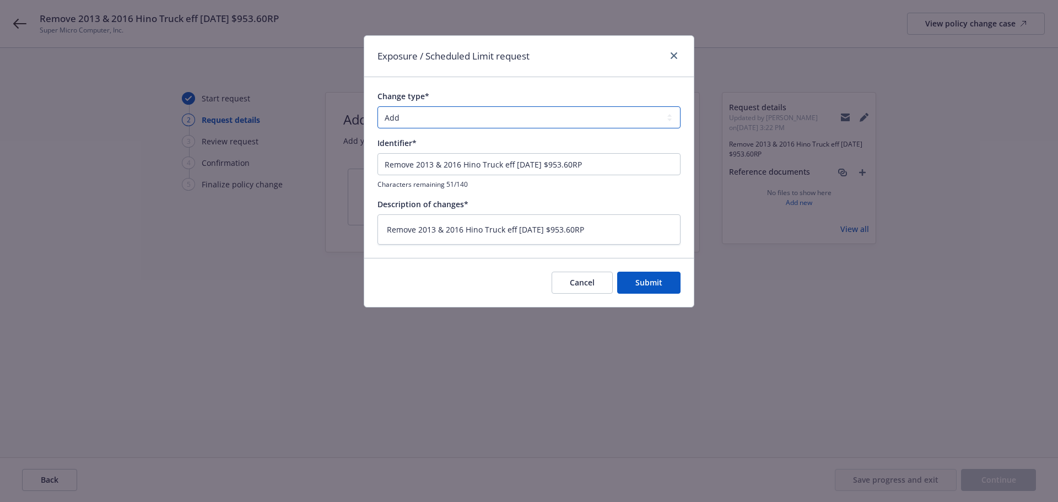
click at [454, 122] on select "Add Audit Change Remove" at bounding box center [528, 117] width 303 height 22
click at [377, 106] on select "Add Audit Change Remove" at bounding box center [528, 117] width 303 height 22
click at [644, 284] on span "Submit" at bounding box center [648, 282] width 27 height 10
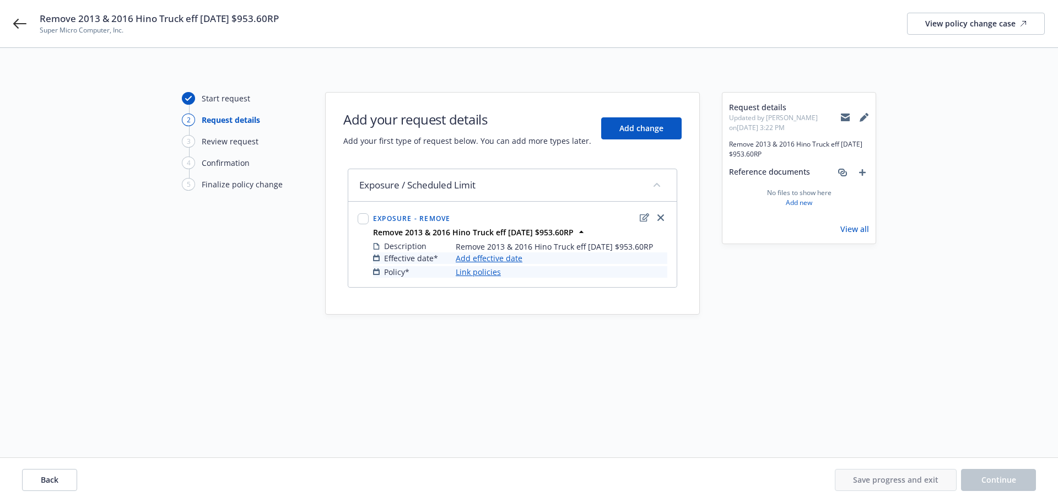
click at [493, 256] on link "Add effective date" at bounding box center [489, 258] width 67 height 12
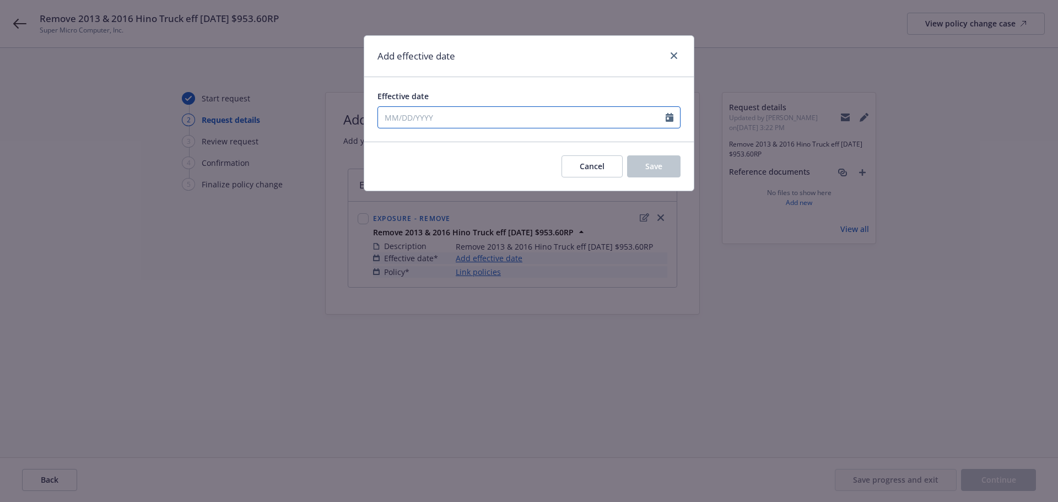
click at [439, 120] on input "Effective date" at bounding box center [522, 117] width 288 height 21
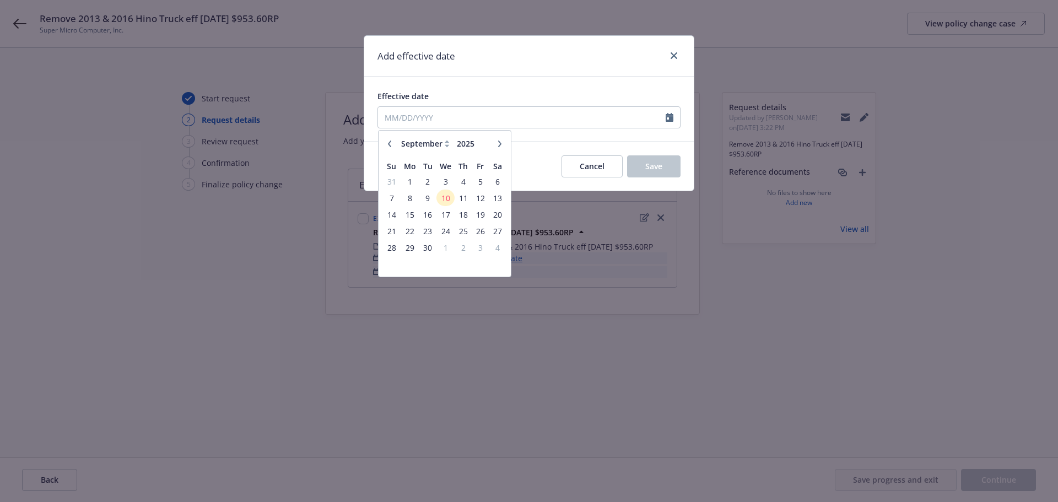
click at [389, 142] on icon "button" at bounding box center [389, 143] width 7 height 7
click at [460, 247] on span "31" at bounding box center [463, 248] width 15 height 14
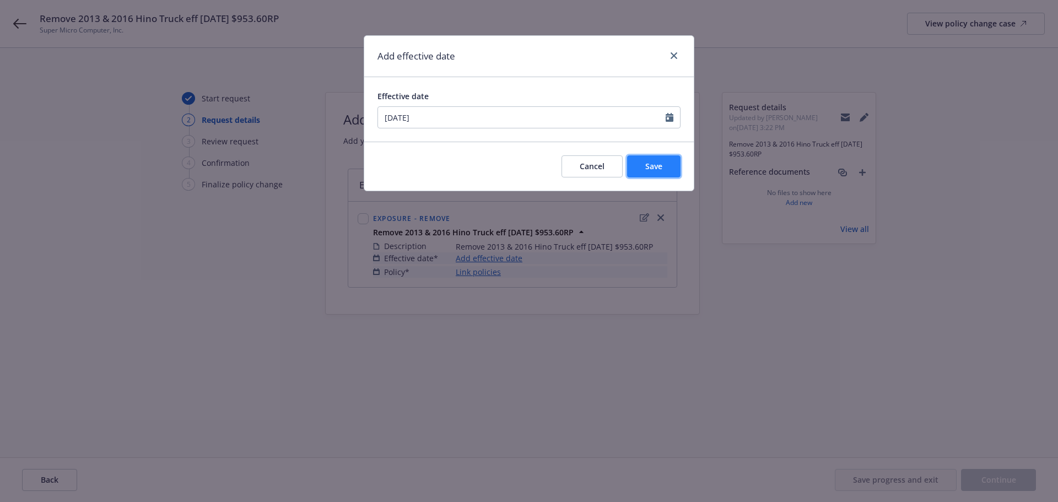
click at [651, 160] on button "Save" at bounding box center [653, 166] width 53 height 22
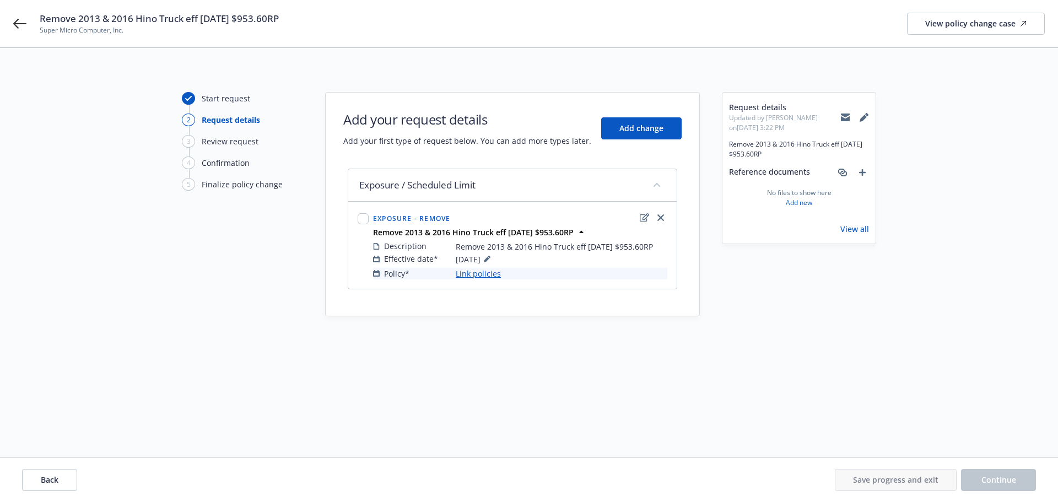
click at [484, 273] on link "Link policies" at bounding box center [478, 274] width 45 height 12
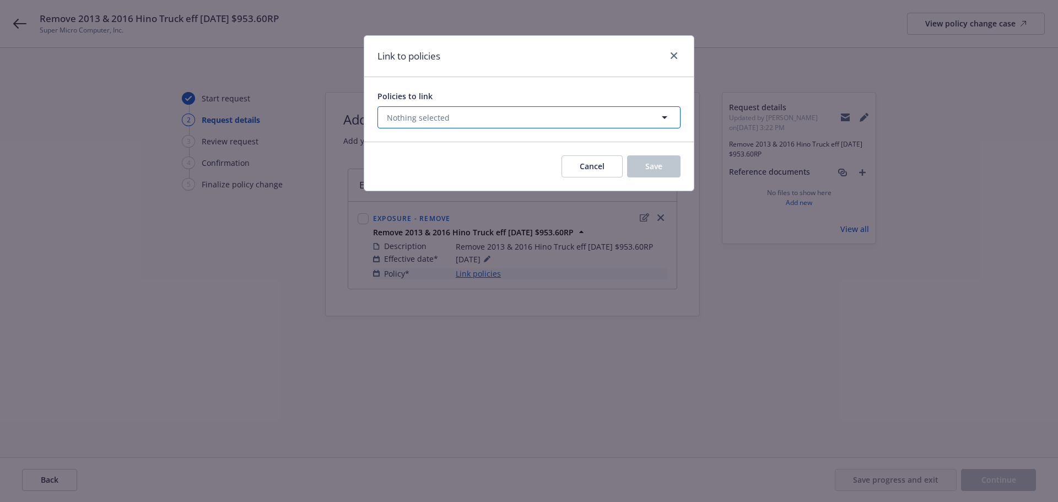
click at [467, 122] on button "Nothing selected" at bounding box center [528, 117] width 303 height 22
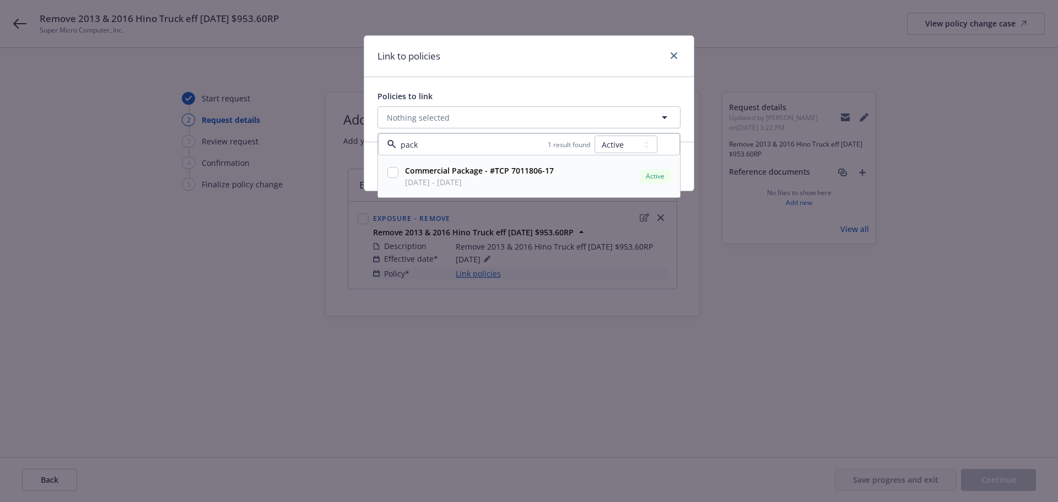
click at [390, 170] on input "checkbox" at bounding box center [392, 172] width 11 height 11
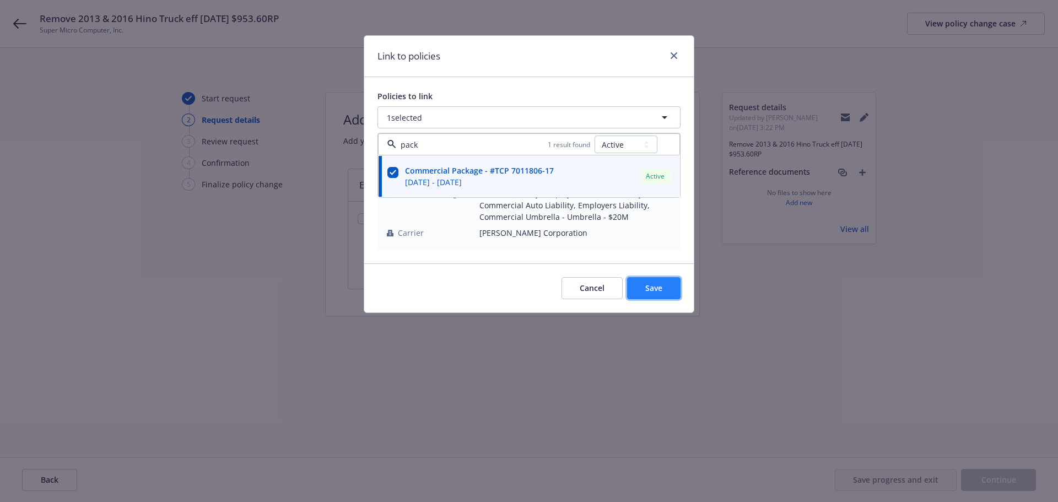
click at [654, 286] on span "Save" at bounding box center [653, 288] width 17 height 10
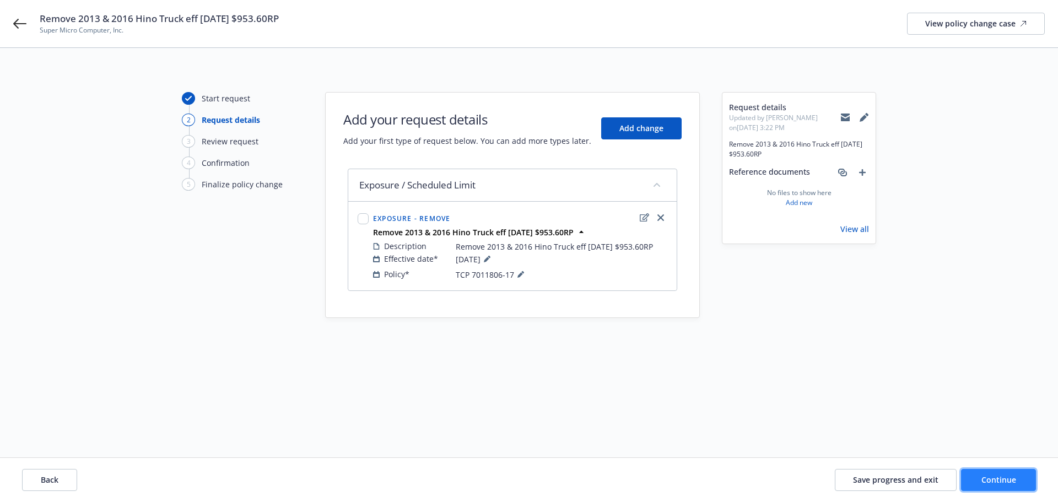
click at [983, 478] on span "Continue" at bounding box center [998, 479] width 35 height 10
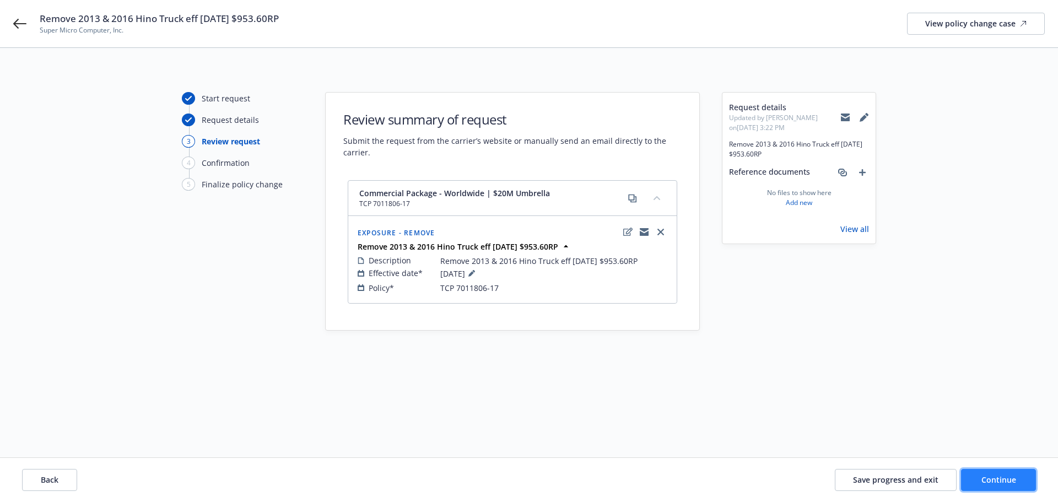
click at [975, 478] on button "Continue" at bounding box center [998, 480] width 75 height 22
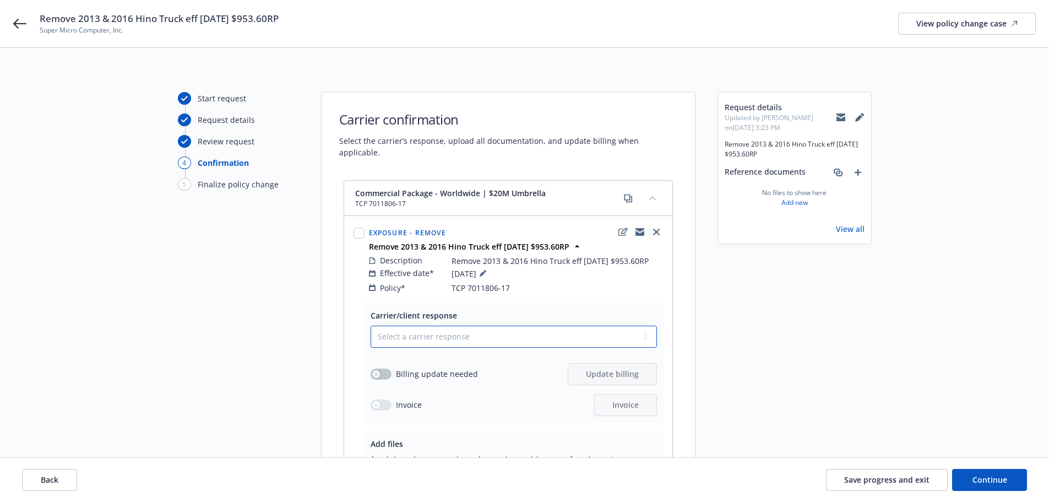
click at [435, 326] on select "Select a carrier response Accepted Accepted with revision No endorsement needed…" at bounding box center [514, 337] width 286 height 22
click at [371, 326] on select "Select a carrier response Accepted Accepted with revision No endorsement needed…" at bounding box center [514, 337] width 286 height 22
click at [374, 372] on icon "button" at bounding box center [376, 374] width 4 height 4
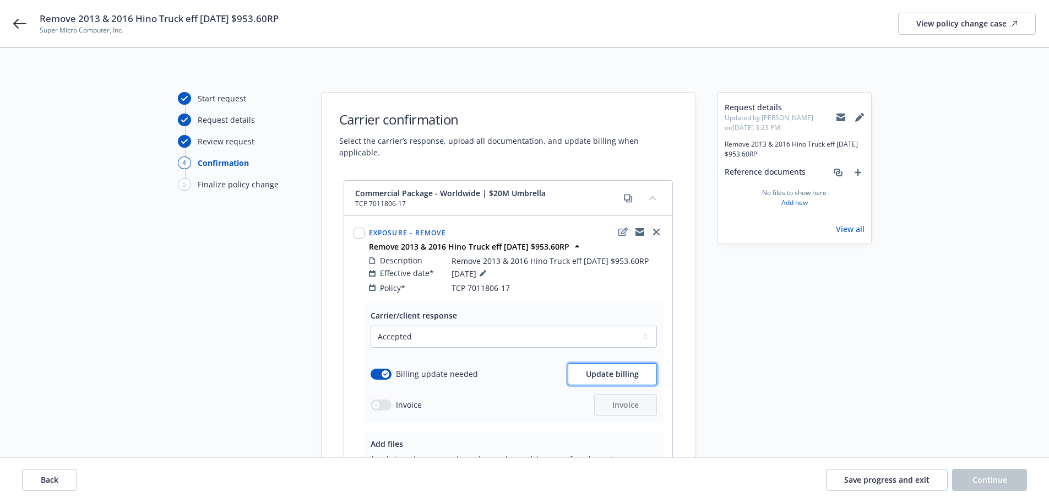
click at [621, 368] on span "Update billing" at bounding box center [612, 373] width 53 height 10
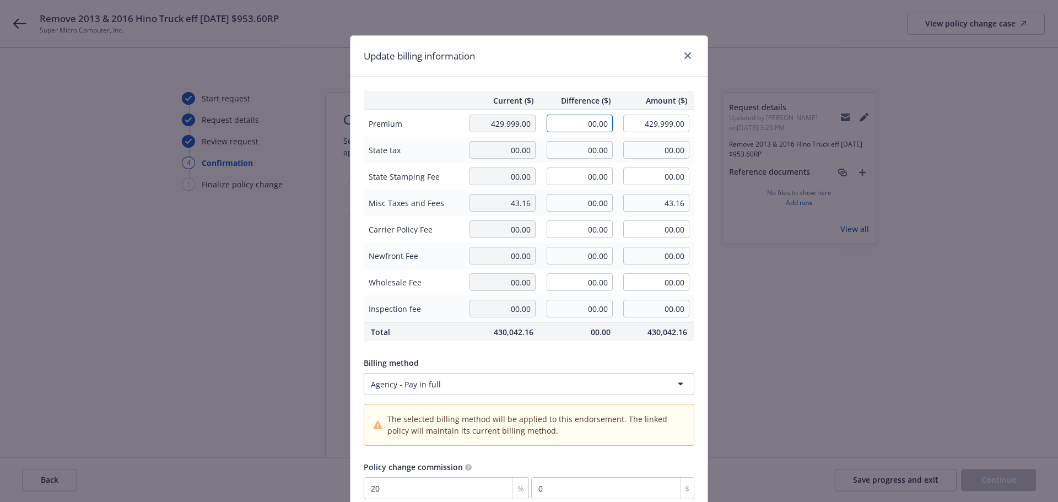
click at [555, 124] on input "00.00" at bounding box center [579, 124] width 66 height 18
drag, startPoint x: 568, startPoint y: 208, endPoint x: 648, endPoint y: 201, distance: 80.2
click at [648, 201] on tr "Misc Taxes and Fees 43.16 00.00 43.16" at bounding box center [529, 202] width 330 height 26
click at [576, 205] on input "0.60" at bounding box center [579, 203] width 66 height 18
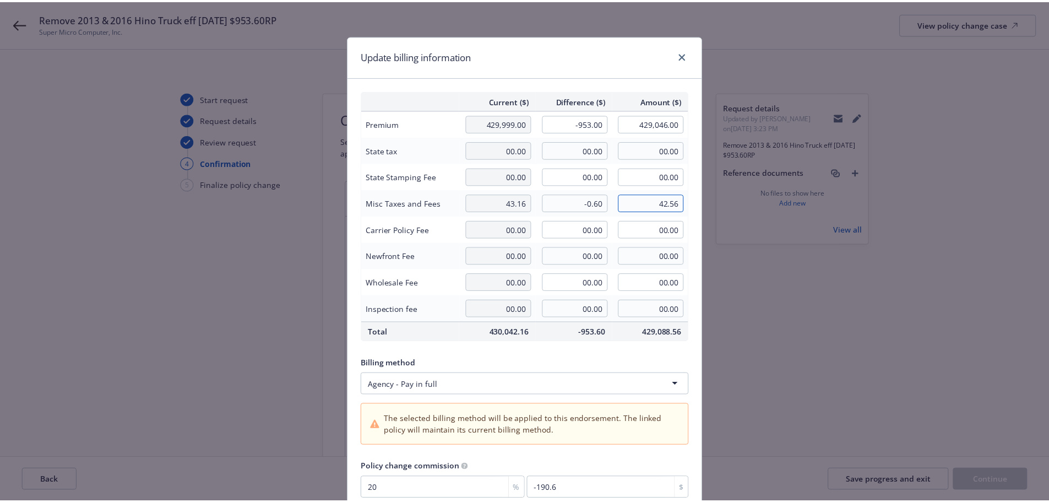
scroll to position [95, 0]
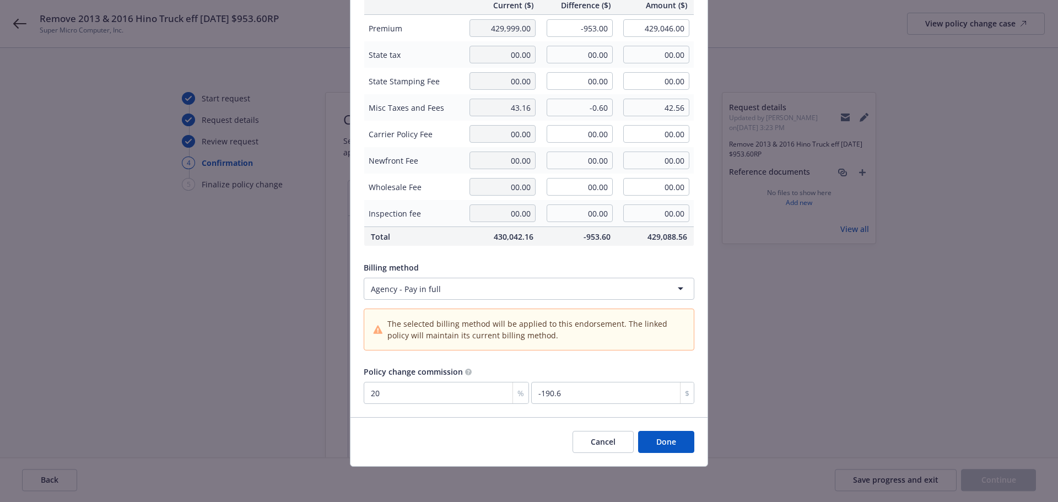
click at [669, 442] on button "Done" at bounding box center [666, 442] width 56 height 22
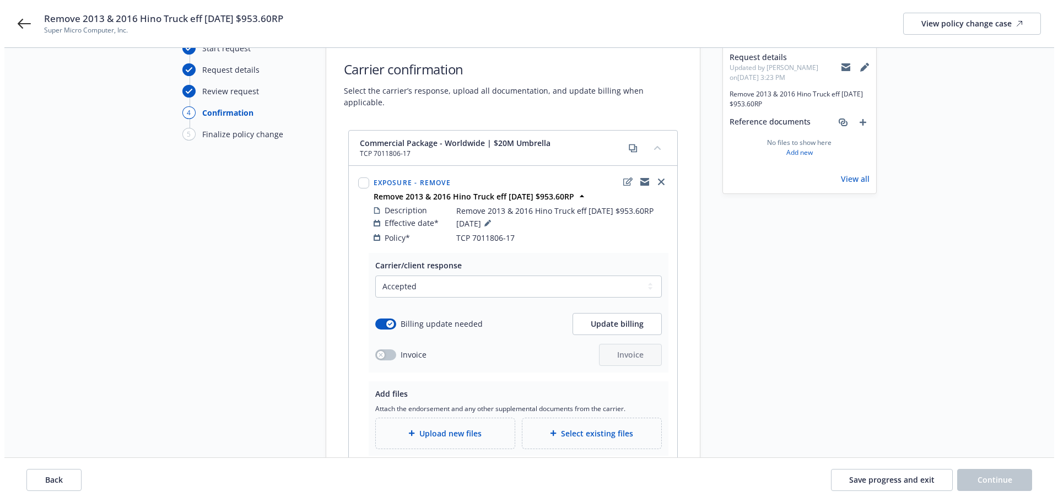
scroll to position [148, 0]
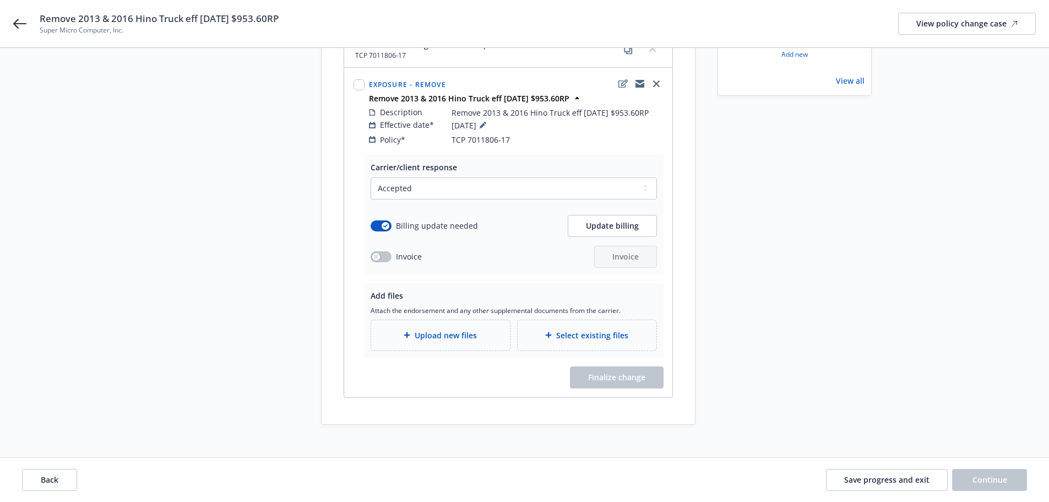
click at [440, 329] on div "Upload new files" at bounding box center [440, 335] width 121 height 13
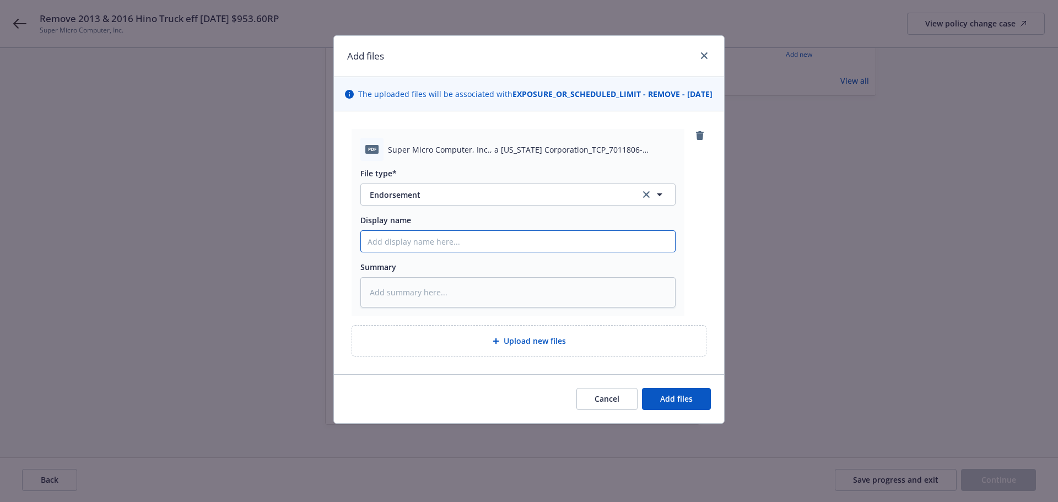
click at [409, 252] on input "Display name" at bounding box center [518, 241] width 314 height 21
paste input "Remove 2013 & 2016 Hino Truck eff 7/31/25 $953.60RP"
click at [365, 252] on input "Remove 2013 & 2016 Hino Truck eff 7/31/25 $953.60RP" at bounding box center [518, 241] width 314 height 21
click at [683, 404] on span "Add files" at bounding box center [676, 398] width 32 height 10
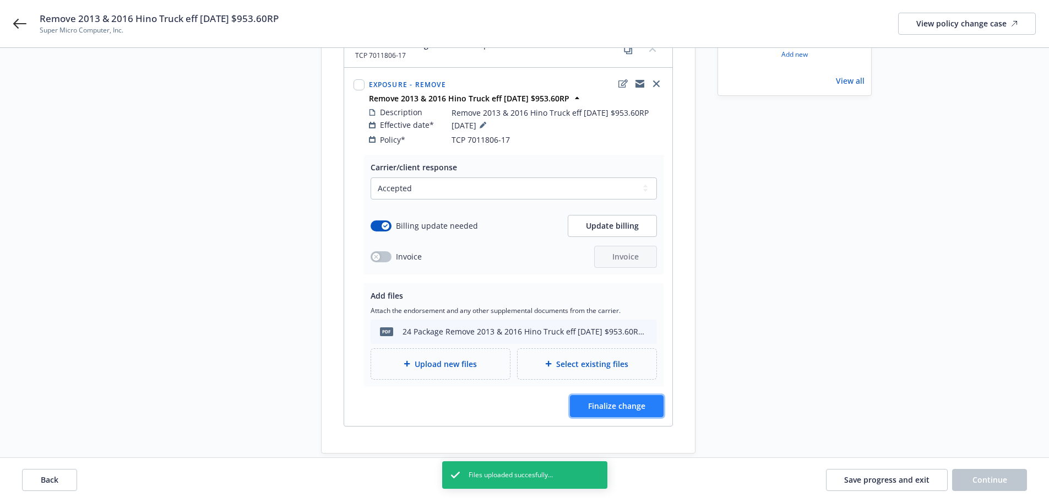
click at [643, 399] on button "Finalize change" at bounding box center [617, 406] width 94 height 22
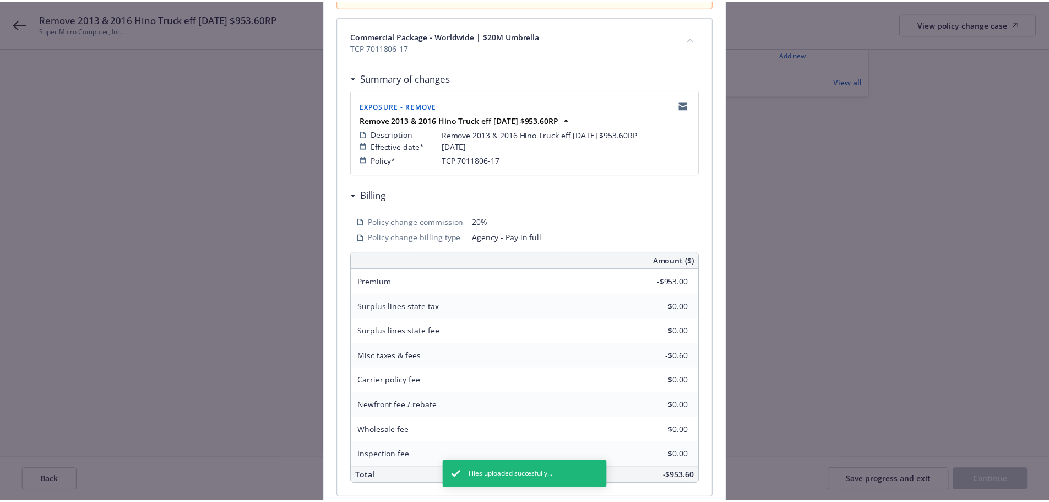
scroll to position [220, 0]
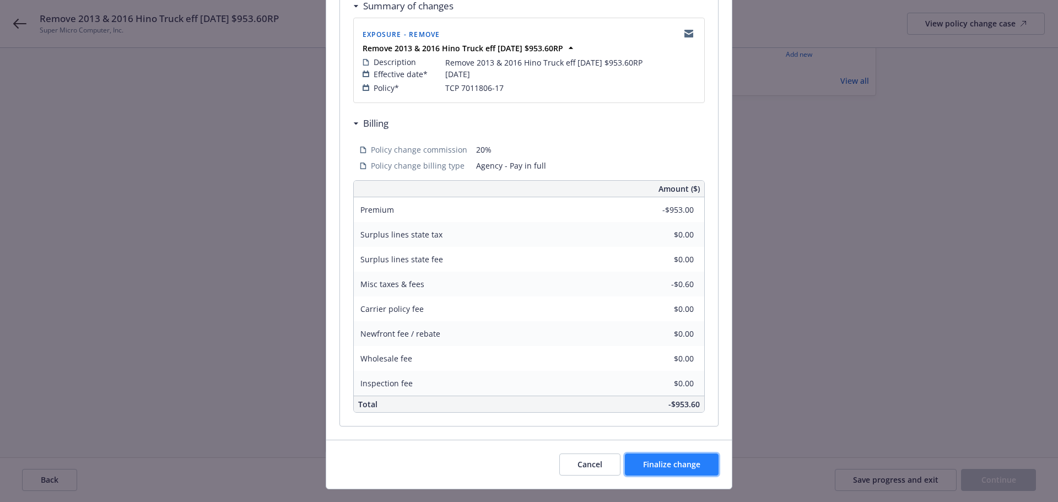
click at [692, 464] on span "Finalize change" at bounding box center [671, 464] width 57 height 10
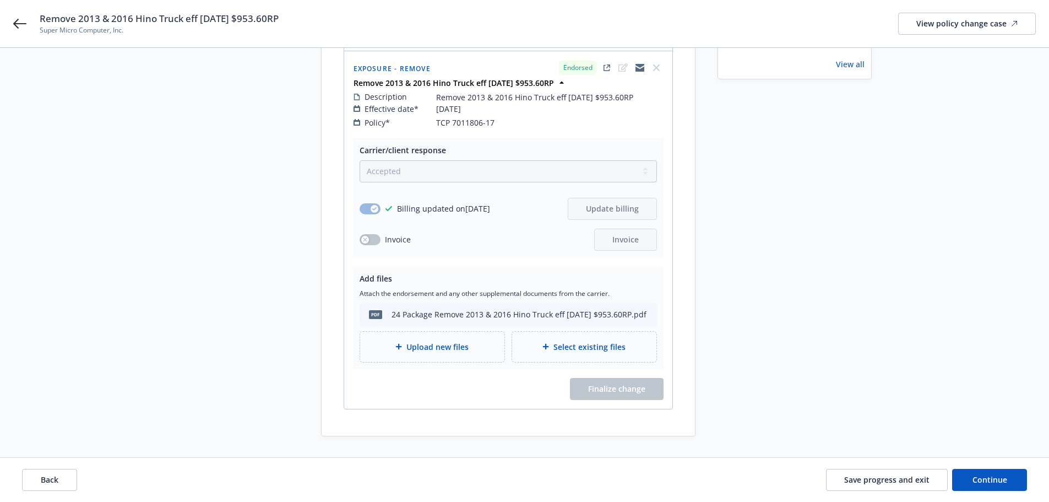
scroll to position [165, 0]
click at [983, 478] on span "Continue" at bounding box center [990, 479] width 35 height 10
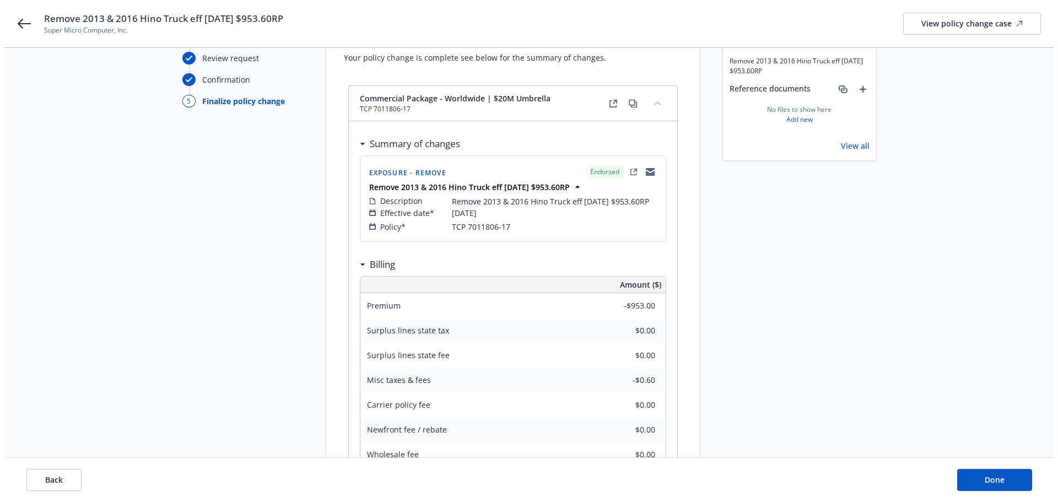
scroll to position [0, 0]
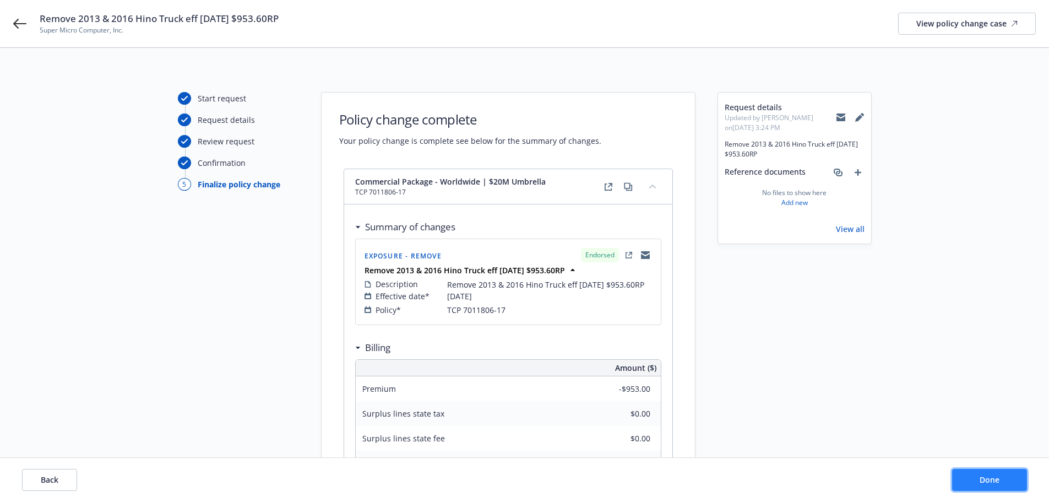
click at [978, 480] on button "Done" at bounding box center [989, 480] width 75 height 22
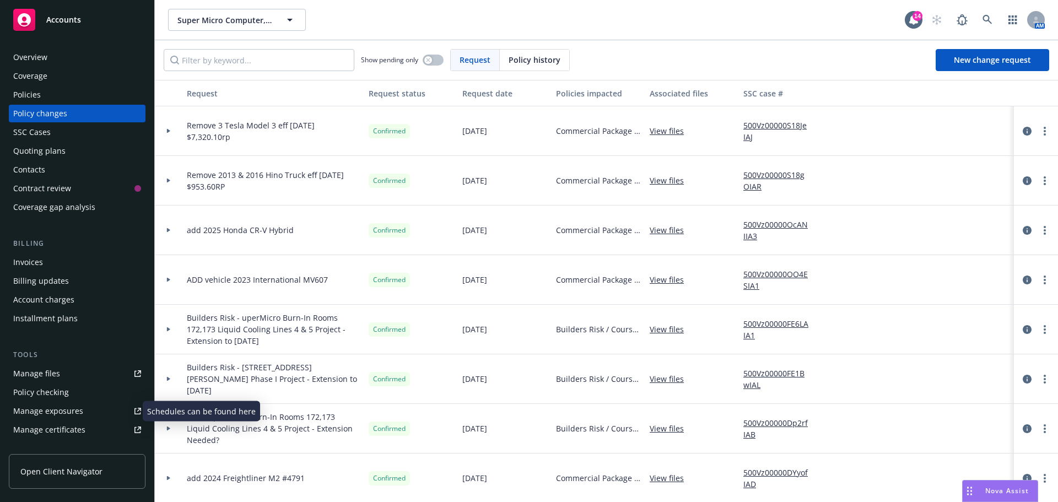
click at [63, 413] on div "Manage exposures" at bounding box center [48, 411] width 70 height 18
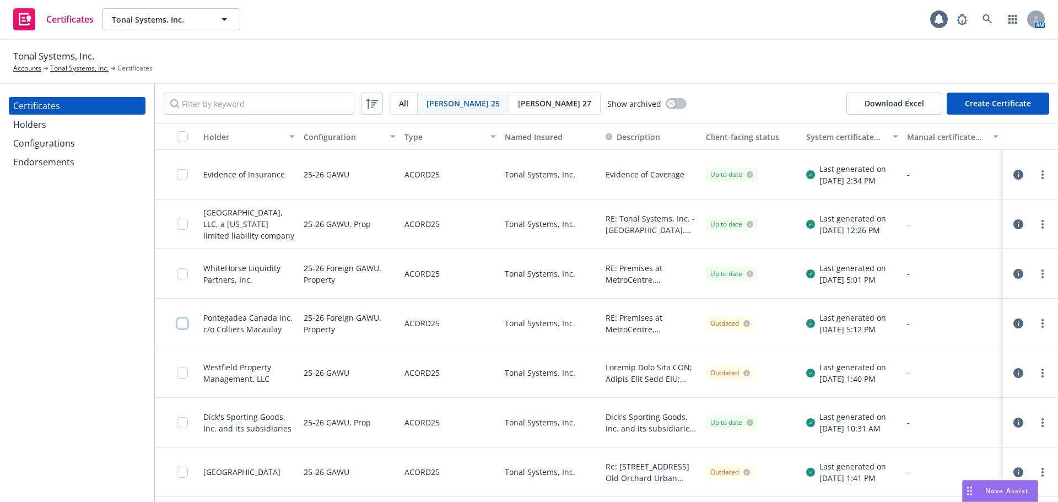
click at [185, 323] on input "checkbox" at bounding box center [182, 323] width 11 height 11
drag, startPoint x: 988, startPoint y: 104, endPoint x: 648, endPoint y: 371, distance: 431.8
click at [648, 366] on div "[PERSON_NAME] 25 All [PERSON_NAME] 25 [PERSON_NAME] 27 Show archived Download E…" at bounding box center [606, 293] width 903 height 418
click at [442, 476] on div "Download certificate" at bounding box center [465, 477] width 83 height 21
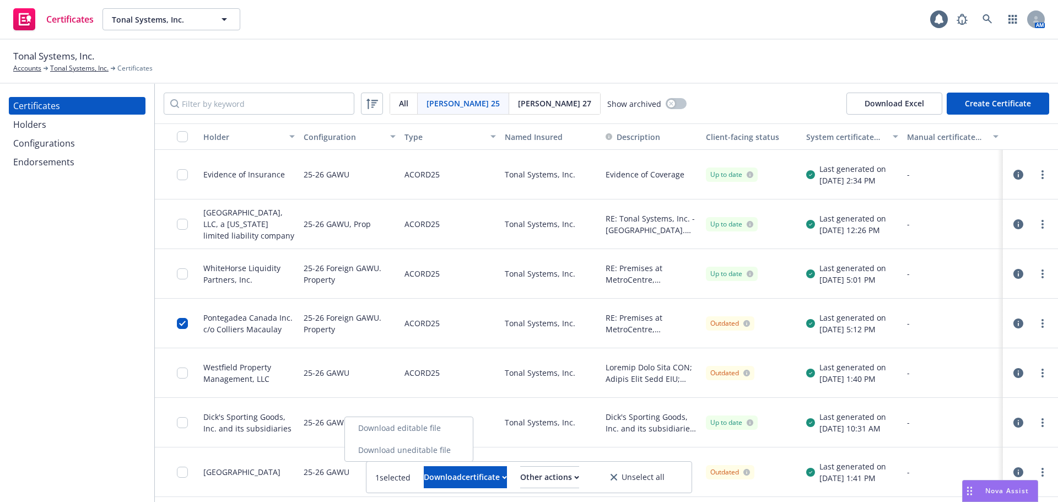
click at [452, 448] on link "Download uneditable file" at bounding box center [409, 450] width 128 height 22
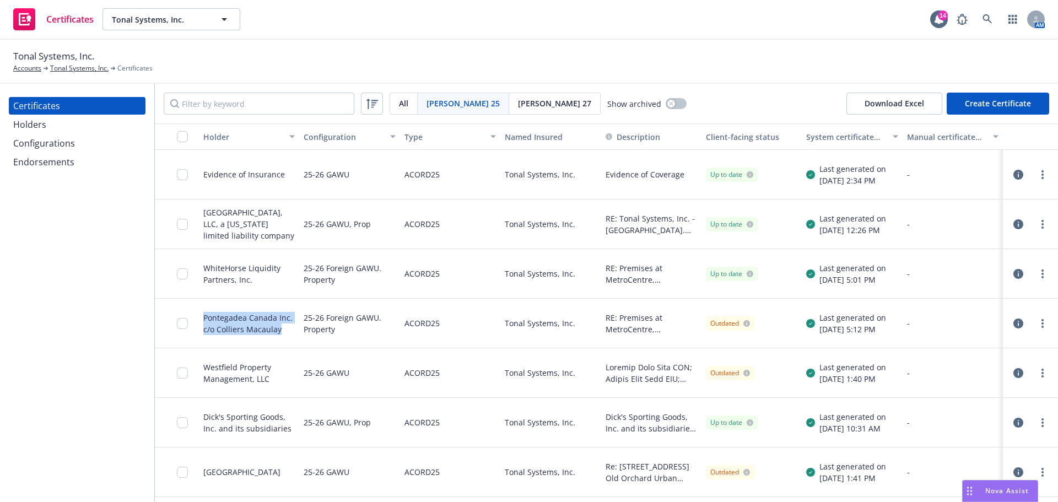
drag, startPoint x: 280, startPoint y: 333, endPoint x: 201, endPoint y: 321, distance: 80.3
click at [201, 321] on div "Pontegadea Canada Inc. c/o Colliers Macaulay" at bounding box center [249, 324] width 100 height 50
copy div "Pontegadea Canada Inc. c/o Colliers Macaulay"
